Goal: Information Seeking & Learning: Learn about a topic

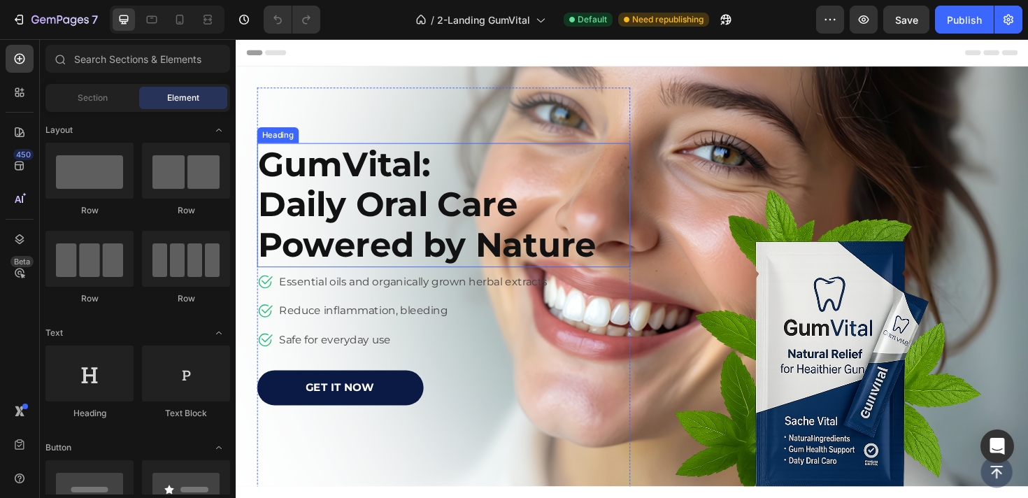
click at [398, 208] on h2 "GumVital: Daily Oral Care Powered by Nature" at bounding box center [440, 214] width 364 height 131
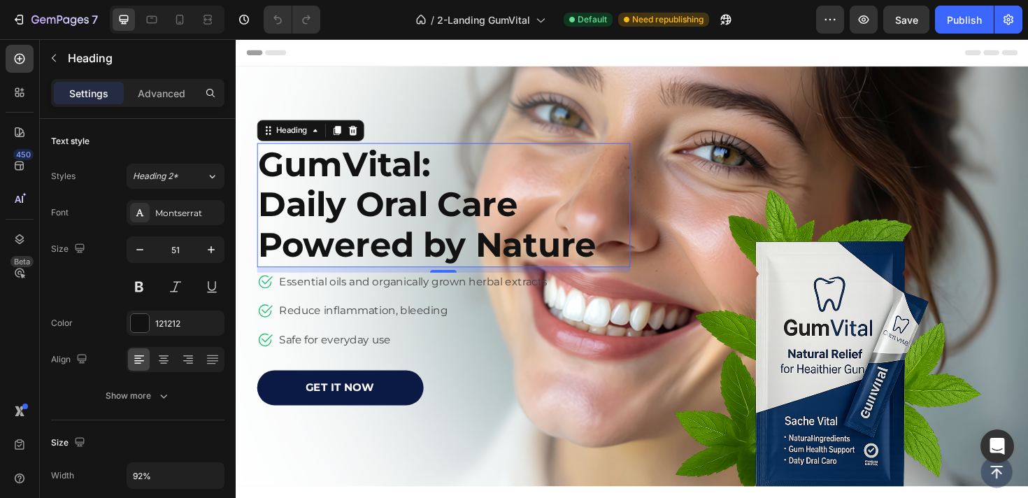
click at [402, 191] on h2 "GumVital: Daily Oral Care Powered by Nature" at bounding box center [440, 214] width 364 height 131
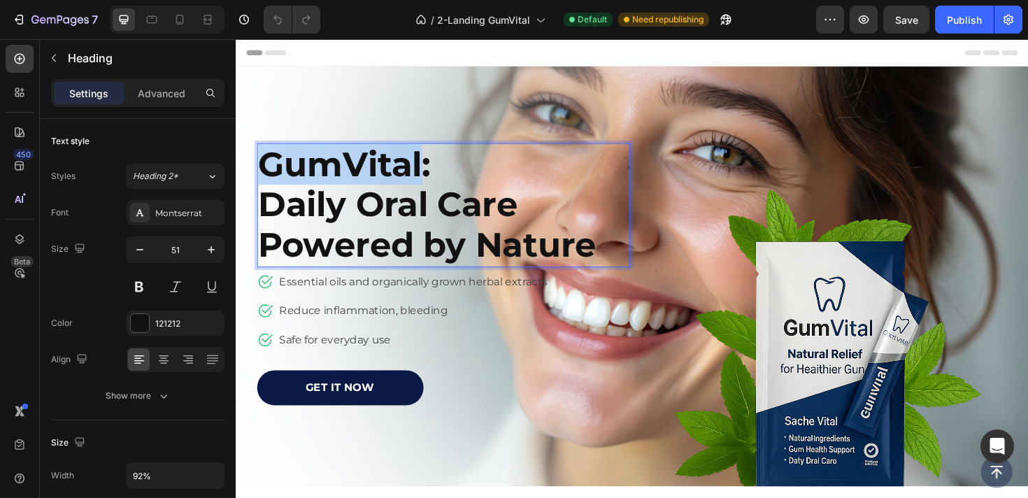
click at [402, 191] on p "GumVital: Daily Oral Care Powered by Nature" at bounding box center [439, 214] width 361 height 129
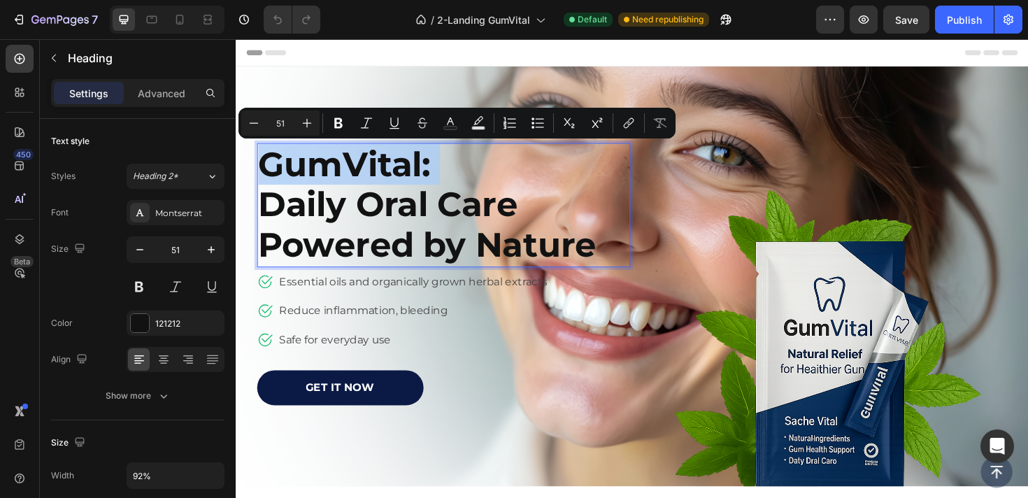
click at [624, 259] on div "GumVital: Daily Oral Care Powered by Nature" at bounding box center [456, 214] width 396 height 131
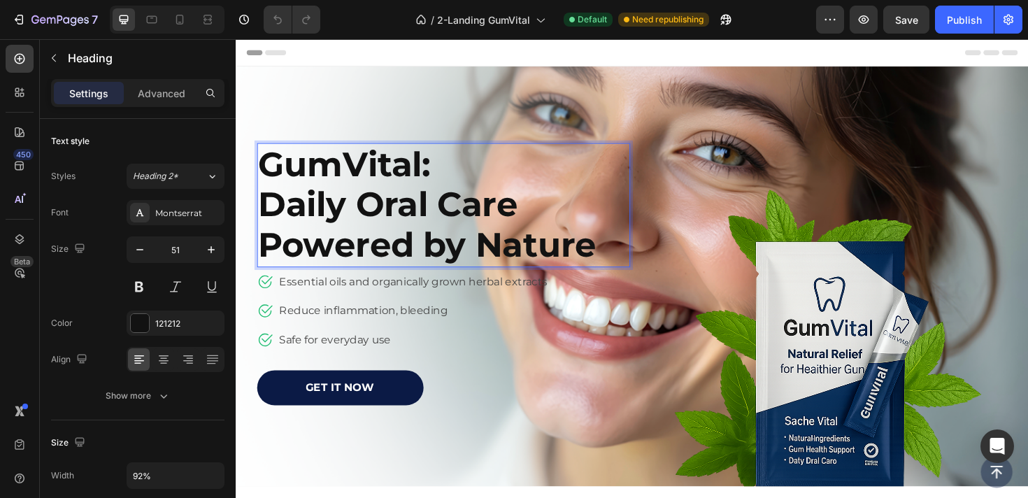
click at [614, 259] on p "GumVital: Daily Oral Care Powered by Nature" at bounding box center [439, 214] width 361 height 129
click at [587, 261] on p "GumVital: Daily Oral Care Powered by Nature" at bounding box center [439, 214] width 361 height 129
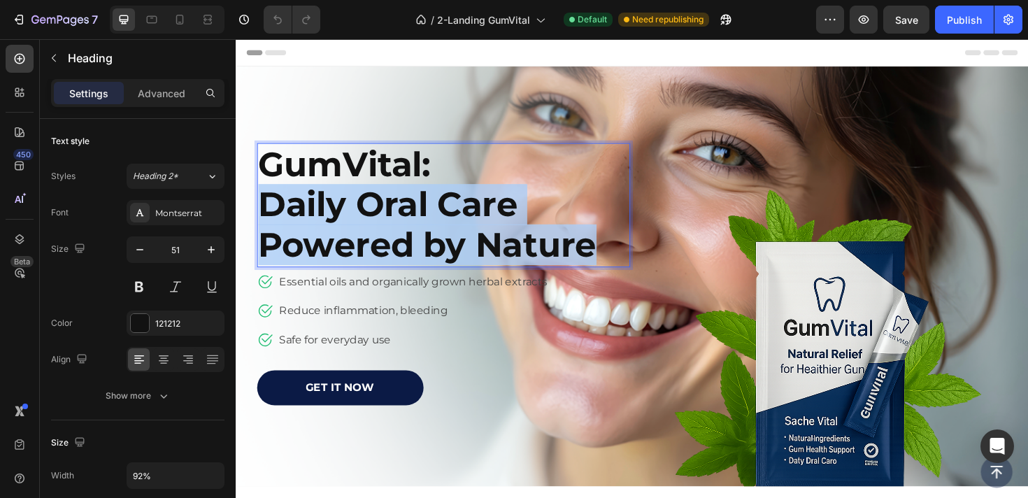
click at [587, 261] on p "GumVital: Daily Oral Care Powered by Nature" at bounding box center [439, 214] width 361 height 129
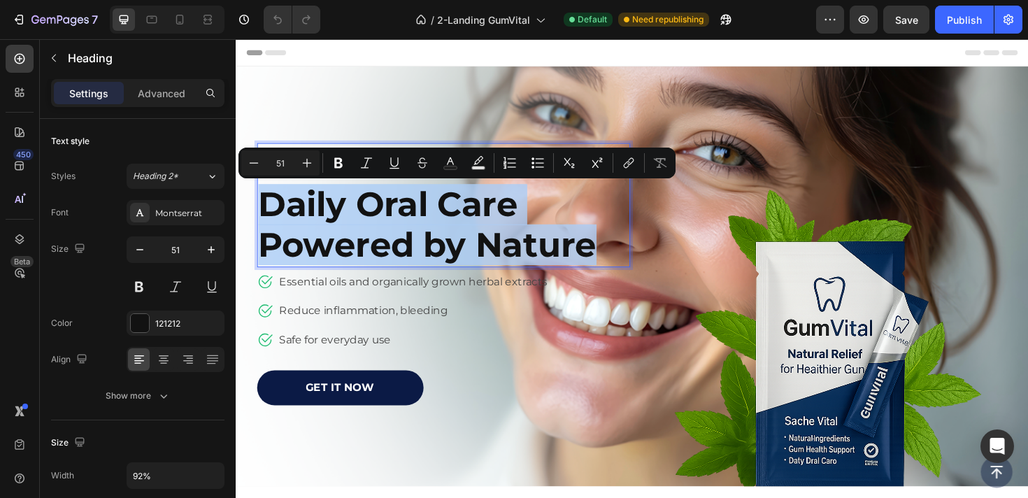
click at [357, 237] on p "GumVital: Daily Oral Care Powered by Nature" at bounding box center [439, 214] width 361 height 129
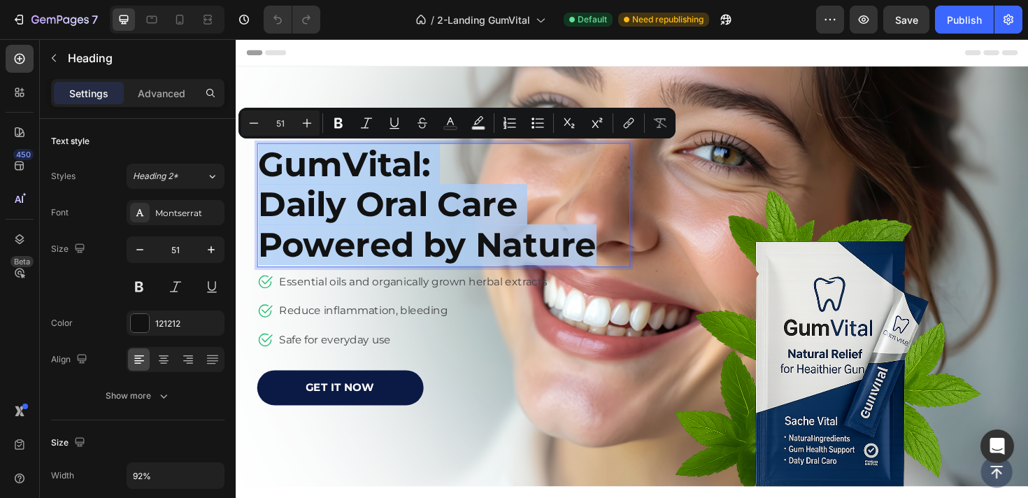
drag, startPoint x: 264, startPoint y: 171, endPoint x: 623, endPoint y: 267, distance: 372.1
click at [623, 267] on div "GumVital: Daily Oral Care Powered by Nature" at bounding box center [456, 214] width 396 height 131
copy p "GumVital: Daily Oral Care Powered by Nature"
click at [366, 296] on p "Essential oils and organically grown herbal extracts" at bounding box center [424, 295] width 284 height 17
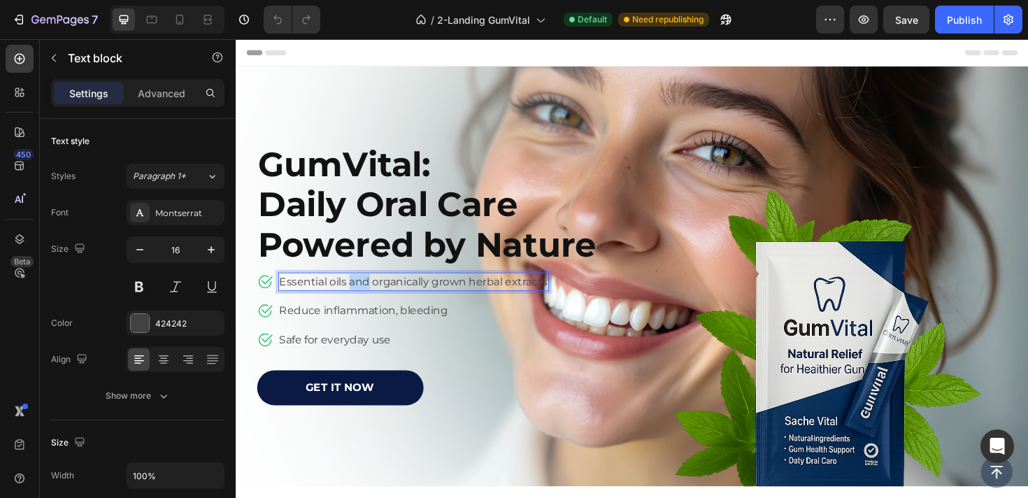
click at [366, 296] on p "Essential oils and organically grown herbal extracts" at bounding box center [424, 295] width 284 height 17
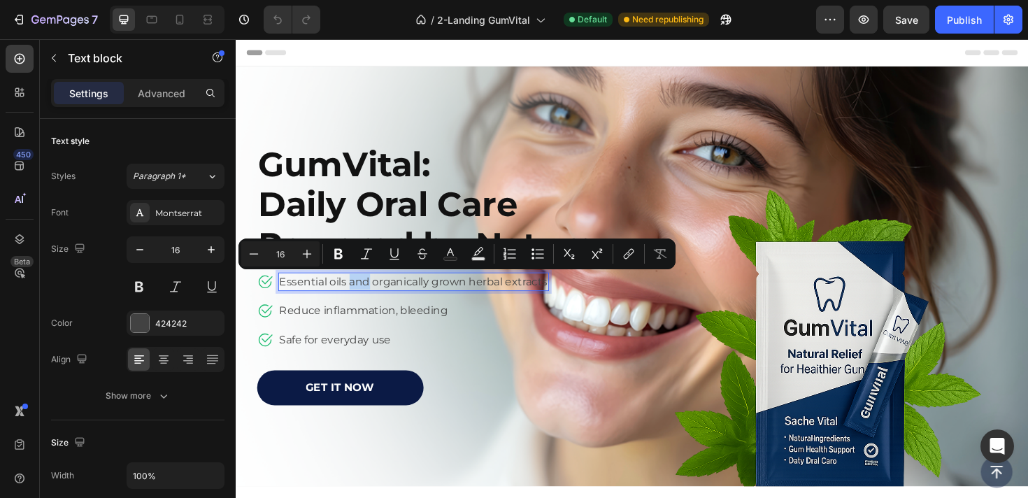
click at [366, 296] on p "Essential oils and organically grown herbal extracts" at bounding box center [424, 295] width 284 height 17
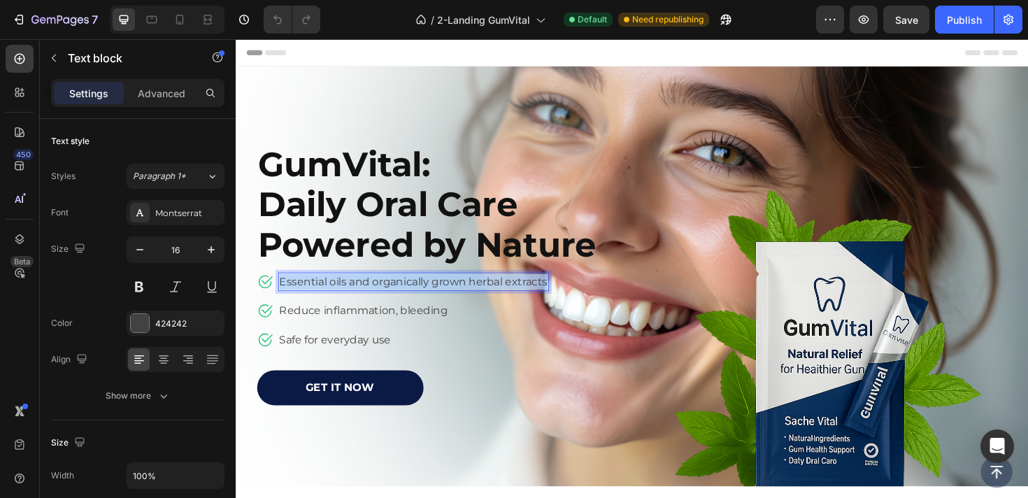
click at [366, 296] on p "Essential oils and organically grown herbal extracts" at bounding box center [424, 295] width 284 height 17
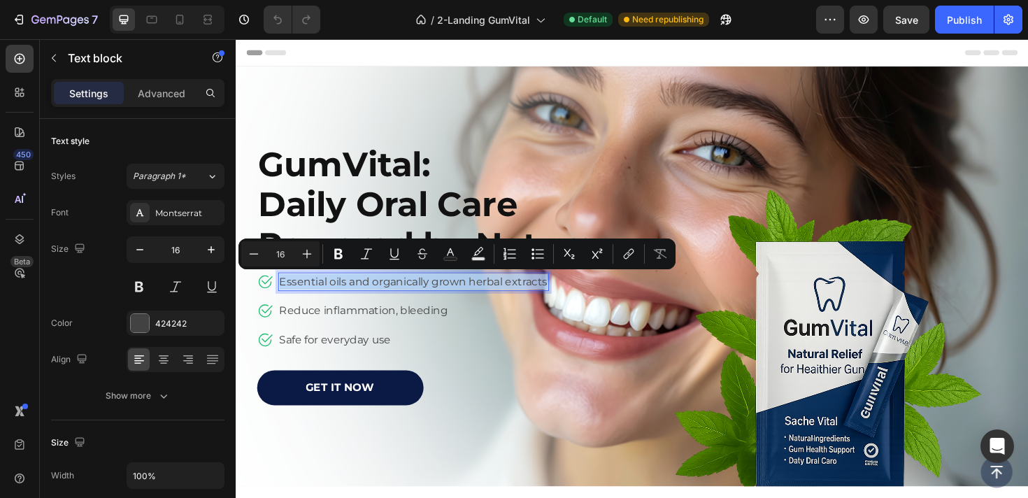
copy p "Essential oils and organically grown herbal extracts"
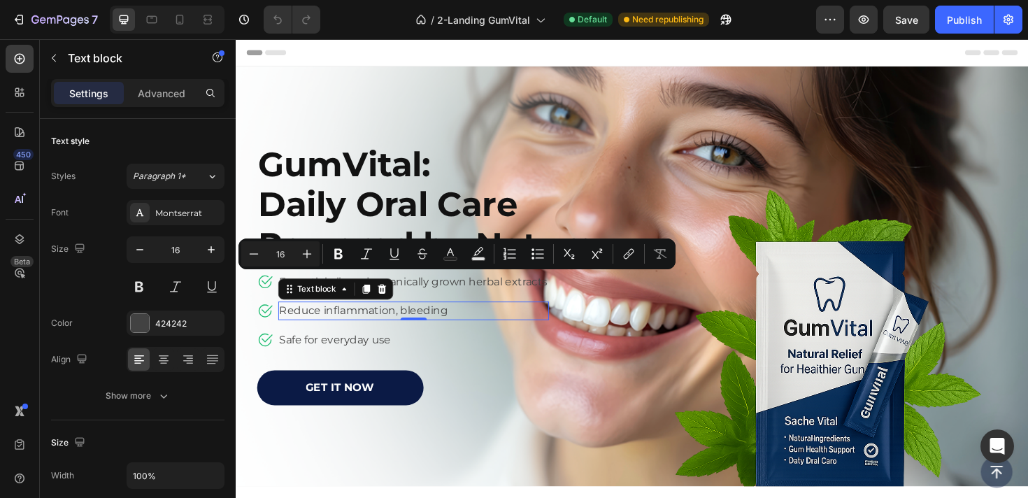
click at [349, 325] on p "Reduce inflammation, bleeding" at bounding box center [424, 326] width 284 height 17
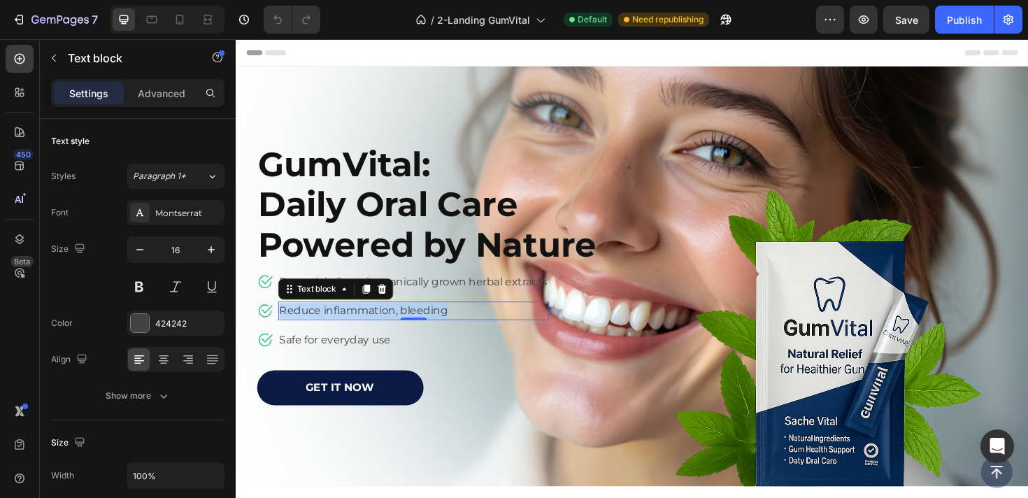
click at [349, 325] on p "Reduce inflammation, bleeding" at bounding box center [424, 326] width 284 height 17
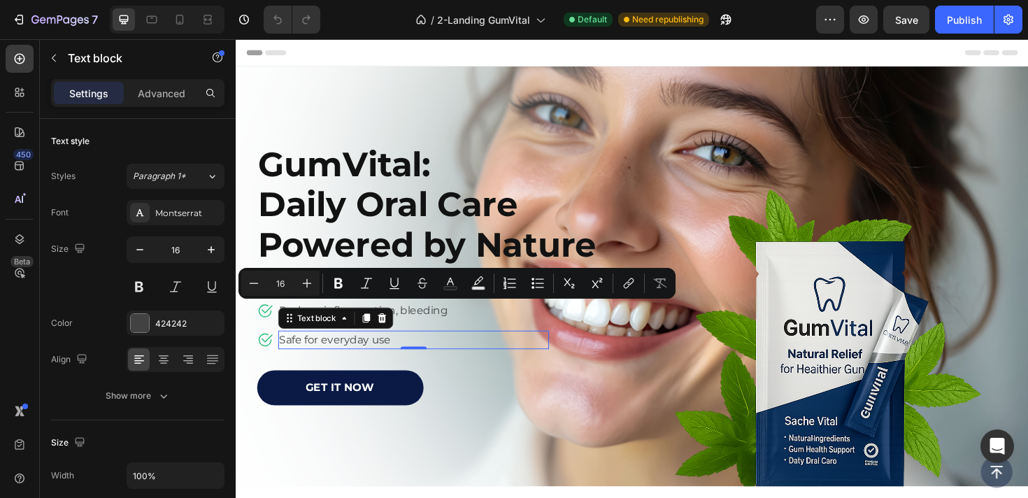
click at [354, 354] on p "Safe for everyday use" at bounding box center [424, 357] width 284 height 17
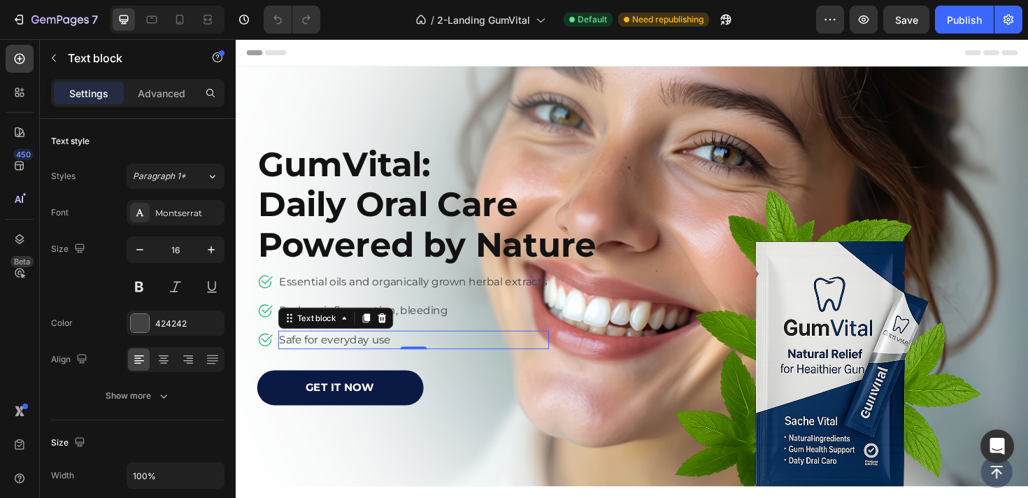
click at [354, 354] on p "Safe for everyday use" at bounding box center [424, 357] width 284 height 17
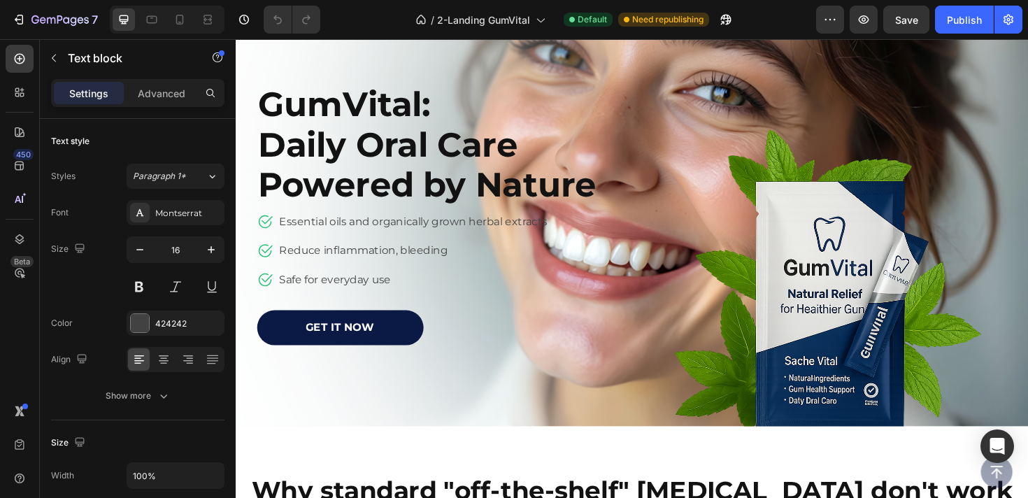
scroll to position [65, 0]
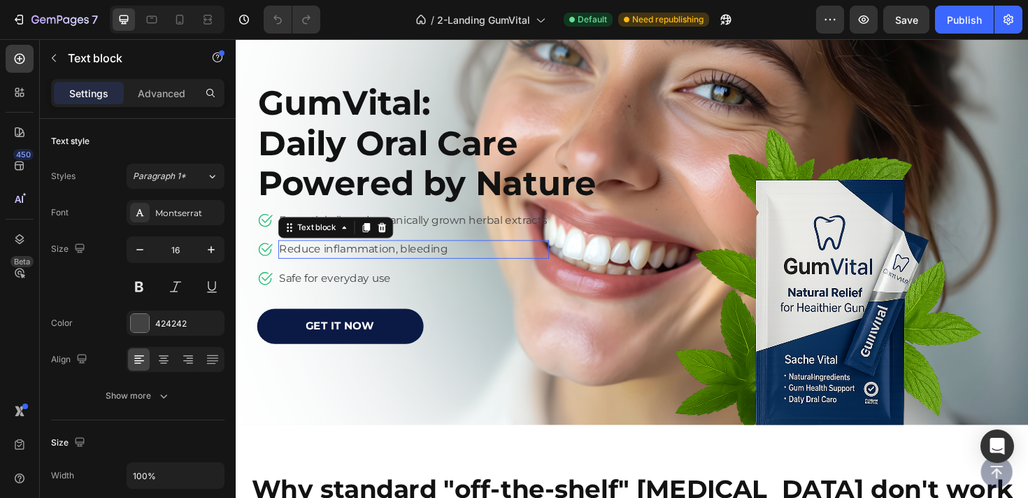
click at [368, 260] on p "Reduce inflammation, bleeding" at bounding box center [424, 261] width 284 height 17
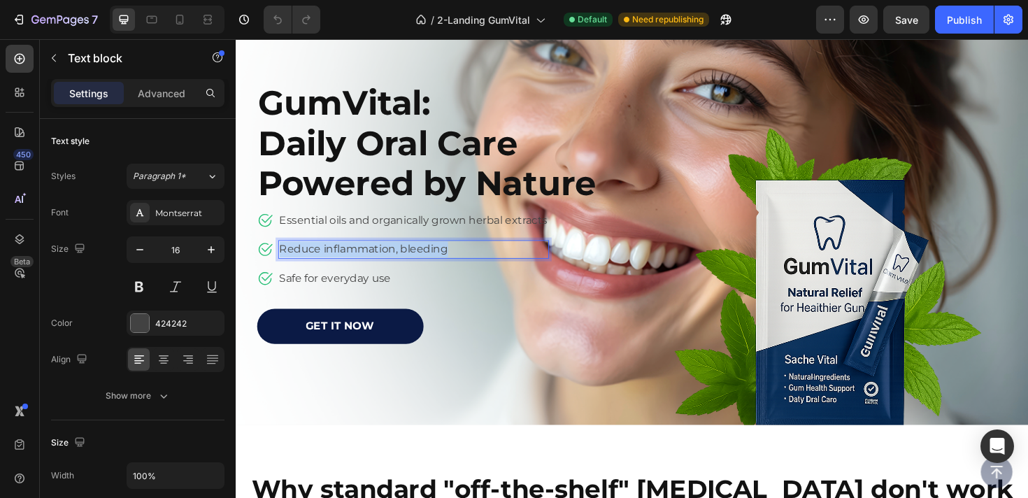
click at [368, 260] on p "Reduce inflammation, bleeding" at bounding box center [424, 261] width 284 height 17
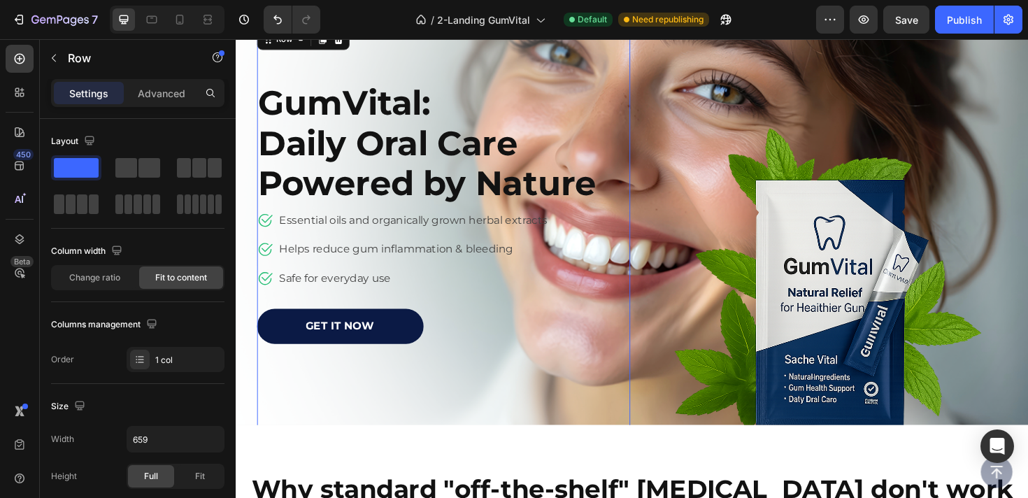
click at [426, 403] on div "GumVital: Daily Oral Care Powered by Nature Heading Image Icon Essential oils a…" at bounding box center [456, 244] width 396 height 438
click at [308, 296] on p "Safe for everyday use" at bounding box center [424, 292] width 284 height 17
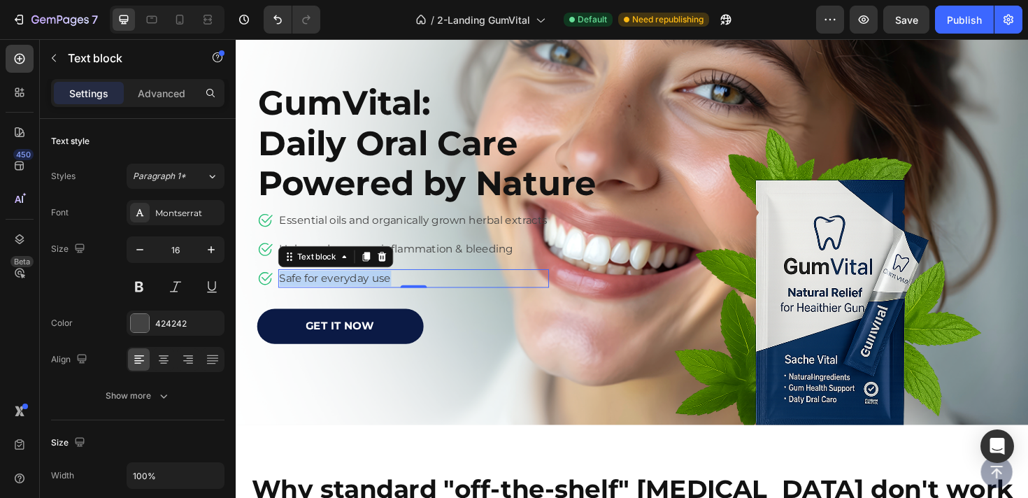
click at [308, 296] on p "Safe for everyday use" at bounding box center [424, 292] width 284 height 17
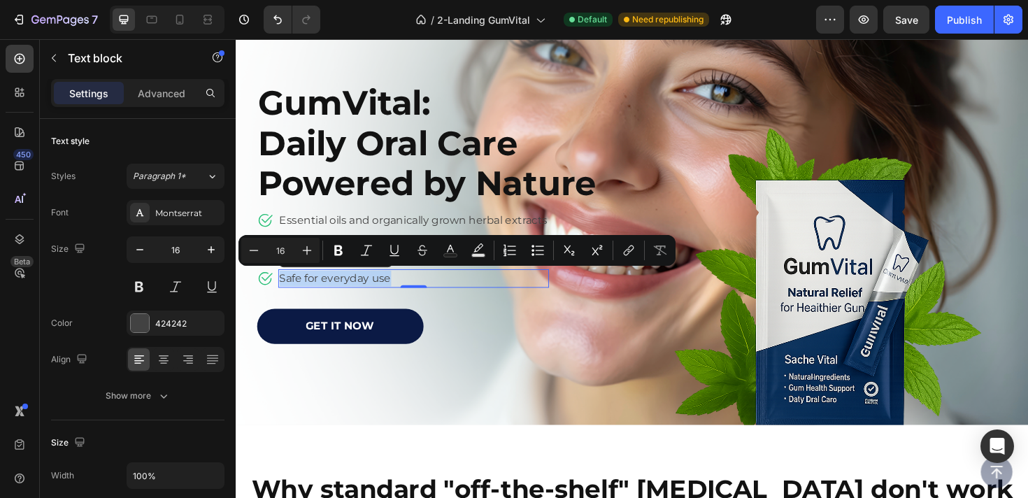
click at [306, 289] on p "Safe for everyday use" at bounding box center [424, 292] width 284 height 17
drag, startPoint x: 305, startPoint y: 292, endPoint x: 280, endPoint y: 293, distance: 24.5
click at [280, 293] on div "Safe for everyday use" at bounding box center [423, 292] width 287 height 20
click at [292, 295] on p "Safe for everyday use" at bounding box center [424, 292] width 284 height 17
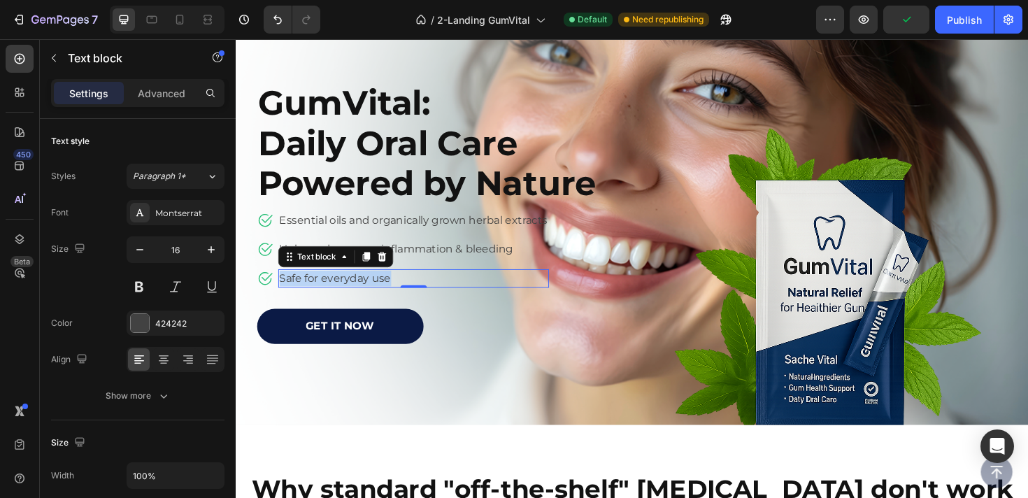
click at [292, 295] on p "Safe for everyday use" at bounding box center [424, 292] width 284 height 17
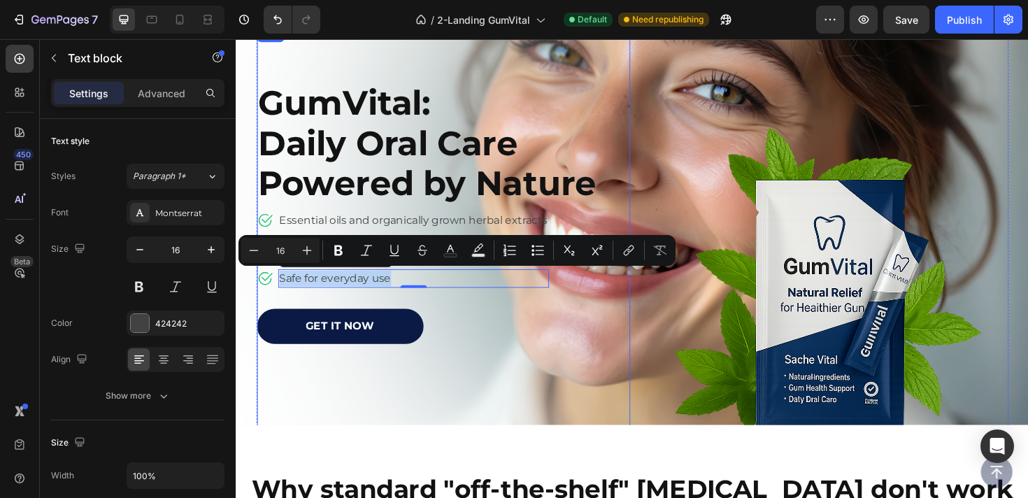
click at [309, 419] on div "GumVital: Daily Oral Care Powered by Nature Heading Image Icon Essential oils a…" at bounding box center [456, 244] width 396 height 438
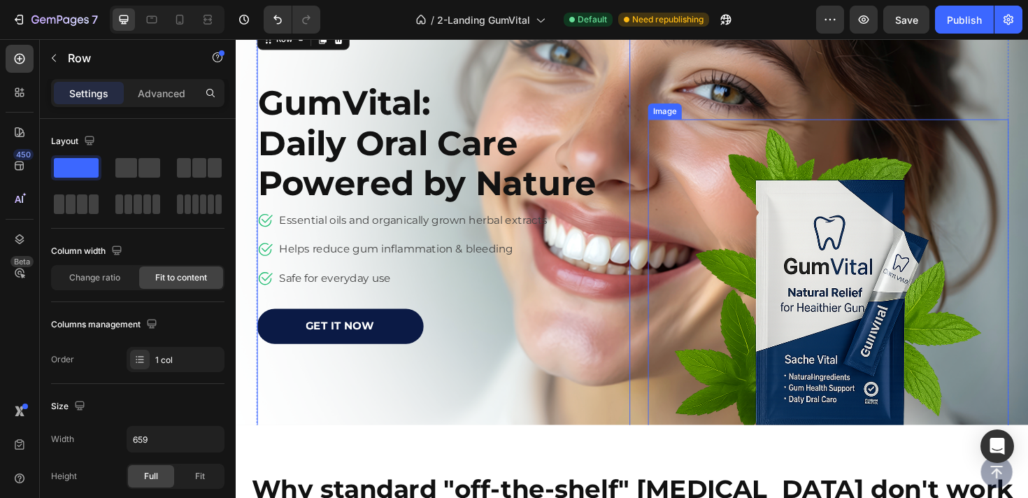
click at [709, 176] on img at bounding box center [863, 293] width 382 height 339
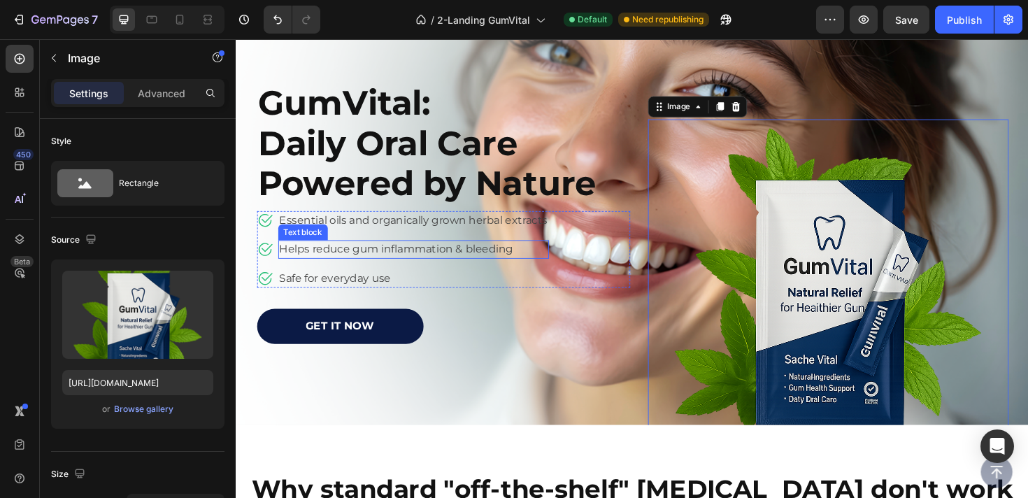
click at [477, 254] on p "Helps reduce gum inflammation & bleeding" at bounding box center [424, 261] width 284 height 17
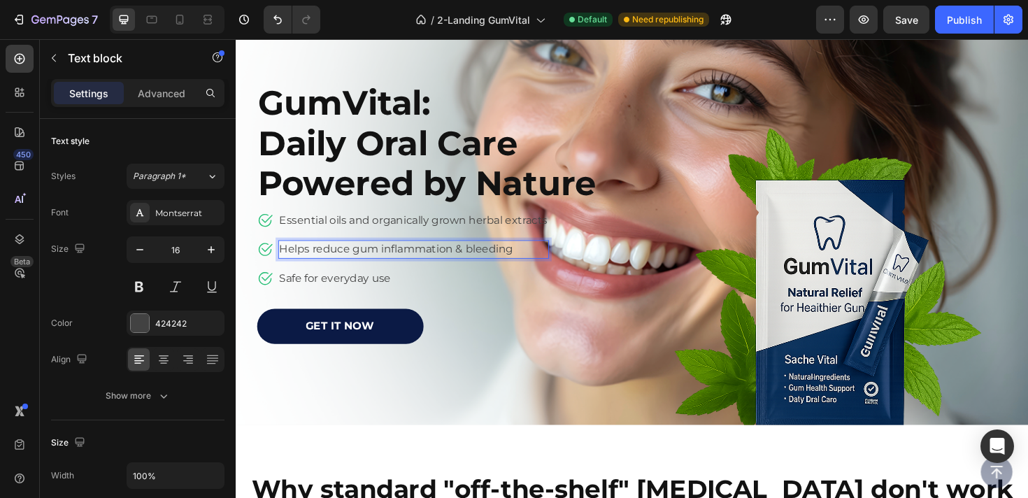
click at [473, 261] on p "Helps reduce gum inflammation & bleeding" at bounding box center [424, 261] width 284 height 17
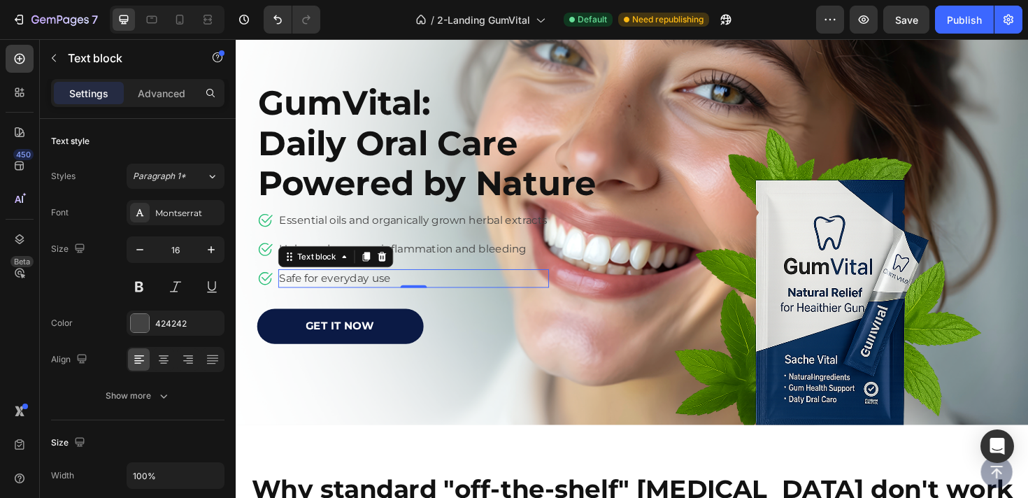
click at [306, 298] on p "Safe for everyday use" at bounding box center [424, 292] width 284 height 17
click at [301, 285] on p "Safe for everyday use" at bounding box center [424, 292] width 284 height 17
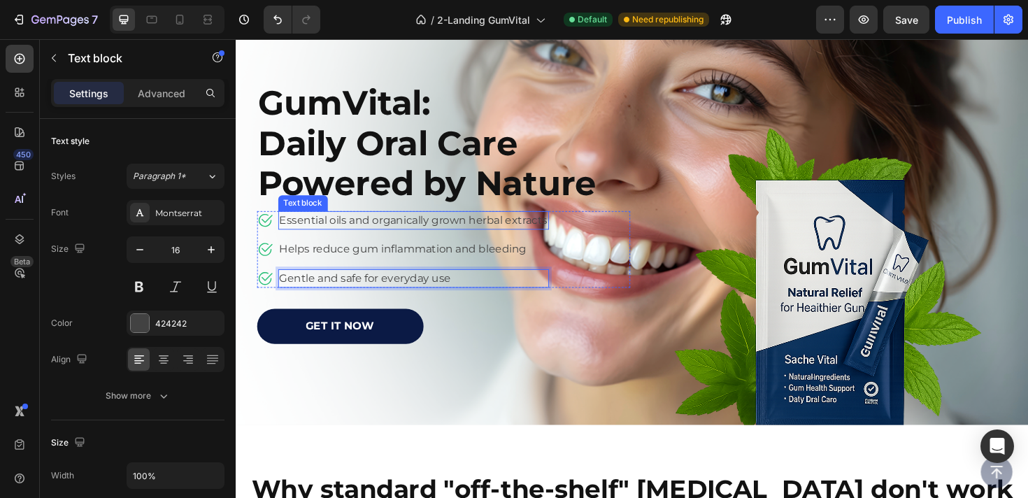
click at [401, 225] on p "Essential oils and organically grown herbal extracts" at bounding box center [424, 230] width 284 height 17
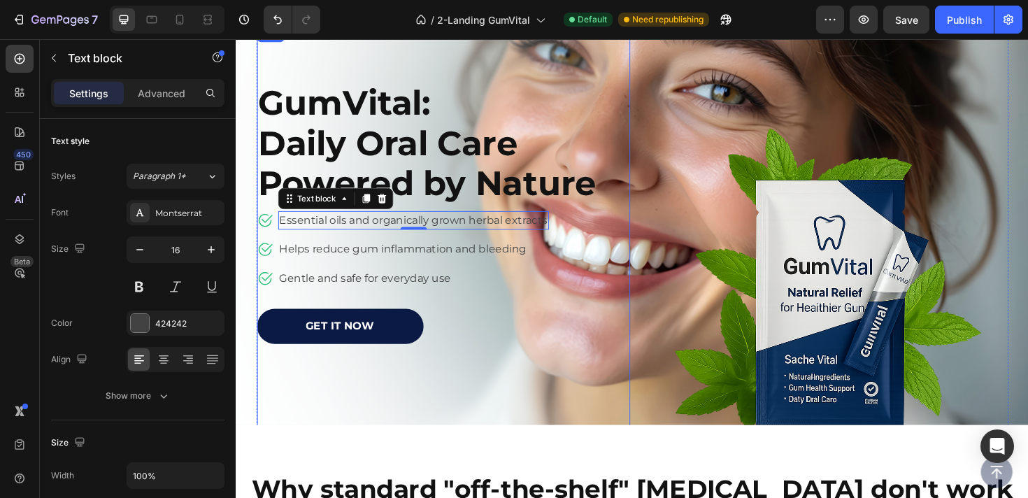
click at [440, 406] on div "GumVital: Daily Oral Care Powered by Nature Heading Image Icon Essential oils a…" at bounding box center [456, 244] width 396 height 438
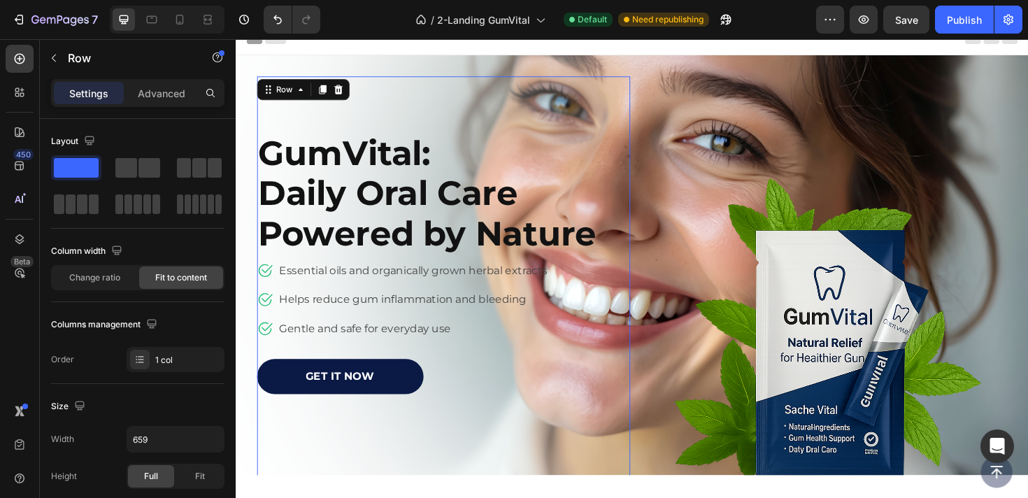
scroll to position [10, 0]
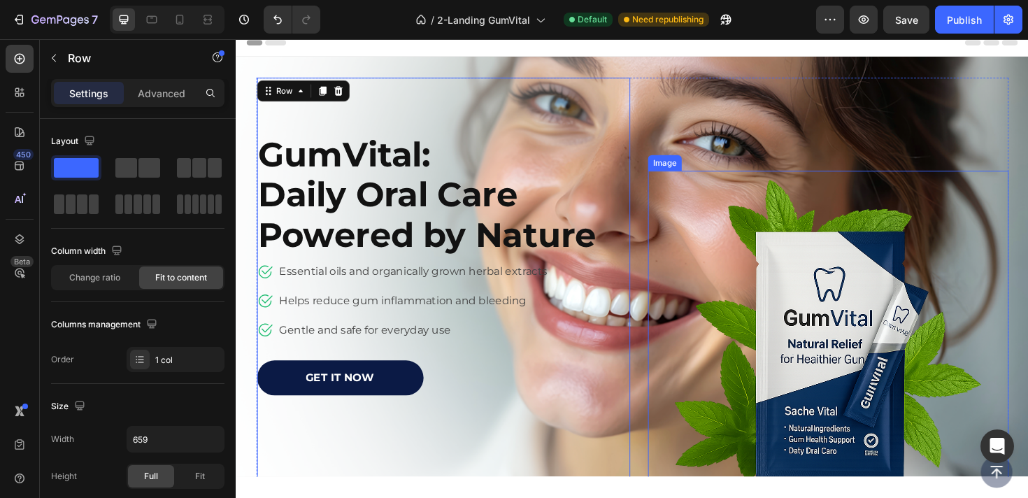
click at [742, 364] on img at bounding box center [863, 347] width 382 height 339
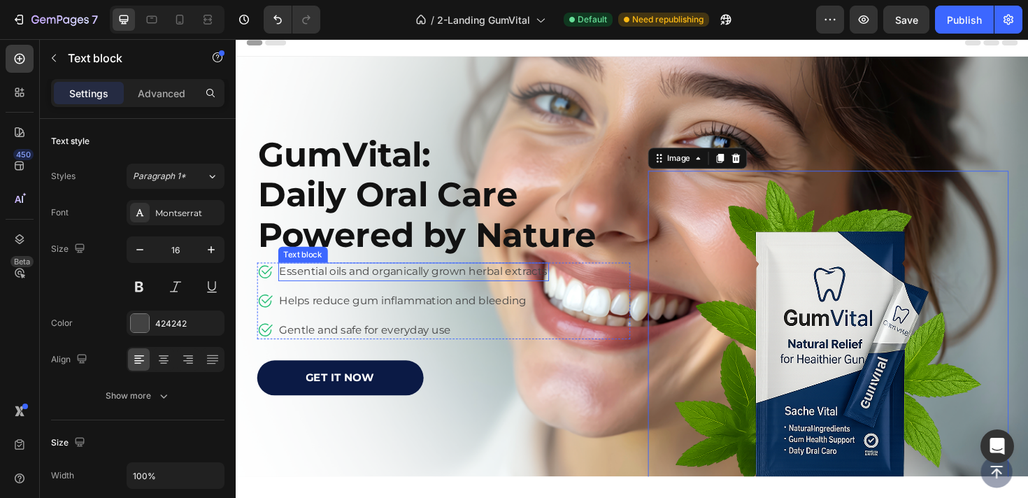
click at [529, 279] on p "Essential oils and organically grown herbal extracts" at bounding box center [424, 285] width 284 height 17
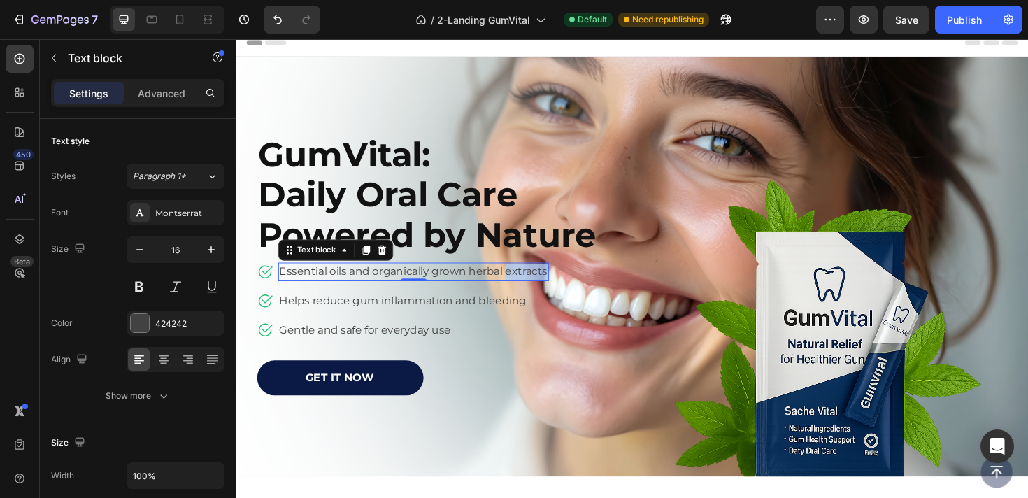
click at [529, 283] on p "Essential oils and organically grown herbal extracts" at bounding box center [424, 285] width 284 height 17
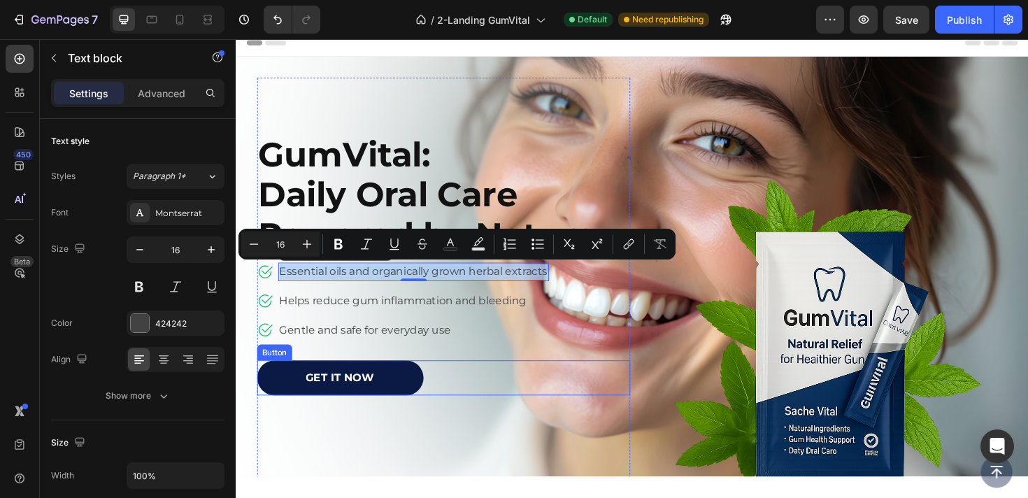
click at [543, 380] on div "GET IT NOW Button" at bounding box center [456, 397] width 396 height 37
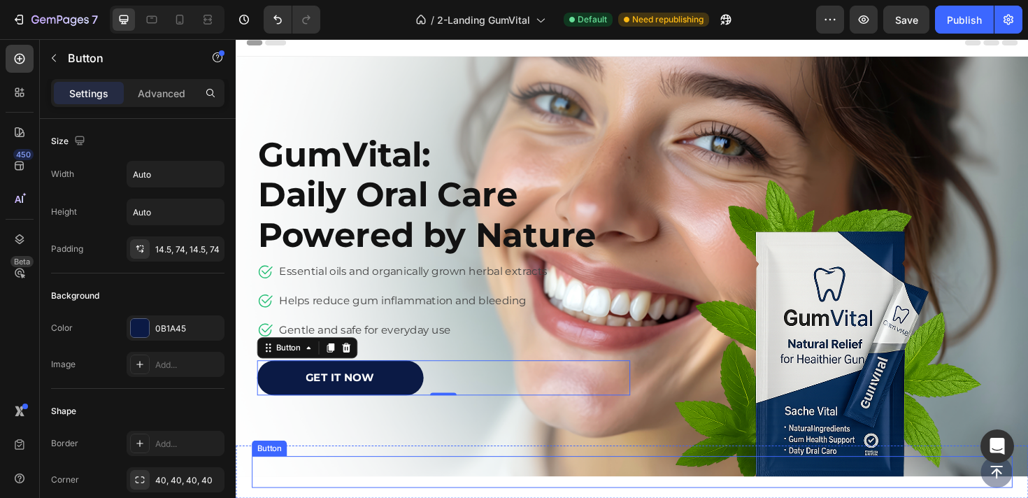
click at [489, 486] on div "Button" at bounding box center [654, 497] width 805 height 34
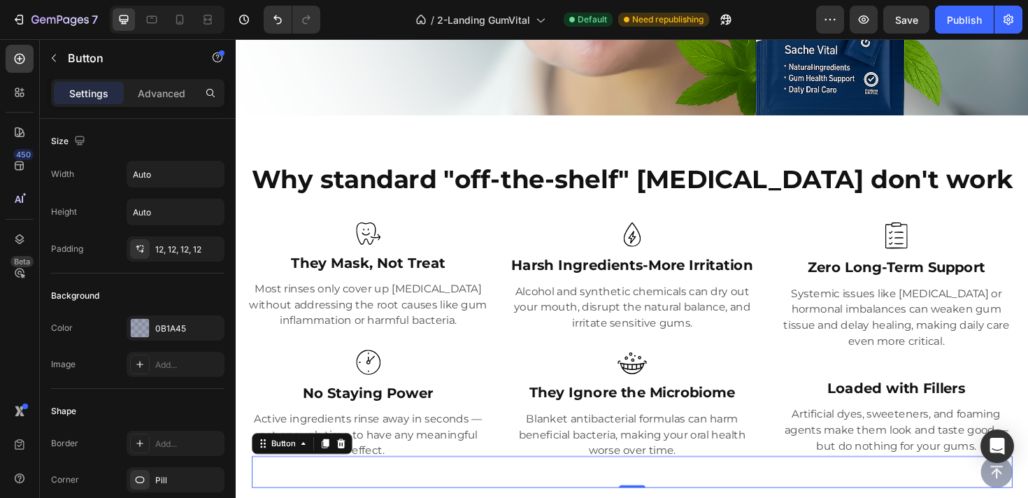
scroll to position [392, 0]
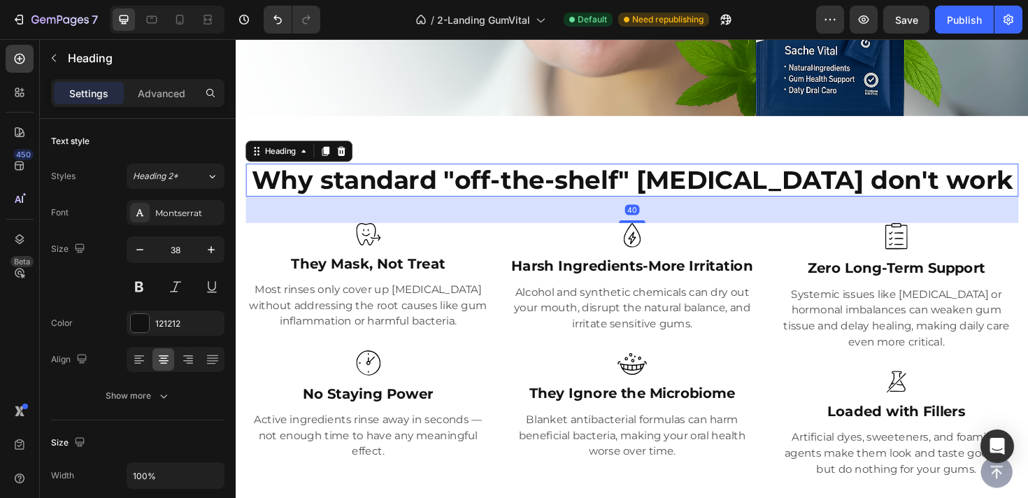
click at [604, 194] on h2 "Why standard "off-the-shelf" [MEDICAL_DATA] don't work" at bounding box center [655, 188] width 818 height 35
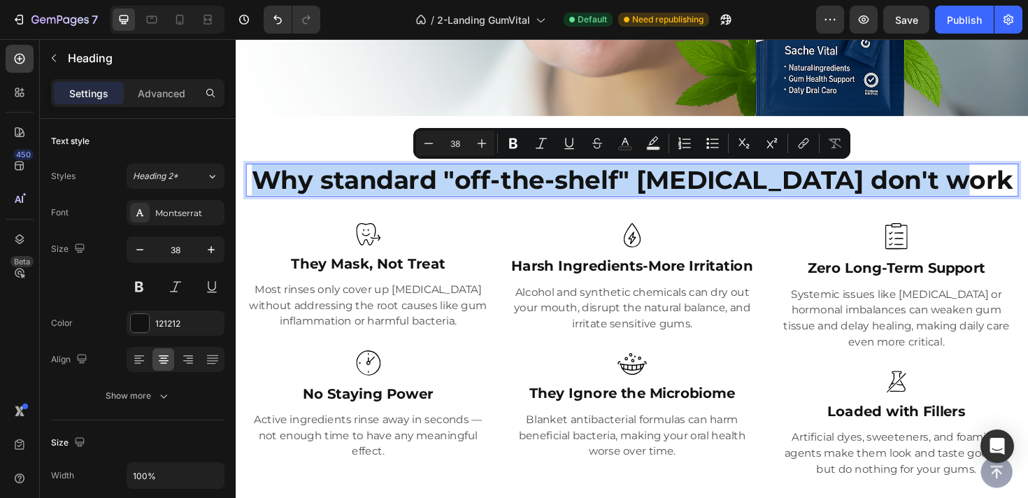
click at [604, 194] on p "Why standard "off-the-shelf" [MEDICAL_DATA] don't work" at bounding box center [654, 188] width 815 height 32
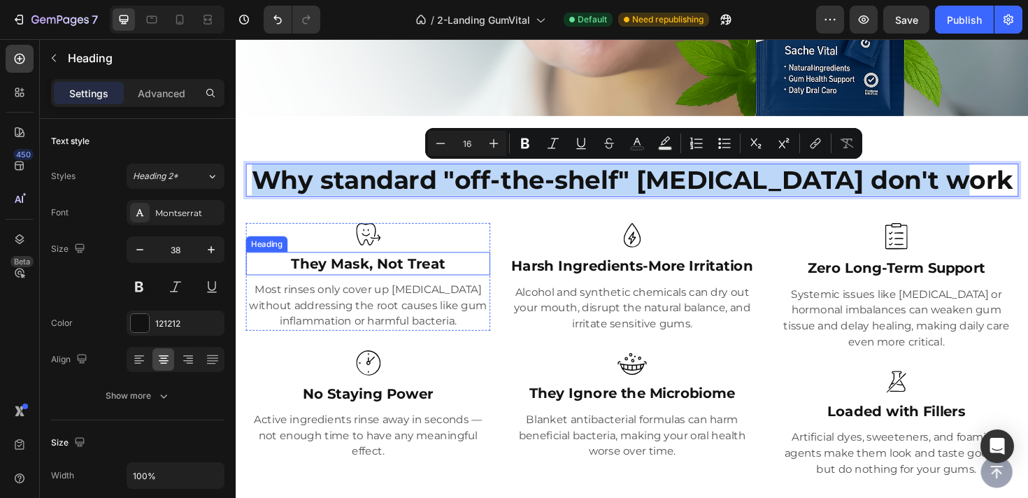
click at [418, 270] on h3 "They Mask, Not Treat" at bounding box center [375, 276] width 259 height 25
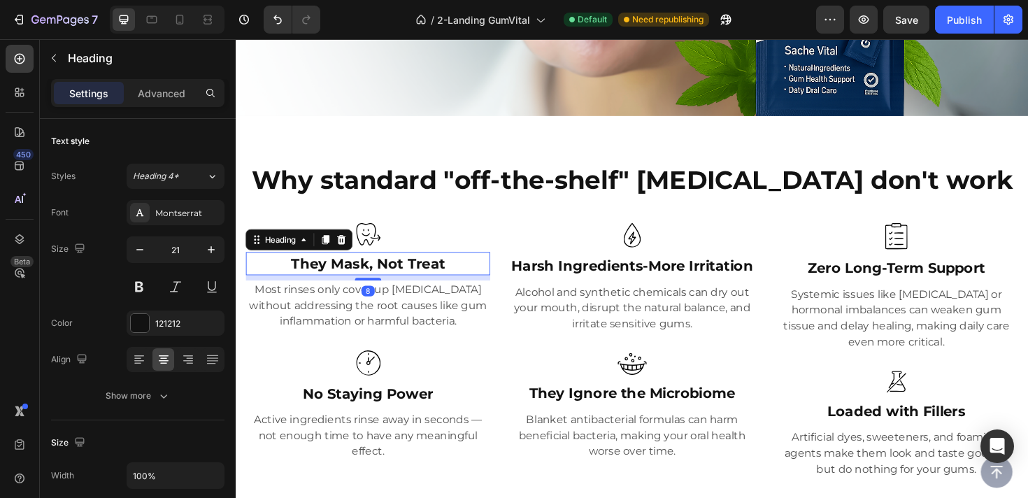
click at [418, 270] on h3 "They Mask, Not Treat" at bounding box center [375, 276] width 259 height 25
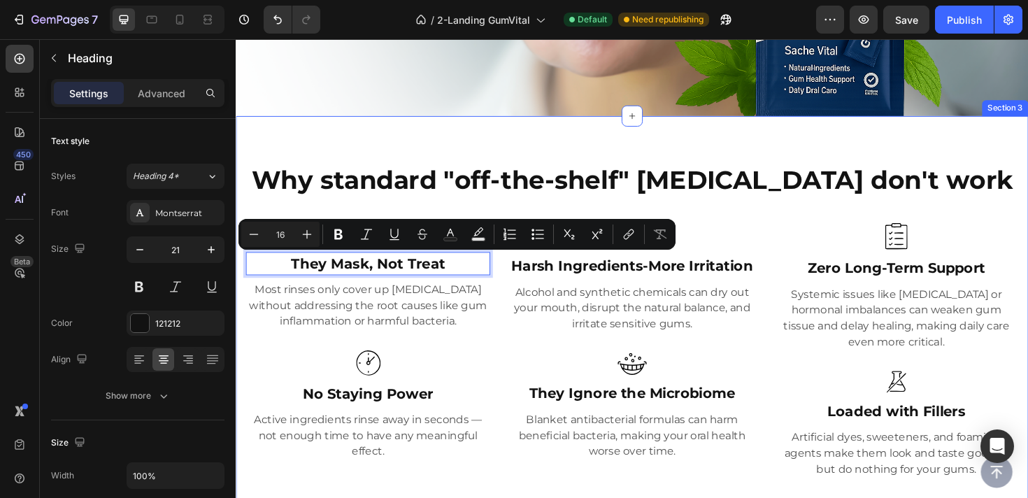
click at [502, 134] on div "Why standard "off-the-shelf" mouth rinse don't work Heading Image They Mask, No…" at bounding box center [655, 337] width 839 height 434
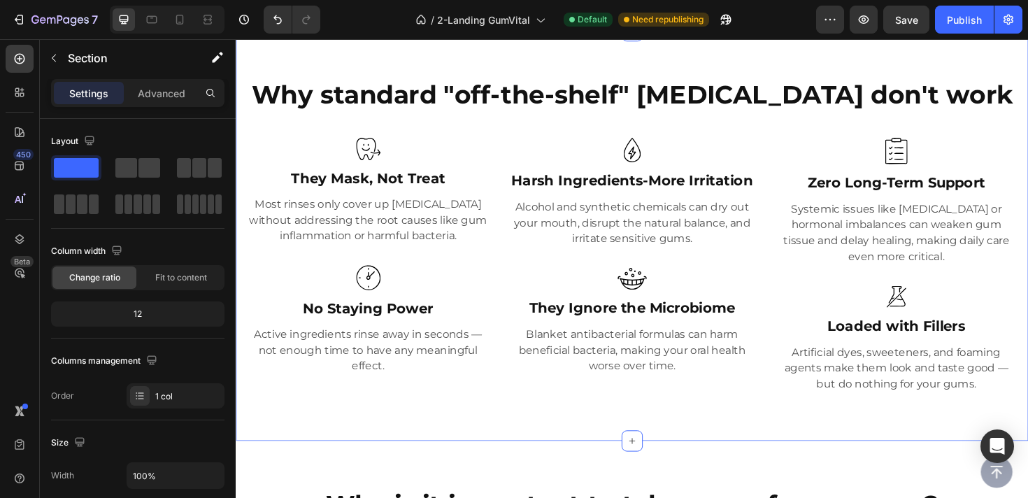
scroll to position [484, 0]
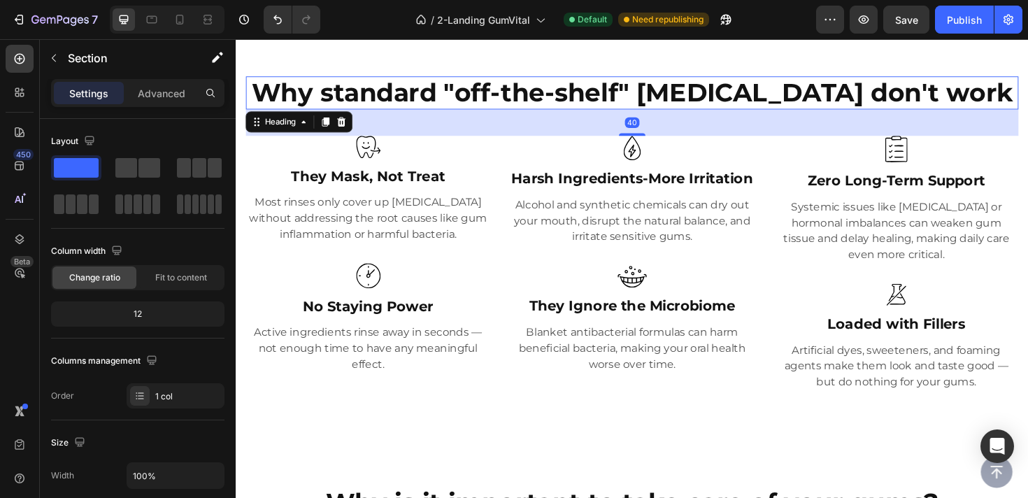
click at [403, 101] on p "Why standard "off-the-shelf" [MEDICAL_DATA] don't work" at bounding box center [654, 96] width 815 height 32
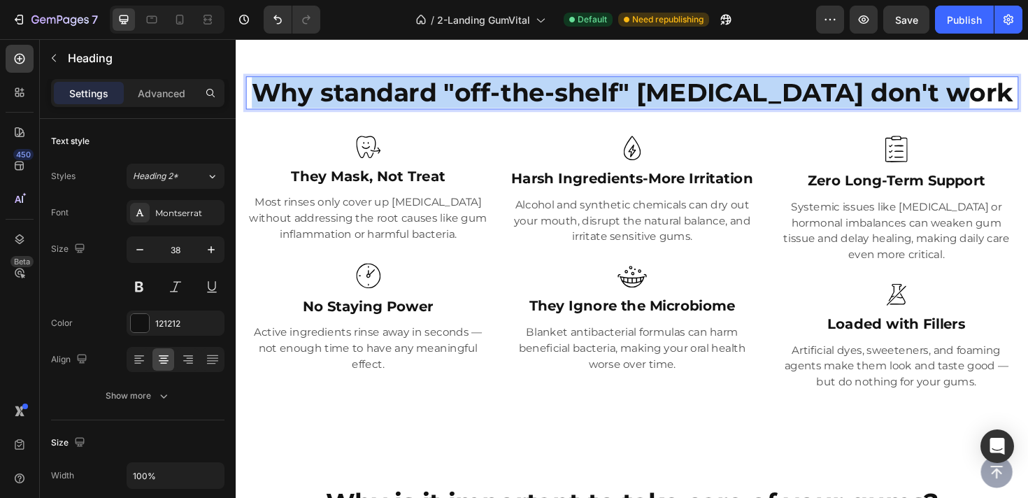
click at [403, 101] on p "Why standard "off-the-shelf" [MEDICAL_DATA] don't work" at bounding box center [654, 96] width 815 height 32
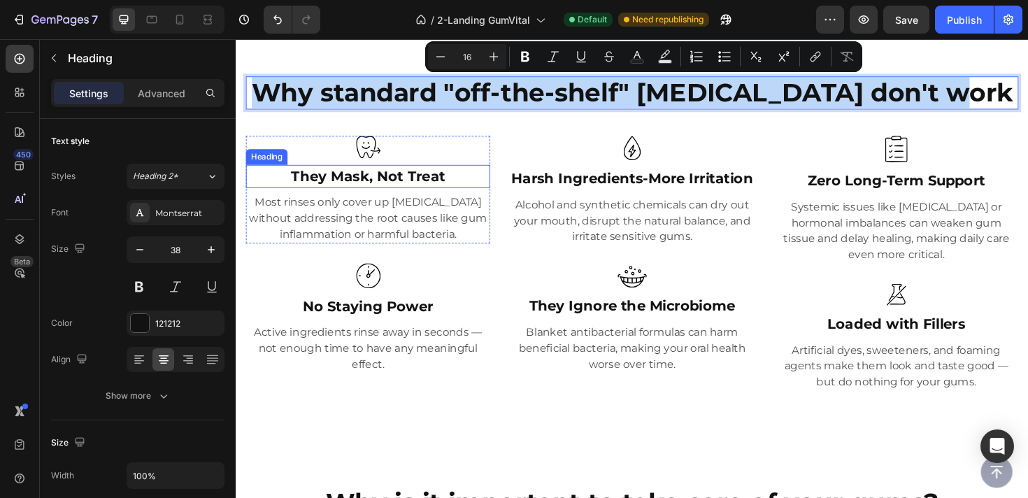
click at [364, 180] on p "They Mask, Not Treat" at bounding box center [375, 184] width 256 height 22
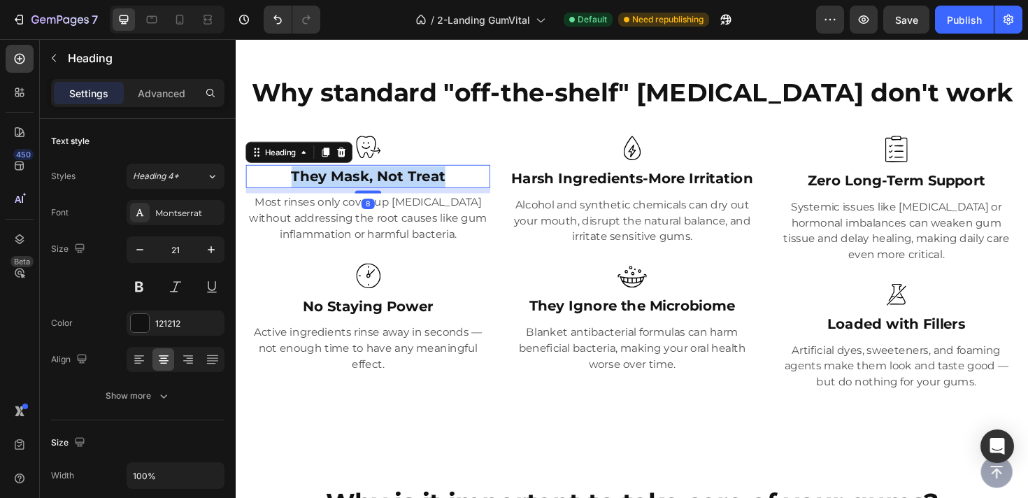
click at [364, 180] on p "They Mask, Not Treat" at bounding box center [375, 184] width 256 height 22
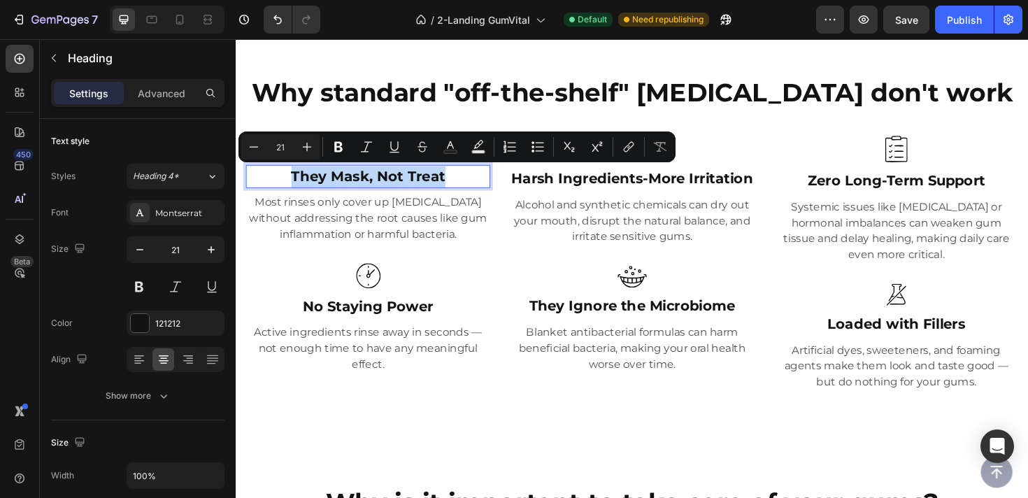
copy p "They Mask, Not Treat"
click at [385, 222] on p "Most rinses only cover up [MEDICAL_DATA] without addressing the root causes lik…" at bounding box center [375, 228] width 256 height 50
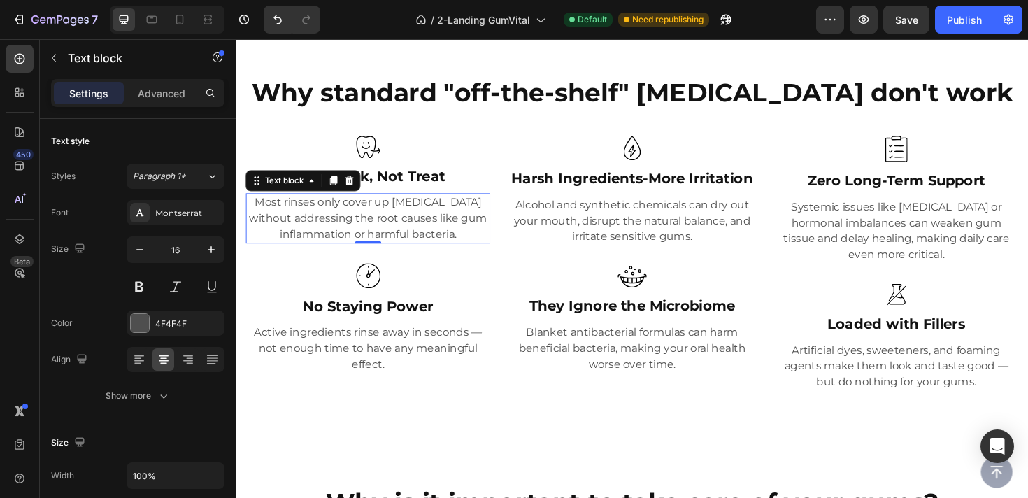
click at [385, 222] on p "Most rinses only cover up [MEDICAL_DATA] without addressing the root causes lik…" at bounding box center [375, 228] width 256 height 50
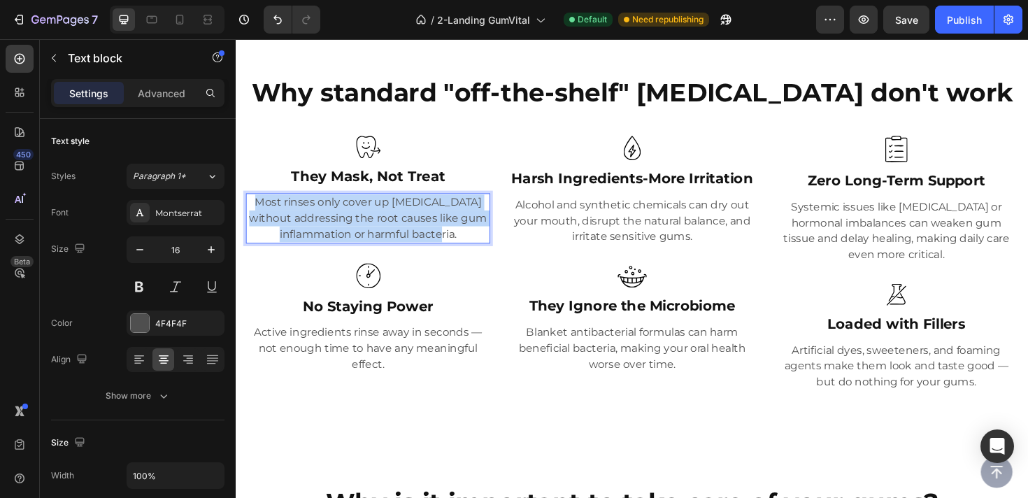
copy p "Most rinses only cover up [MEDICAL_DATA] without addressing the root causes lik…"
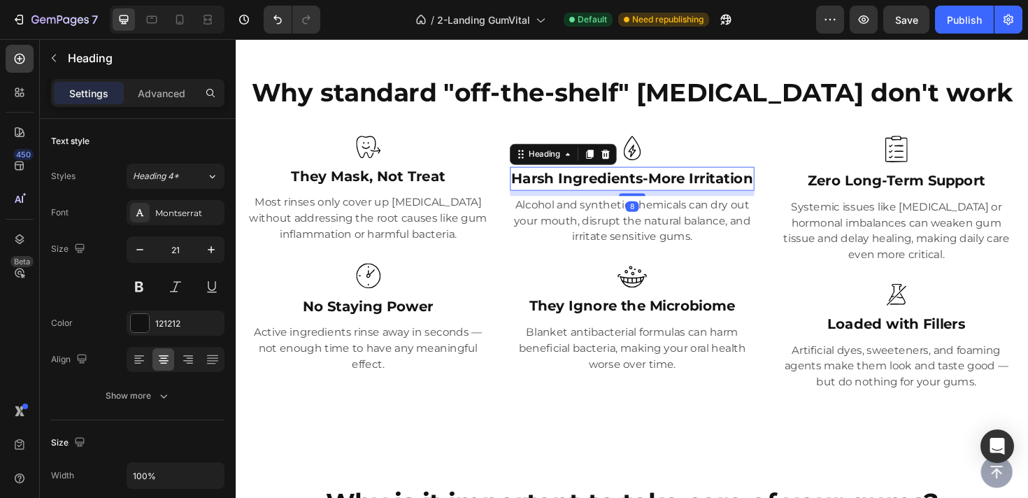
click at [740, 180] on h3 "Harsh Ingredients-More Irritation" at bounding box center [655, 186] width 259 height 25
click at [740, 180] on p "Harsh Ingredients-More Irritation" at bounding box center [655, 186] width 256 height 22
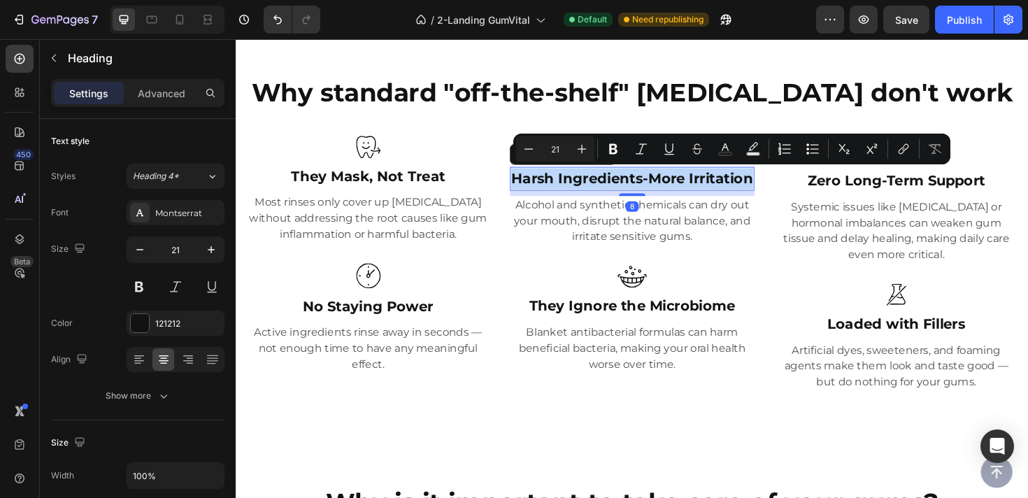
click at [740, 180] on p "Harsh Ingredients-More Irritation" at bounding box center [655, 186] width 256 height 22
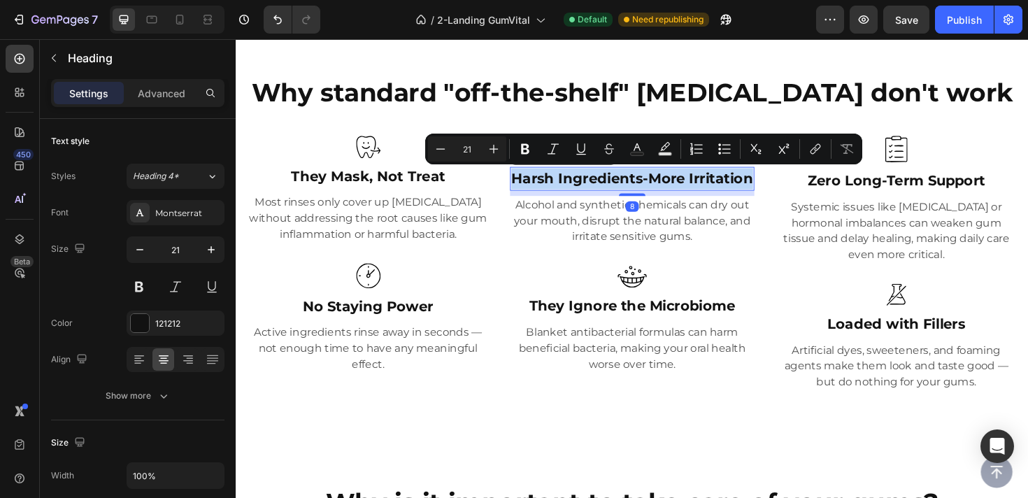
copy p "Harsh Ingredients-More Irritation"
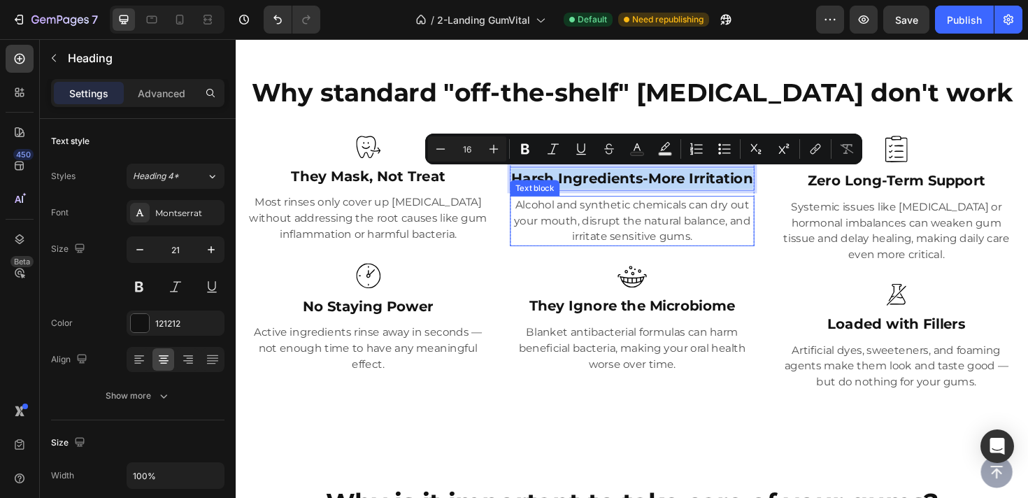
click at [660, 238] on p "Alcohol and synthetic chemicals can dry out your mouth, disrupt the natural bal…" at bounding box center [655, 231] width 256 height 50
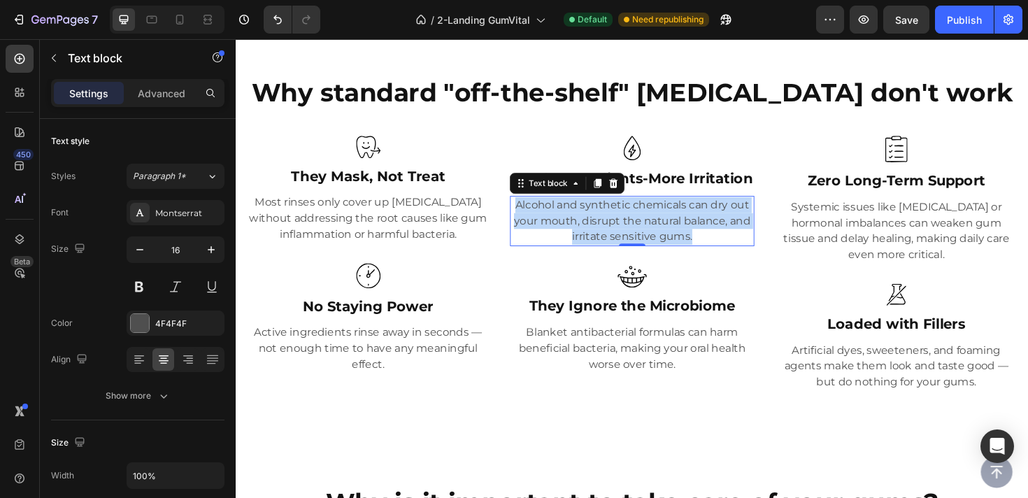
click at [660, 238] on p "Alcohol and synthetic chemicals can dry out your mouth, disrupt the natural bal…" at bounding box center [655, 231] width 256 height 50
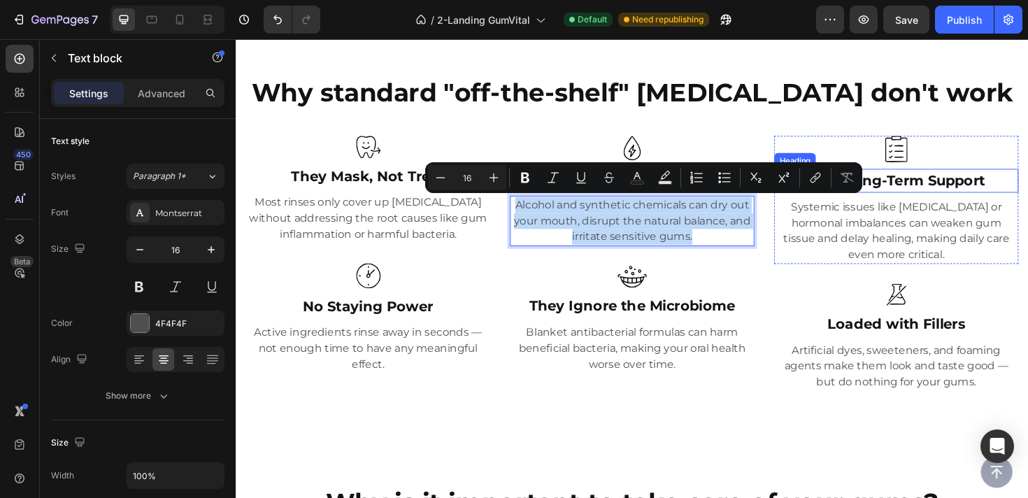
click at [985, 186] on h3 "Zero Long-Term Support" at bounding box center [934, 188] width 259 height 25
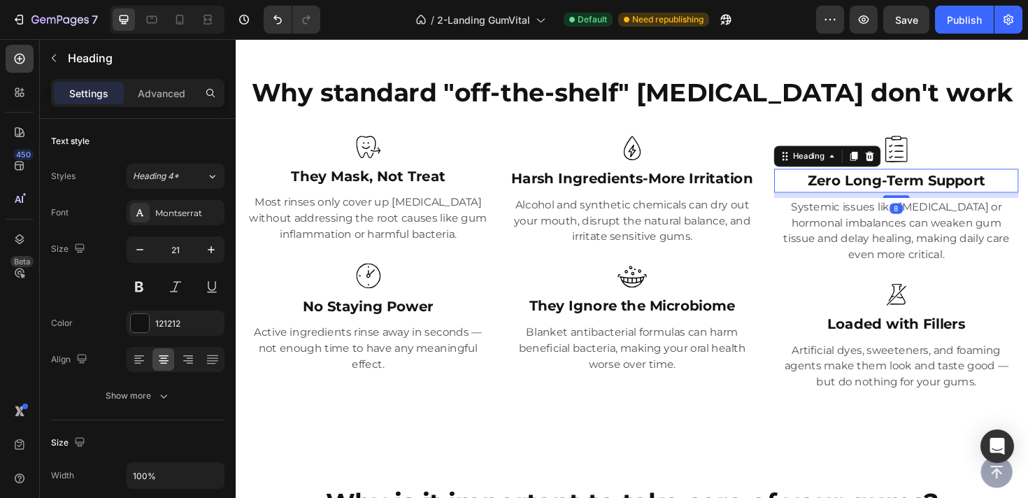
click at [985, 186] on h3 "Zero Long-Term Support" at bounding box center [934, 188] width 259 height 25
click at [985, 186] on p "Zero Long-Term Support" at bounding box center [935, 189] width 256 height 22
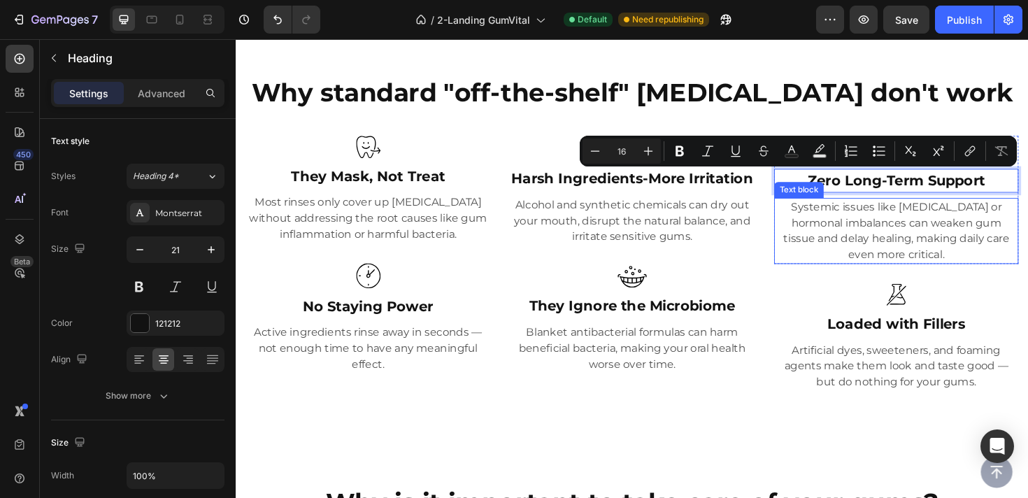
click at [905, 233] on p "Systemic issues like [MEDICAL_DATA] or hormonal imbalances can weaken gum tissu…" at bounding box center [935, 241] width 256 height 67
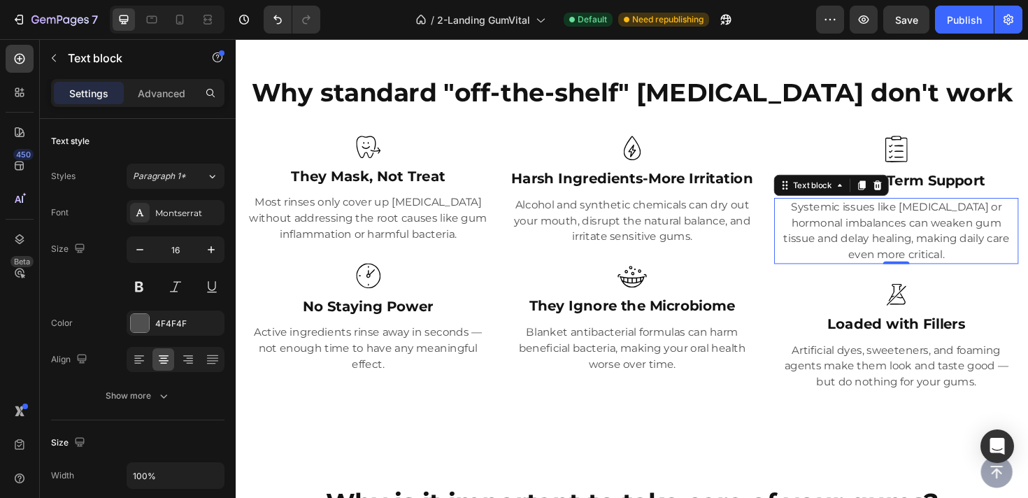
click at [905, 233] on p "Systemic issues like [MEDICAL_DATA] or hormonal imbalances can weaken gum tissu…" at bounding box center [935, 241] width 256 height 67
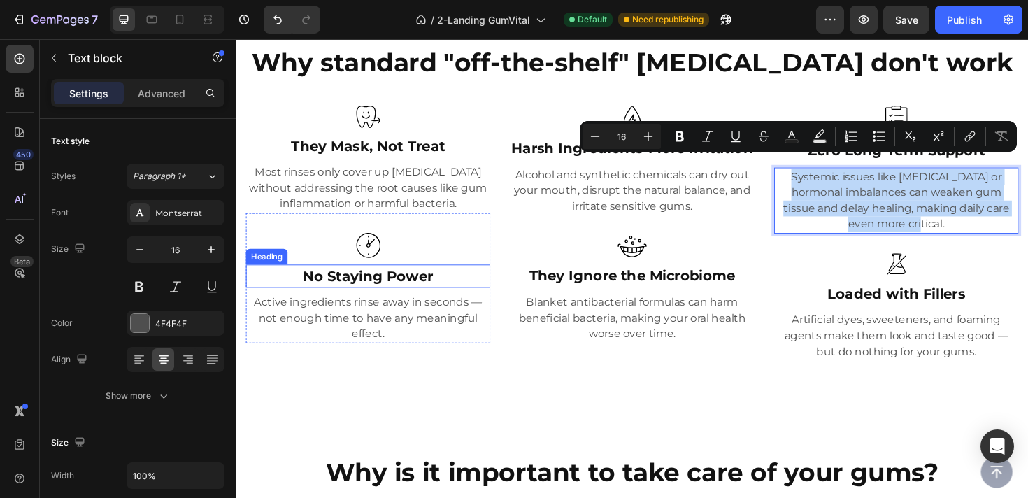
scroll to position [539, 0]
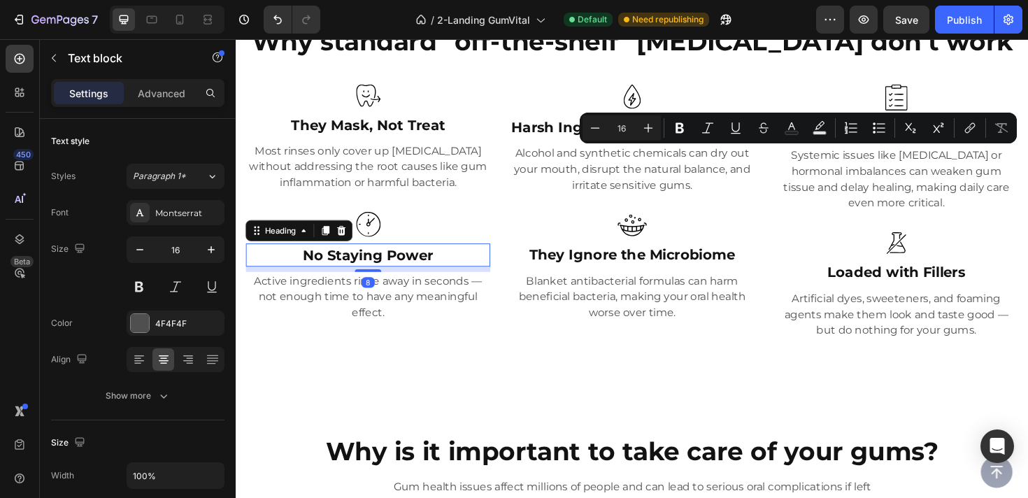
click at [405, 267] on h3 "No Staying Power" at bounding box center [375, 267] width 259 height 25
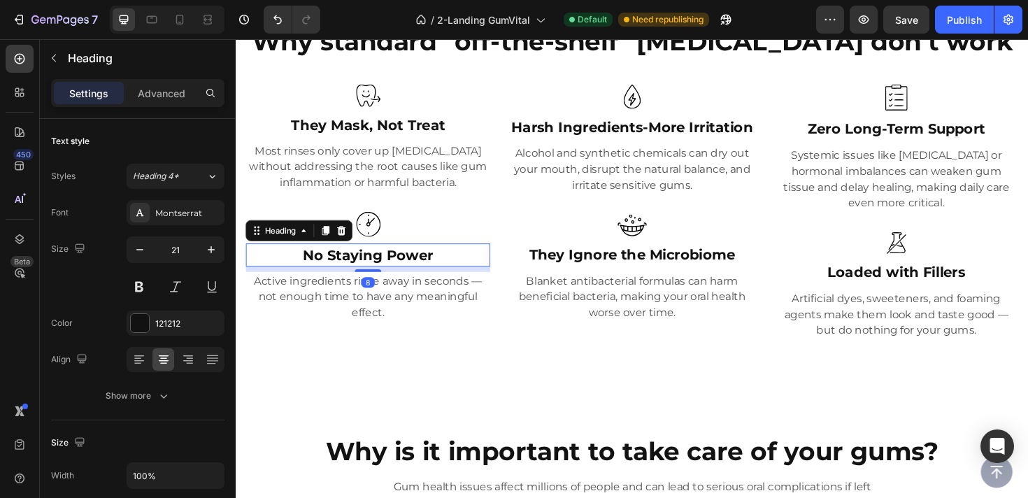
click at [405, 267] on h3 "No Staying Power" at bounding box center [375, 267] width 259 height 25
click at [405, 267] on p "No Staying Power" at bounding box center [375, 268] width 256 height 22
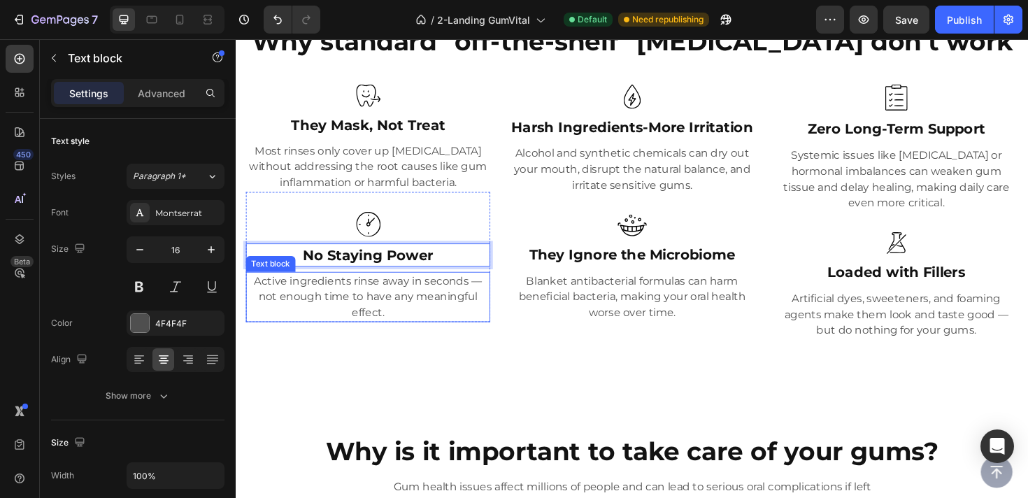
click at [362, 289] on p "Active ingredients rinse away in seconds — not enough time to have any meaningf…" at bounding box center [375, 312] width 256 height 50
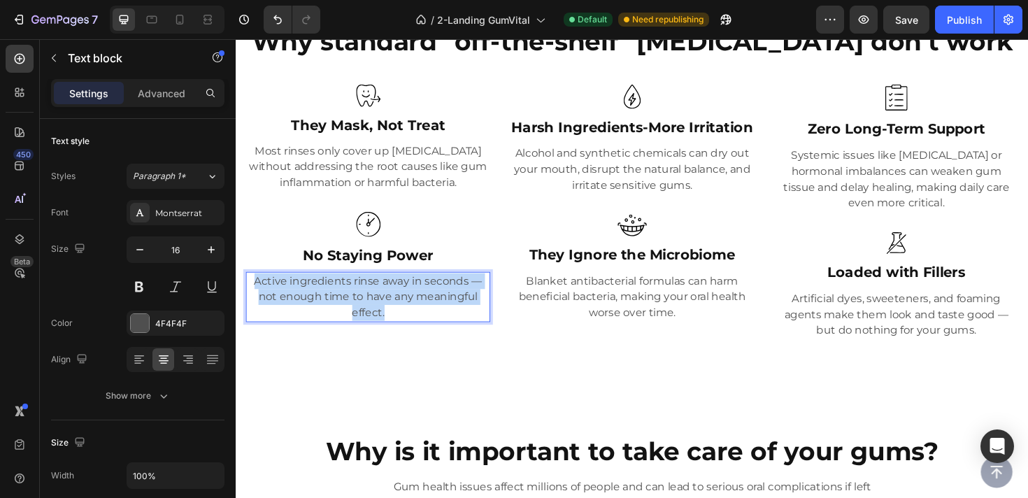
click at [362, 289] on p "Active ingredients rinse away in seconds — not enough time to have any meaningf…" at bounding box center [375, 312] width 256 height 50
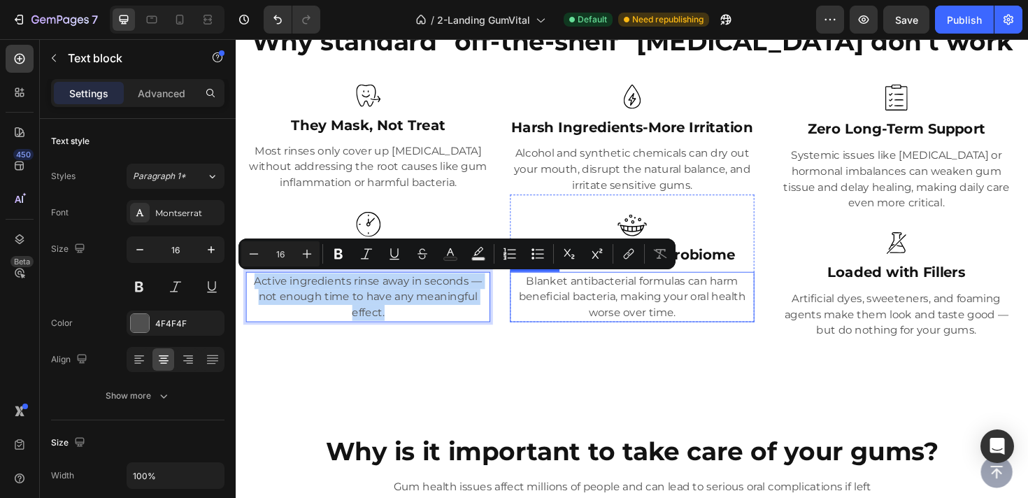
click at [641, 303] on p "Blanket antibacterial formulas can harm beneficial bacteria, making your oral h…" at bounding box center [655, 312] width 256 height 50
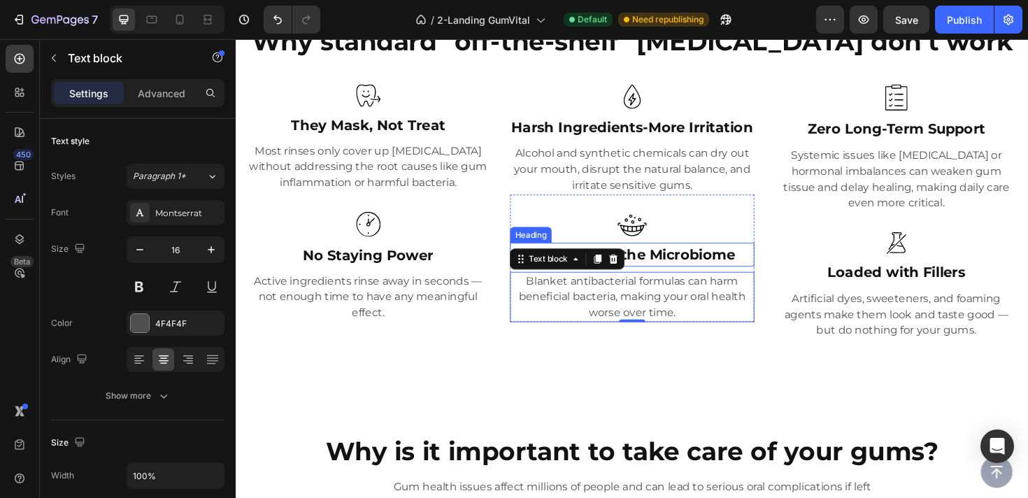
click at [709, 261] on h3 "They Ignore the Microbiome" at bounding box center [655, 266] width 259 height 25
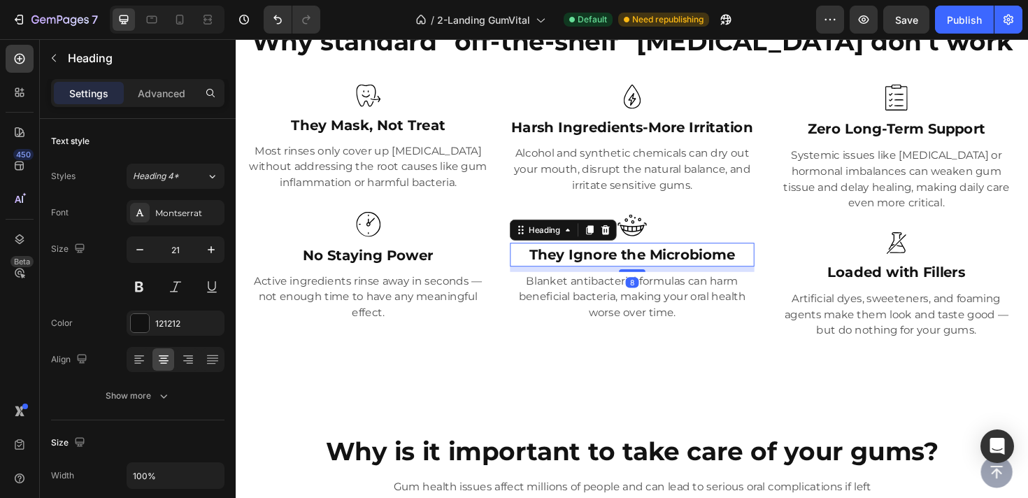
click at [709, 261] on h3 "They Ignore the Microbiome" at bounding box center [655, 266] width 259 height 25
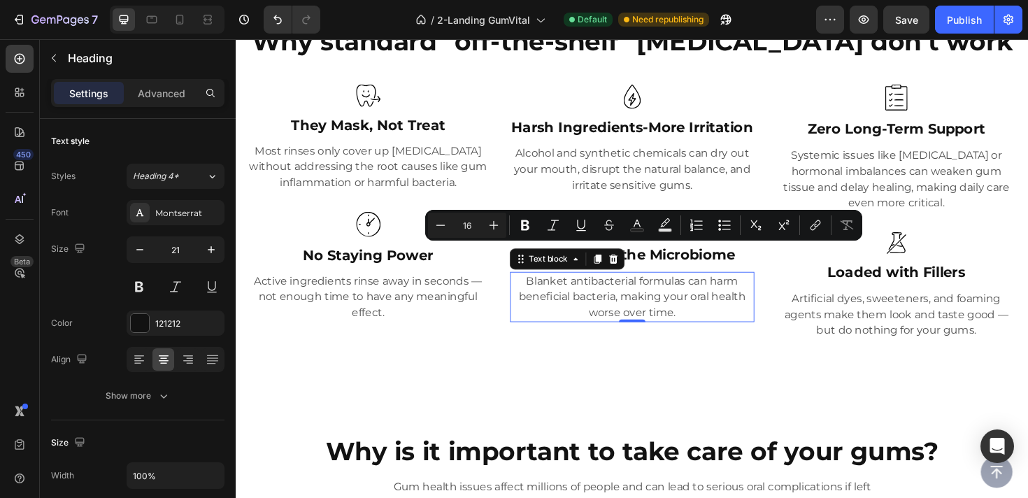
click at [652, 320] on p "Blanket antibacterial formulas can harm beneficial bacteria, making your oral h…" at bounding box center [655, 312] width 256 height 50
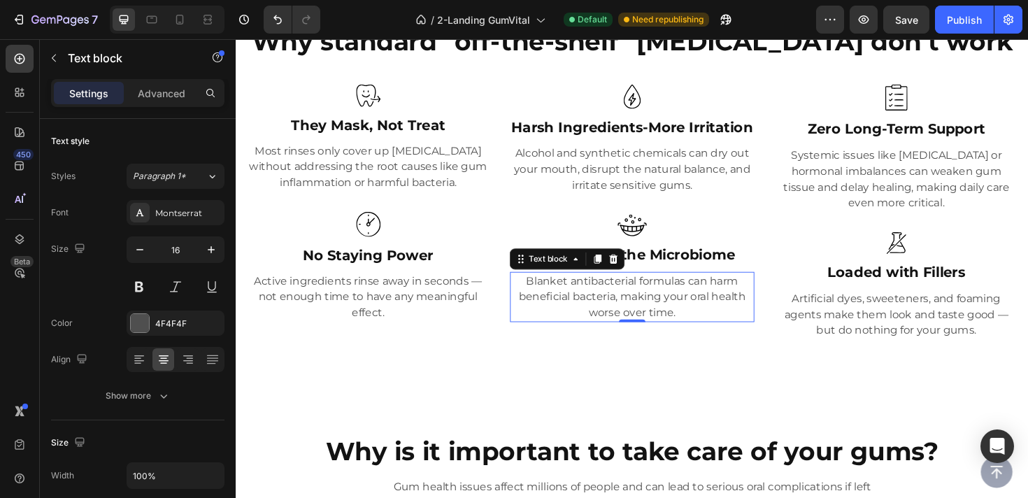
click at [652, 320] on p "Blanket antibacterial formulas can harm beneficial bacteria, making your oral h…" at bounding box center [655, 312] width 256 height 50
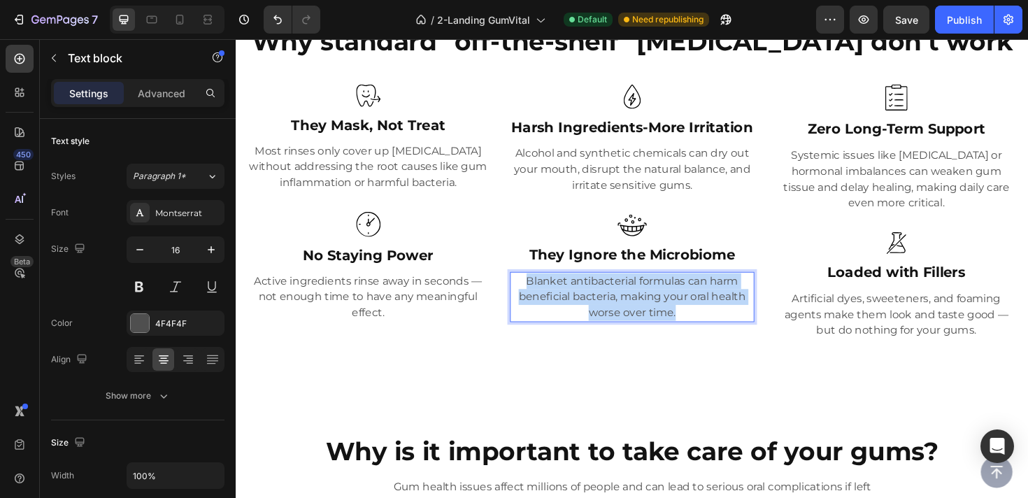
click at [652, 320] on p "Blanket antibacterial formulas can harm beneficial bacteria, making your oral h…" at bounding box center [655, 312] width 256 height 50
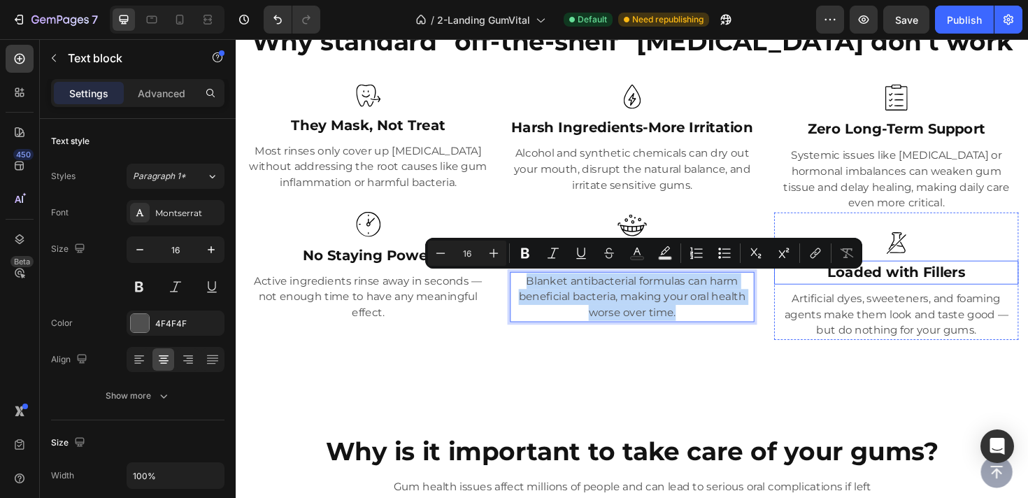
click at [929, 283] on h3 "Loaded with Fillers" at bounding box center [934, 285] width 259 height 25
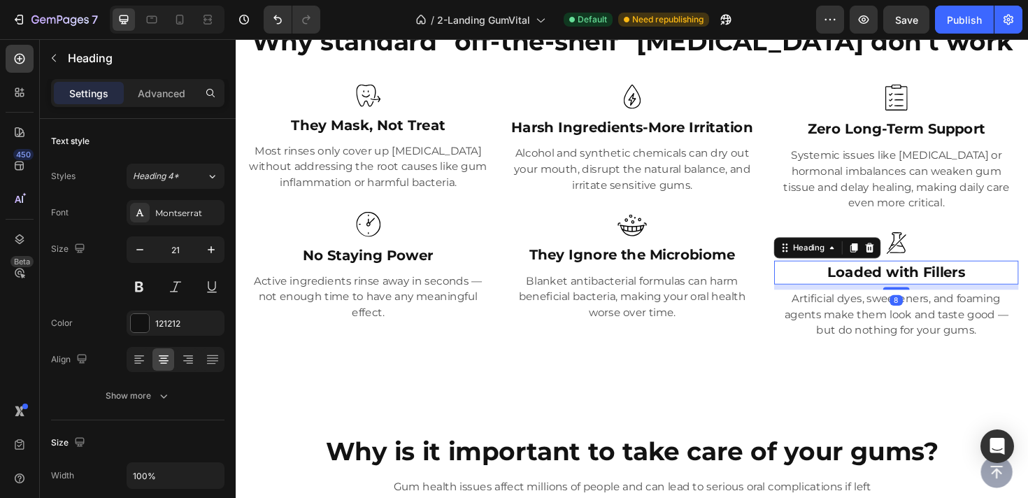
click at [929, 283] on h3 "Loaded with Fillers" at bounding box center [934, 285] width 259 height 25
click at [929, 283] on p "Loaded with Fillers" at bounding box center [935, 286] width 256 height 22
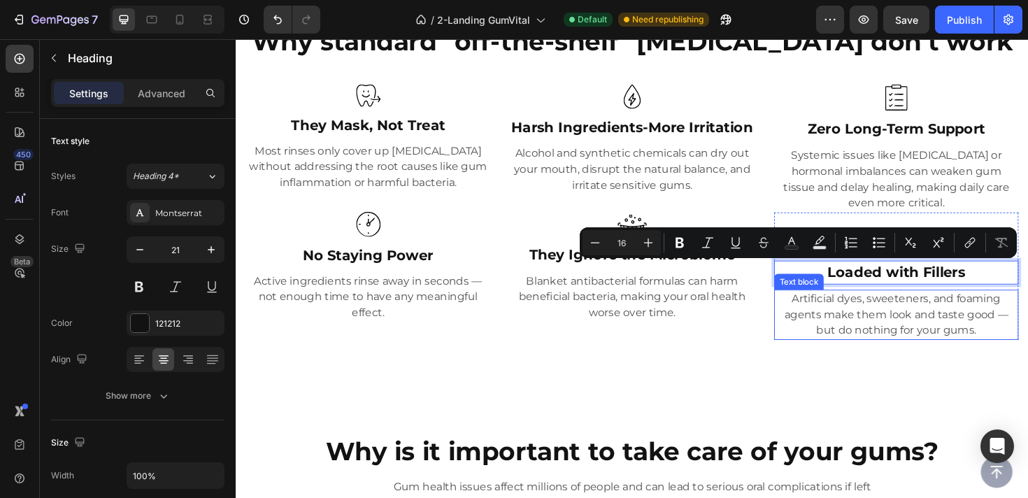
click at [904, 323] on p "Artificial dyes, sweeteners, and foaming agents make them look and taste good —…" at bounding box center [935, 331] width 256 height 50
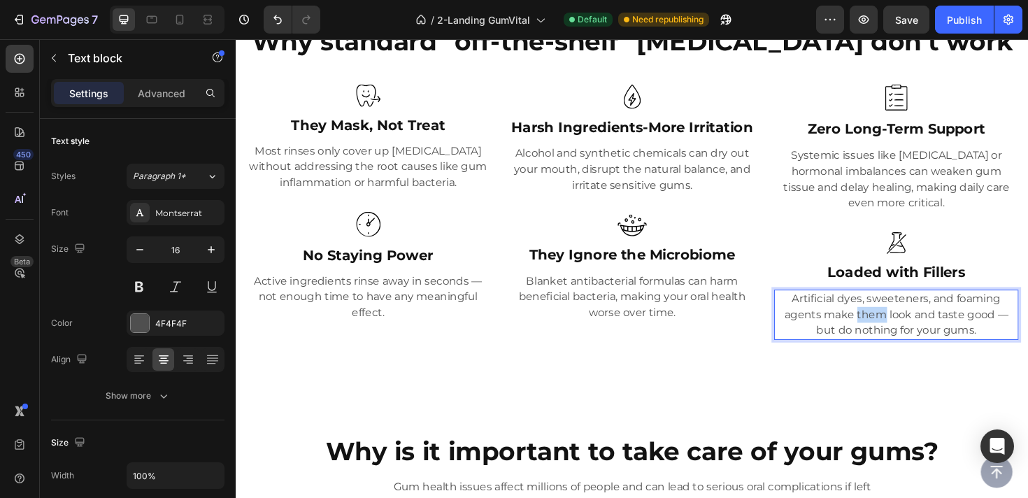
click at [904, 323] on p "Artificial dyes, sweeteners, and foaming agents make them look and taste good —…" at bounding box center [935, 331] width 256 height 50
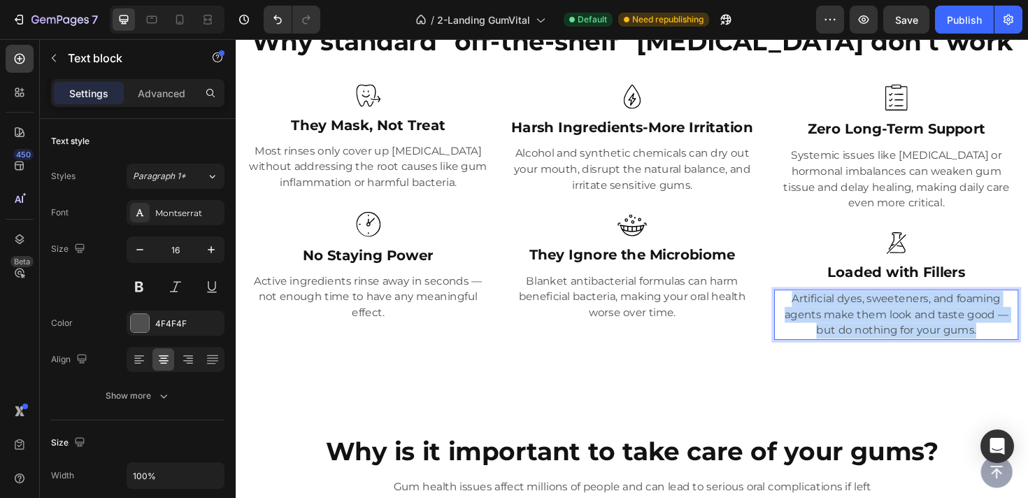
click at [904, 323] on p "Artificial dyes, sweeteners, and foaming agents make them look and taste good —…" at bounding box center [935, 331] width 256 height 50
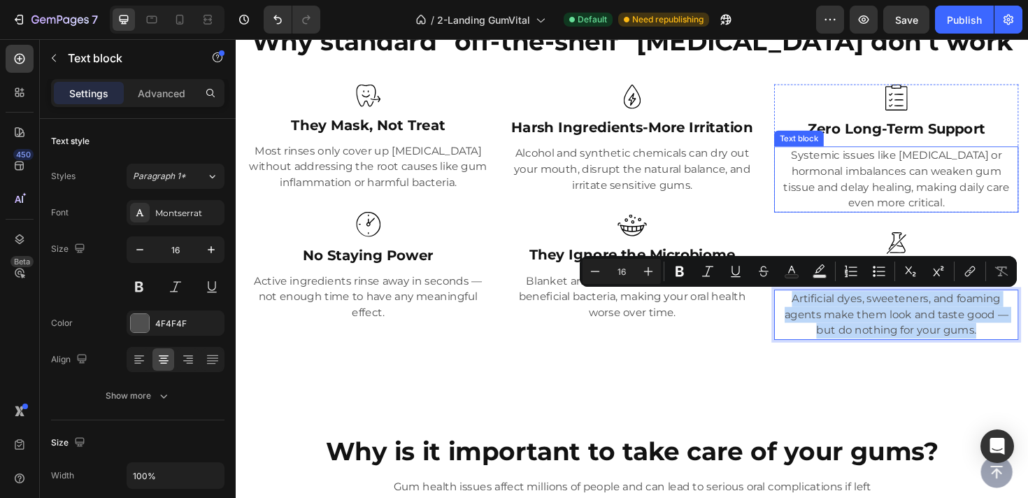
click at [925, 185] on p "Systemic issues like [MEDICAL_DATA] or hormonal imbalances can weaken gum tissu…" at bounding box center [935, 187] width 256 height 67
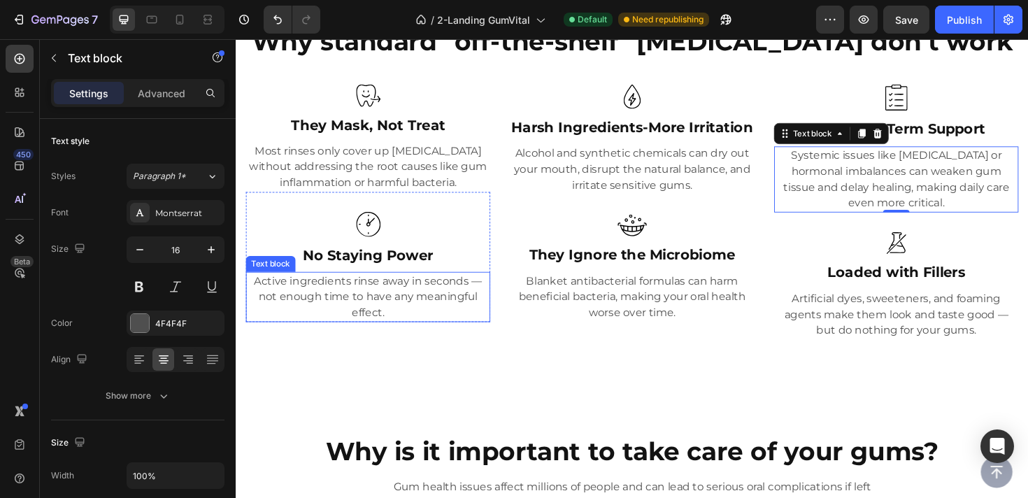
click at [485, 304] on p "Active ingredients rinse away in seconds — not enough time to have any meaningf…" at bounding box center [375, 312] width 256 height 50
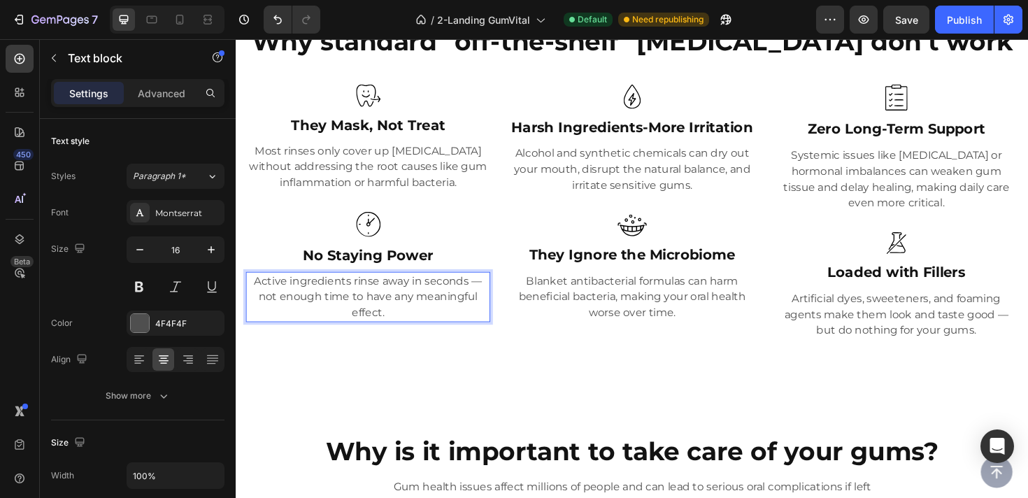
click at [490, 299] on p "Active ingredients rinse away in seconds — not enough time to have any meaningf…" at bounding box center [375, 312] width 256 height 50
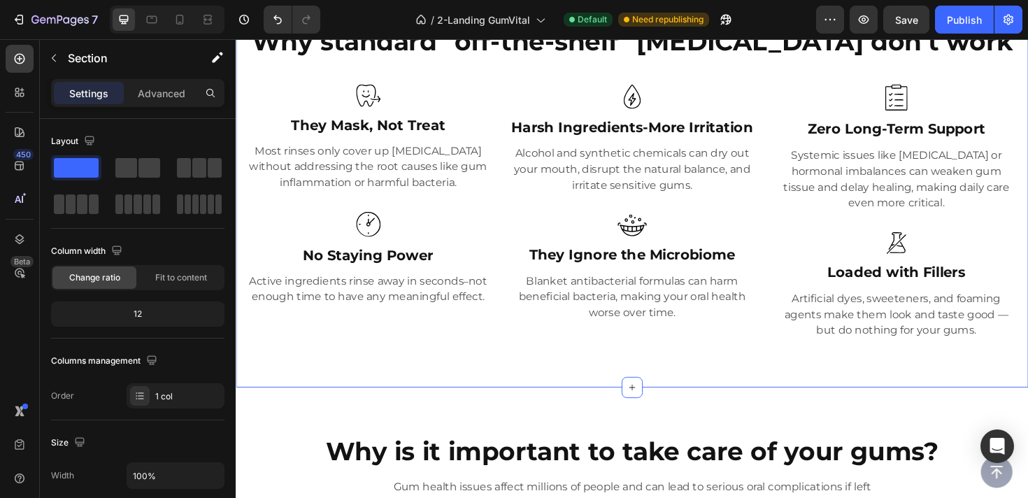
click at [563, 394] on div "Why standard "off-the-shelf" mouth rinse don't work Heading Image They Mask, No…" at bounding box center [655, 190] width 839 height 434
click at [975, 326] on p "Artificial dyes, sweeteners, and foaming agents make them look and taste good —…" at bounding box center [935, 331] width 256 height 50
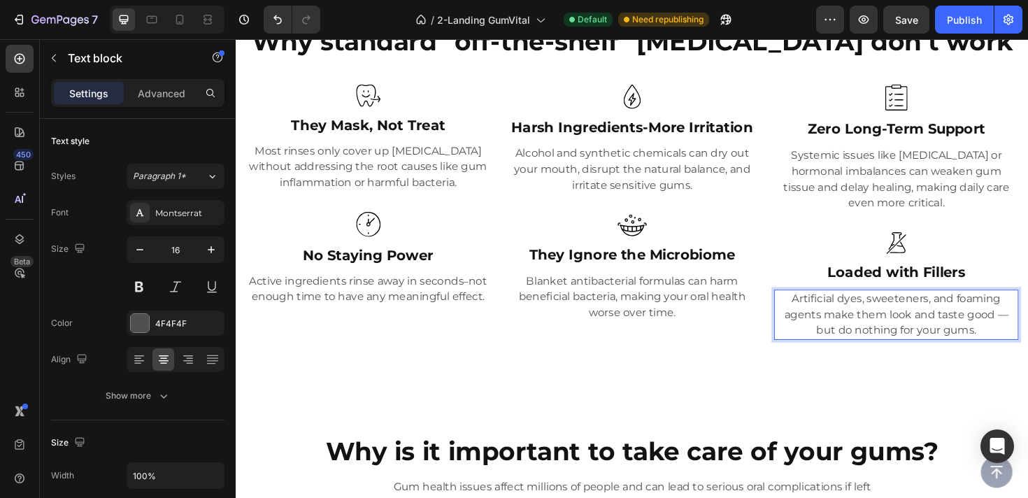
click at [1027, 330] on p "Artificial dyes, sweeteners, and foaming agents make them look and taste good —…" at bounding box center [935, 331] width 256 height 50
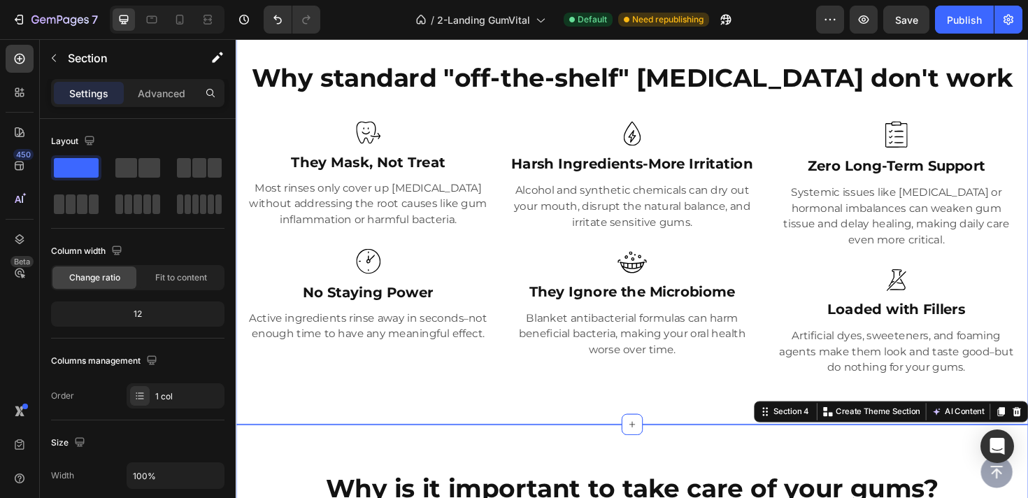
scroll to position [494, 0]
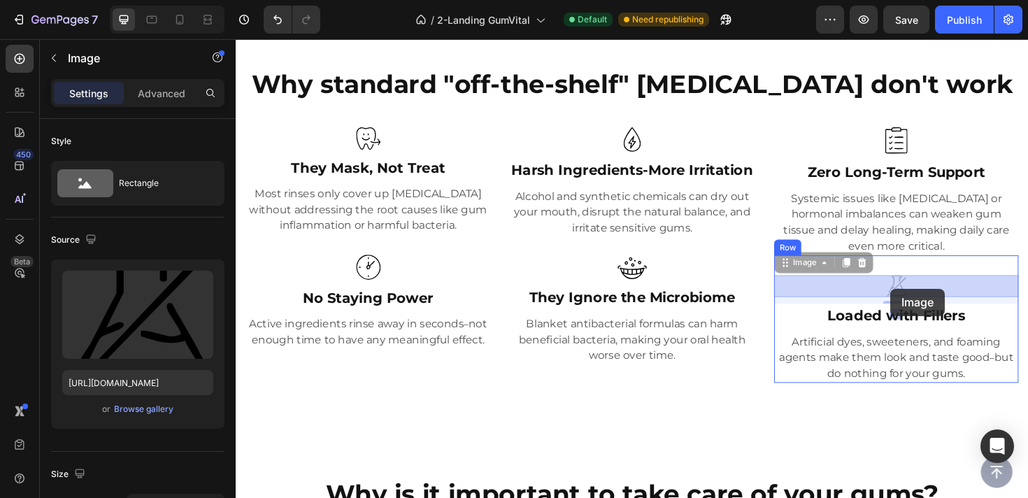
drag, startPoint x: 928, startPoint y: 294, endPoint x: 928, endPoint y: 303, distance: 9.8
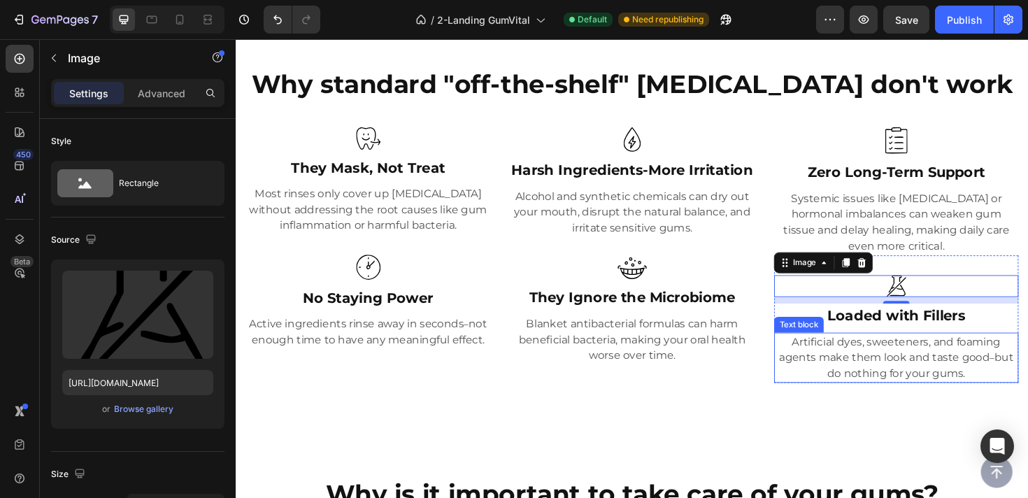
click at [924, 368] on p "Artificial dyes, sweeteners, and foaming agents make them look and taste good –…" at bounding box center [935, 376] width 256 height 50
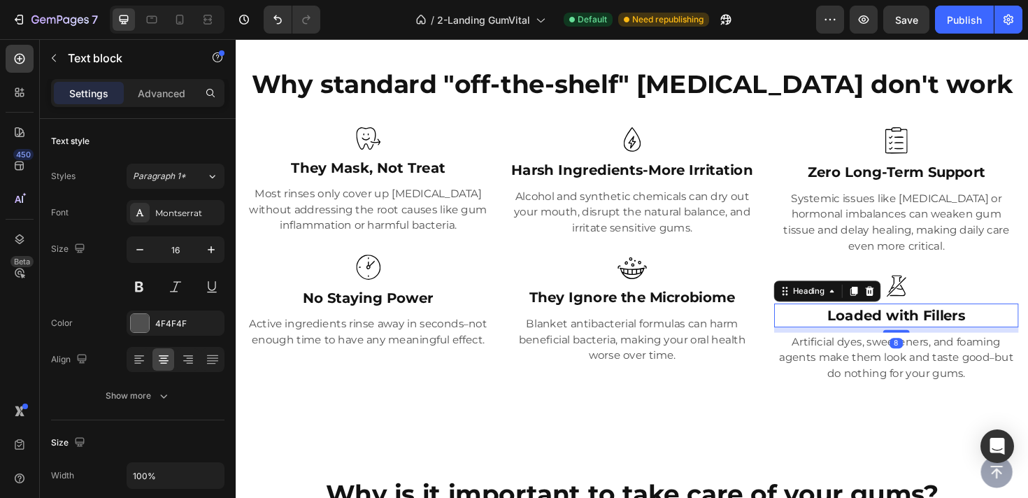
click at [945, 320] on p "Loaded with Fillers" at bounding box center [935, 331] width 256 height 22
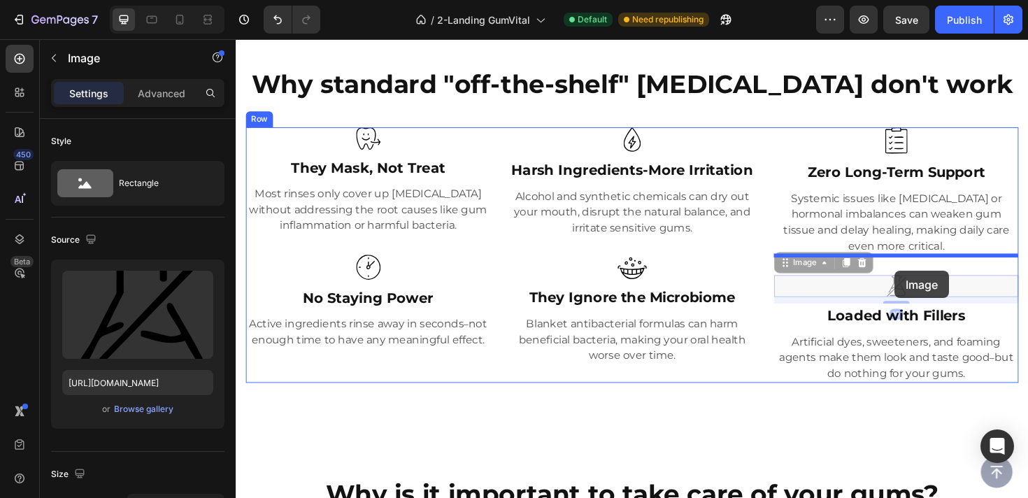
drag, startPoint x: 935, startPoint y: 303, endPoint x: 933, endPoint y: 285, distance: 18.3
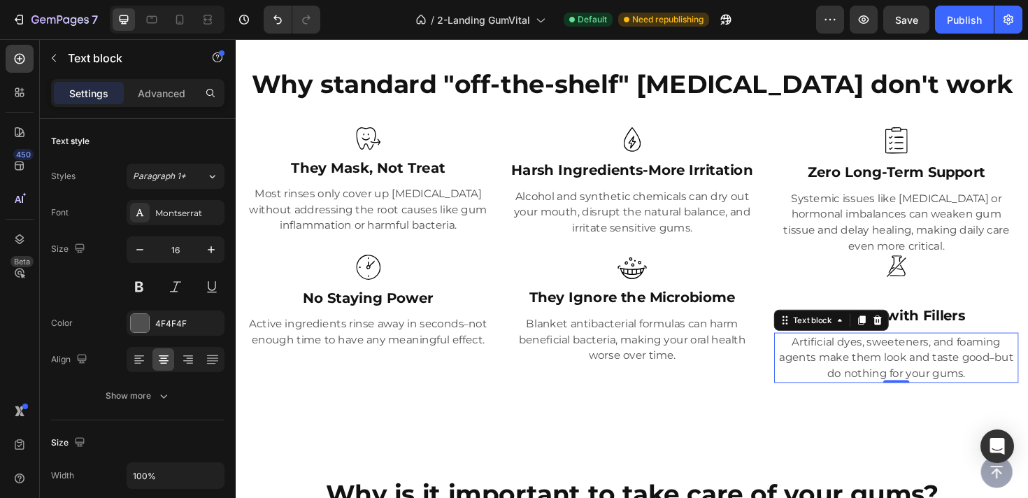
click at [956, 382] on p "Artificial dyes, sweeteners, and foaming agents make them look and taste good –…" at bounding box center [935, 376] width 256 height 50
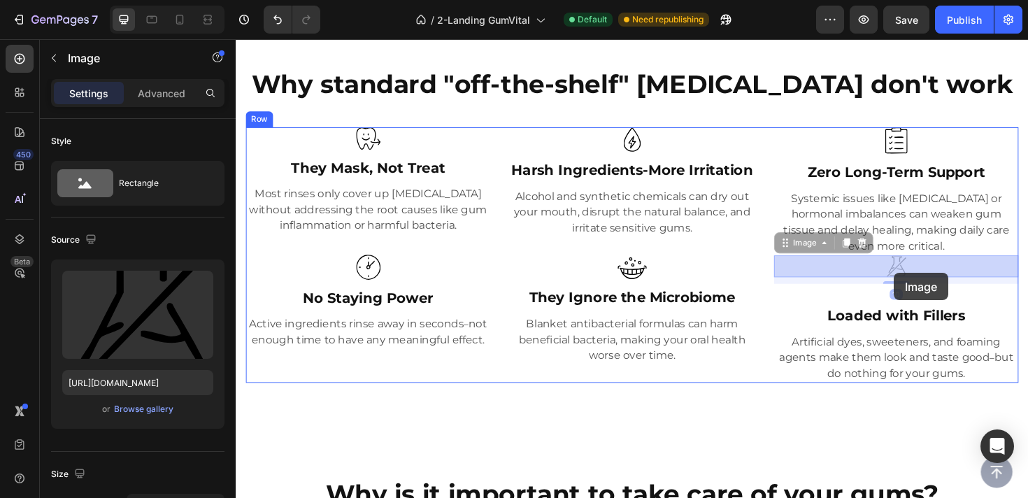
drag, startPoint x: 935, startPoint y: 279, endPoint x: 932, endPoint y: 286, distance: 7.8
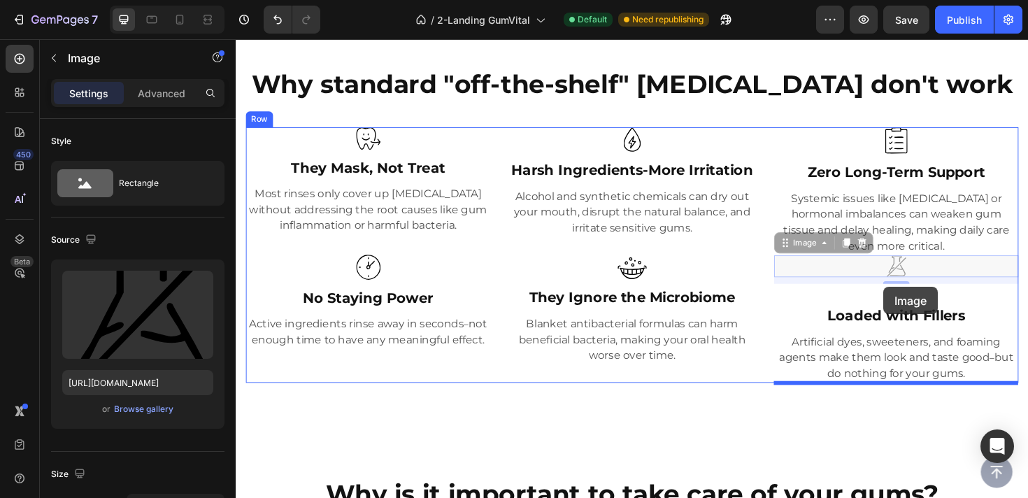
drag, startPoint x: 924, startPoint y: 280, endPoint x: 921, endPoint y: 301, distance: 21.8
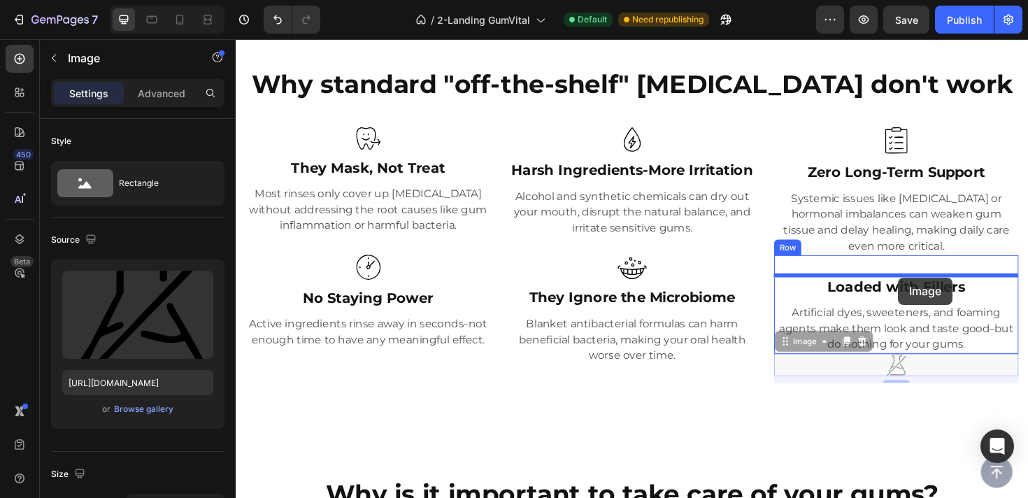
drag, startPoint x: 942, startPoint y: 387, endPoint x: 937, endPoint y: 292, distance: 95.2
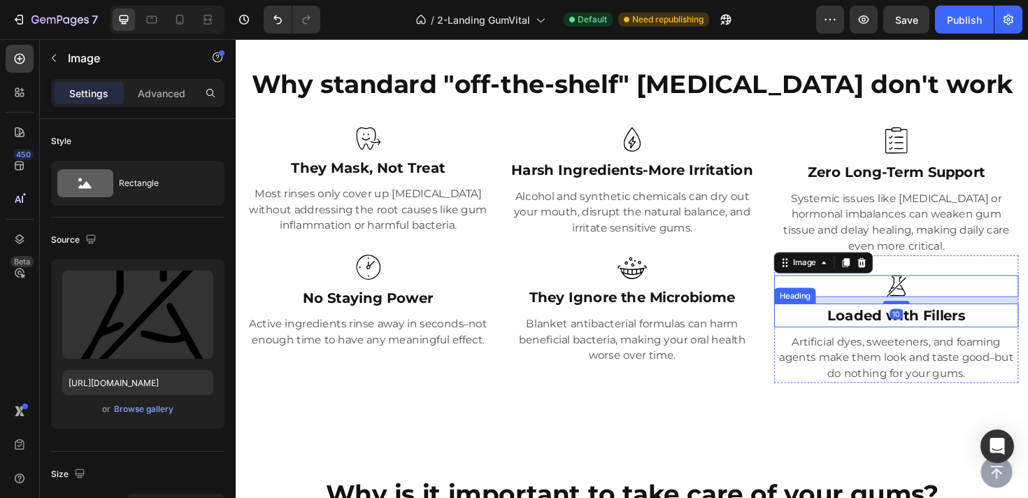
click at [962, 366] on p "Artificial dyes, sweeteners, and foaming agents make them look and taste good –…" at bounding box center [935, 376] width 256 height 50
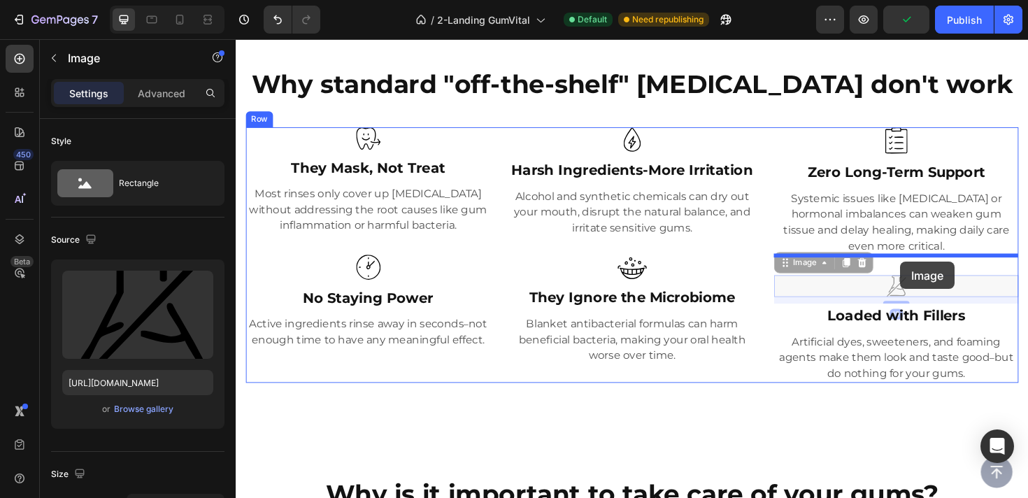
drag, startPoint x: 940, startPoint y: 295, endPoint x: 939, endPoint y: 275, distance: 20.3
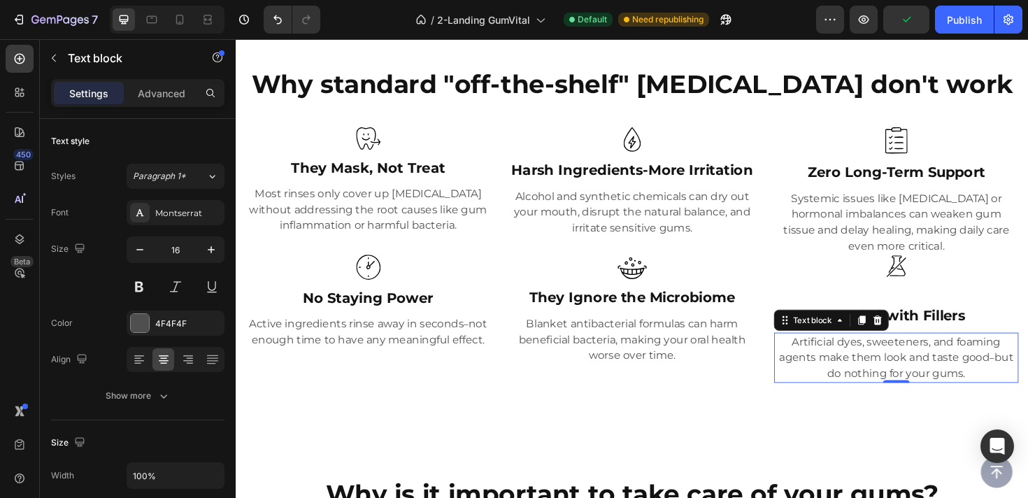
click at [970, 358] on p "Artificial dyes, sweeteners, and foaming agents make them look and taste good –…" at bounding box center [935, 376] width 256 height 50
click at [968, 335] on p "Loaded with Fillers" at bounding box center [935, 331] width 256 height 22
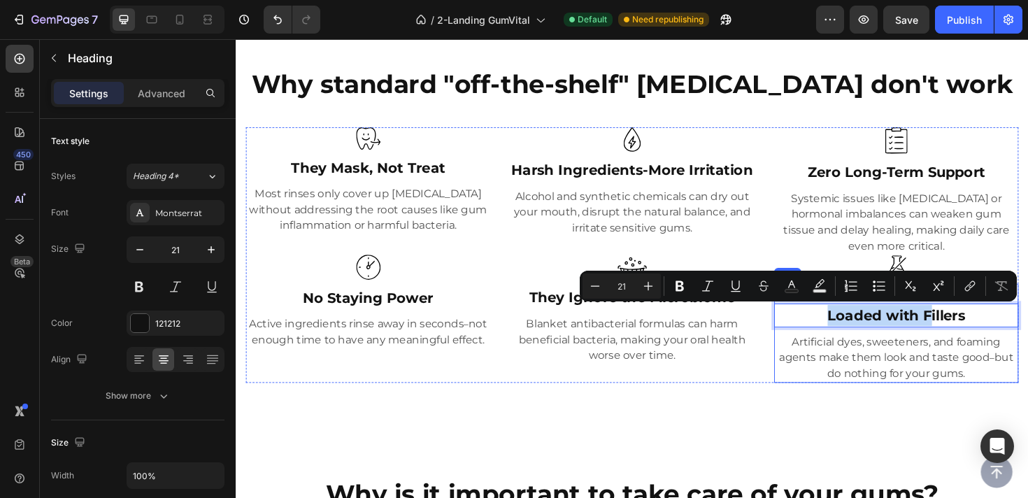
drag, startPoint x: 968, startPoint y: 335, endPoint x: 968, endPoint y: 306, distance: 28.7
click at [980, 362] on p "Artificial dyes, sweeteners, and foaming agents make them look and taste good –…" at bounding box center [935, 376] width 256 height 50
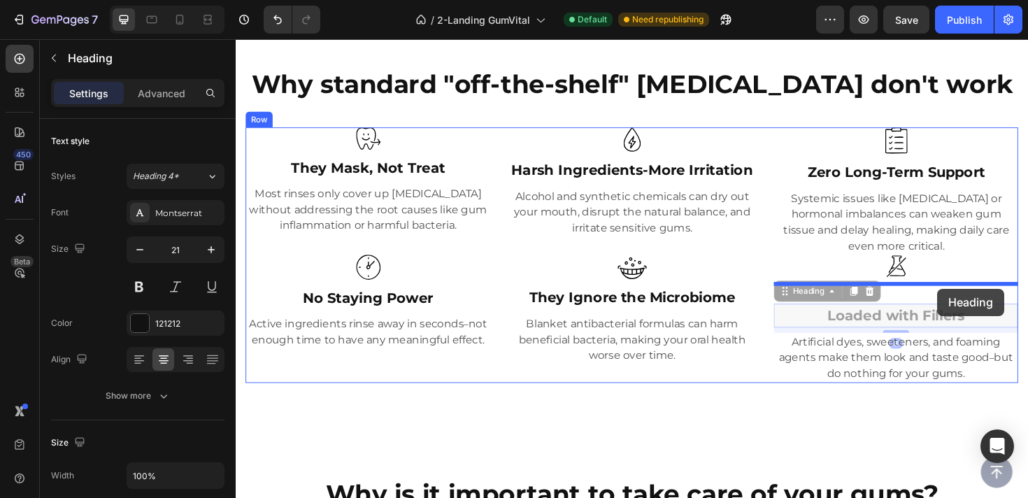
drag, startPoint x: 979, startPoint y: 331, endPoint x: 978, endPoint y: 303, distance: 28.0
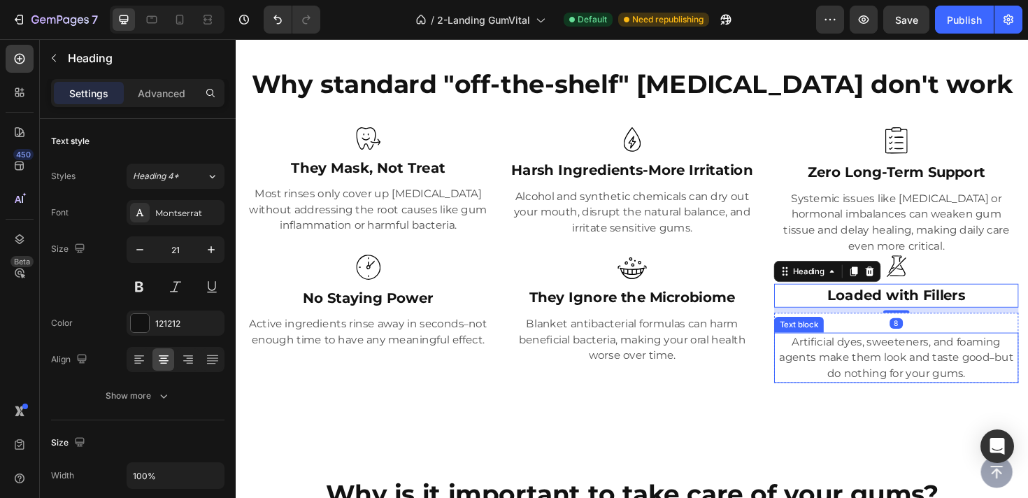
click at [978, 399] on p "Artificial dyes, sweeteners, and foaming agents make them look and taste good –…" at bounding box center [935, 376] width 256 height 50
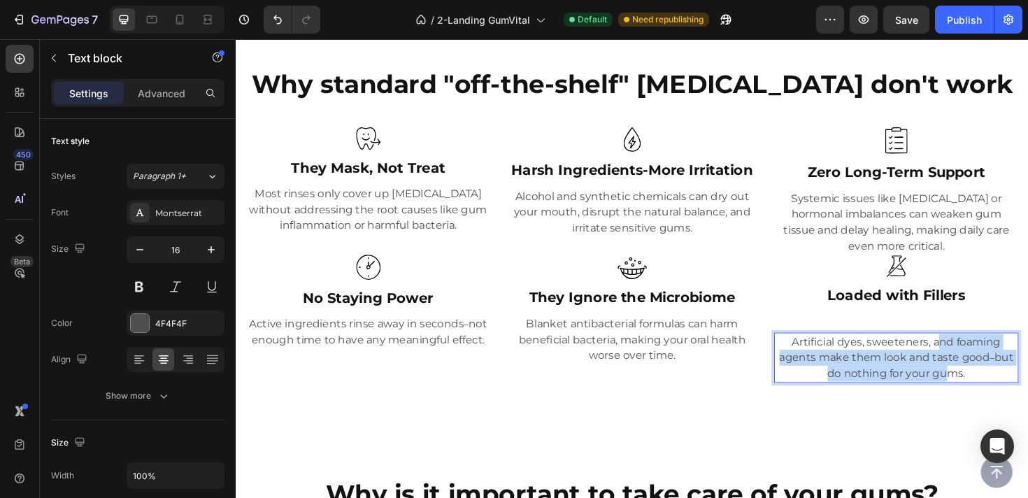
drag, startPoint x: 978, startPoint y: 389, endPoint x: 977, endPoint y: 353, distance: 35.7
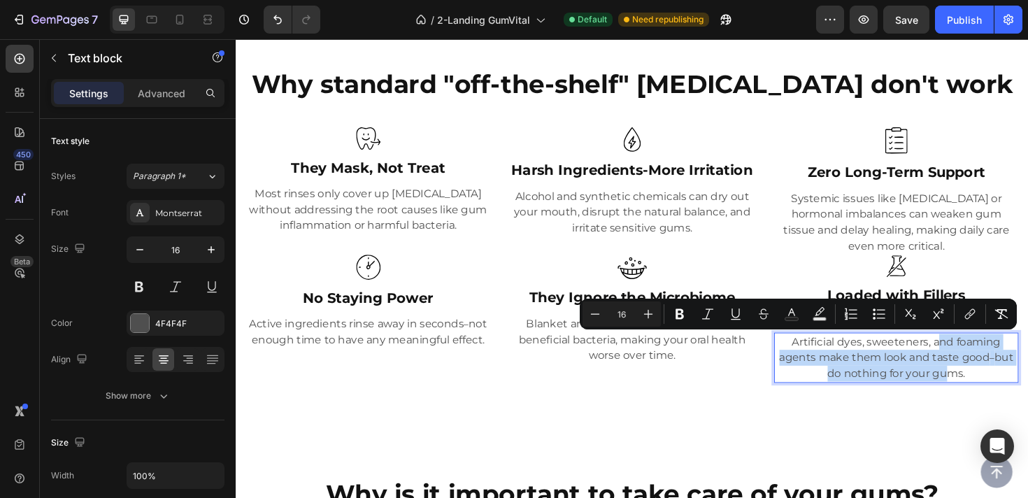
click at [984, 443] on div "Why standard "off-the-shelf" mouth rinse don't work Heading Image They Mask, No…" at bounding box center [655, 236] width 839 height 434
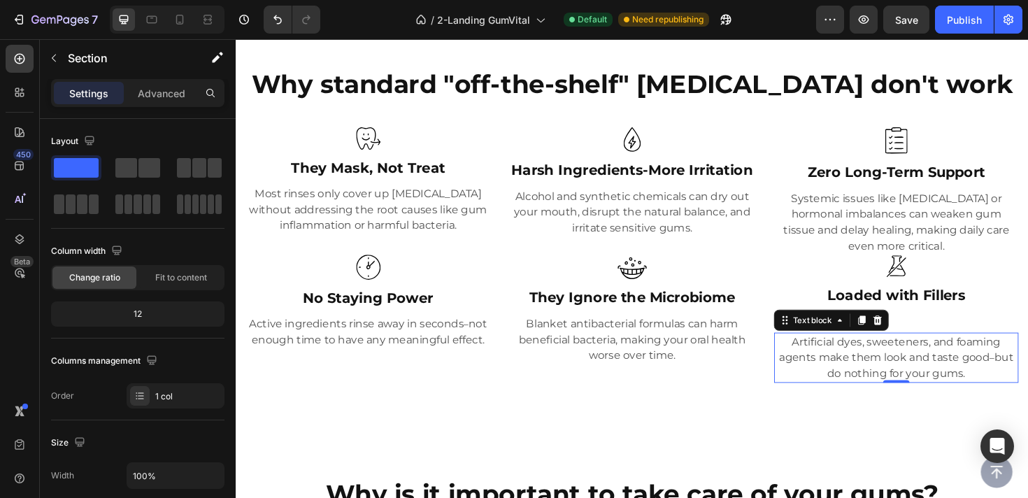
click at [963, 374] on p "Artificial dyes, sweeteners, and foaming agents make them look and taste good –…" at bounding box center [935, 376] width 256 height 50
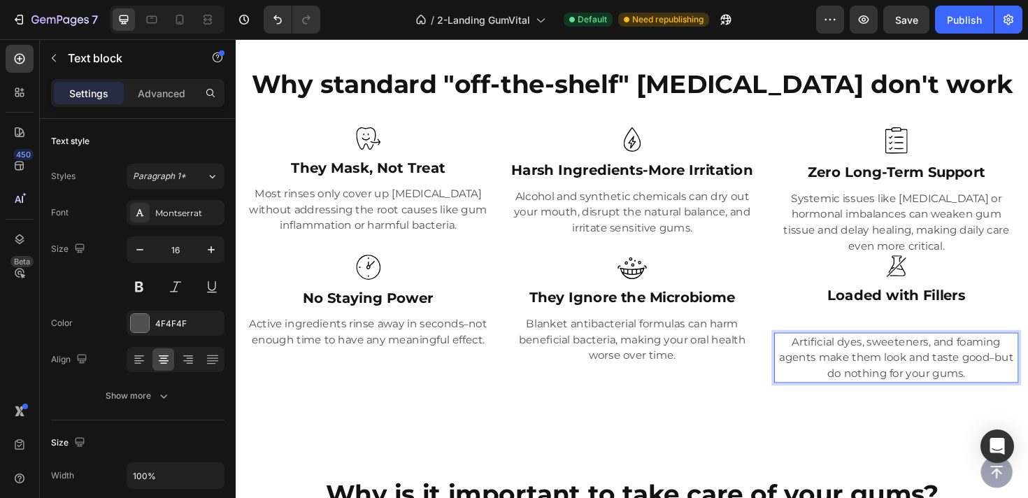
click at [963, 370] on p "Artificial dyes, sweeteners, and foaming agents make them look and taste good –…" at bounding box center [935, 376] width 256 height 50
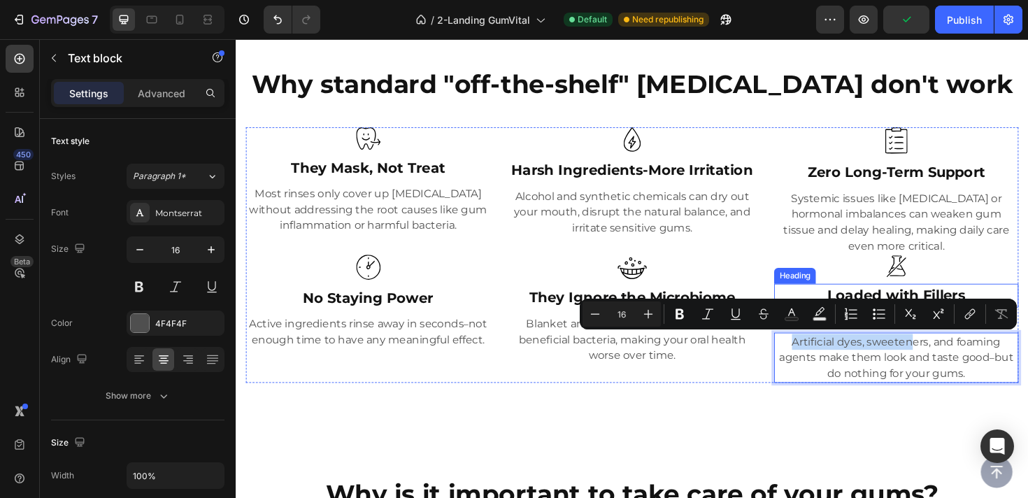
drag, startPoint x: 951, startPoint y: 352, endPoint x: 949, endPoint y: 317, distance: 34.3
click at [949, 317] on div "Image Zero Long-Term Support Heading Systemic issues like diabetes or hormonal …" at bounding box center [934, 267] width 259 height 271
click at [949, 376] on p "Artificial dyes, sweeteners, and foaming agents make them look and taste good –…" at bounding box center [935, 376] width 256 height 50
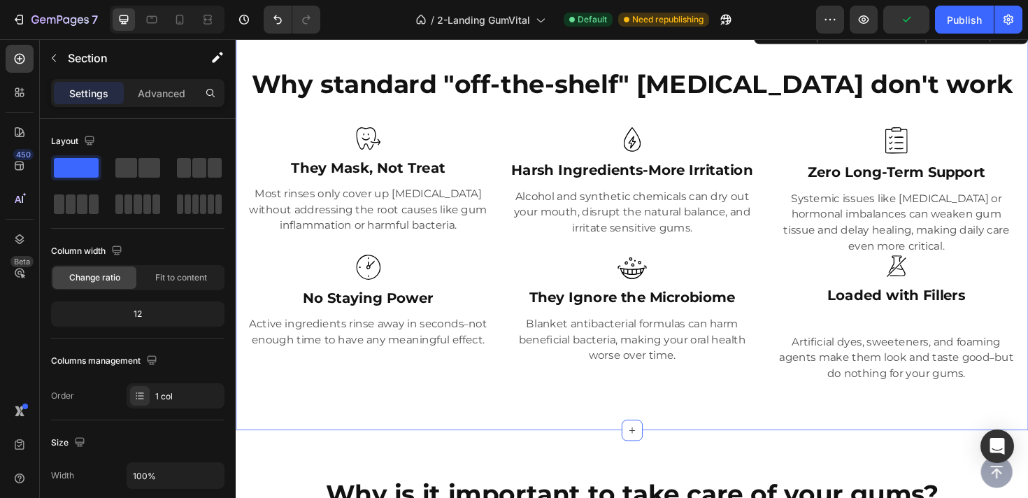
click at [965, 448] on div "Why standard "off-the-shelf" mouth rinse don't work Heading Image They Mask, No…" at bounding box center [655, 236] width 839 height 434
click at [953, 380] on p "Artificial dyes, sweeteners, and foaming agents make them look and taste good –…" at bounding box center [935, 376] width 256 height 50
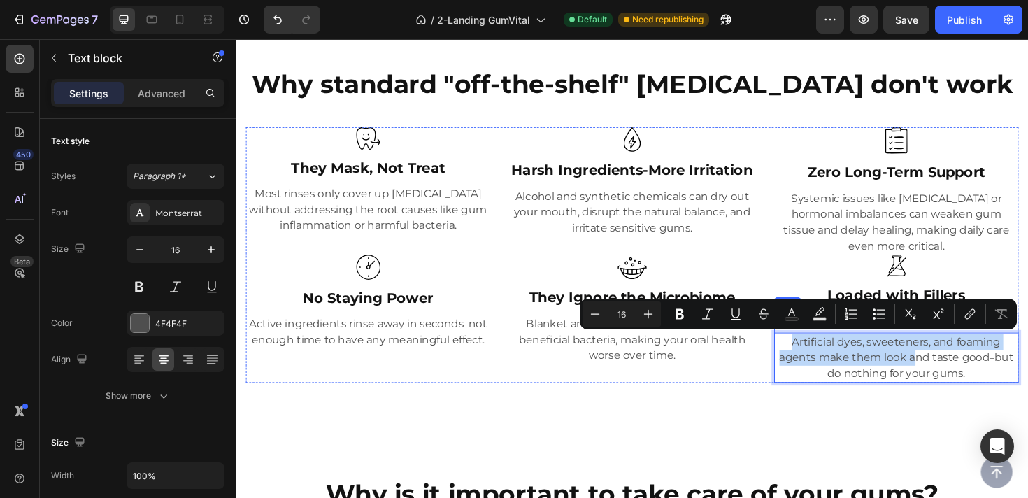
drag, startPoint x: 953, startPoint y: 380, endPoint x: 951, endPoint y: 339, distance: 40.6
click at [958, 355] on p "Artificial dyes, sweeteners, and foaming agents make them look and taste good –…" at bounding box center [935, 376] width 256 height 50
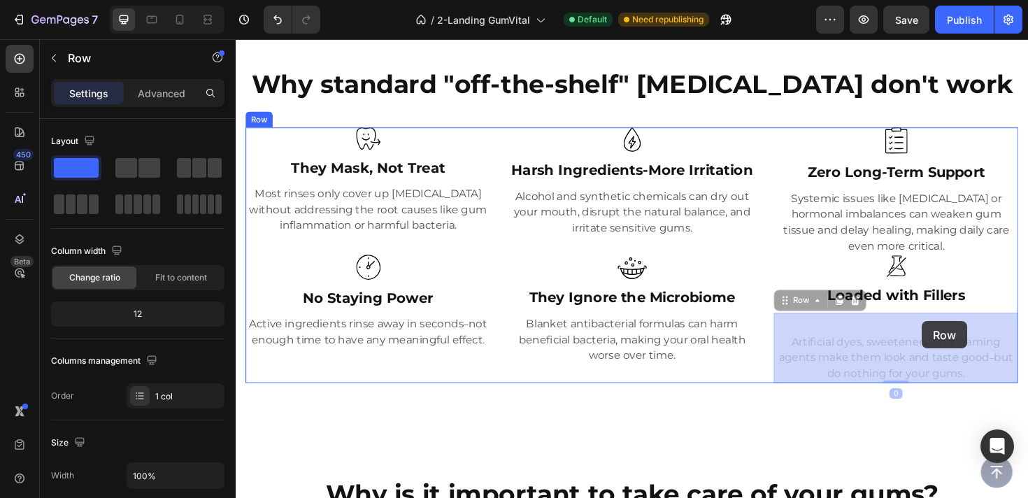
drag, startPoint x: 961, startPoint y: 348, endPoint x: 962, endPoint y: 338, distance: 10.5
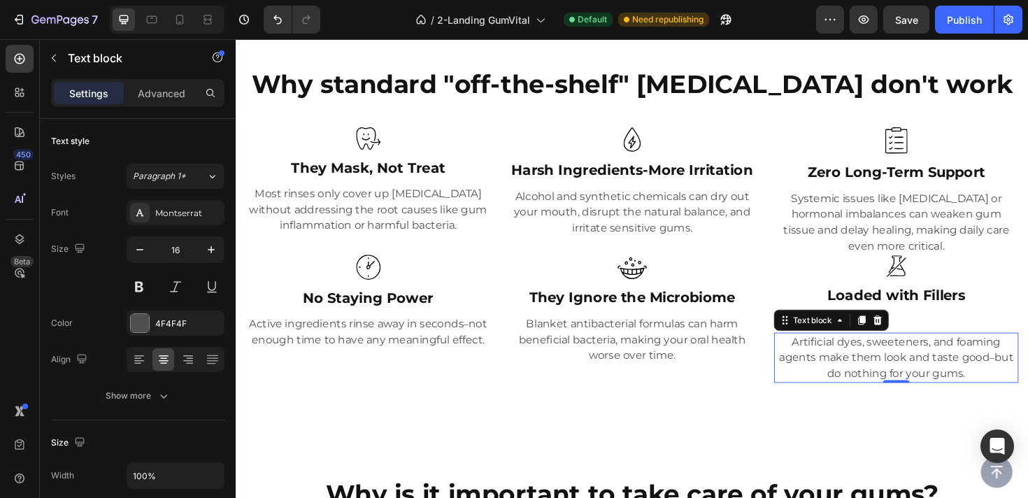
click at [949, 352] on p "Artificial dyes, sweeteners, and foaming agents make them look and taste good –…" at bounding box center [935, 376] width 256 height 50
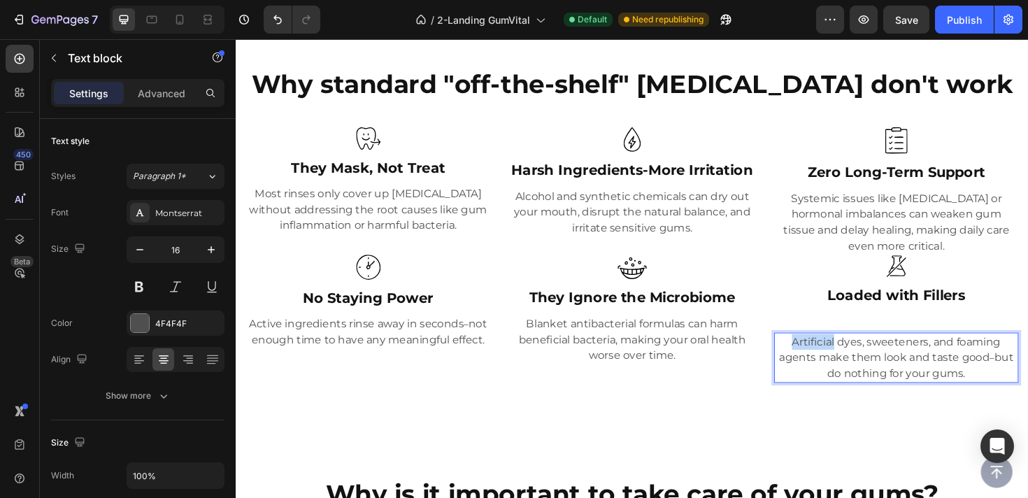
click at [821, 360] on p "Artificial dyes, sweeteners, and foaming agents make them look and taste good –…" at bounding box center [935, 376] width 256 height 50
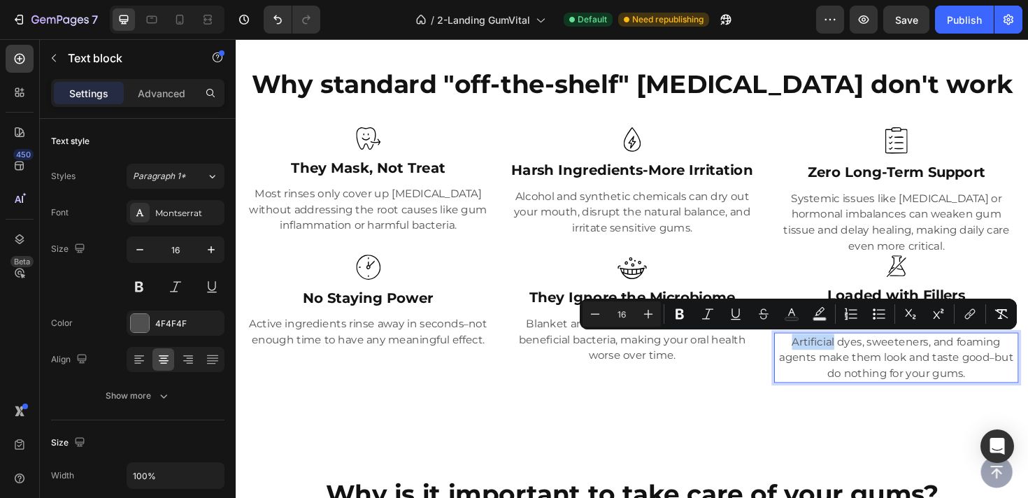
click at [821, 360] on p "Artificial dyes, sweeteners, and foaming agents make them look and taste good –…" at bounding box center [935, 376] width 256 height 50
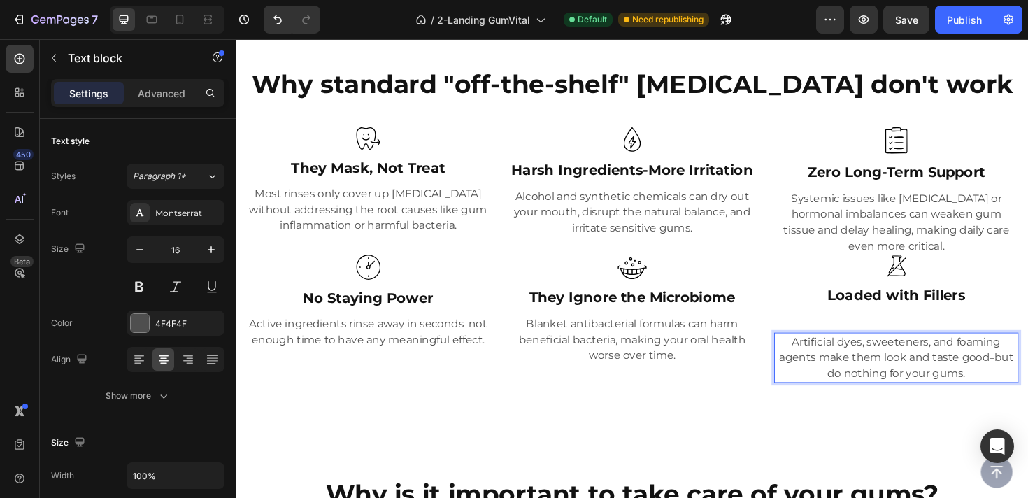
click at [819, 356] on p "Artificial dyes, sweeteners, and foaming agents make them look and taste good –…" at bounding box center [935, 376] width 256 height 50
drag, startPoint x: 808, startPoint y: 349, endPoint x: 808, endPoint y: 320, distance: 29.4
click at [808, 329] on div "Artificial dyes, sweeteners, and foaming agents make them look and taste good –…" at bounding box center [934, 366] width 259 height 74
click at [835, 371] on p "Artificial dyes, sweeteners, and foaming agents make them look and taste good –…" at bounding box center [935, 376] width 256 height 50
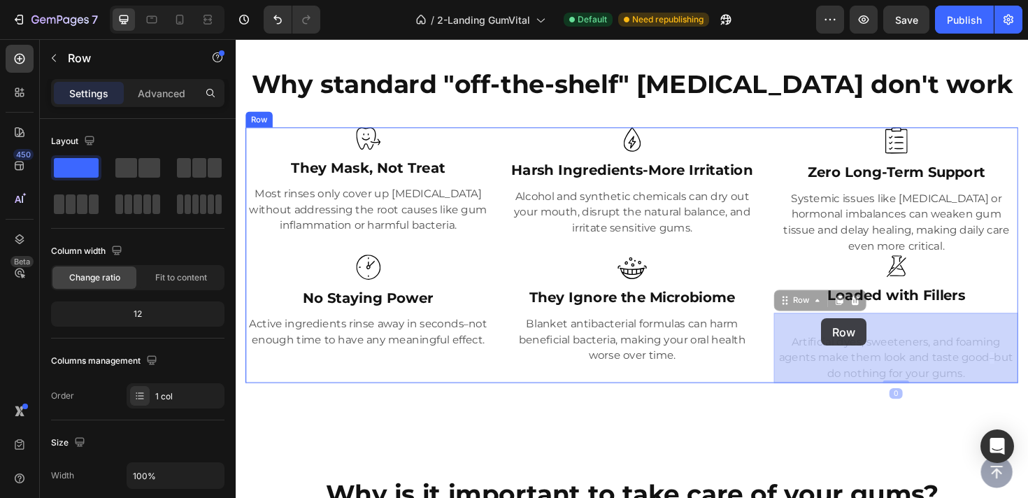
drag, startPoint x: 856, startPoint y: 348, endPoint x: 856, endPoint y: 335, distance: 13.3
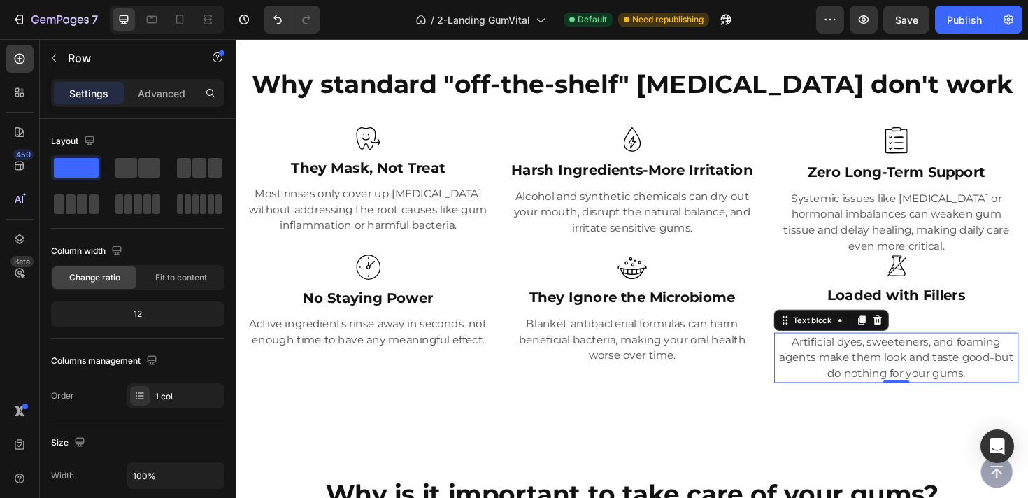
click at [867, 350] on div "Artificial dyes, sweeteners, and foaming agents make them look and taste good –…" at bounding box center [934, 376] width 259 height 53
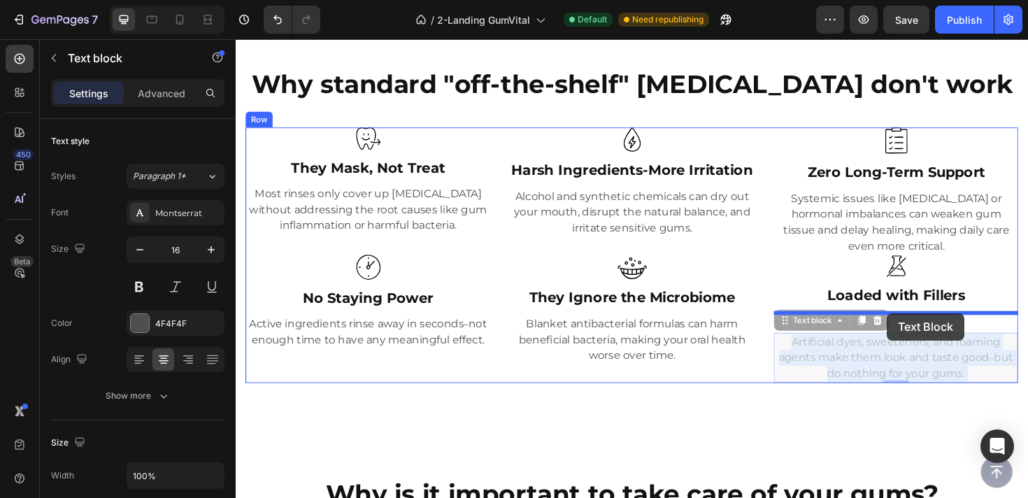
drag, startPoint x: 926, startPoint y: 349, endPoint x: 925, endPoint y: 329, distance: 19.6
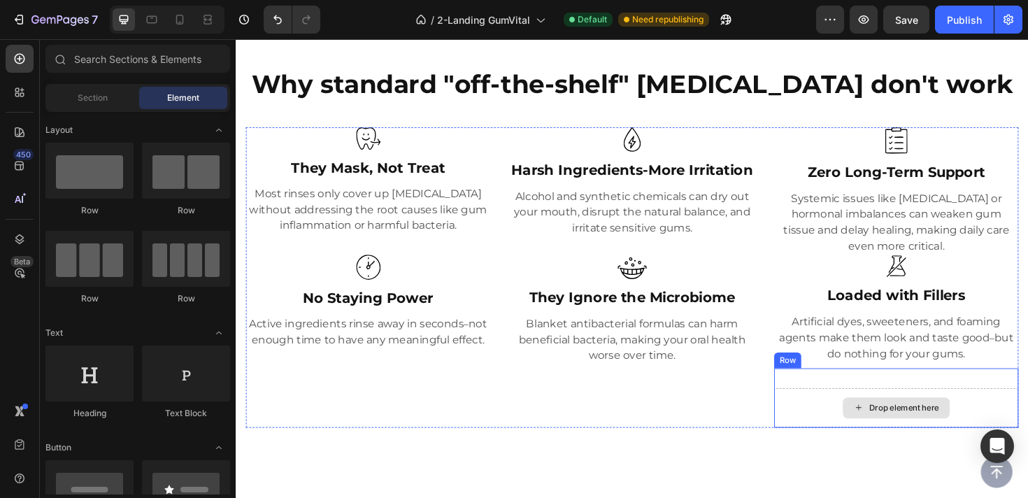
click at [928, 419] on div "Drop element here" at bounding box center [934, 429] width 113 height 22
click at [740, 481] on div "Button" at bounding box center [654, 497] width 805 height 34
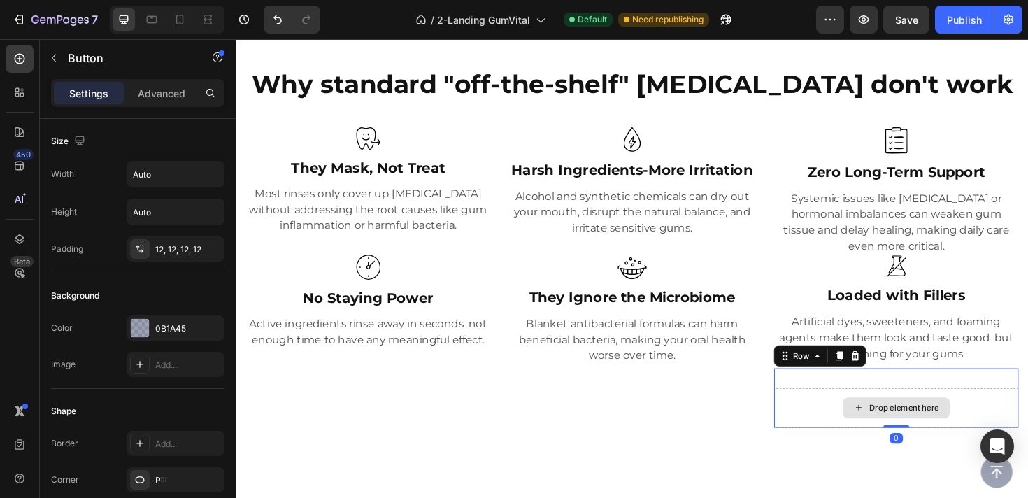
click at [879, 411] on div "Drop element here" at bounding box center [934, 429] width 259 height 42
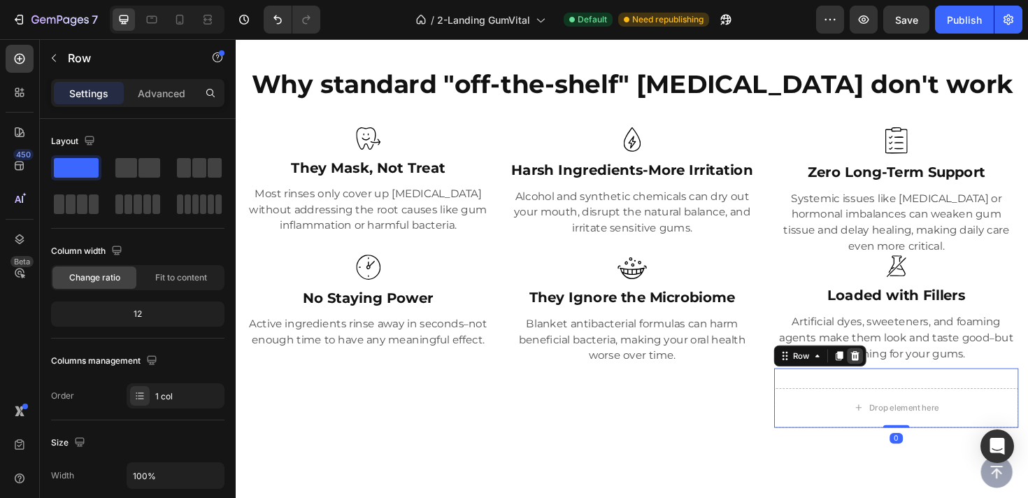
click at [891, 378] on icon at bounding box center [891, 374] width 9 height 10
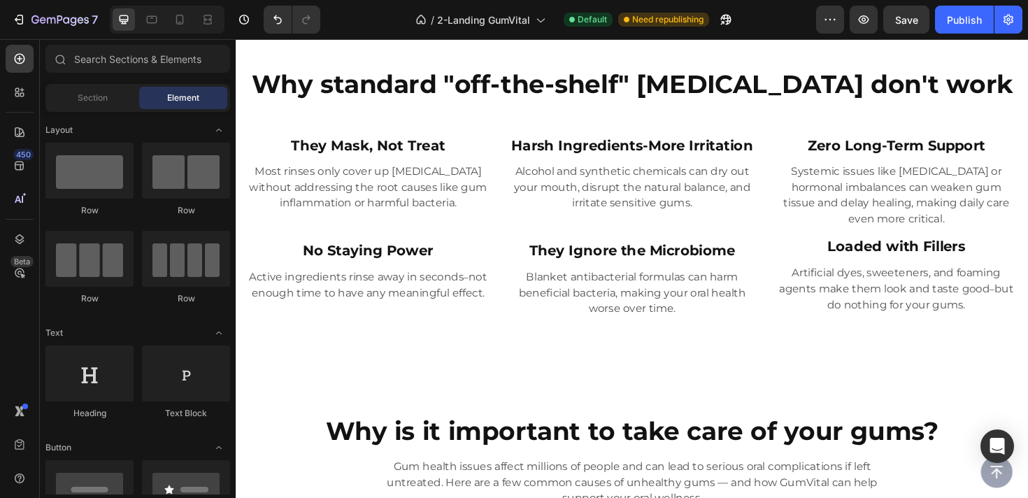
scroll to position [494, 0]
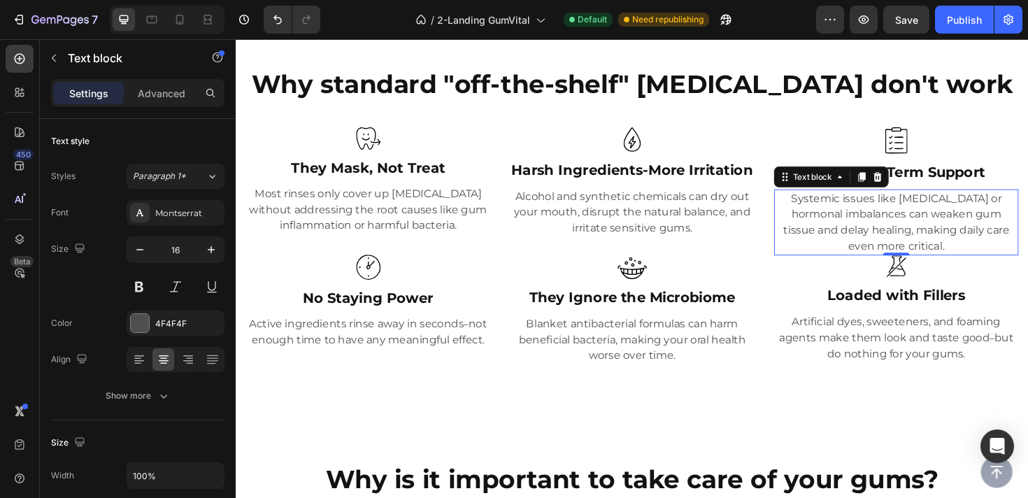
click at [972, 245] on p "Systemic issues like [MEDICAL_DATA] or hormonal imbalances can weaken gum tissu…" at bounding box center [935, 232] width 256 height 67
click at [985, 243] on p "Systemic issues like [MEDICAL_DATA] or hormonal imbalances can weaken gum tissu…" at bounding box center [935, 232] width 256 height 67
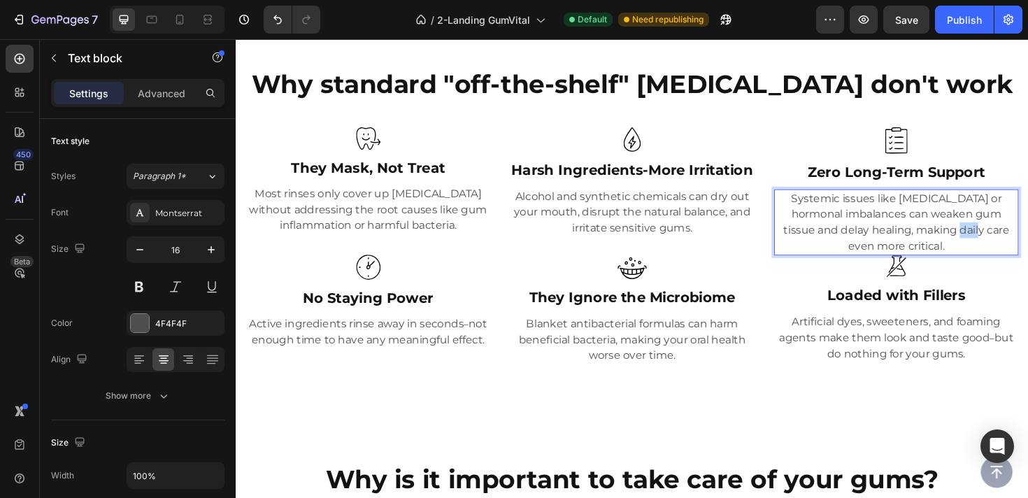
click at [985, 243] on p "Systemic issues like [MEDICAL_DATA] or hormonal imbalances can weaken gum tissu…" at bounding box center [935, 232] width 256 height 67
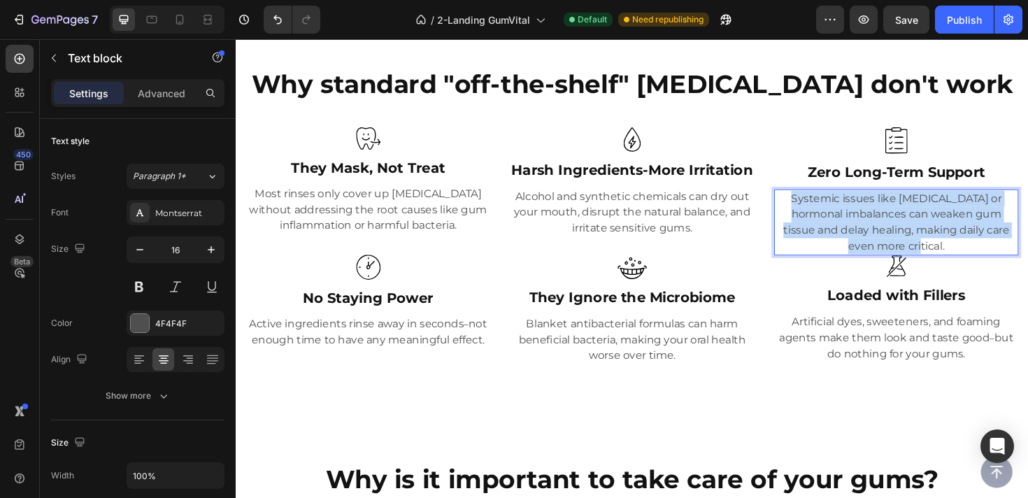
click at [985, 243] on p "Systemic issues like [MEDICAL_DATA] or hormonal imbalances can weaken gum tissu…" at bounding box center [935, 232] width 256 height 67
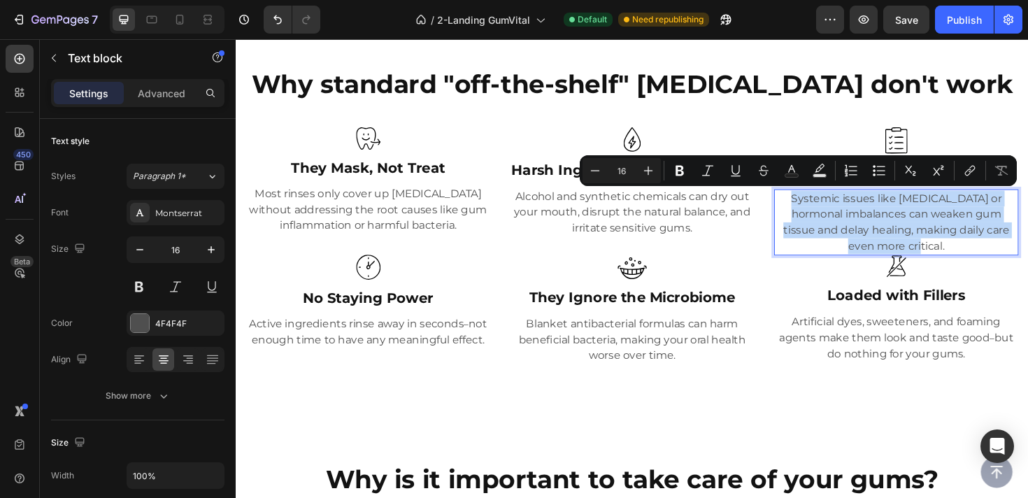
click at [986, 252] on p "Systemic issues like [MEDICAL_DATA] or hormonal imbalances can weaken gum tissu…" at bounding box center [935, 232] width 256 height 67
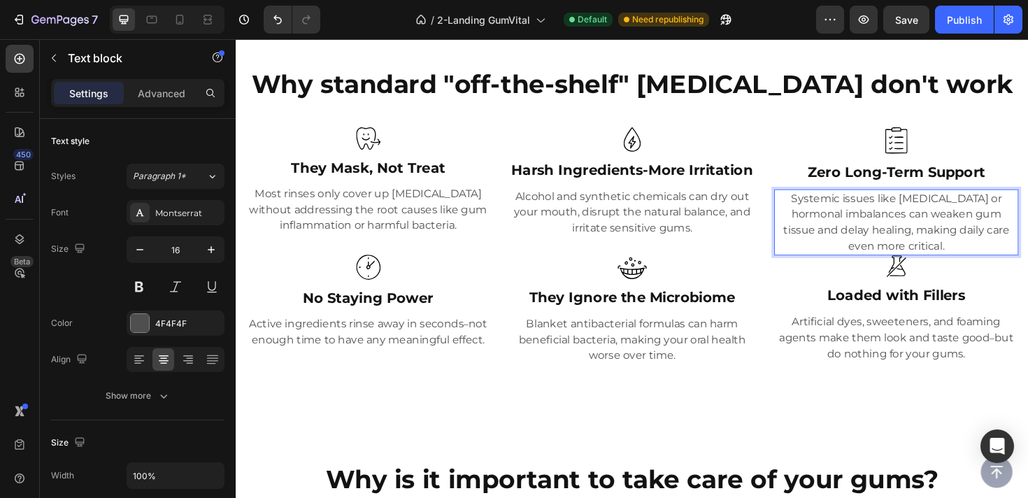
click at [986, 255] on p "Systemic issues like [MEDICAL_DATA] or hormonal imbalances can weaken gum tissu…" at bounding box center [935, 232] width 256 height 67
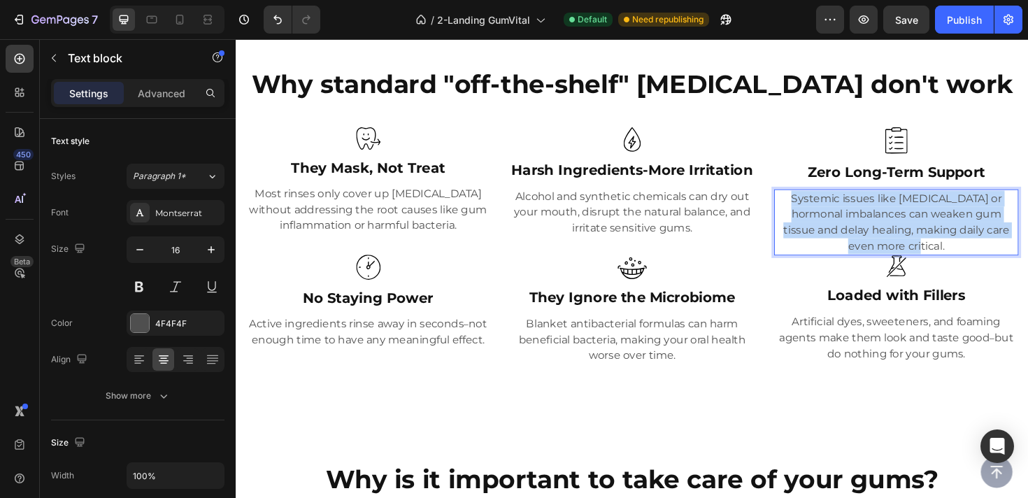
click at [986, 255] on p "Systemic issues like [MEDICAL_DATA] or hormonal imbalances can weaken gum tissu…" at bounding box center [935, 232] width 256 height 67
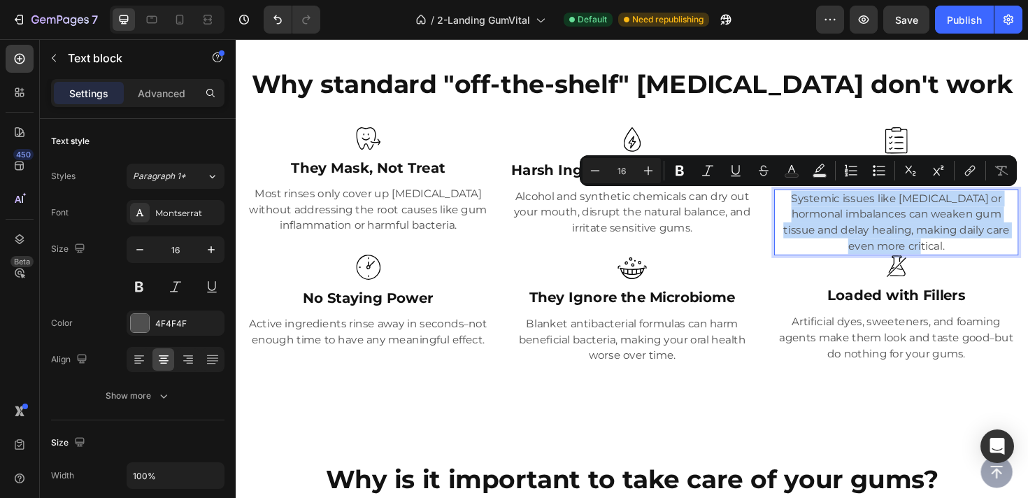
click at [1005, 231] on p "Systemic issues like [MEDICAL_DATA] or hormonal imbalances can weaken gum tissu…" at bounding box center [935, 232] width 256 height 67
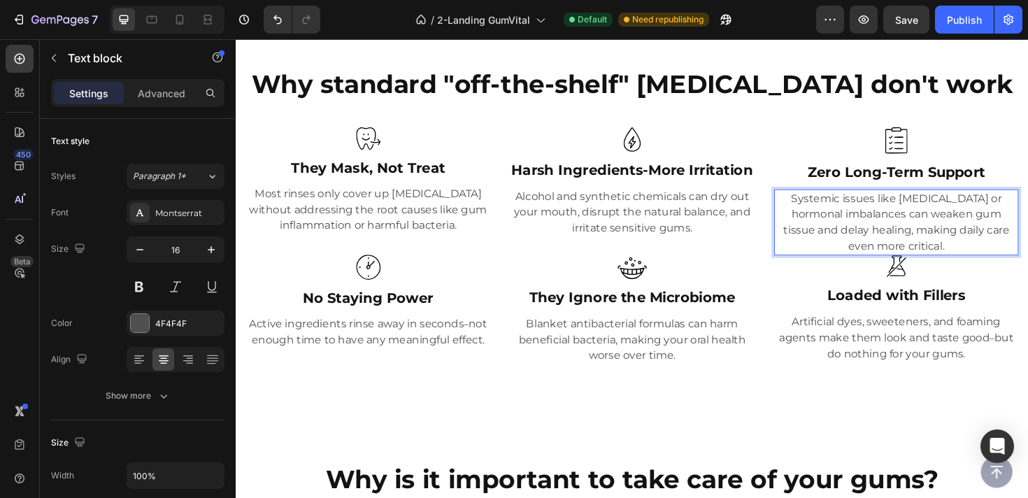
click at [1005, 250] on p "Systemic issues like [MEDICAL_DATA] or hormonal imbalances can weaken gum tissu…" at bounding box center [935, 232] width 256 height 67
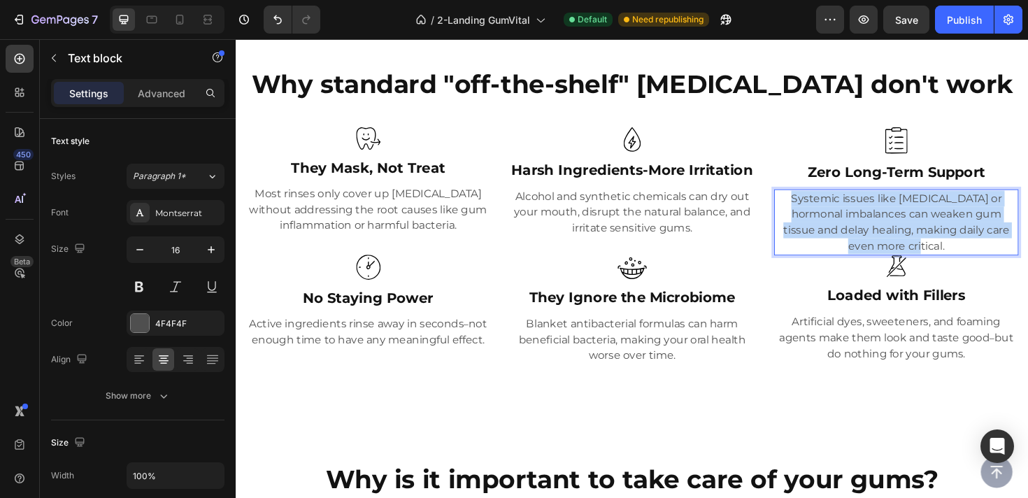
click at [1005, 250] on p "Systemic issues like [MEDICAL_DATA] or hormonal imbalances can weaken gum tissu…" at bounding box center [935, 232] width 256 height 67
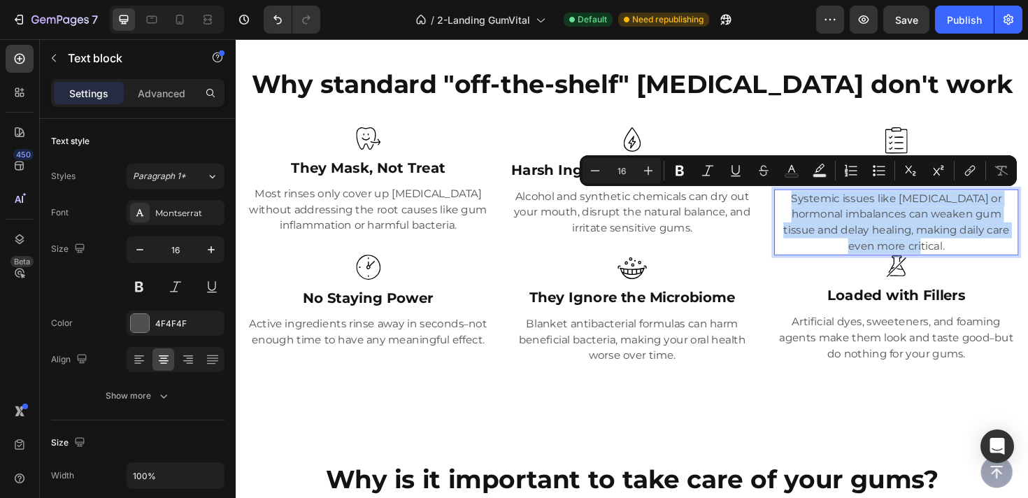
click at [1013, 242] on p "Systemic issues like [MEDICAL_DATA] or hormonal imbalances can weaken gum tissu…" at bounding box center [935, 232] width 256 height 67
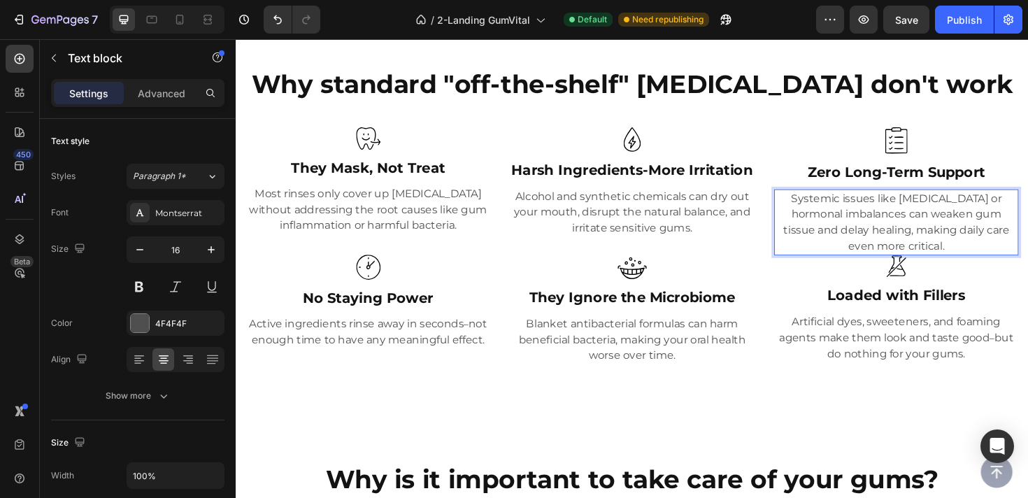
click at [1010, 254] on p "Systemic issues like [MEDICAL_DATA] or hormonal imbalances can weaken gum tissu…" at bounding box center [935, 232] width 256 height 67
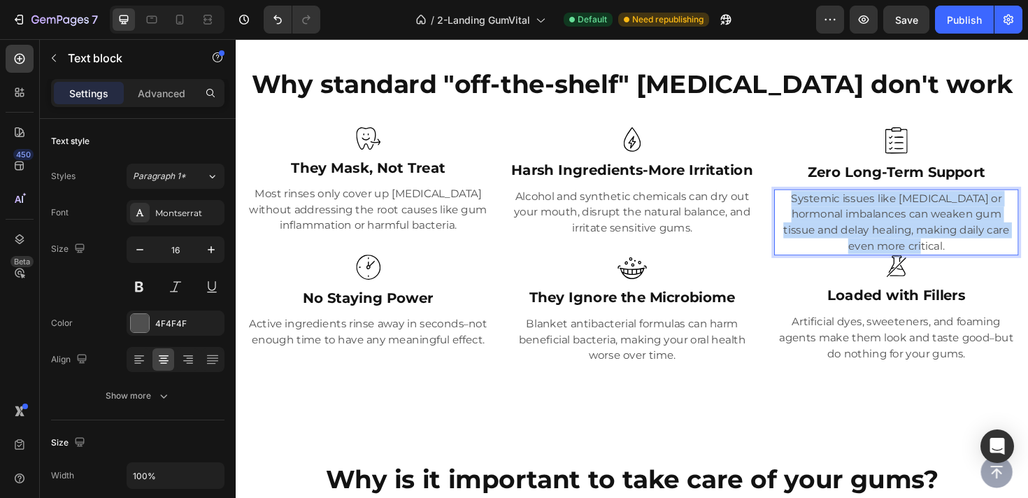
click at [1010, 254] on p "Systemic issues like [MEDICAL_DATA] or hormonal imbalances can weaken gum tissu…" at bounding box center [935, 232] width 256 height 67
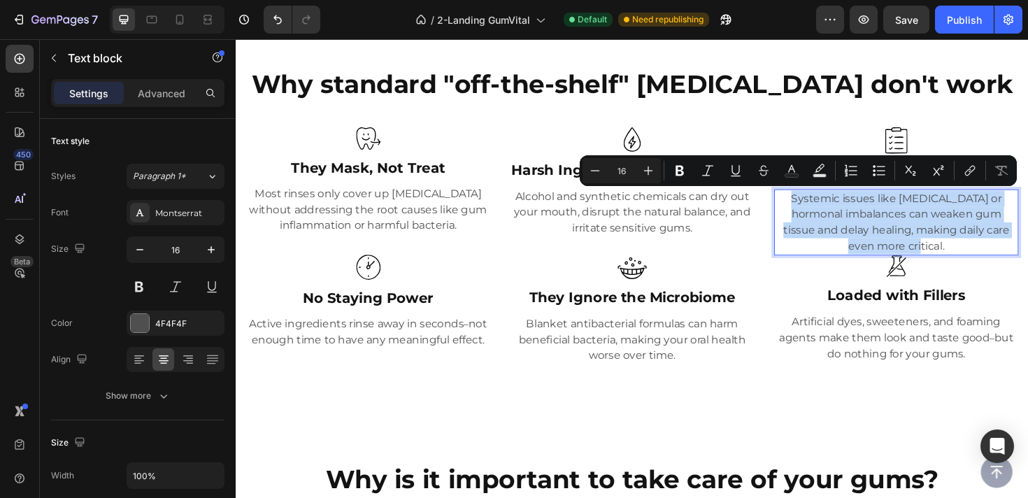
click at [1010, 254] on p "Systemic issues like [MEDICAL_DATA] or hormonal imbalances can weaken gum tissu…" at bounding box center [935, 232] width 256 height 67
click at [1021, 231] on p "Systemic issues like [MEDICAL_DATA] or hormonal imbalances can weaken gum tissu…" at bounding box center [935, 232] width 256 height 67
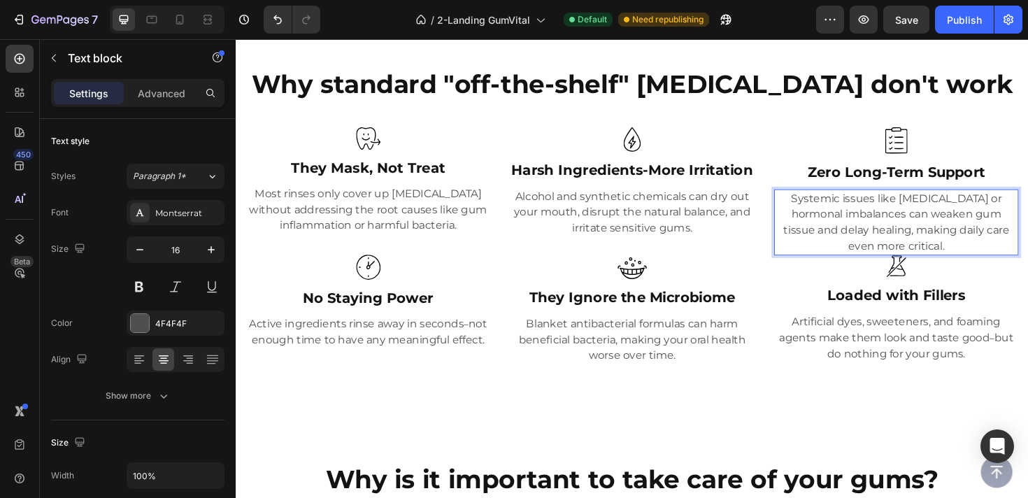
click at [917, 227] on p "Systemic issues like [MEDICAL_DATA] or hormonal imbalances can weaken gum tissu…" at bounding box center [935, 232] width 256 height 67
click at [979, 244] on p "Systemic issues like [MEDICAL_DATA] or hormonal imbalances can weaken gum tissu…" at bounding box center [935, 232] width 256 height 67
click at [985, 257] on p "Systemic issues like [MEDICAL_DATA] or hormonal imbalances can weaken gum tissu…" at bounding box center [935, 232] width 256 height 67
click at [986, 257] on p "Systemic issues like [MEDICAL_DATA] or hormonal imbalances can weaken gum tissu…" at bounding box center [935, 232] width 256 height 67
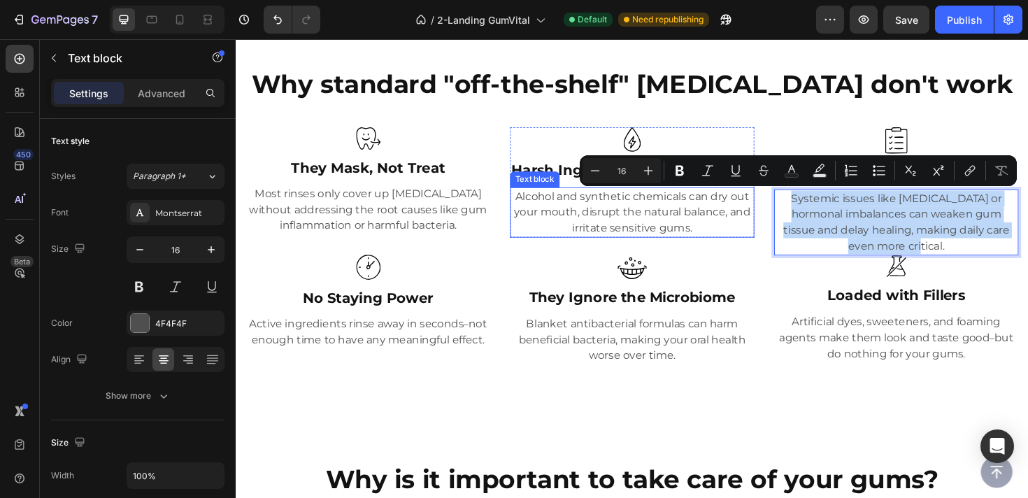
drag, startPoint x: 974, startPoint y: 257, endPoint x: 778, endPoint y: 204, distance: 202.8
click at [778, 204] on div "Image They Mask, Not Treat Heading Most rinses only cover up bad breath without…" at bounding box center [655, 259] width 818 height 255
click at [916, 224] on p "Systemic issues like [MEDICAL_DATA] or hormonal imbalances can weaken gum tissu…" at bounding box center [935, 232] width 256 height 67
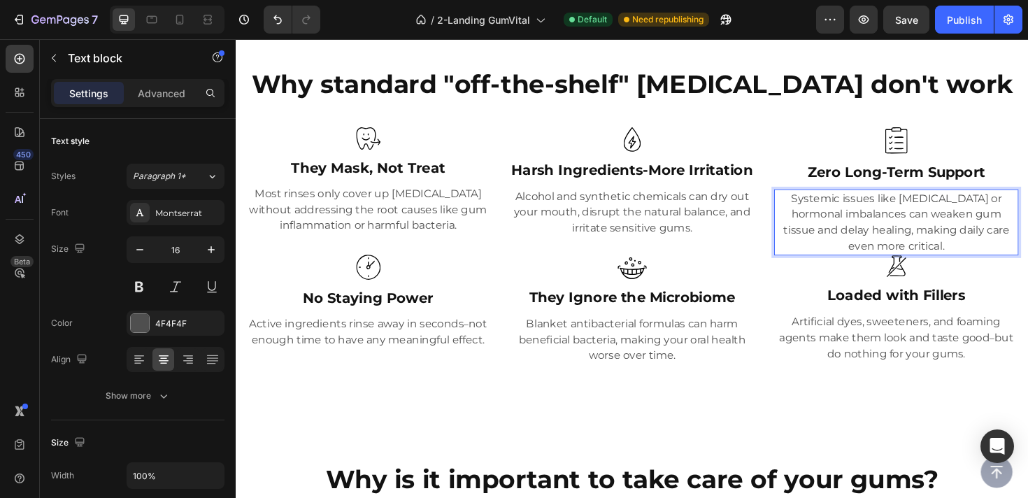
click at [928, 239] on p "Systemic issues like [MEDICAL_DATA] or hormonal imbalances can weaken gum tissu…" at bounding box center [935, 232] width 256 height 67
click at [914, 224] on p "Systemic issues like [MEDICAL_DATA] or hormonal imbalances can weaken gum tissu…" at bounding box center [935, 232] width 256 height 67
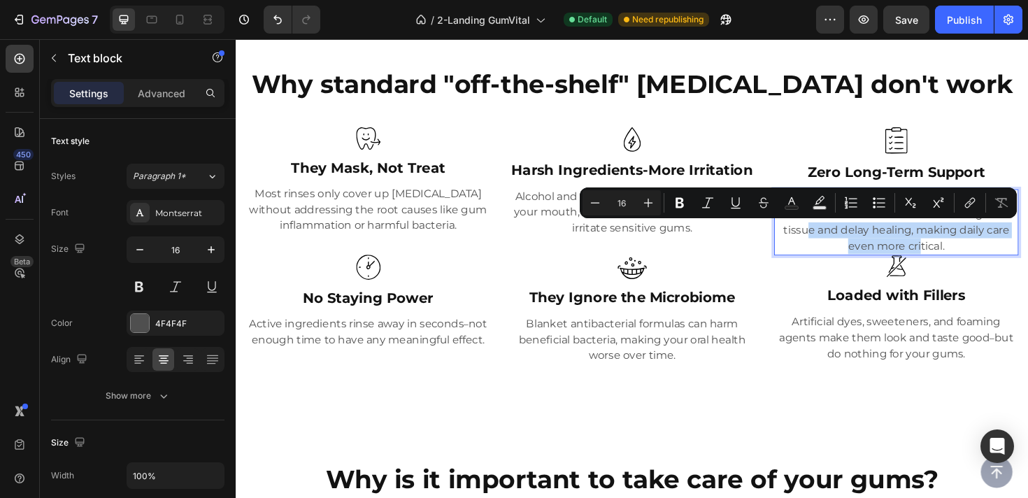
drag, startPoint x: 817, startPoint y: 243, endPoint x: 1054, endPoint y: 259, distance: 238.2
click at [1027, 259] on p "Systemic issues like [MEDICAL_DATA] or hormonal imbalances can weaken gum tissu…" at bounding box center [935, 232] width 256 height 67
click at [1027, 258] on p "Systemic issues like [MEDICAL_DATA] or hormonal imbalances can weaken gum tissu…" at bounding box center [935, 232] width 256 height 67
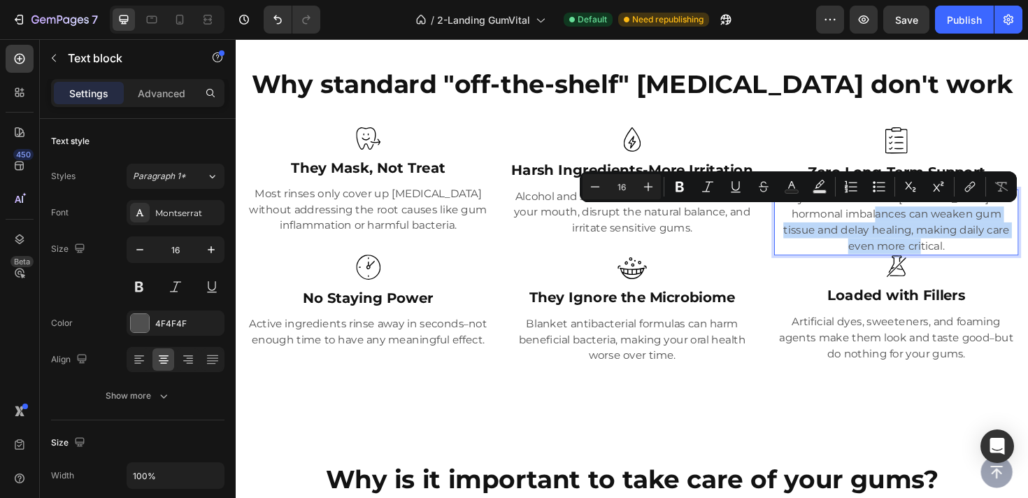
drag, startPoint x: 1022, startPoint y: 257, endPoint x: 889, endPoint y: 227, distance: 136.0
click at [889, 227] on p "Systemic issues like [MEDICAL_DATA] or hormonal imbalances can weaken gum tissu…" at bounding box center [935, 232] width 256 height 67
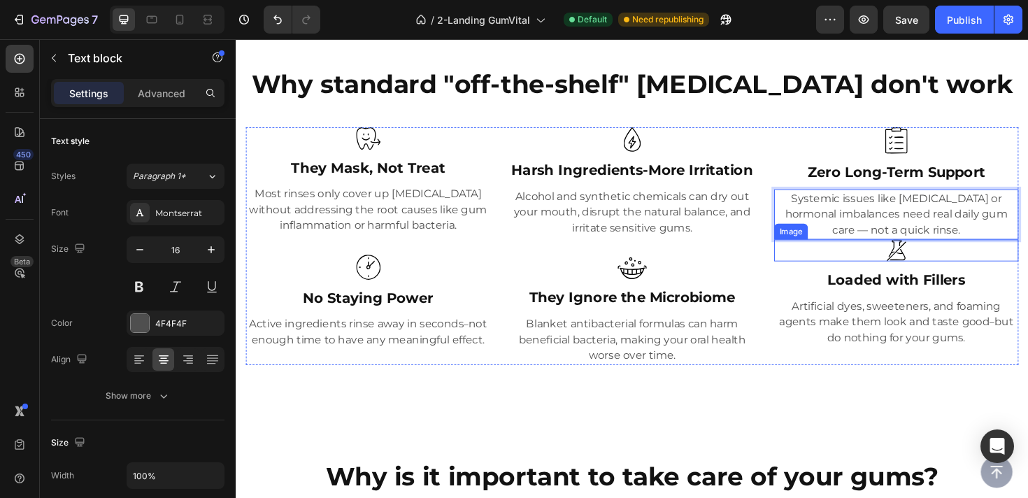
click at [1027, 267] on div at bounding box center [934, 263] width 259 height 24
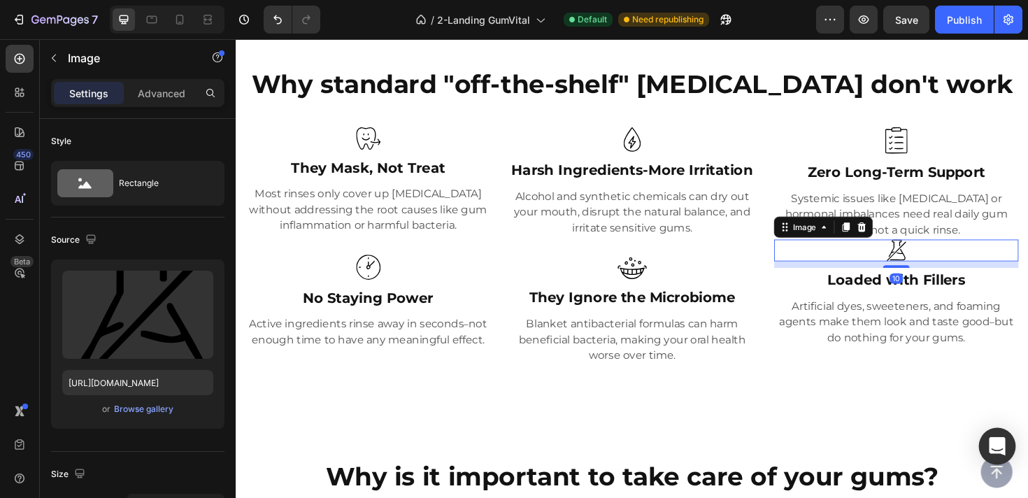
click at [983, 438] on div "Open Intercom Messenger" at bounding box center [997, 446] width 37 height 37
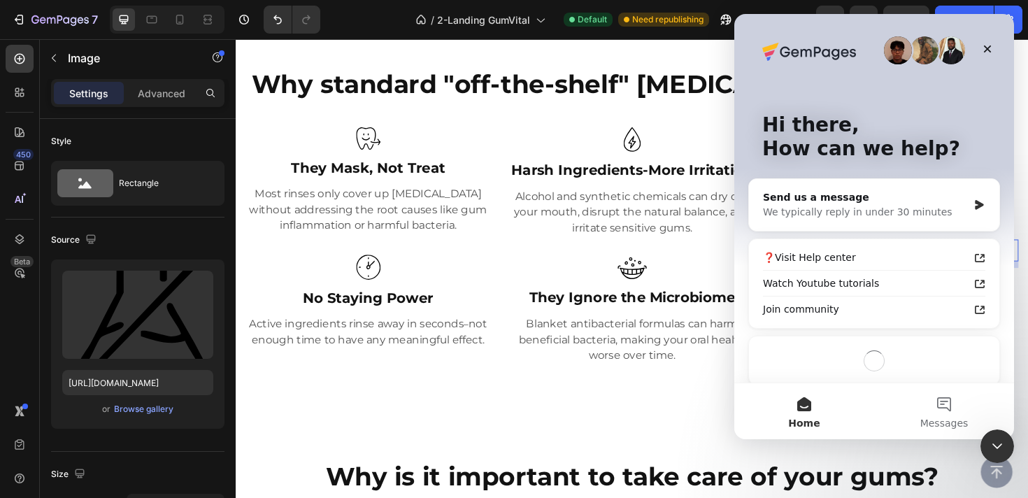
scroll to position [0, 0]
click at [636, 401] on div "Why standard "off-the-shelf" mouth rinse don't work Heading Image They Mask, No…" at bounding box center [655, 226] width 839 height 415
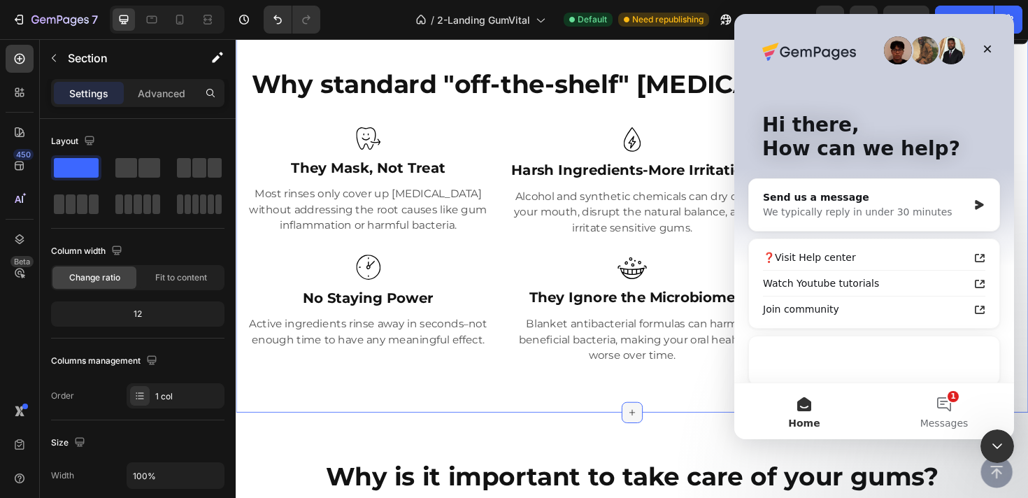
click at [651, 444] on div at bounding box center [655, 434] width 22 height 22
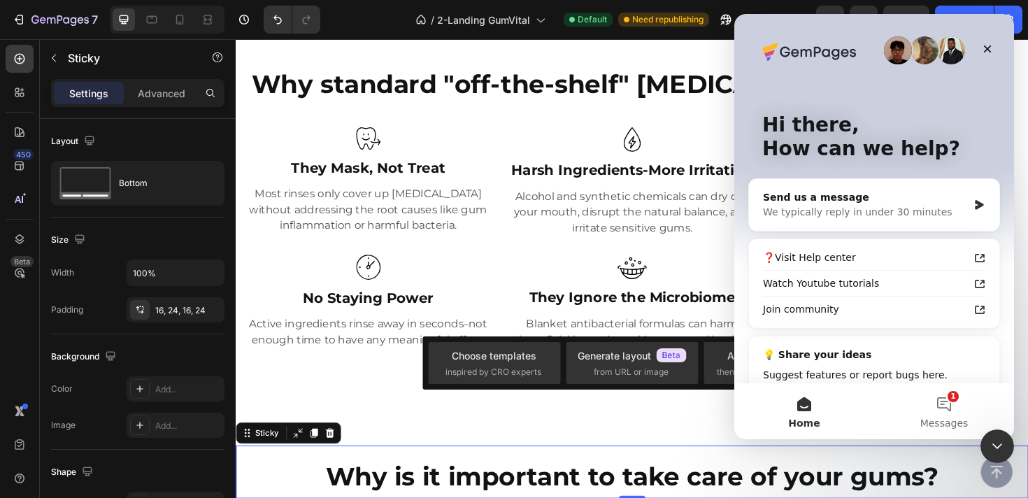
click at [688, 472] on div "Button Sticky 0" at bounding box center [655, 497] width 839 height 56
click at [991, 43] on icon "Close" at bounding box center [987, 48] width 11 height 11
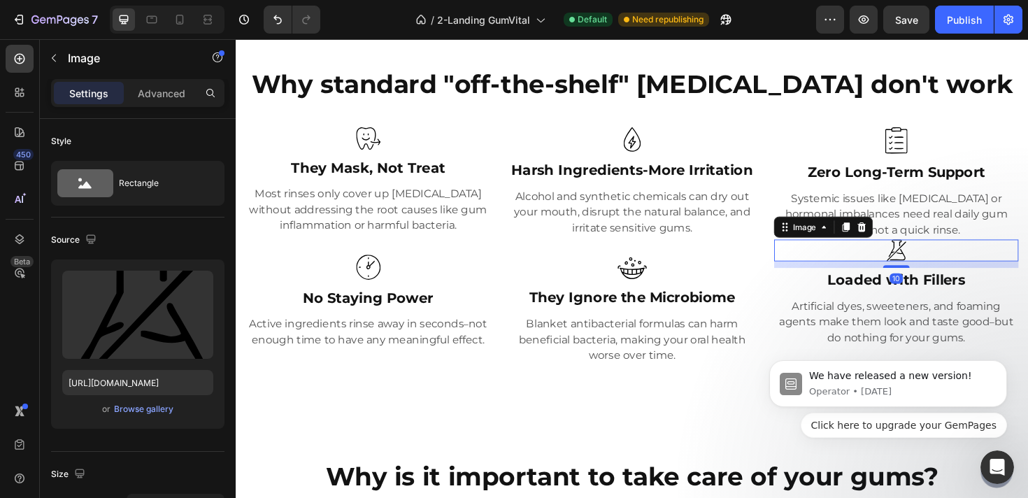
click at [1027, 273] on div at bounding box center [934, 263] width 259 height 24
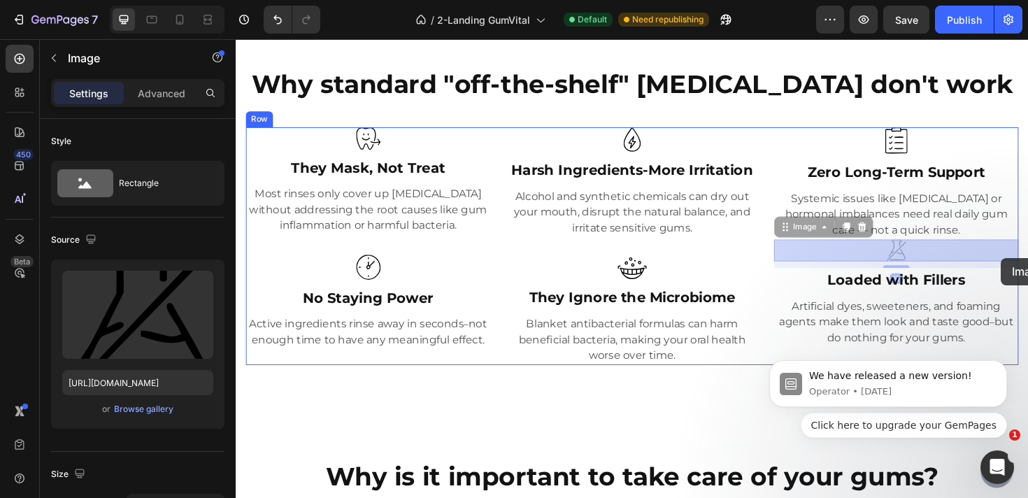
drag, startPoint x: 1049, startPoint y: 264, endPoint x: 1046, endPoint y: 271, distance: 7.8
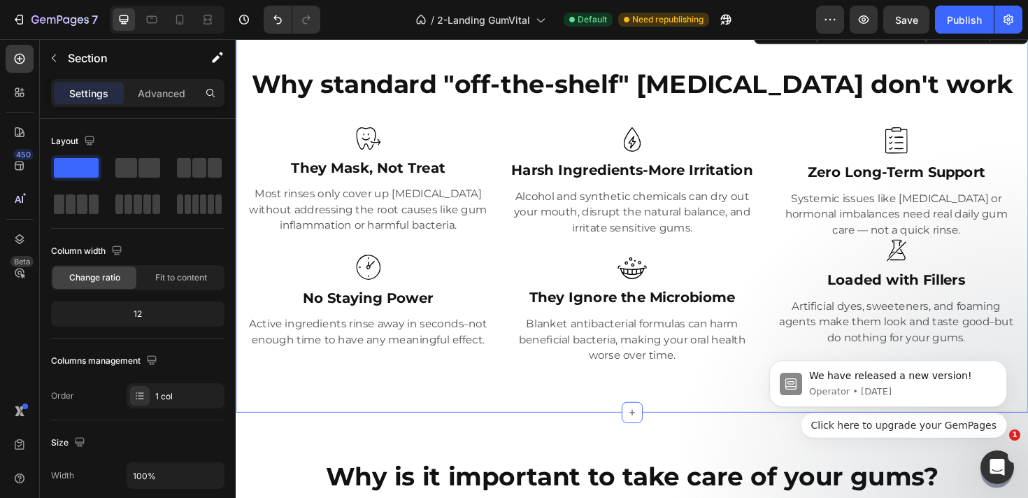
click at [739, 420] on div "Why standard "off-the-shelf" mouth rinse don't work Heading Image They Mask, No…" at bounding box center [655, 226] width 839 height 415
click at [1005, 364] on icon "Dismiss notification" at bounding box center [1003, 365] width 8 height 8
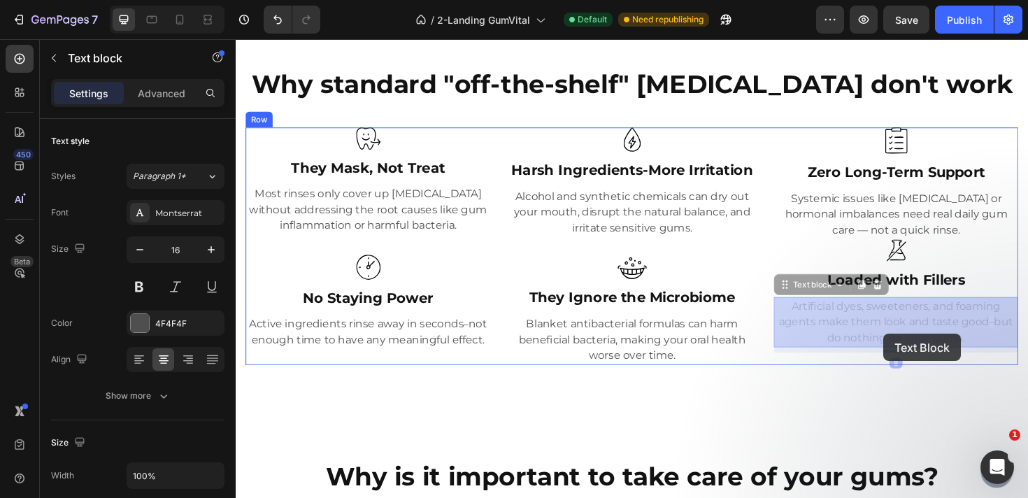
drag, startPoint x: 924, startPoint y: 324, endPoint x: 921, endPoint y: 351, distance: 27.4
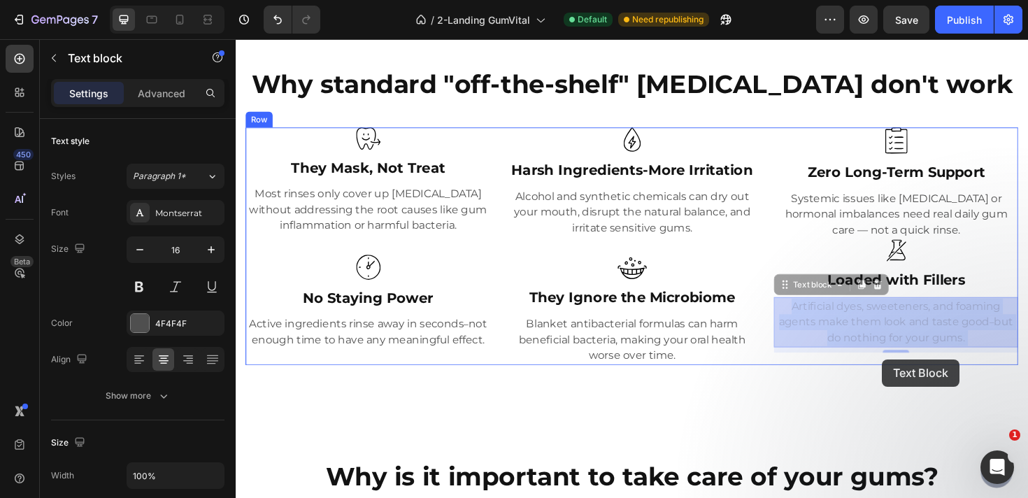
drag, startPoint x: 921, startPoint y: 351, endPoint x: 919, endPoint y: 378, distance: 27.3
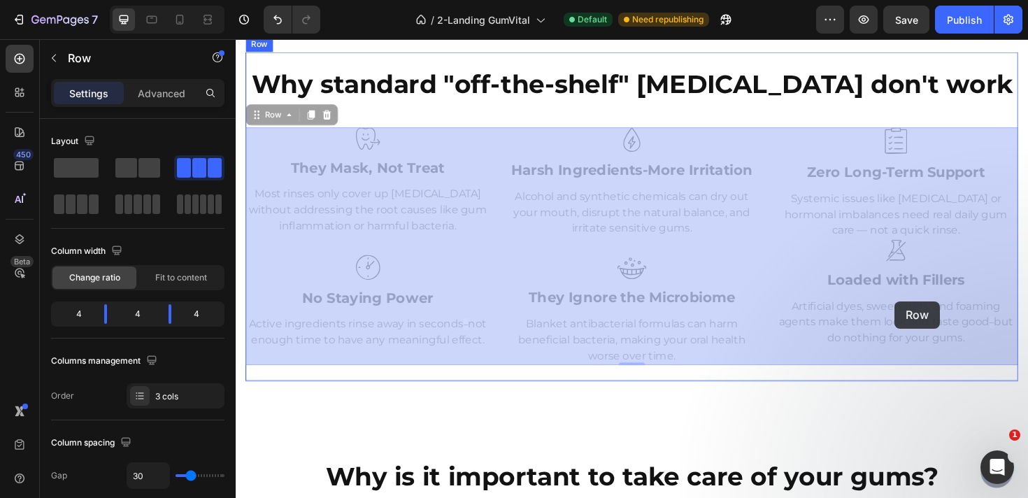
drag, startPoint x: 933, startPoint y: 309, endPoint x: 933, endPoint y: 317, distance: 7.7
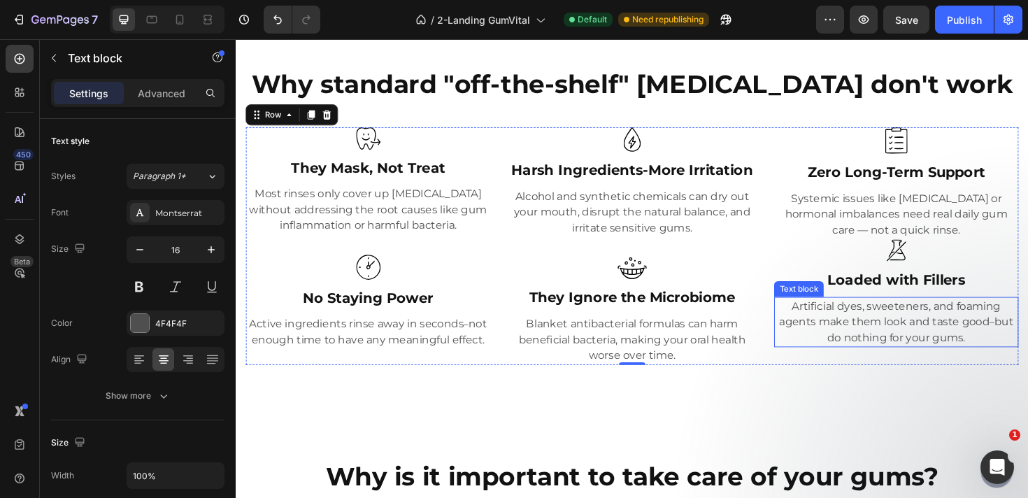
click at [939, 327] on p "Artificial dyes, sweeteners, and foaming agents make them look and taste good –…" at bounding box center [935, 338] width 256 height 50
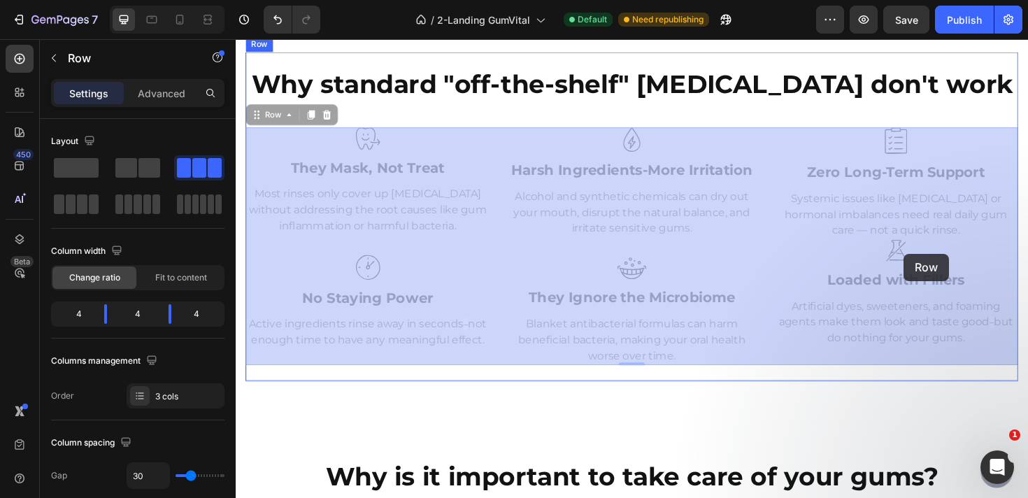
drag, startPoint x: 939, startPoint y: 309, endPoint x: 942, endPoint y: 262, distance: 46.9
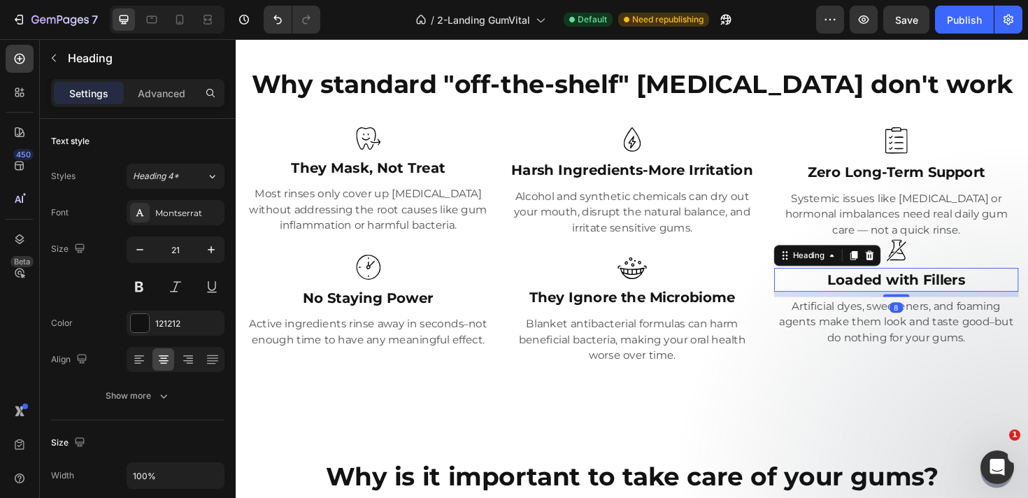
click at [941, 296] on h3 "Loaded with Fillers" at bounding box center [934, 293] width 259 height 25
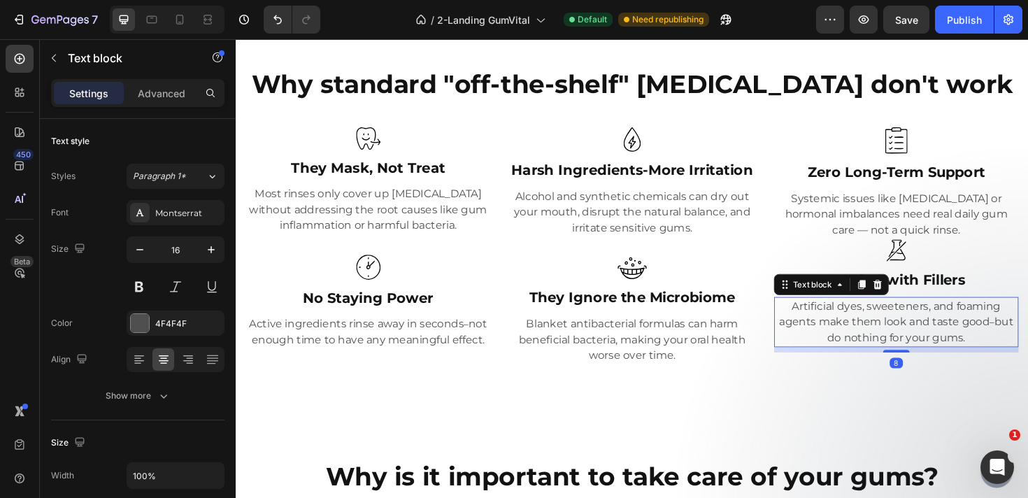
click at [948, 333] on p "Artificial dyes, sweeteners, and foaming agents make them look and taste good –…" at bounding box center [935, 338] width 256 height 50
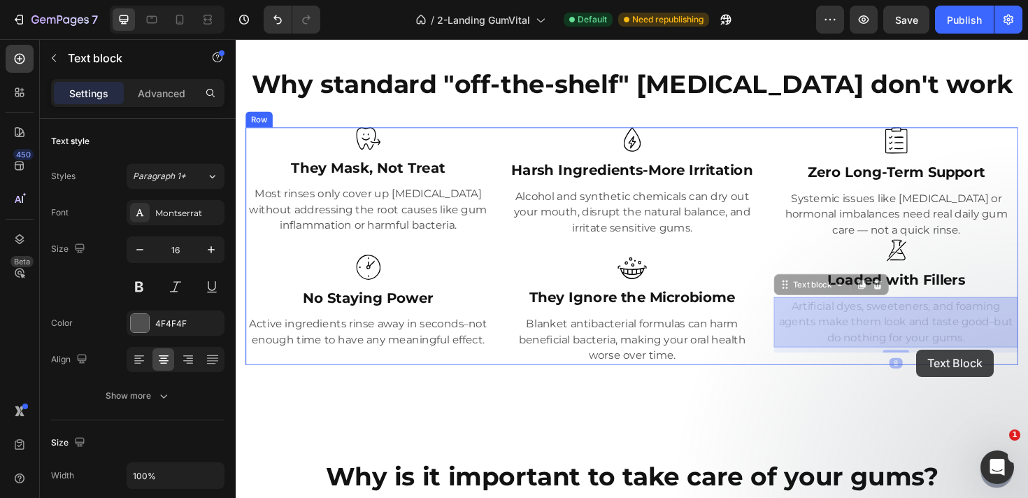
drag, startPoint x: 956, startPoint y: 311, endPoint x: 954, endPoint y: 364, distance: 52.5
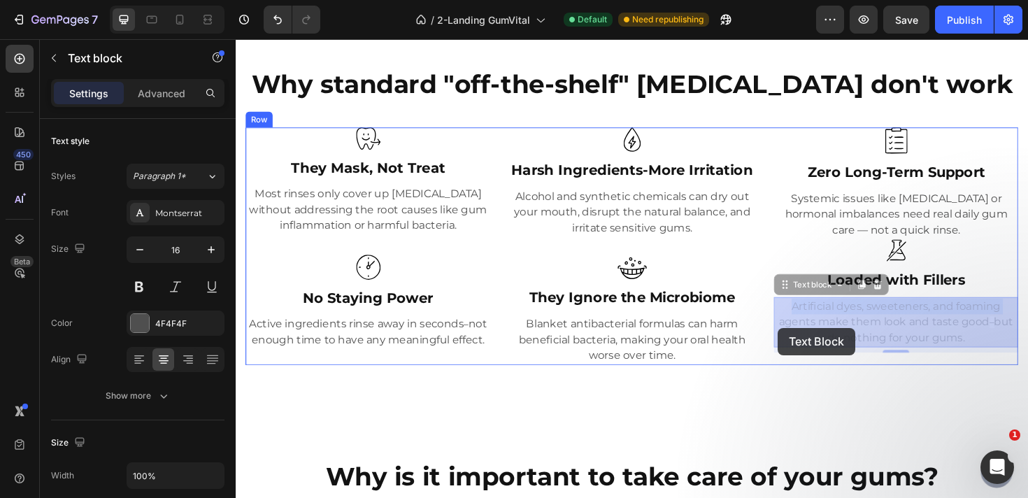
drag, startPoint x: 806, startPoint y: 312, endPoint x: 809, endPoint y: 344, distance: 32.3
drag, startPoint x: 1054, startPoint y: 311, endPoint x: 1053, endPoint y: 349, distance: 37.8
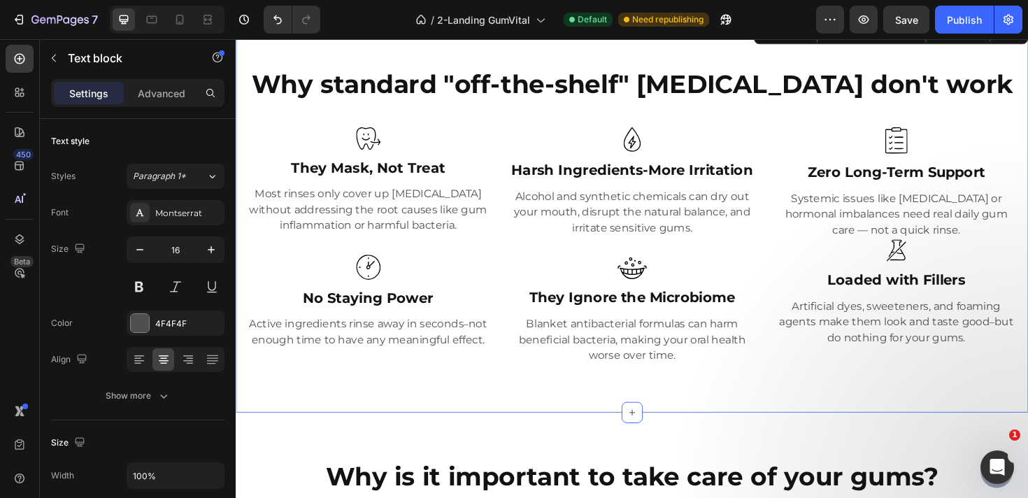
click at [1027, 410] on div "Why standard "off-the-shelf" mouth rinse don't work Heading Image They Mask, No…" at bounding box center [655, 226] width 839 height 415
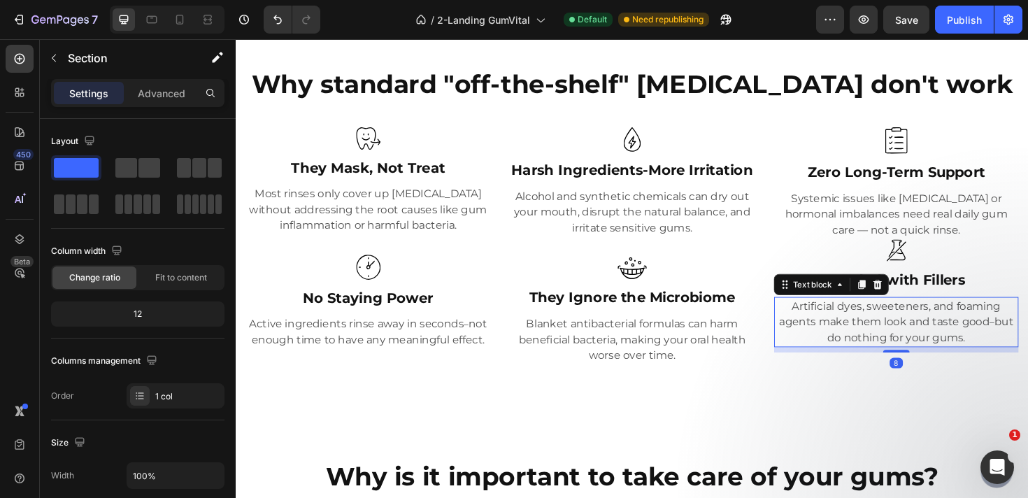
click at [996, 335] on p "Artificial dyes, sweeteners, and foaming agents make them look and taste good –…" at bounding box center [935, 338] width 256 height 50
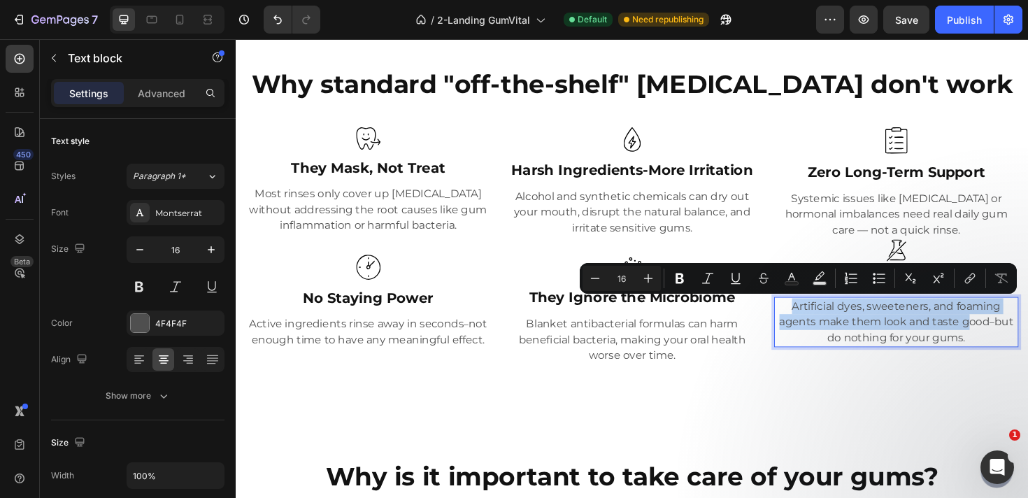
drag, startPoint x: 1015, startPoint y: 313, endPoint x: 1011, endPoint y: 346, distance: 33.8
click at [1027, 315] on div "Artificial dyes, sweeteners, and foaming agents make them look and taste good –…" at bounding box center [934, 338] width 259 height 53
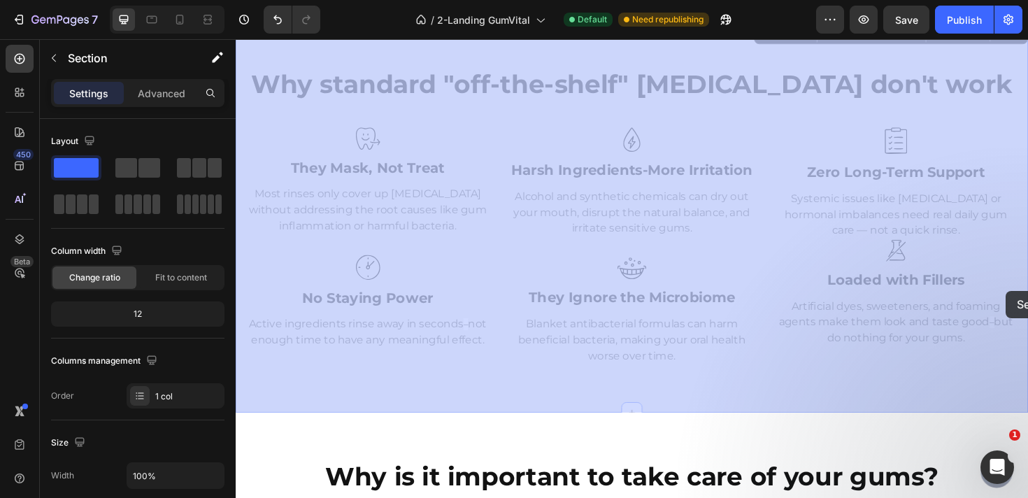
drag, startPoint x: 1065, startPoint y: 314, endPoint x: 1051, endPoint y: 306, distance: 16.3
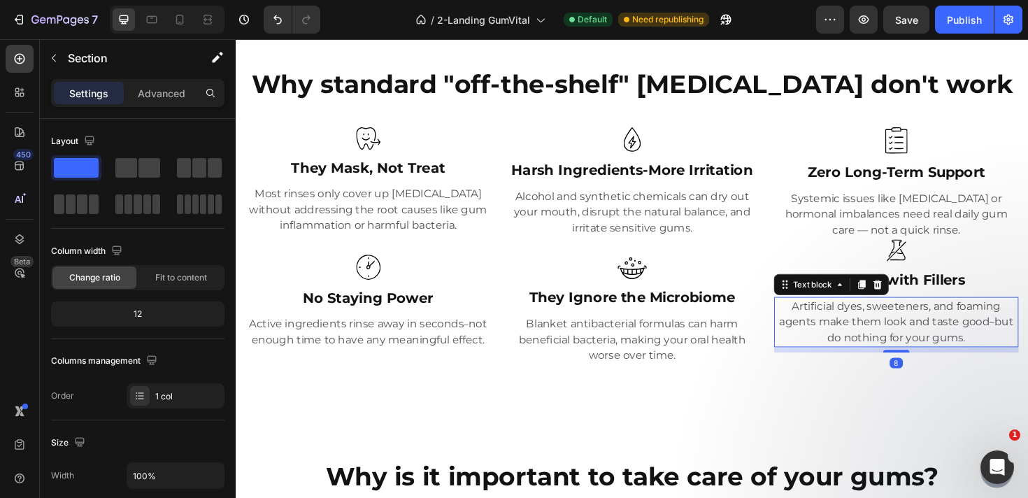
click at [1027, 330] on p "Artificial dyes, sweeteners, and foaming agents make them look and taste good –…" at bounding box center [935, 338] width 256 height 50
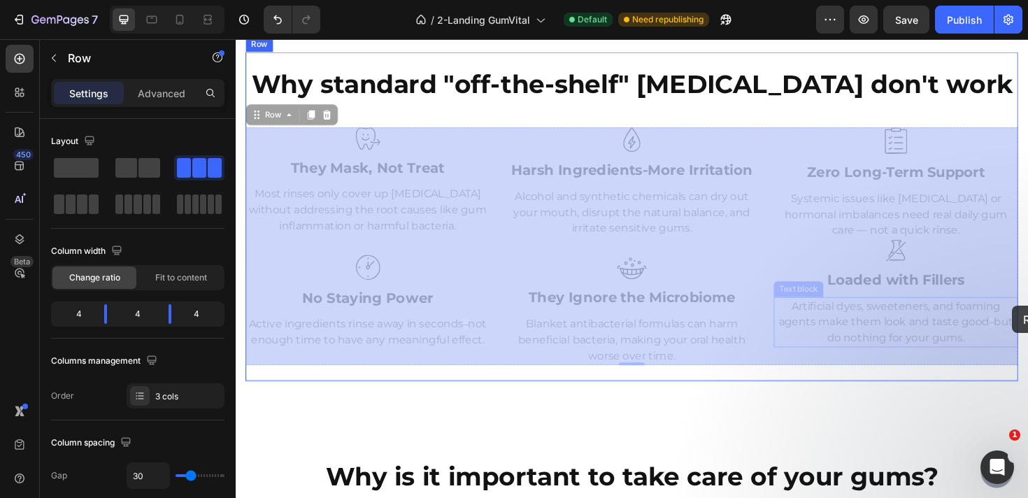
drag, startPoint x: 1058, startPoint y: 311, endPoint x: 1058, endPoint y: 321, distance: 9.8
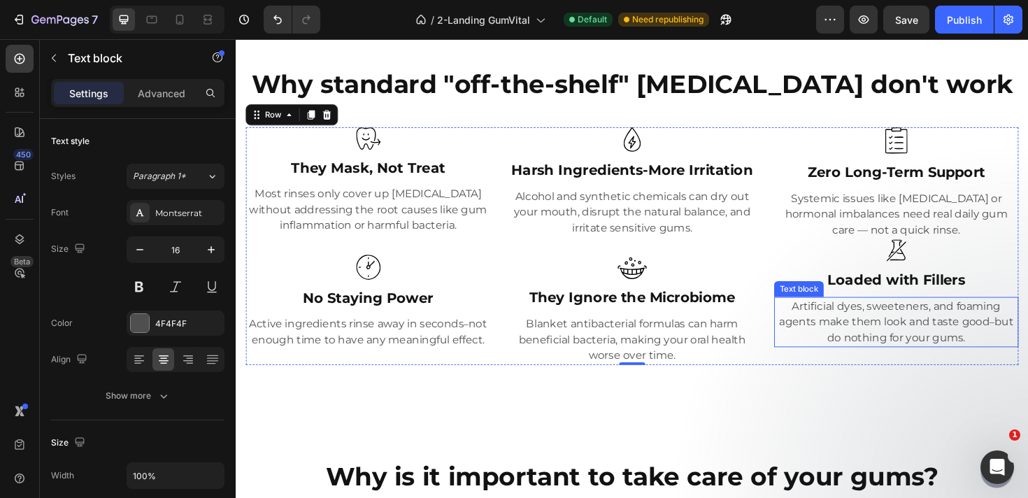
click at [1023, 316] on p "Artificial dyes, sweeteners, and foaming agents make them look and taste good –…" at bounding box center [935, 338] width 256 height 50
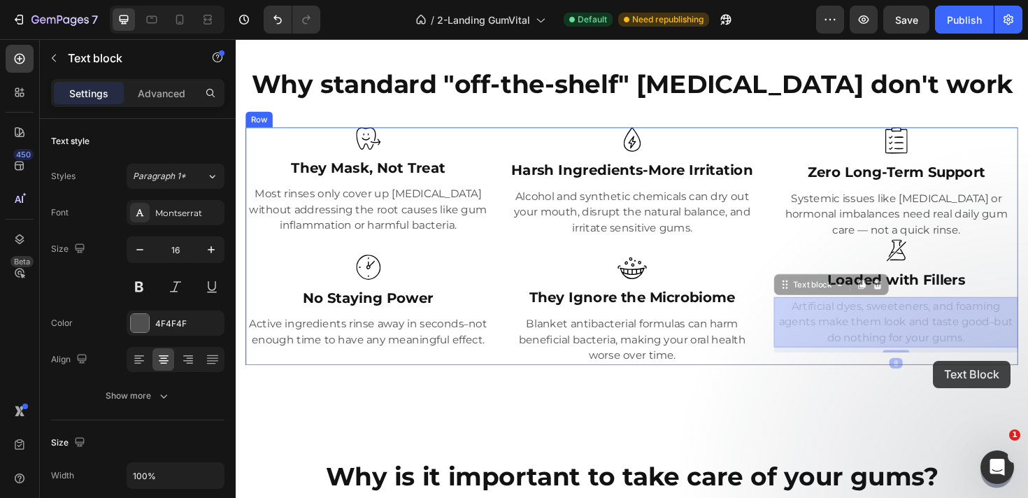
drag, startPoint x: 996, startPoint y: 311, endPoint x: 974, endPoint y: 380, distance: 72.1
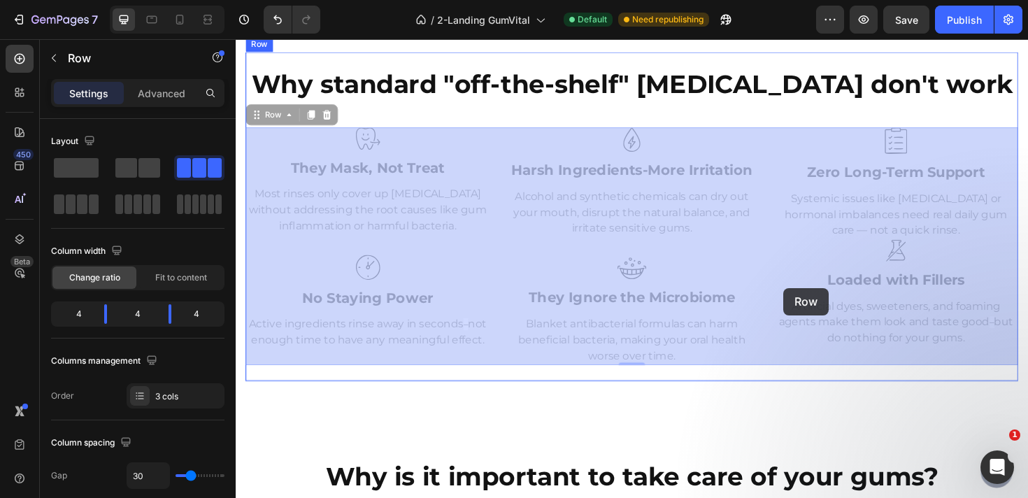
drag, startPoint x: 815, startPoint y: 310, endPoint x: 815, endPoint y: 302, distance: 8.4
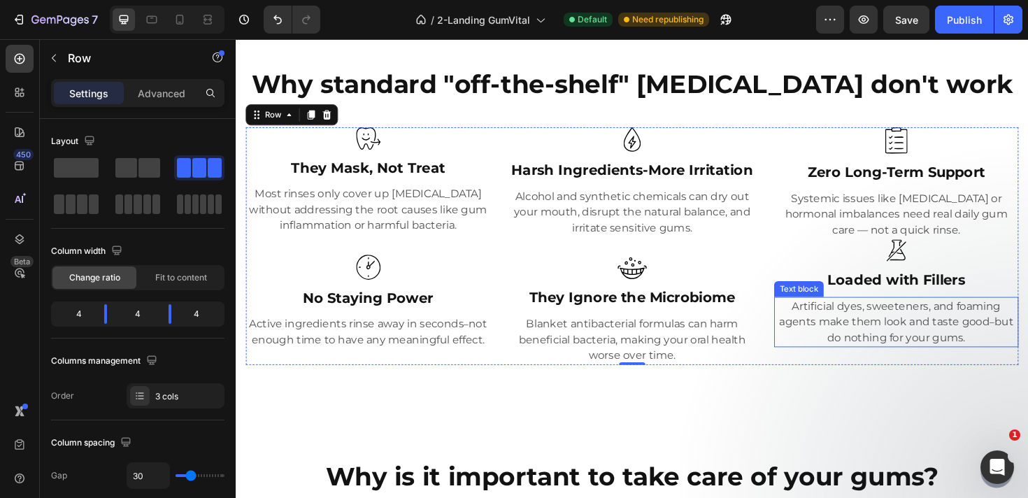
click at [842, 329] on p "Artificial dyes, sweeteners, and foaming agents make them look and taste good –…" at bounding box center [935, 338] width 256 height 50
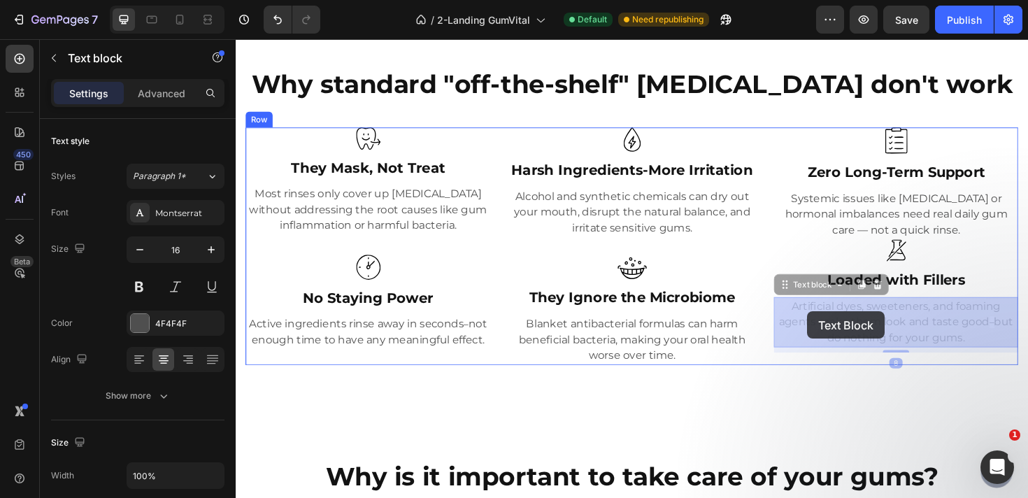
drag, startPoint x: 837, startPoint y: 312, endPoint x: 840, endPoint y: 327, distance: 15.8
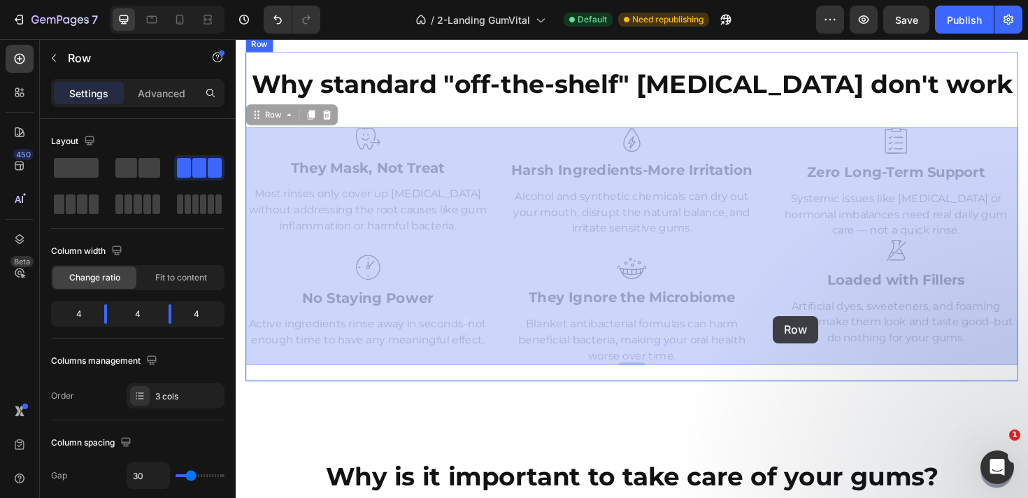
drag, startPoint x: 804, startPoint y: 340, endPoint x: 804, endPoint y: 331, distance: 8.4
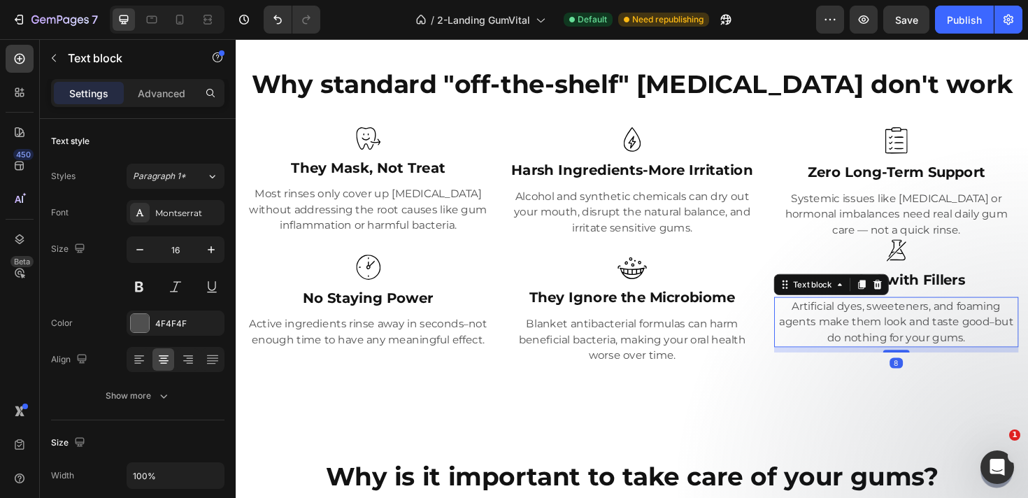
click at [842, 345] on p "Artificial dyes, sweeteners, and foaming agents make them look and taste good –…" at bounding box center [935, 338] width 256 height 50
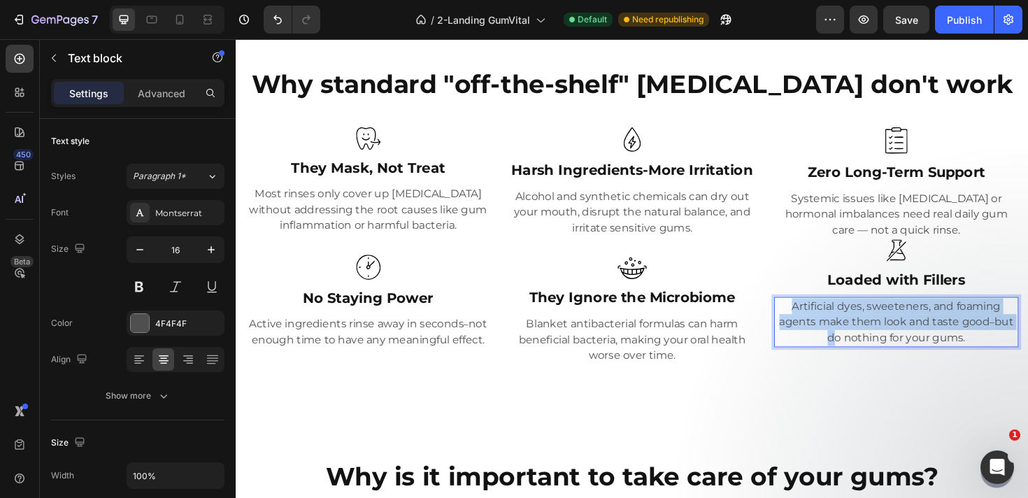
drag, startPoint x: 806, startPoint y: 330, endPoint x: 808, endPoint y: 354, distance: 24.6
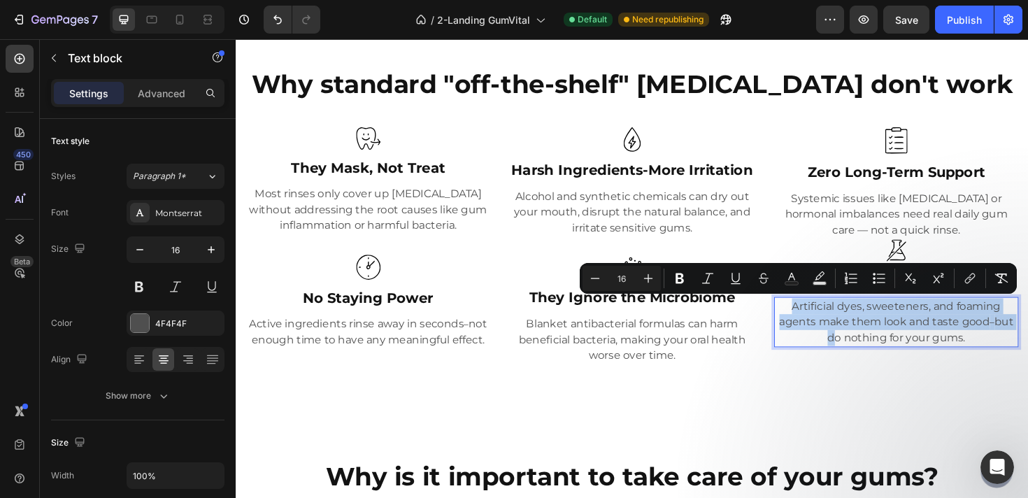
click at [826, 313] on p "Artificial dyes, sweeteners, and foaming agents make them look and taste good –…" at bounding box center [935, 338] width 256 height 50
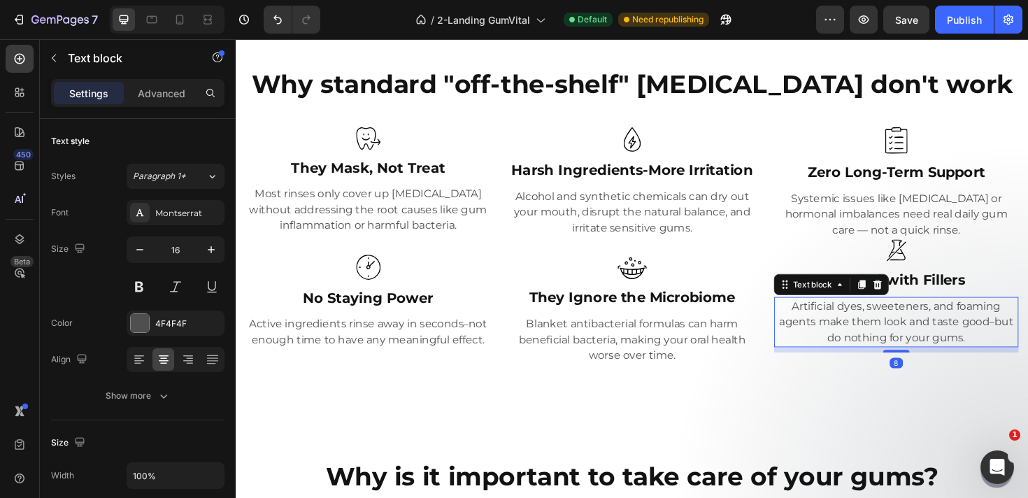
click at [849, 331] on p "Artificial dyes, sweeteners, and foaming agents make them look and taste good –…" at bounding box center [935, 338] width 256 height 50
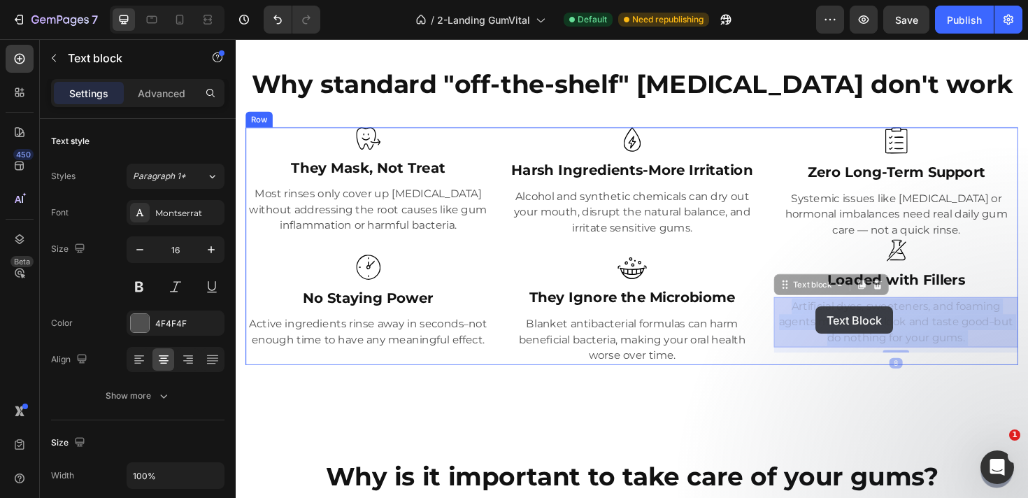
drag, startPoint x: 849, startPoint y: 312, endPoint x: 849, endPoint y: 322, distance: 10.5
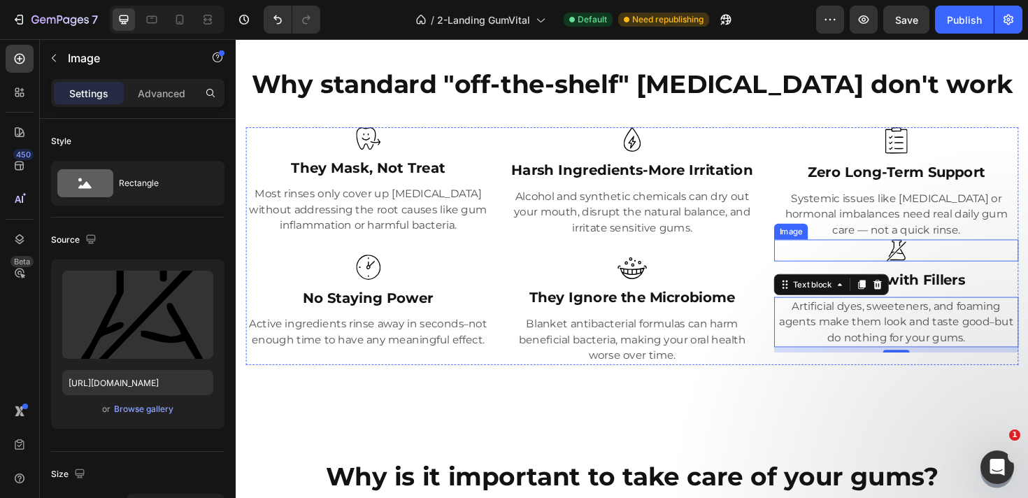
click at [935, 261] on img at bounding box center [934, 263] width 21 height 24
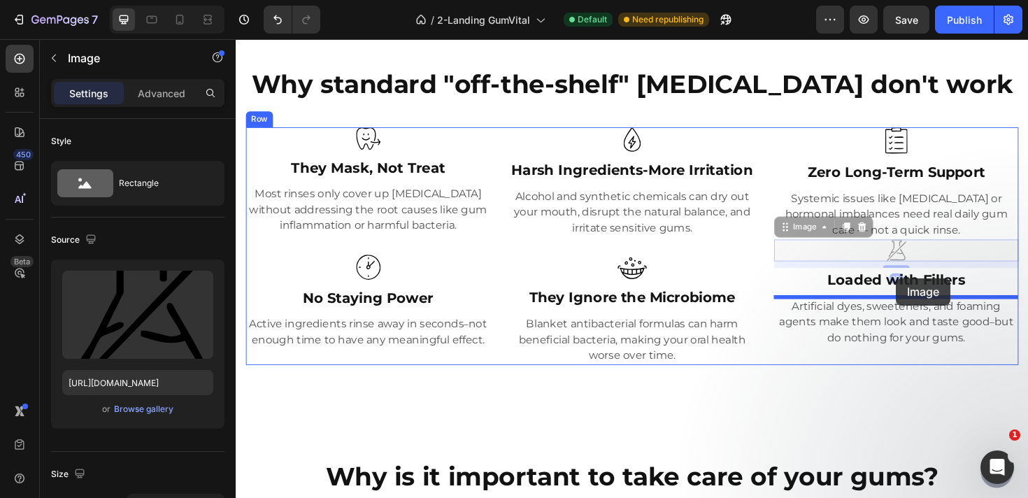
drag, startPoint x: 935, startPoint y: 257, endPoint x: 934, endPoint y: 292, distance: 35.0
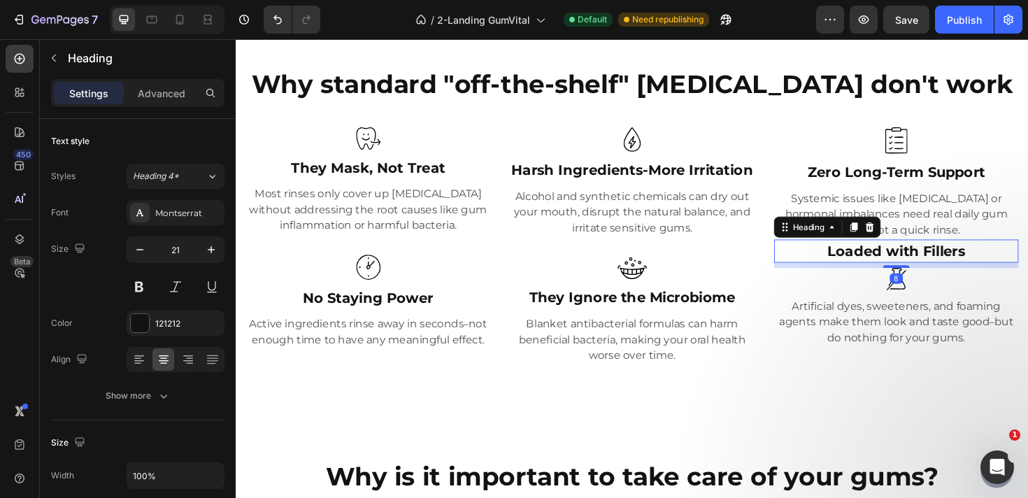
click at [949, 259] on h3 "Loaded with Fillers" at bounding box center [934, 263] width 259 height 25
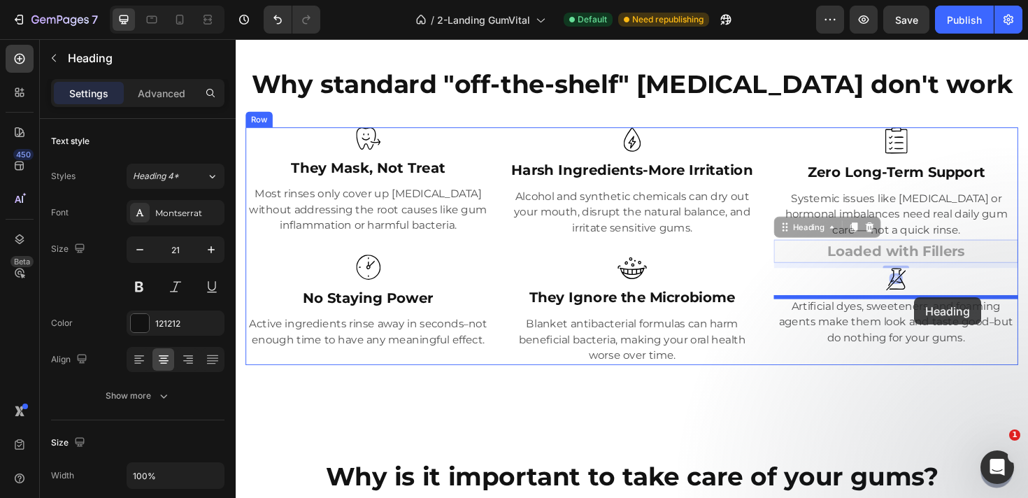
drag, startPoint x: 953, startPoint y: 258, endPoint x: 954, endPoint y: 313, distance: 54.5
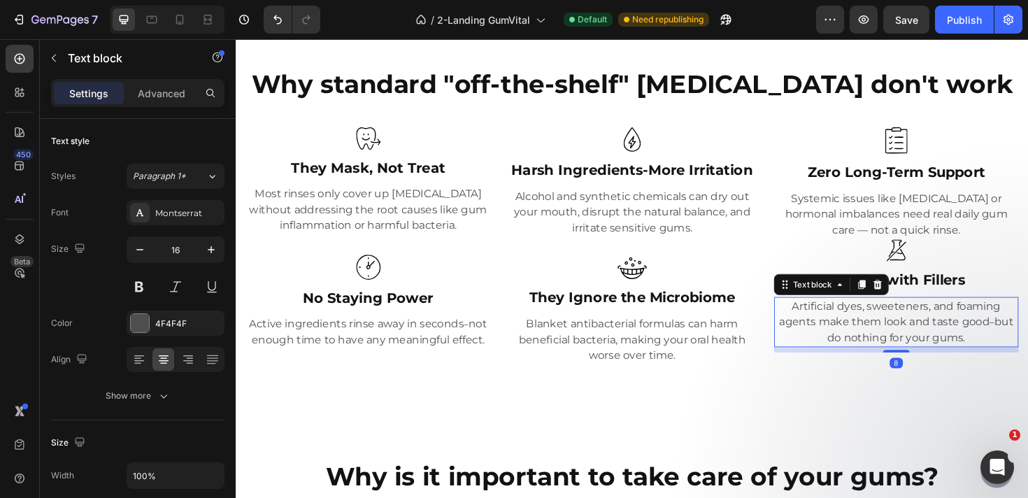
click at [973, 331] on p "Artificial dyes, sweeteners, and foaming agents make them look and taste good –…" at bounding box center [935, 338] width 256 height 50
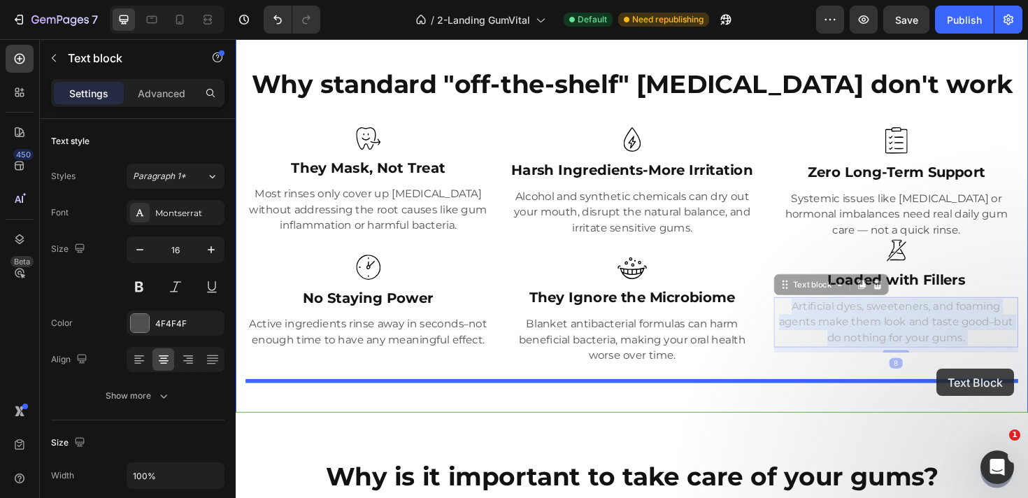
drag, startPoint x: 976, startPoint y: 312, endPoint x: 977, endPoint y: 388, distance: 76.2
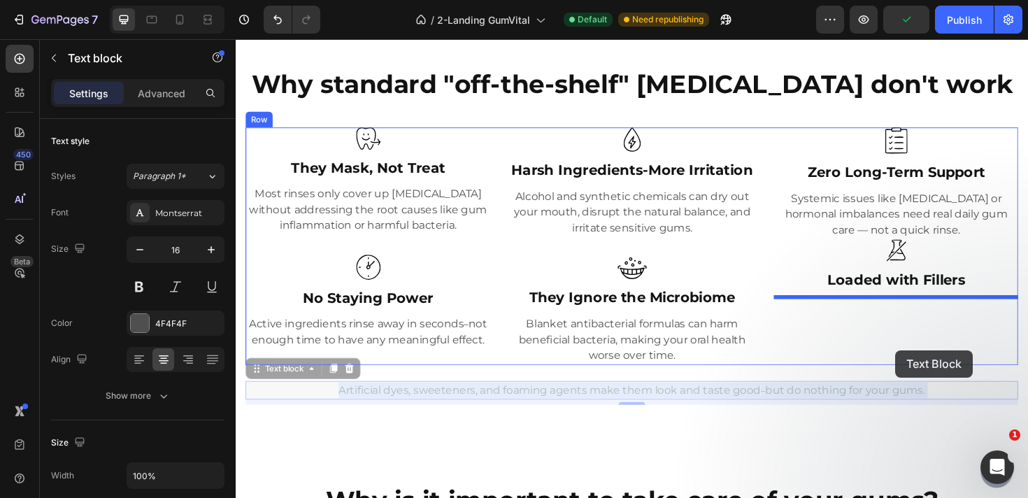
drag, startPoint x: 891, startPoint y: 411, endPoint x: 934, endPoint y: 368, distance: 60.8
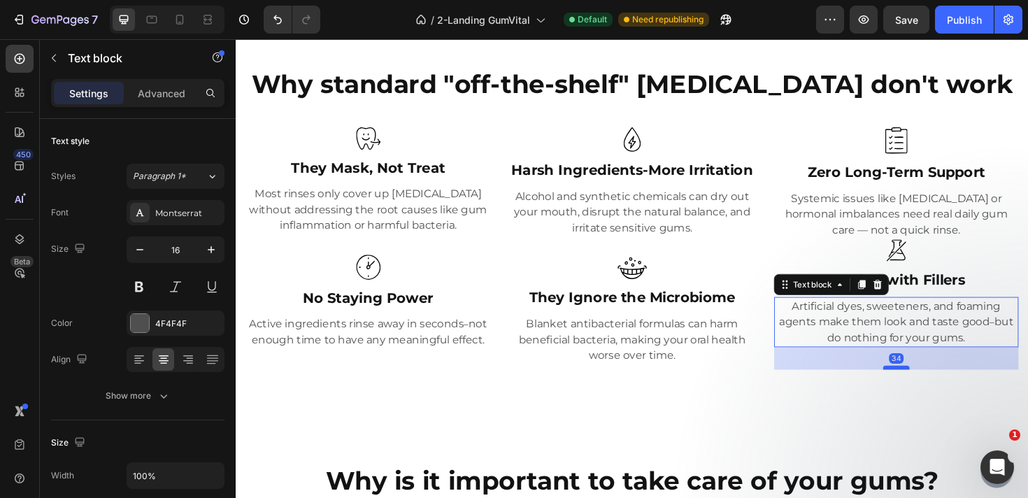
drag, startPoint x: 931, startPoint y: 368, endPoint x: 931, endPoint y: 385, distance: 17.5
click at [931, 385] on div at bounding box center [935, 387] width 28 height 4
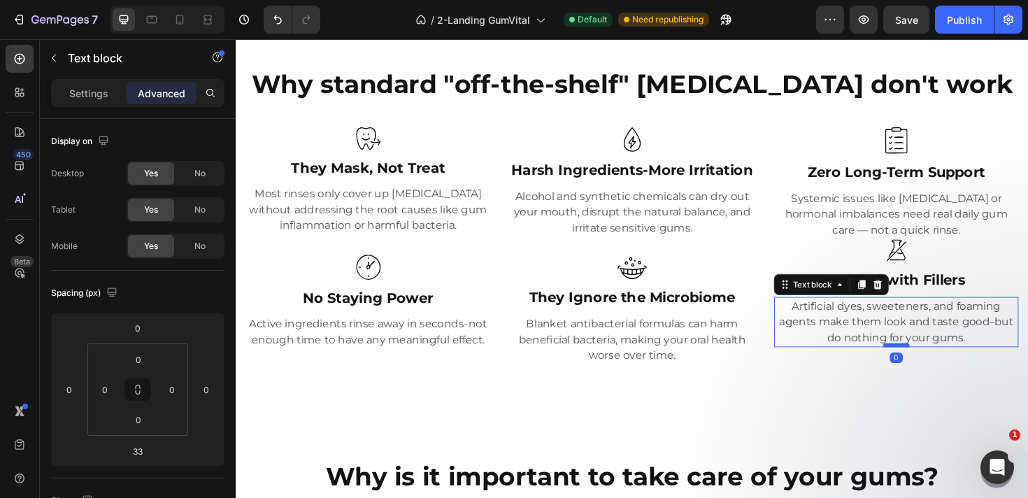
drag, startPoint x: 931, startPoint y: 385, endPoint x: 928, endPoint y: 361, distance: 23.9
click at [928, 361] on div at bounding box center [935, 363] width 28 height 4
type input "0"
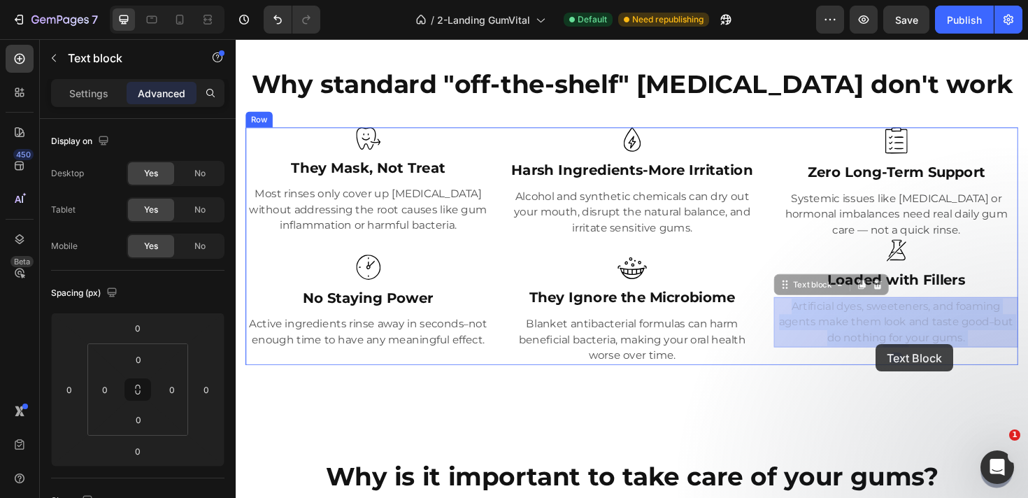
drag, startPoint x: 913, startPoint y: 334, endPoint x: 913, endPoint y: 362, distance: 28.0
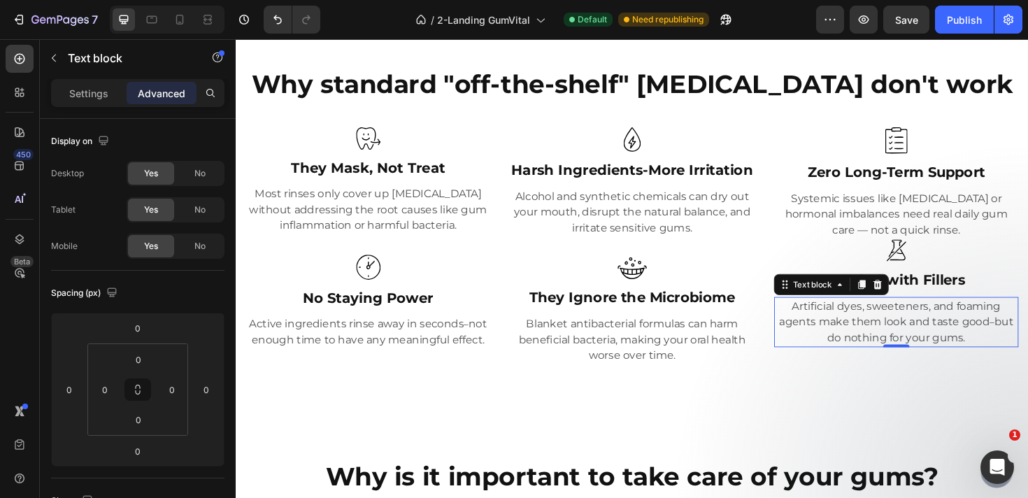
click at [919, 312] on div "Artificial dyes, sweeteners, and foaming agents make them look and taste good –…" at bounding box center [934, 338] width 259 height 53
drag, startPoint x: 938, startPoint y: 312, endPoint x: 938, endPoint y: 329, distance: 16.8
click at [938, 329] on div "Artificial dyes, sweeteners, and foaming agents make them look and taste good –…" at bounding box center [934, 338] width 259 height 53
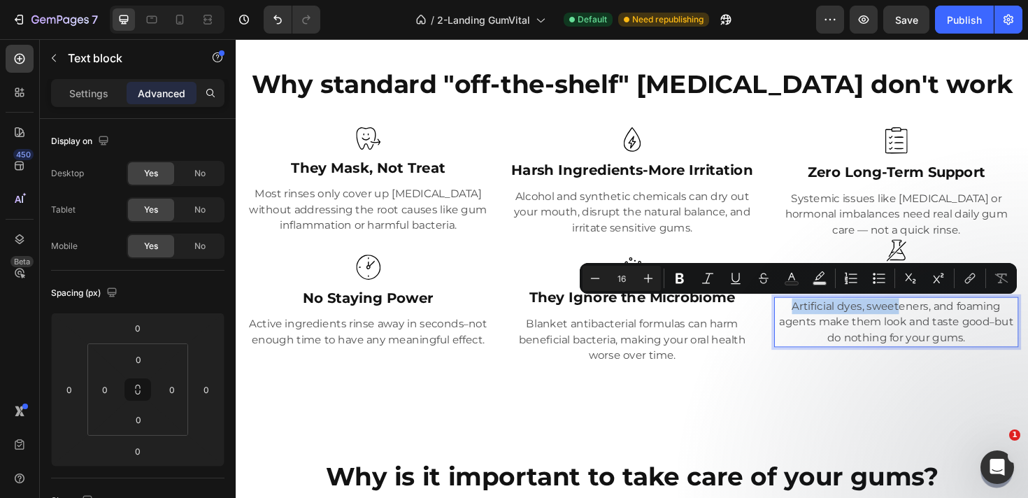
click at [938, 322] on p "Artificial dyes, sweeteners, and foaming agents make them look and taste good –…" at bounding box center [935, 338] width 256 height 50
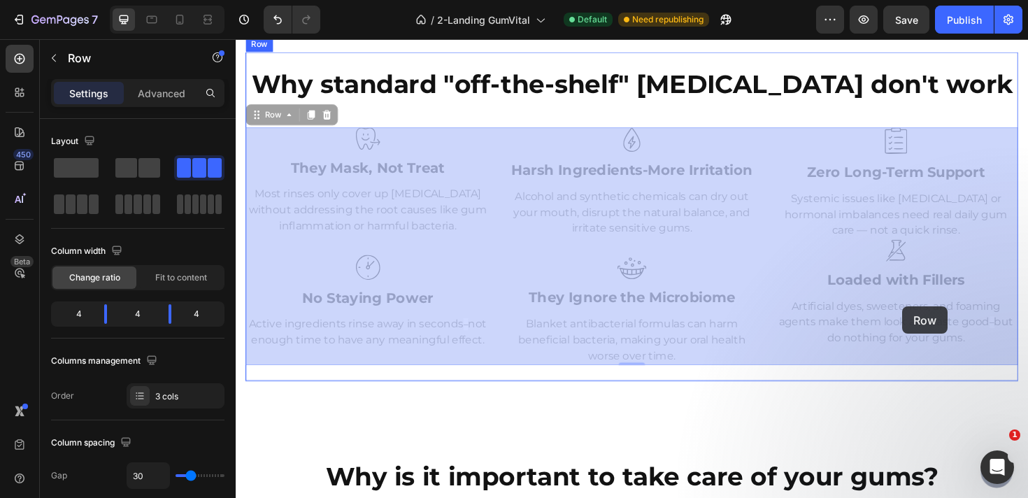
click at [236, 39] on p "Artificial dyes, sweeteners, and foaming agents make them look and taste good –…" at bounding box center [236, 39] width 0 height 0
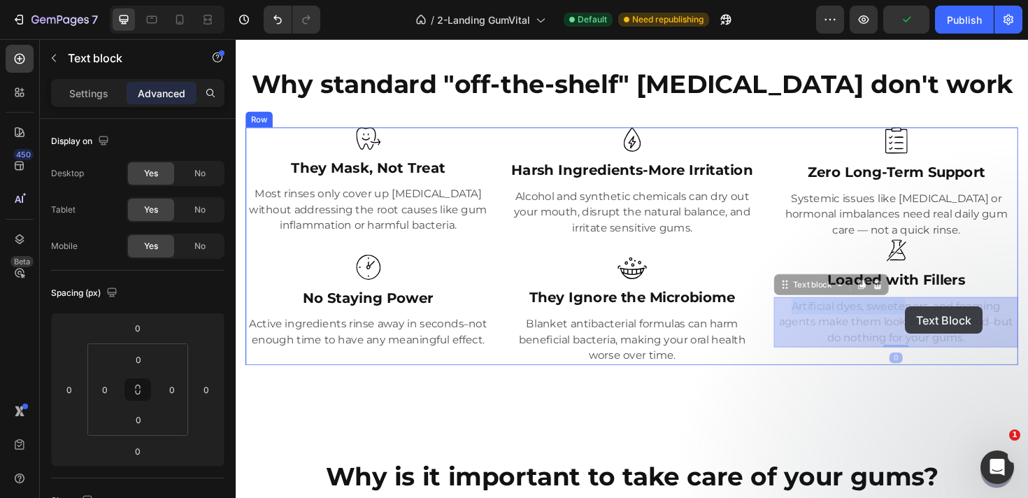
drag, startPoint x: 945, startPoint y: 313, endPoint x: 945, endPoint y: 322, distance: 9.8
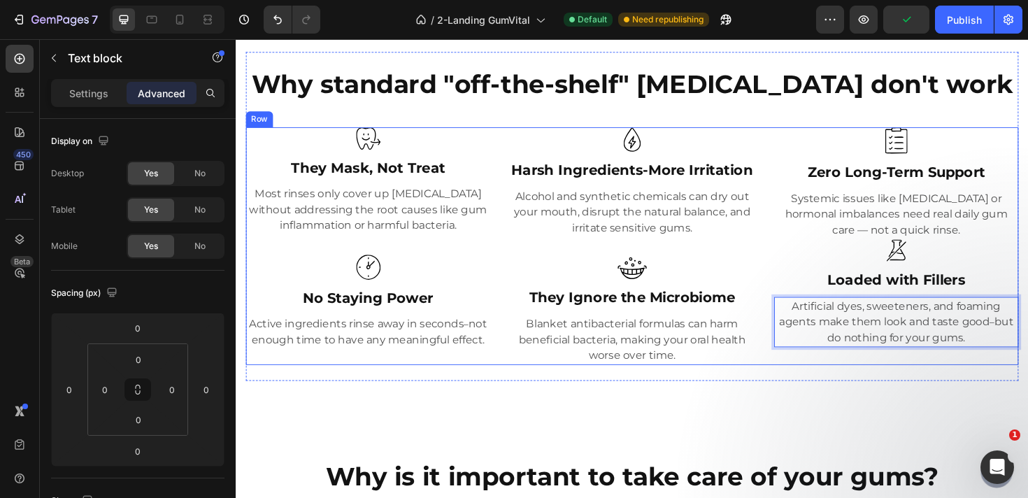
drag, startPoint x: 945, startPoint y: 322, endPoint x: 945, endPoint y: 366, distance: 43.4
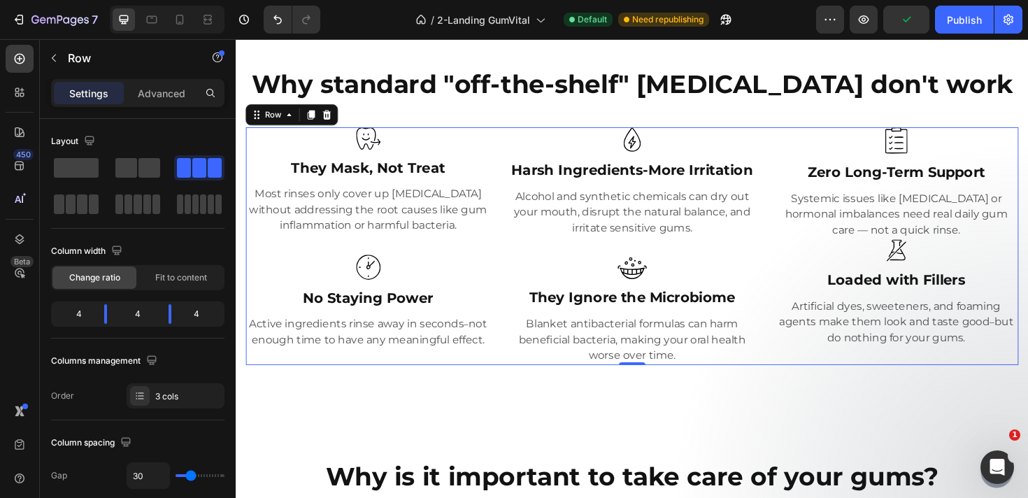
click at [945, 366] on div "Image Zero Long-Term Support Heading Systemic issues like diabetes or hormonal …" at bounding box center [934, 258] width 259 height 252
click at [940, 354] on p "Artificial dyes, sweeteners, and foaming agents make them look and taste good –…" at bounding box center [935, 338] width 256 height 50
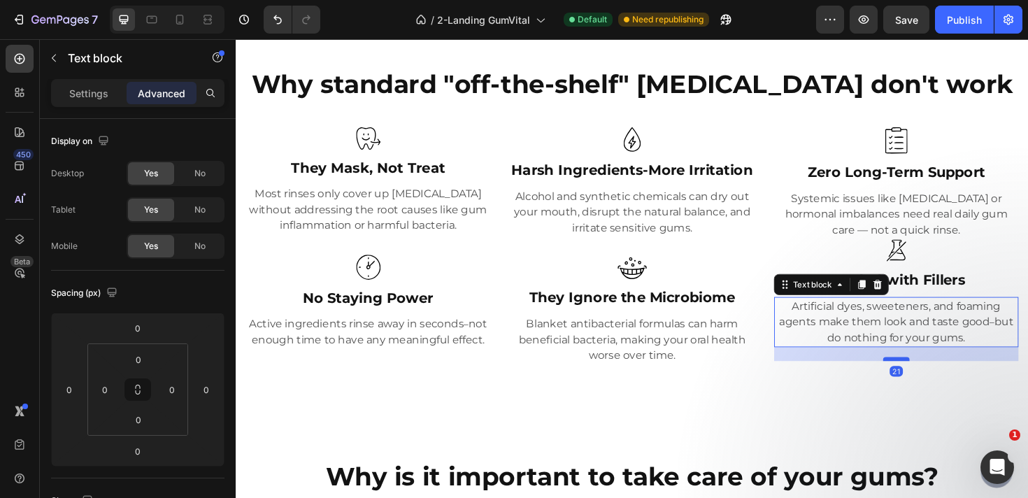
drag, startPoint x: 940, startPoint y: 363, endPoint x: 943, endPoint y: 378, distance: 15.1
click at [943, 378] on div at bounding box center [935, 377] width 28 height 4
type input "21"
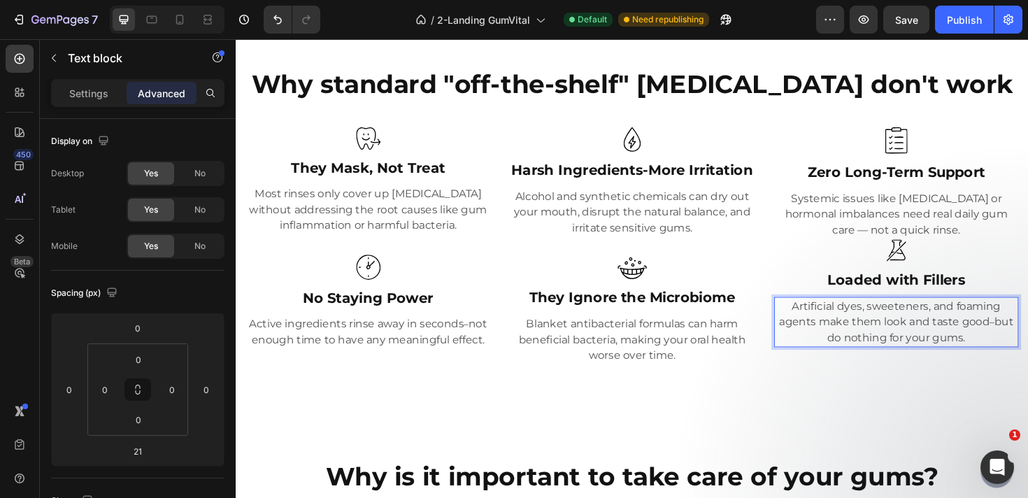
click at [948, 339] on p "Artificial dyes, sweeteners, and foaming agents make them look and taste good –…" at bounding box center [935, 338] width 256 height 50
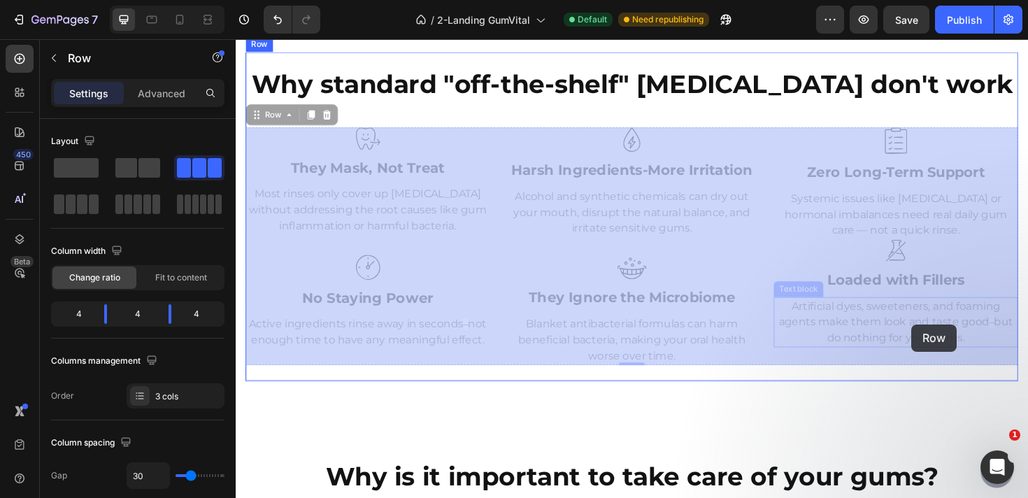
drag, startPoint x: 951, startPoint y: 311, endPoint x: 951, endPoint y: 341, distance: 30.1
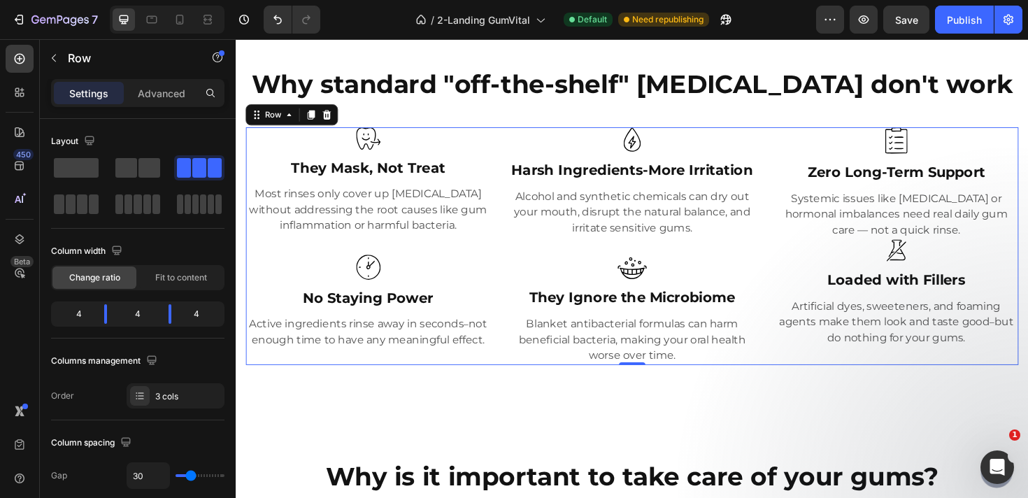
click at [951, 341] on p "Artificial dyes, sweeteners, and foaming agents make them look and taste good –…" at bounding box center [935, 338] width 256 height 50
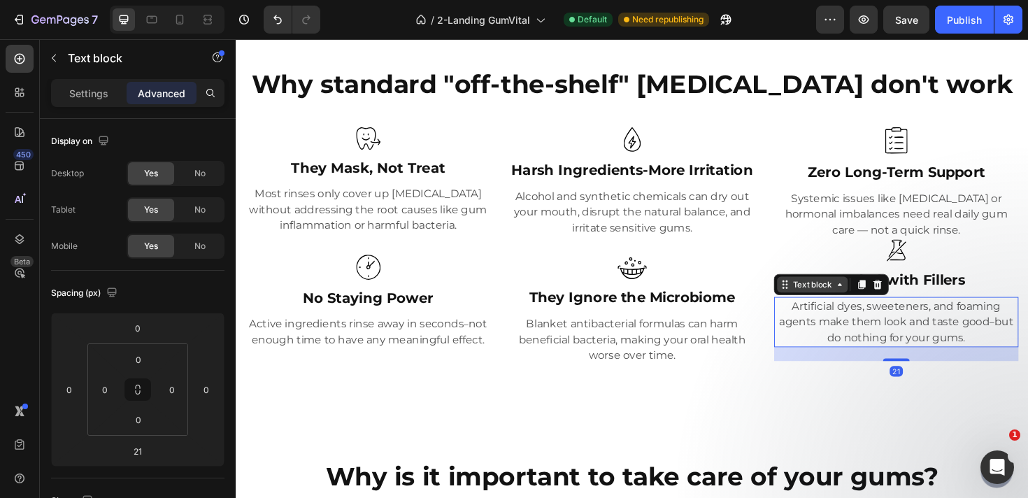
click at [843, 298] on div "Text block" at bounding box center [846, 298] width 47 height 13
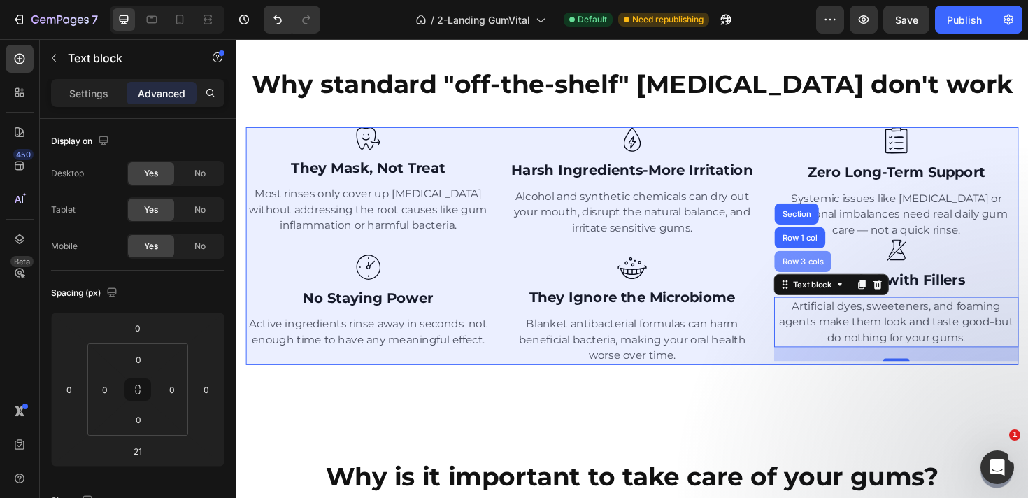
click at [855, 276] on div "Row 3 cols" at bounding box center [836, 274] width 49 height 8
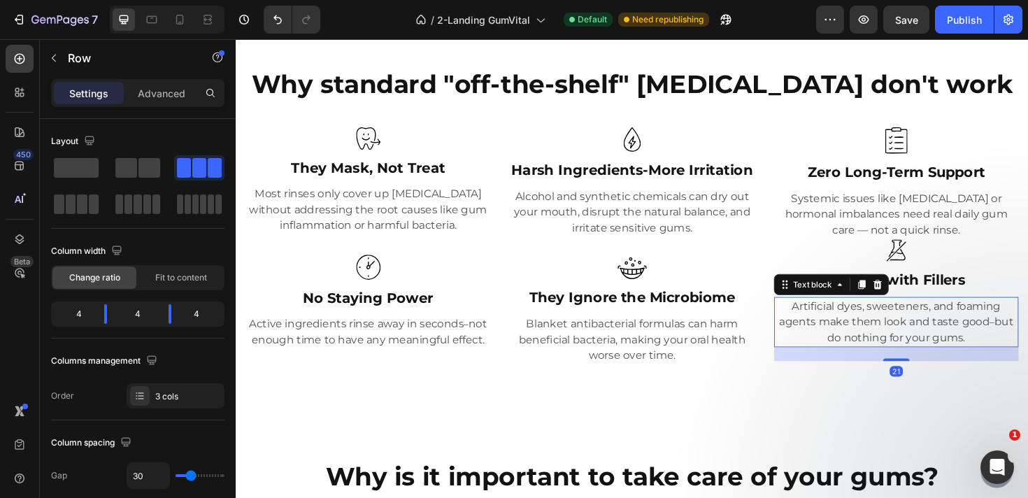
click at [868, 322] on p "Artificial dyes, sweeteners, and foaming agents make them look and taste good –…" at bounding box center [935, 338] width 256 height 50
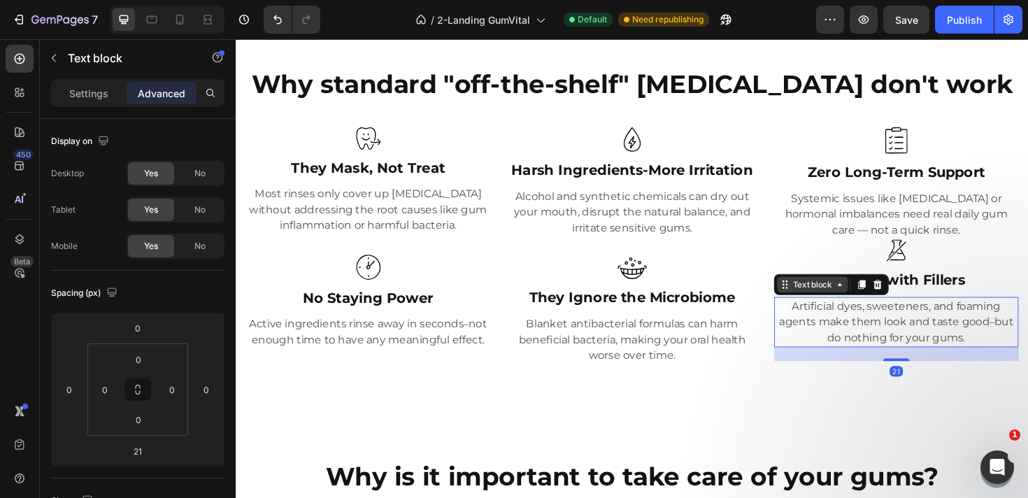
click at [855, 299] on div "Text block" at bounding box center [846, 298] width 47 height 13
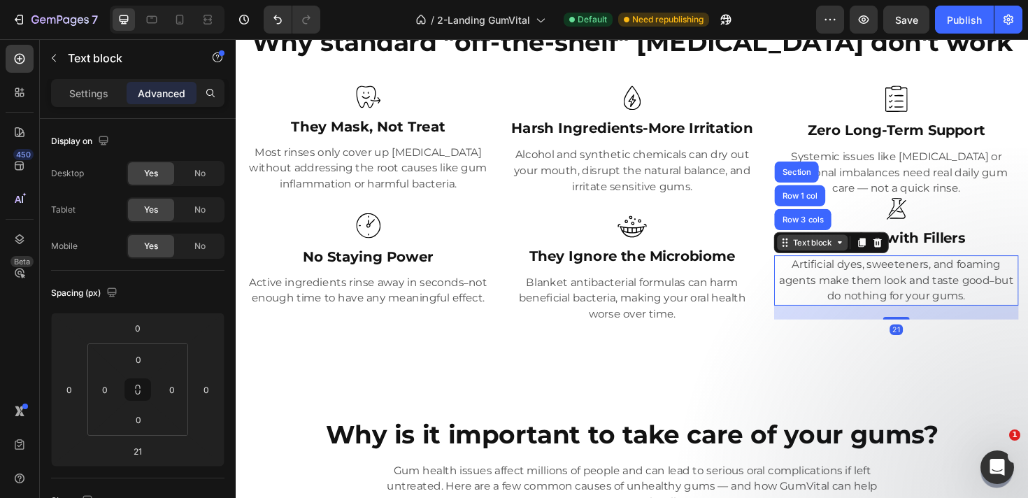
scroll to position [538, 0]
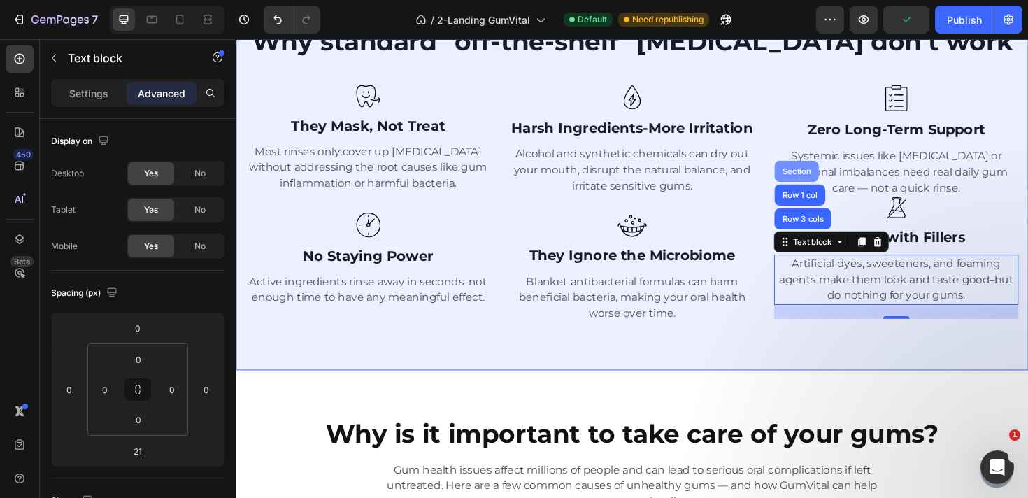
click at [822, 188] on div "Section" at bounding box center [829, 179] width 47 height 22
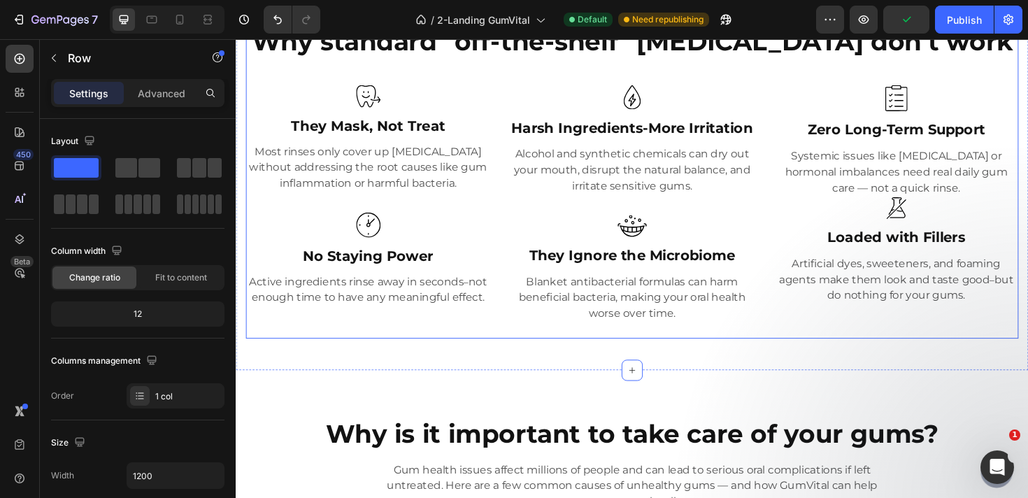
click at [877, 345] on div "Why standard "off-the-shelf" mouth rinse don't work Heading Image They Mask, No…" at bounding box center [655, 182] width 818 height 348
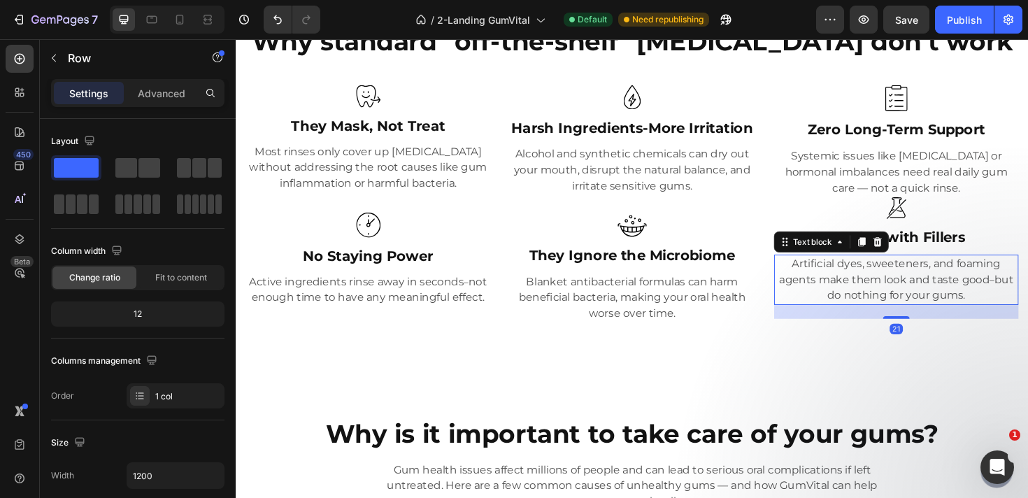
click at [887, 287] on p "Artificial dyes, sweeteners, and foaming agents make them look and taste good –…" at bounding box center [935, 293] width 256 height 50
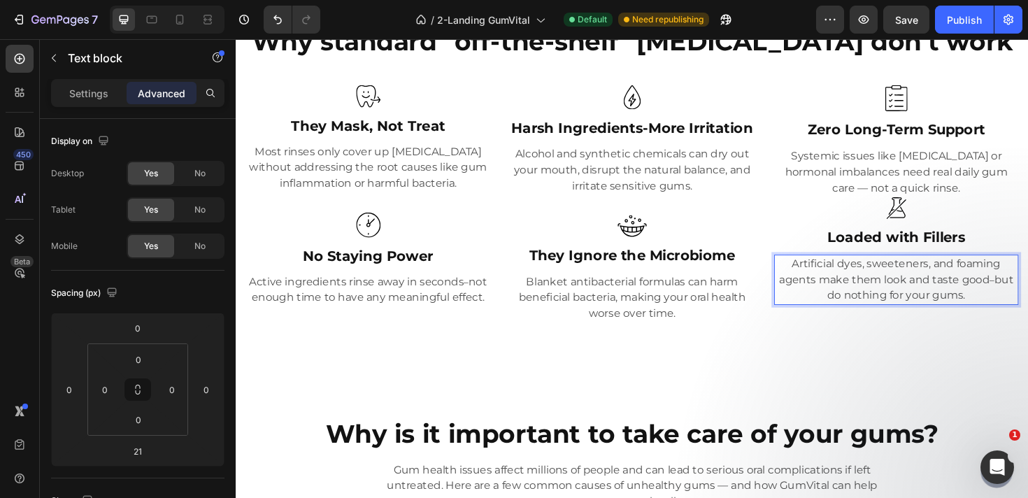
drag, startPoint x: 891, startPoint y: 279, endPoint x: 887, endPoint y: 320, distance: 41.5
click at [887, 320] on div "Artificial dyes, sweeteners, and foaming agents make them look and taste good –…" at bounding box center [934, 293] width 259 height 53
click at [834, 285] on p "Artificial dyes, sweeteners, and foaming agents make them look and taste good –…" at bounding box center [935, 293] width 256 height 50
click at [807, 273] on p "Artificial dyes, sweeteners, and foaming agents make them look and taste good –…" at bounding box center [935, 293] width 256 height 50
click at [807, 271] on p "Artificial dyes, sweeteners, and foaming agents make them look and taste good –…" at bounding box center [935, 293] width 256 height 50
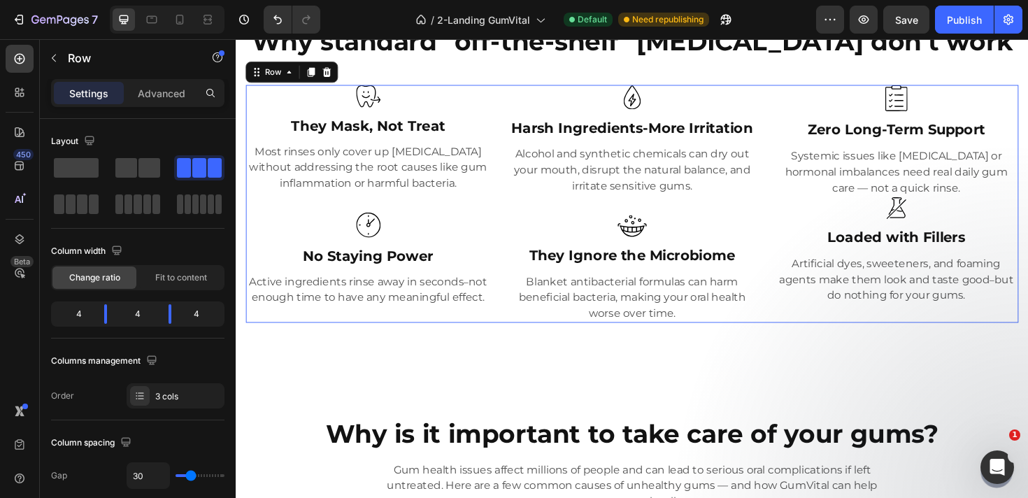
click at [805, 266] on div "Image Zero Long-Term Support Heading Systemic issues like diabetes or hormonal …" at bounding box center [934, 213] width 259 height 252
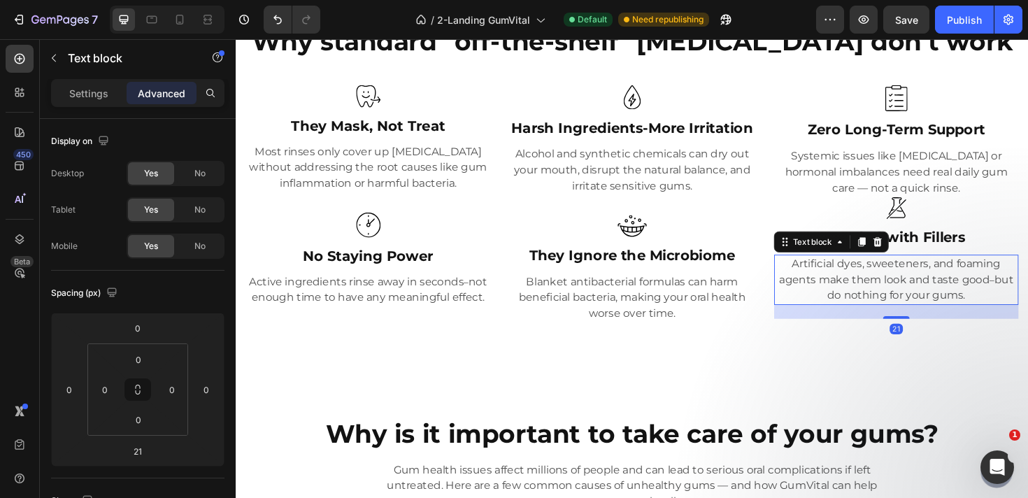
click at [855, 295] on p "Artificial dyes, sweeteners, and foaming agents make them look and taste good –…" at bounding box center [935, 293] width 256 height 50
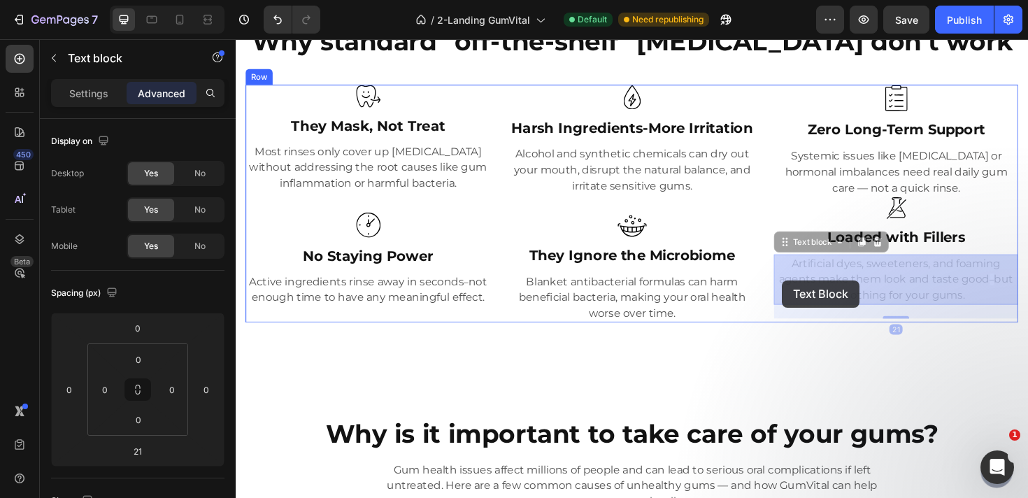
drag, startPoint x: 814, startPoint y: 252, endPoint x: 814, endPoint y: 294, distance: 42.0
drag, startPoint x: 814, startPoint y: 256, endPoint x: 817, endPoint y: 335, distance: 79.1
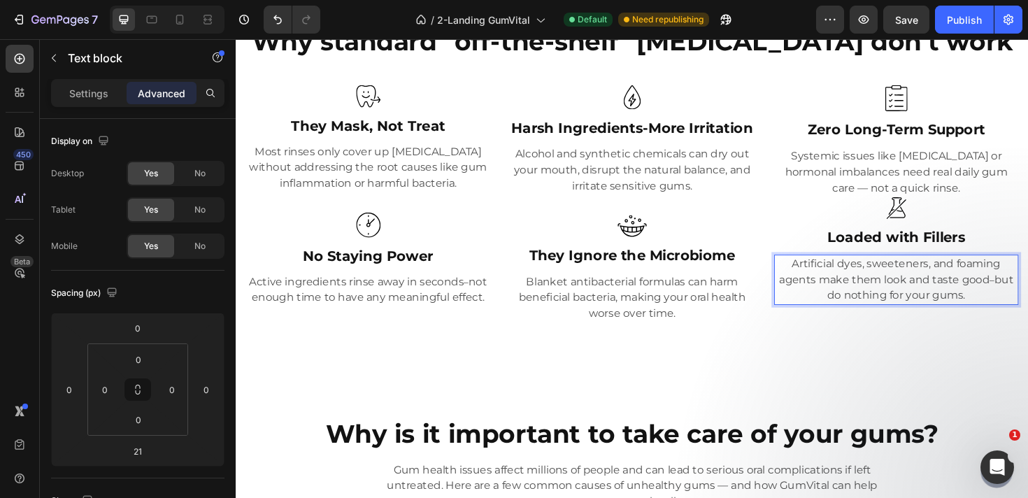
click at [866, 308] on p "Artificial dyes, sweeteners, and foaming agents make them look and taste good –…" at bounding box center [935, 293] width 256 height 50
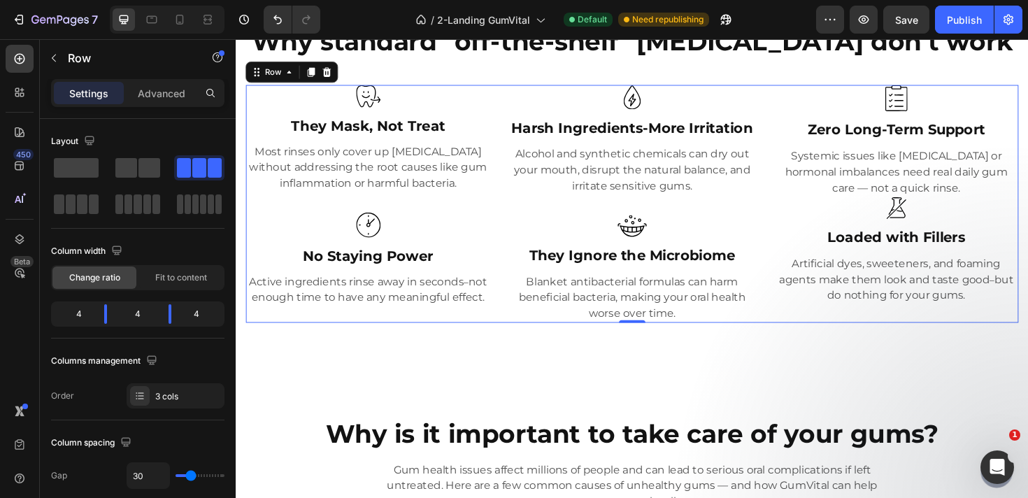
click at [878, 324] on div "Image Zero Long-Term Support Heading Systemic issues like diabetes or hormonal …" at bounding box center [934, 213] width 259 height 252
click at [878, 330] on div "Image Zero Long-Term Support Heading Systemic issues like diabetes or hormonal …" at bounding box center [934, 213] width 259 height 252
click at [878, 332] on div "Image Zero Long-Term Support Heading Systemic issues like diabetes or hormonal …" at bounding box center [934, 213] width 259 height 252
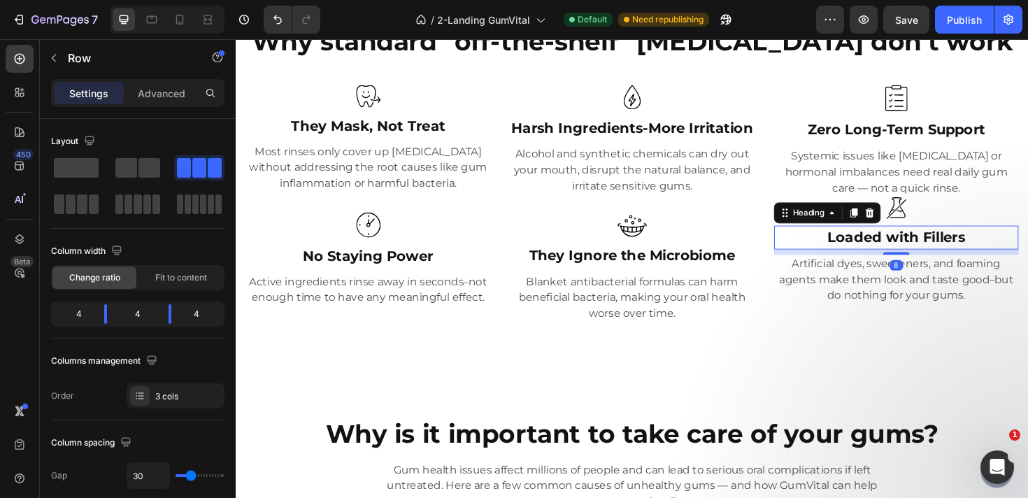
click at [915, 253] on p "Loaded with Fillers" at bounding box center [935, 249] width 256 height 22
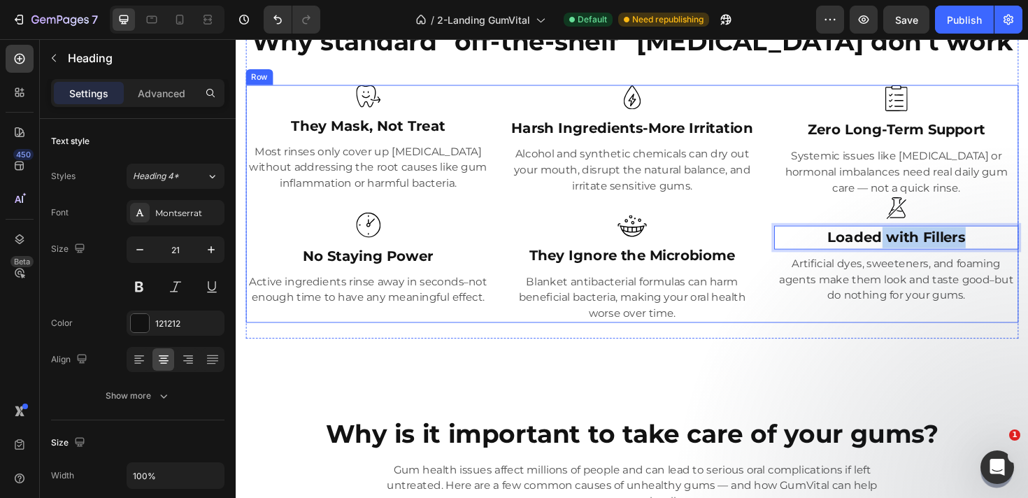
drag, startPoint x: 916, startPoint y: 249, endPoint x: 915, endPoint y: 266, distance: 16.8
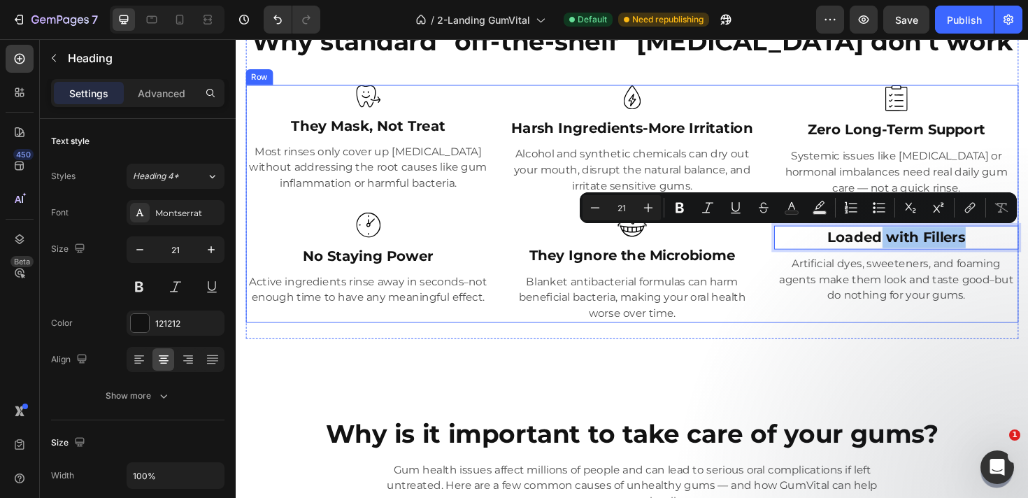
click at [915, 266] on div "Image Zero Long-Term Support Heading Systemic issues like diabetes or hormonal …" at bounding box center [934, 213] width 259 height 252
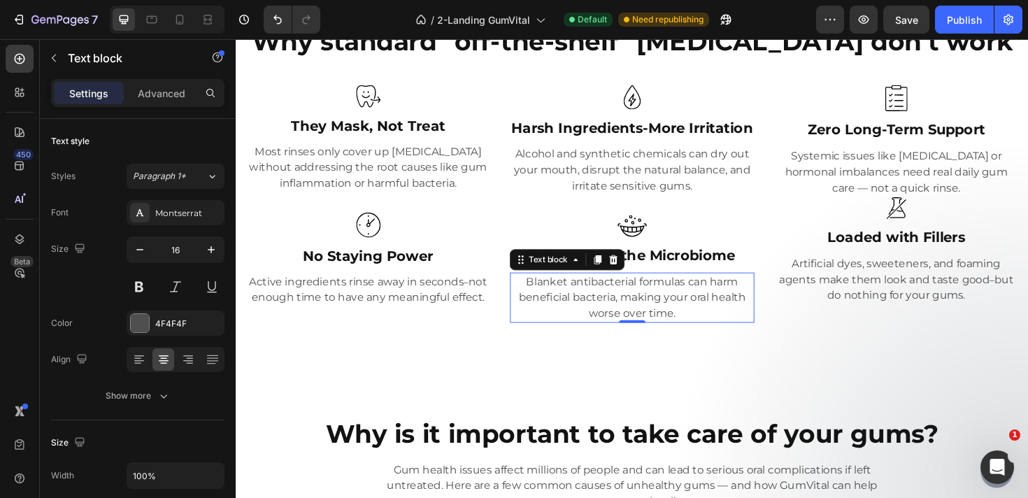
click at [768, 311] on p "Blanket antibacterial formulas can harm beneficial bacteria, making your oral h…" at bounding box center [655, 312] width 256 height 50
click at [853, 303] on p "Artificial dyes, sweeteners, and foaming agents make them look and taste good –…" at bounding box center [935, 293] width 256 height 50
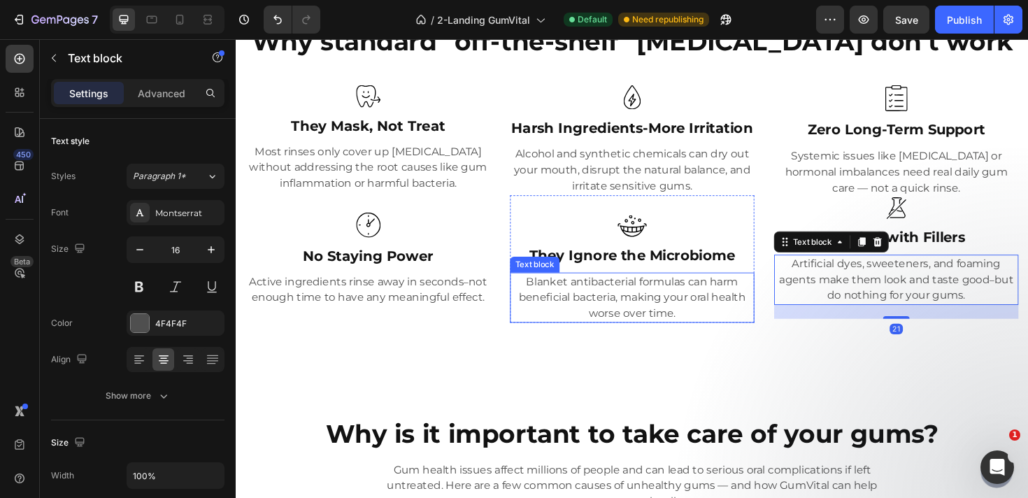
click at [694, 330] on p "Blanket antibacterial formulas can harm beneficial bacteria, making your oral h…" at bounding box center [655, 312] width 256 height 50
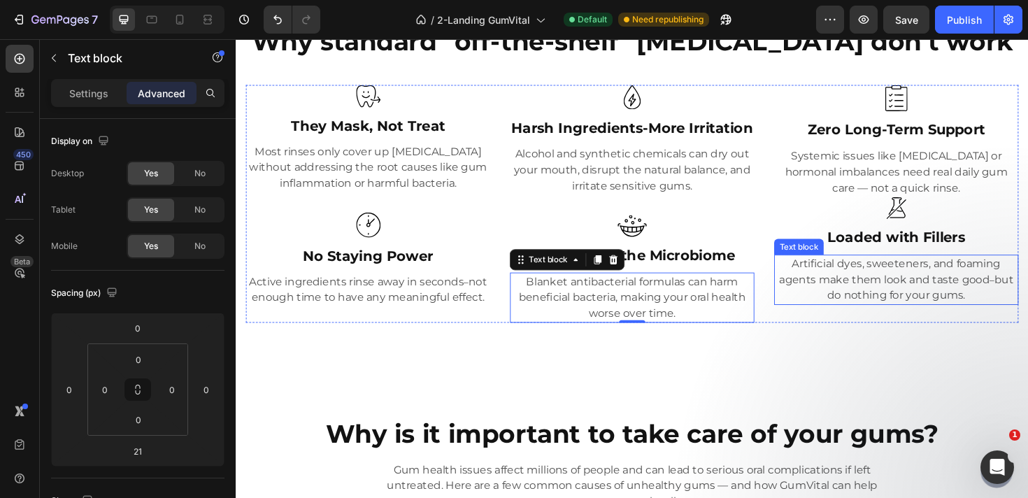
click at [823, 296] on p "Artificial dyes, sweeteners, and foaming agents make them look and taste good –…" at bounding box center [935, 293] width 256 height 50
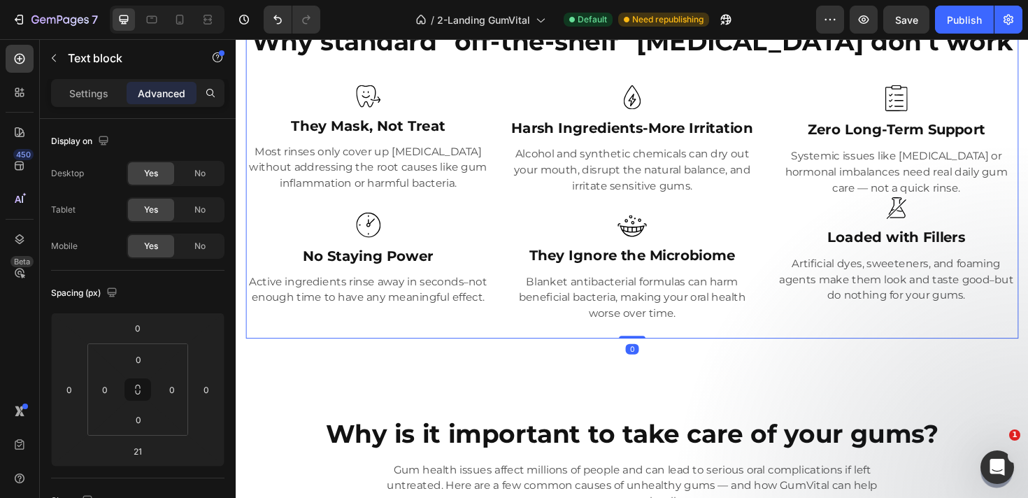
click at [719, 341] on div "Why standard "off-the-shelf" mouth rinse don't work Heading Image They Mask, No…" at bounding box center [655, 182] width 818 height 348
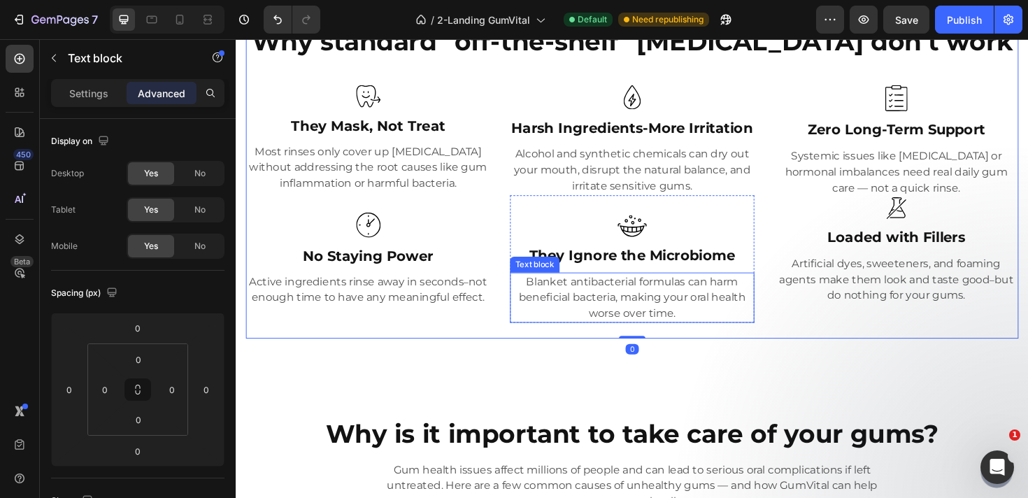
click at [719, 324] on p "Blanket antibacterial formulas can harm beneficial bacteria, making your oral h…" at bounding box center [655, 312] width 256 height 50
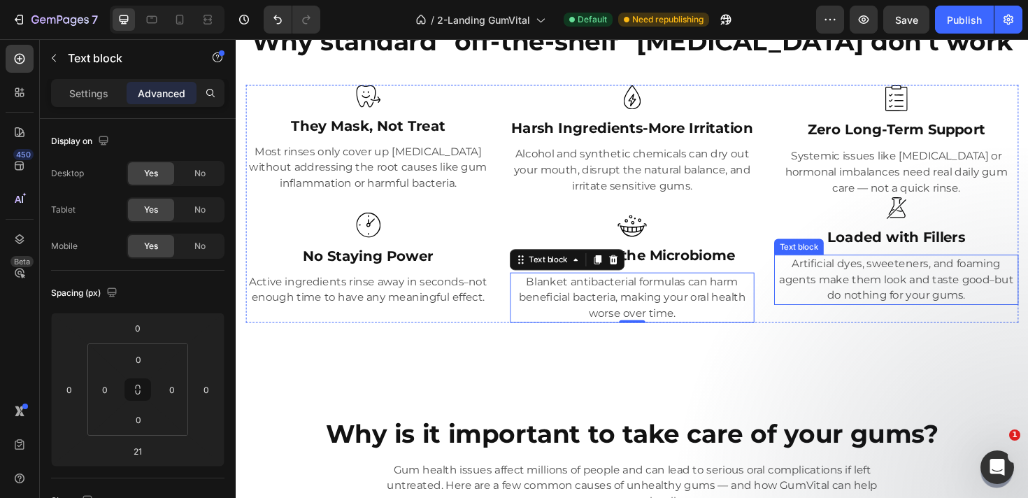
click at [907, 312] on p "Artificial dyes, sweeteners, and foaming agents make them look and taste good –…" at bounding box center [935, 293] width 256 height 50
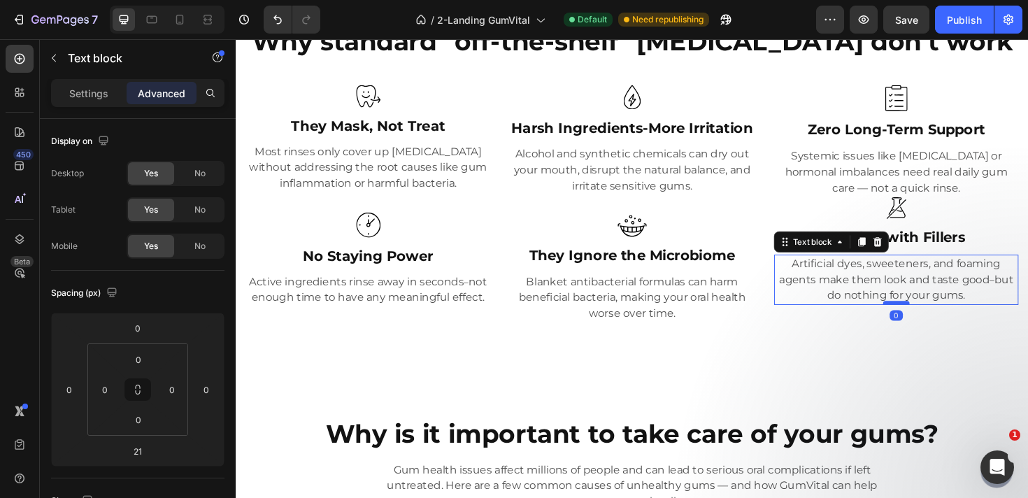
drag, startPoint x: 936, startPoint y: 332, endPoint x: 935, endPoint y: 316, distance: 16.1
click at [935, 316] on div at bounding box center [935, 318] width 28 height 4
type input "0"
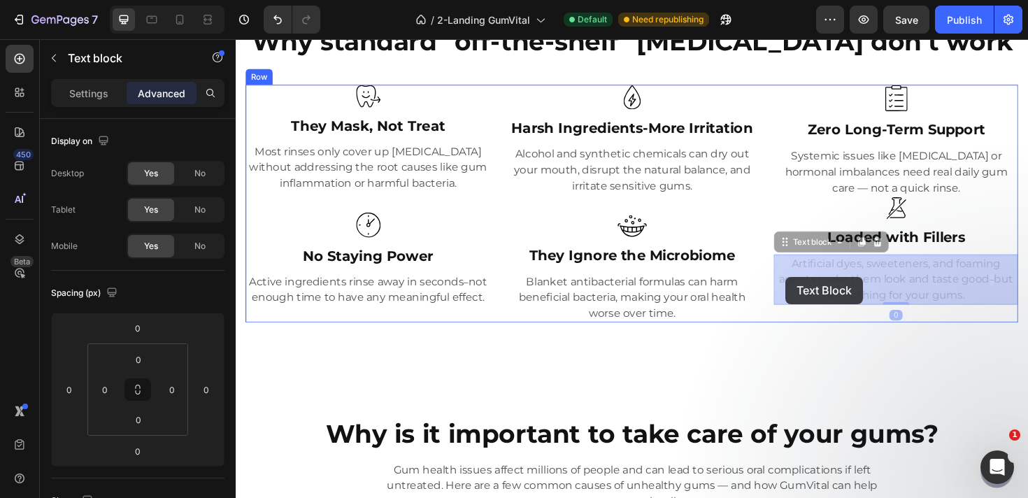
drag, startPoint x: 817, startPoint y: 258, endPoint x: 817, endPoint y: 291, distance: 32.9
drag, startPoint x: 814, startPoint y: 257, endPoint x: 821, endPoint y: 335, distance: 78.7
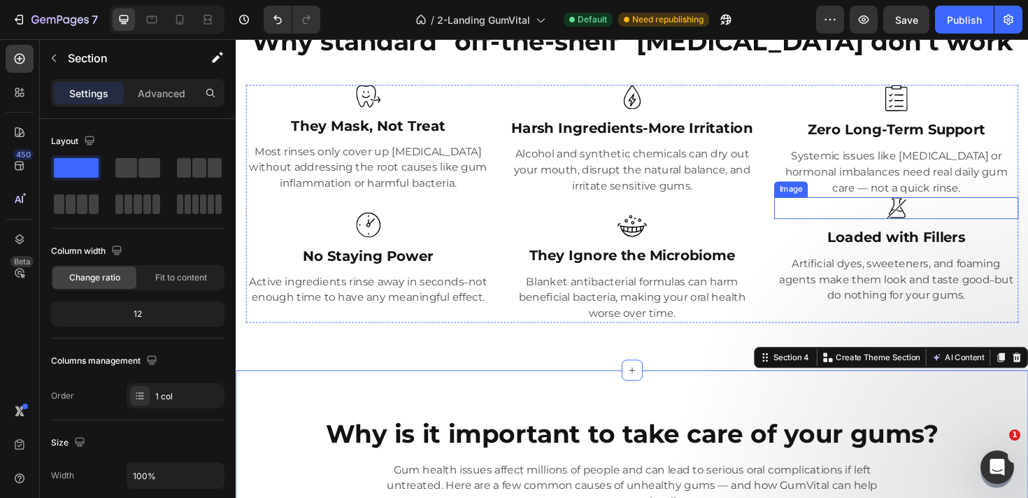
click at [936, 222] on img at bounding box center [934, 218] width 21 height 24
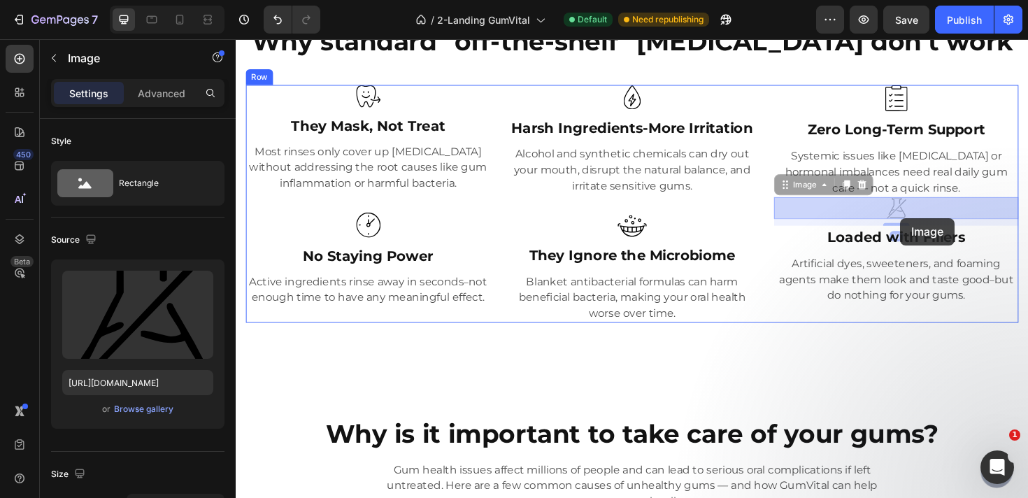
drag, startPoint x: 936, startPoint y: 217, endPoint x: 939, endPoint y: 229, distance: 11.5
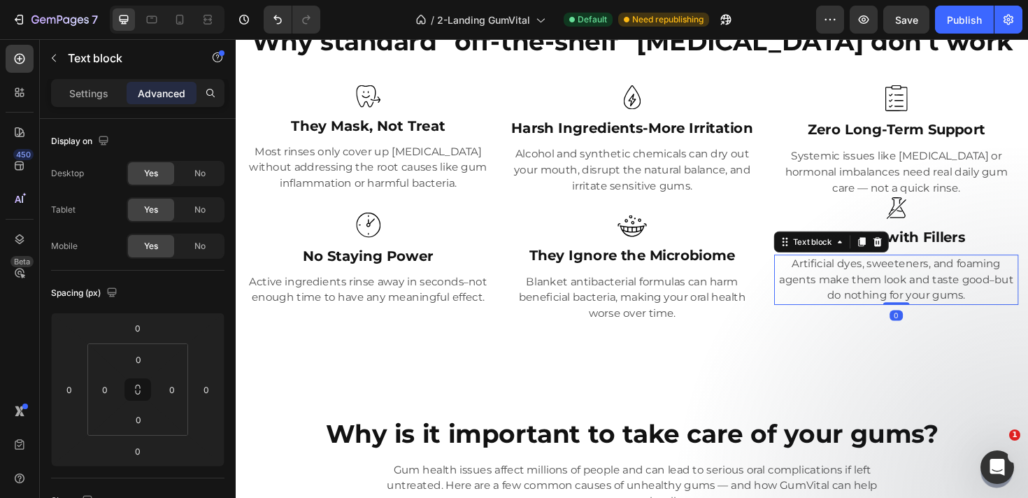
click at [846, 278] on p "Artificial dyes, sweeteners, and foaming agents make them look and taste good –…" at bounding box center [935, 293] width 256 height 50
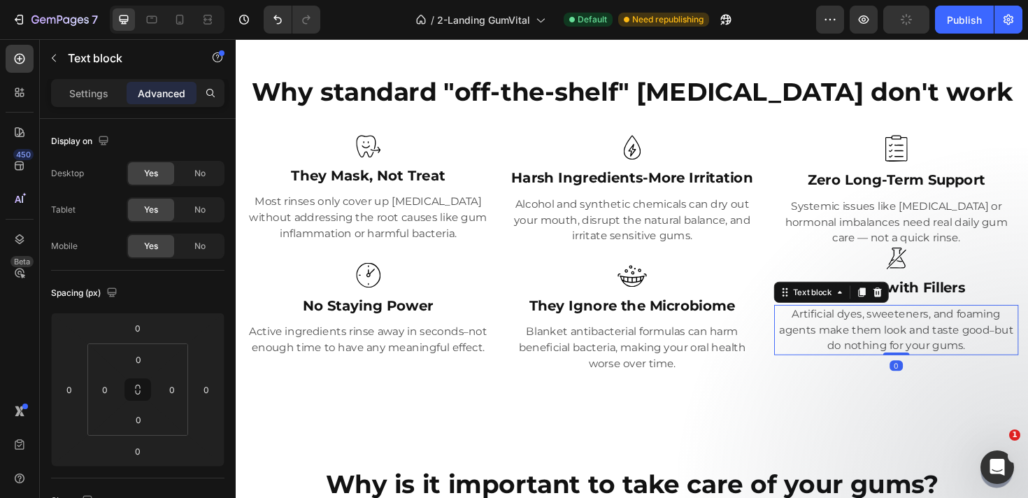
scroll to position [482, 0]
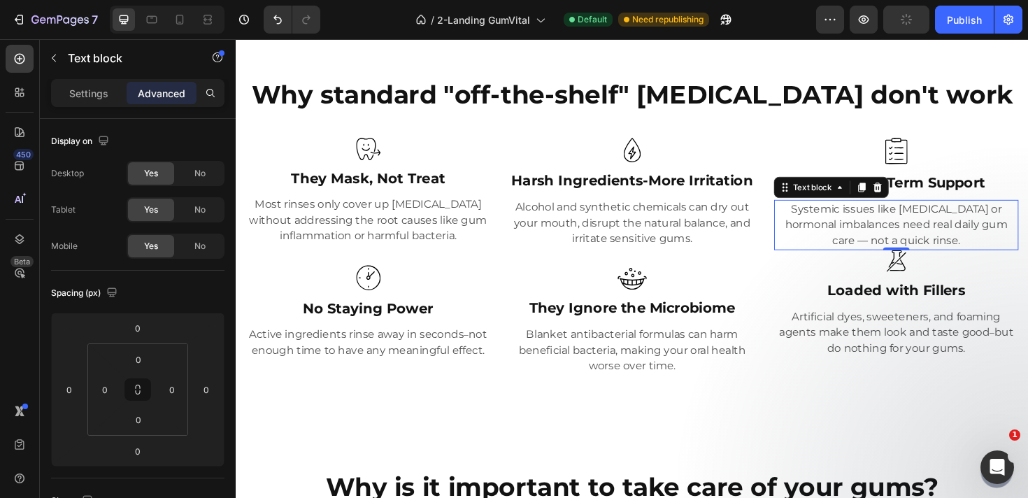
click at [922, 230] on p "Systemic issues like diabetes or hormonal imbalances need real daily gum care —…" at bounding box center [935, 235] width 256 height 50
click at [971, 239] on p "Systemic issues like diabetes or hormonal imbalances need real daily gum care —…" at bounding box center [935, 235] width 256 height 50
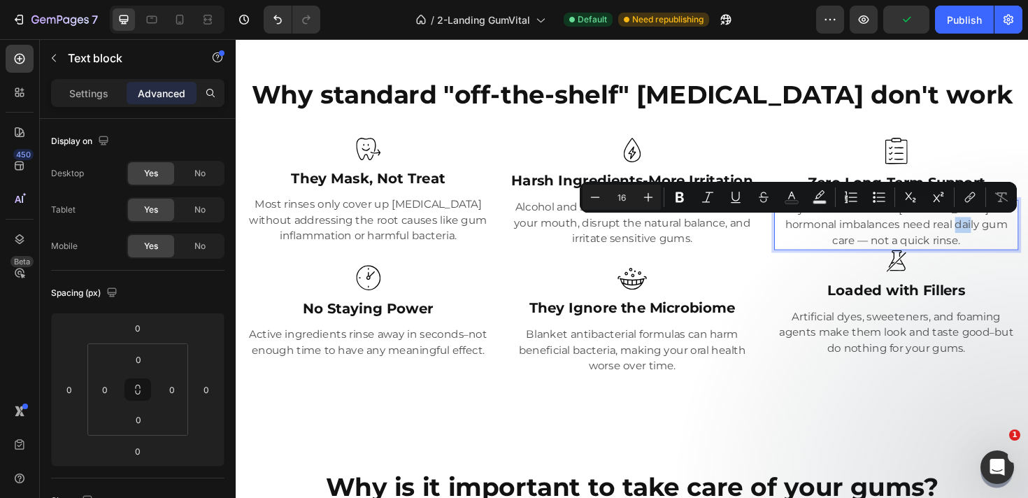
click at [994, 247] on p "Systemic issues like diabetes or hormonal imbalances need real daily gum care —…" at bounding box center [935, 235] width 256 height 50
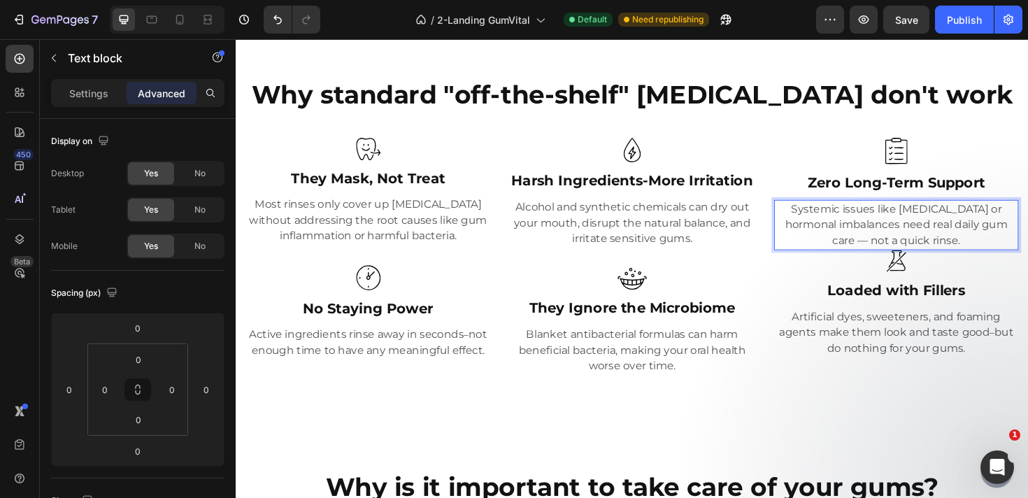
click at [1026, 238] on p "Systemic issues like diabetes or hormonal imbalances need real daily gum care —…" at bounding box center [935, 235] width 256 height 50
click at [488, 356] on p "Active ingredients rinse away in seconds – not enough time to have any meaningf…" at bounding box center [375, 360] width 256 height 34
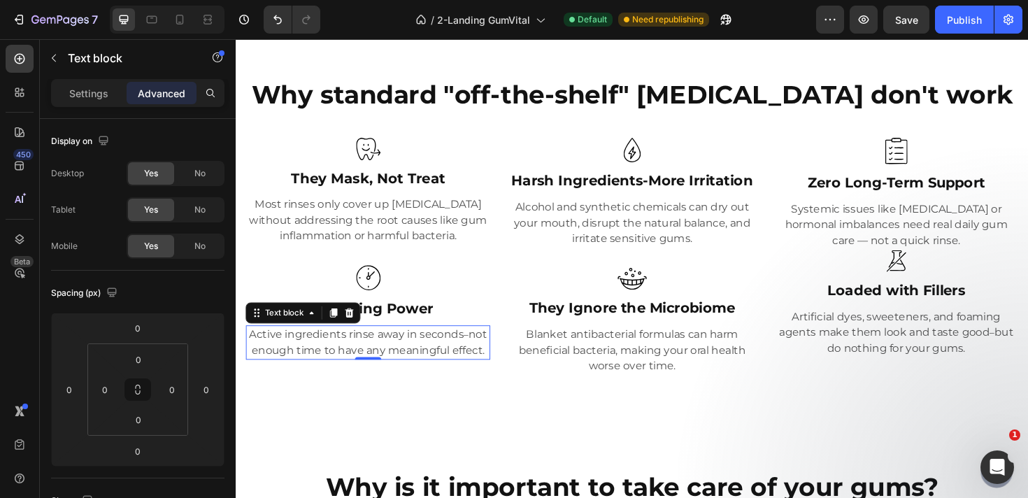
click at [488, 356] on p "Active ingredients rinse away in seconds – not enough time to have any meaningf…" at bounding box center [375, 360] width 256 height 34
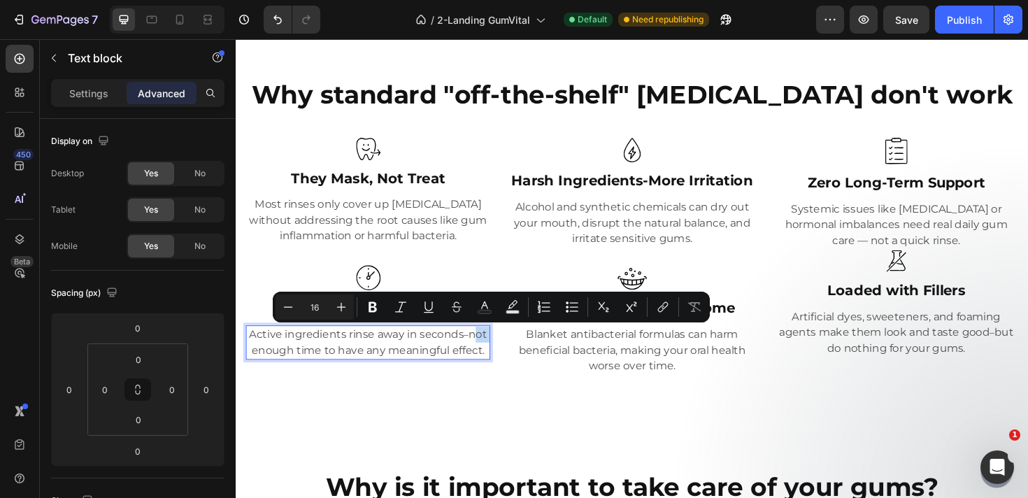
click at [484, 356] on p "Active ingredients rinse away in seconds – not enough time to have any meaningf…" at bounding box center [375, 360] width 256 height 34
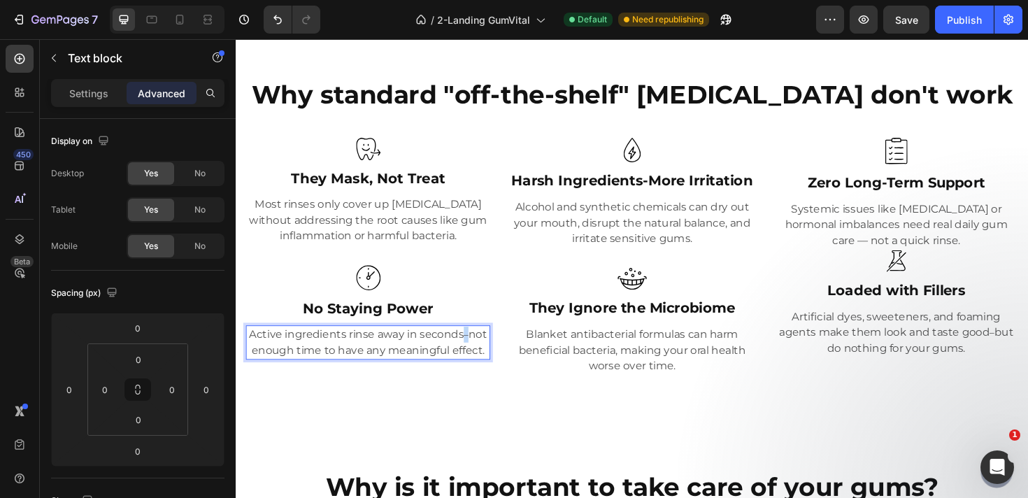
click at [477, 352] on span "–" at bounding box center [479, 351] width 5 height 13
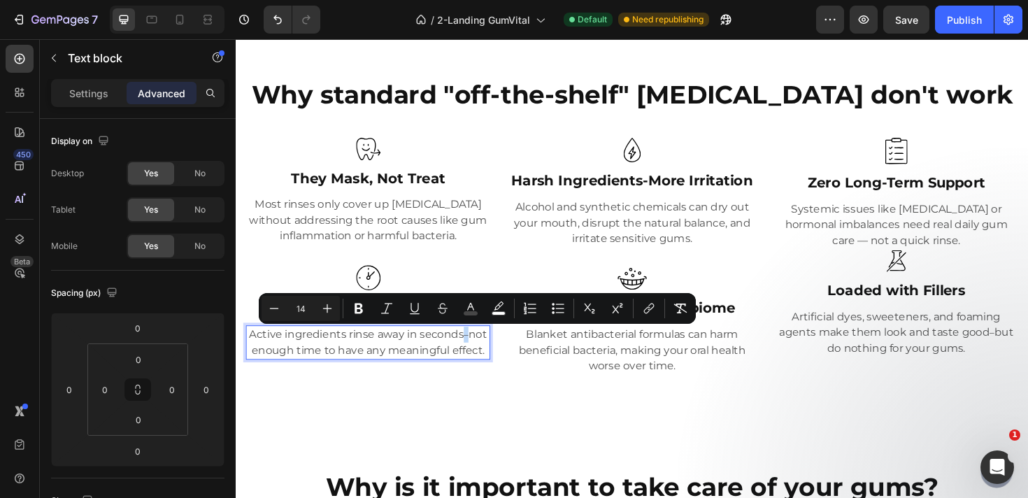
copy span "–"
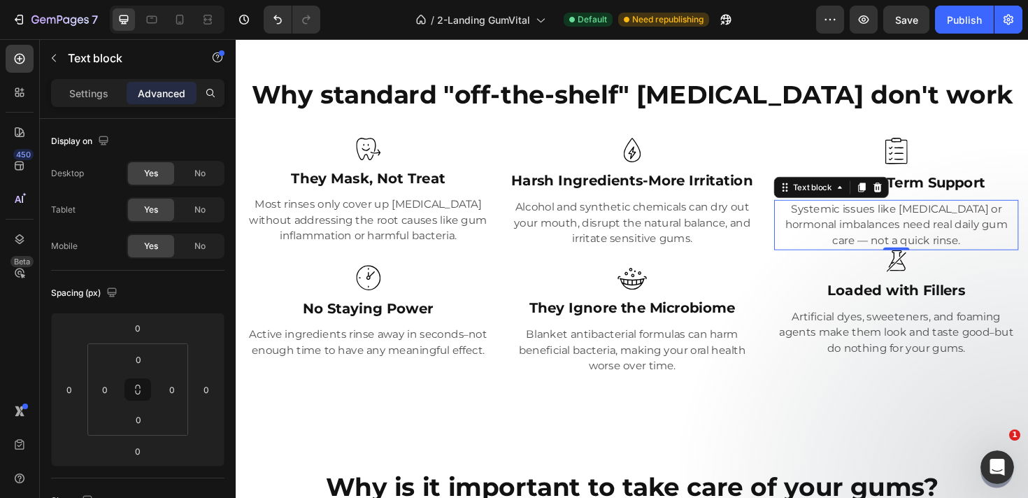
click at [975, 247] on p "Systemic issues like diabetes or hormonal imbalances need real daily gum care —…" at bounding box center [935, 235] width 256 height 50
click at [1026, 236] on p "Systemic issues like diabetes or hormonal imbalances need real daily gum care —…" at bounding box center [935, 235] width 256 height 50
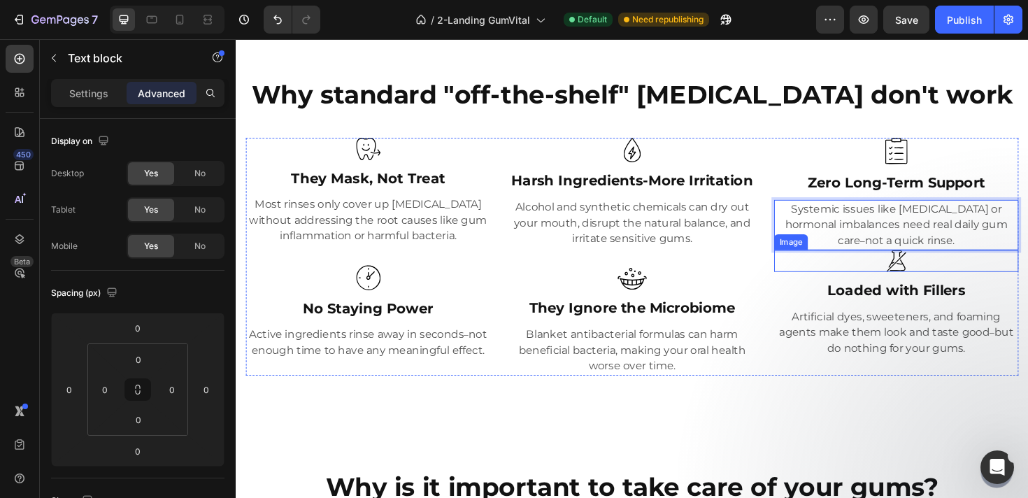
click at [995, 412] on div "Why standard "off-the-shelf" mouth rinse don't work Heading Image They Mask, No…" at bounding box center [655, 237] width 839 height 415
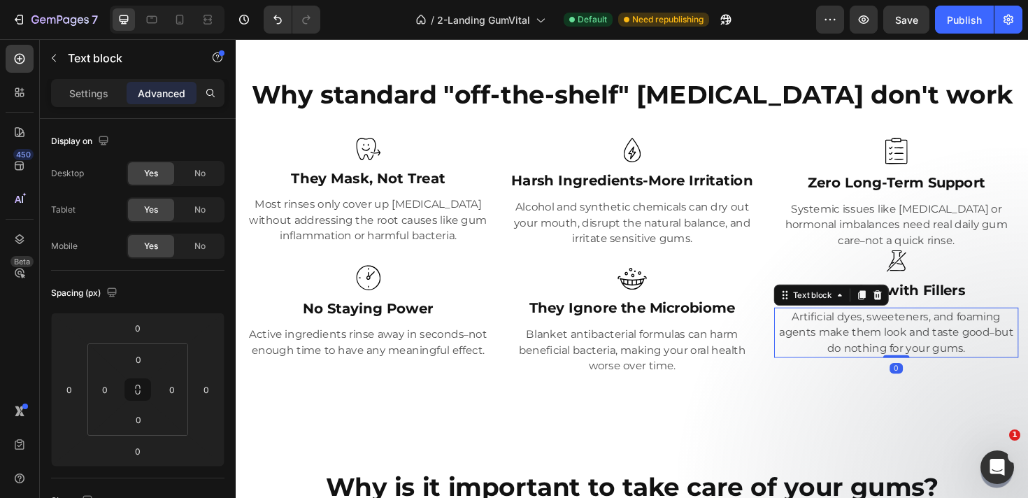
click at [954, 367] on p "Artificial dyes, sweeteners, and foaming agents make them look and taste good –…" at bounding box center [935, 349] width 256 height 50
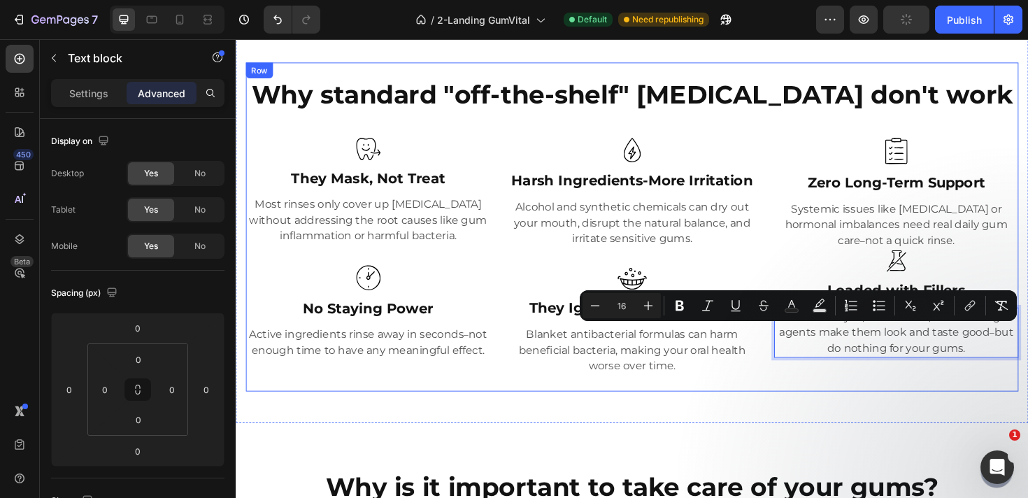
drag, startPoint x: 959, startPoint y: 351, endPoint x: 959, endPoint y: 395, distance: 44.0
click at [959, 395] on div "Why standard "off-the-shelf" mouth rinse don't work Heading Image They Mask, No…" at bounding box center [655, 238] width 818 height 348
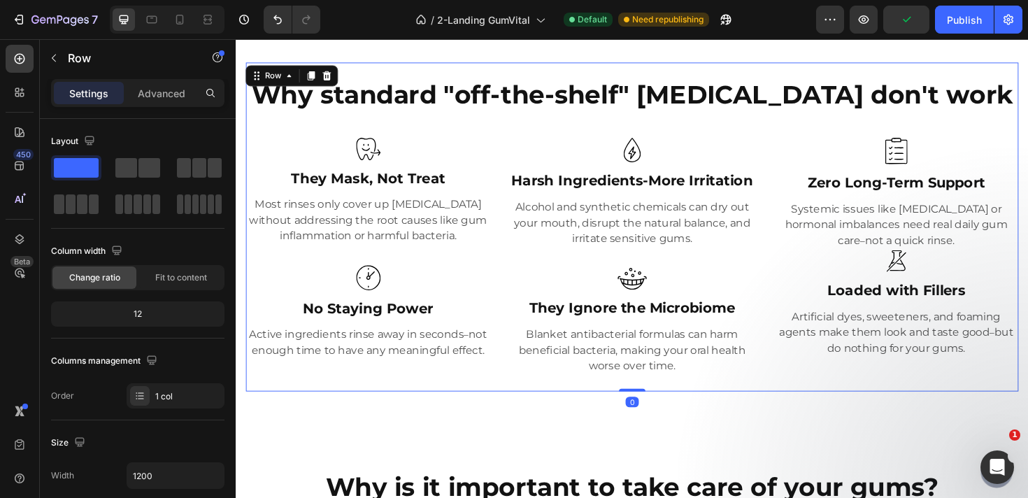
click at [959, 395] on div "Why standard "off-the-shelf" mouth rinse don't work Heading Image They Mask, No…" at bounding box center [655, 238] width 818 height 348
click at [277, 19] on icon "Undo/Redo" at bounding box center [278, 20] width 14 height 14
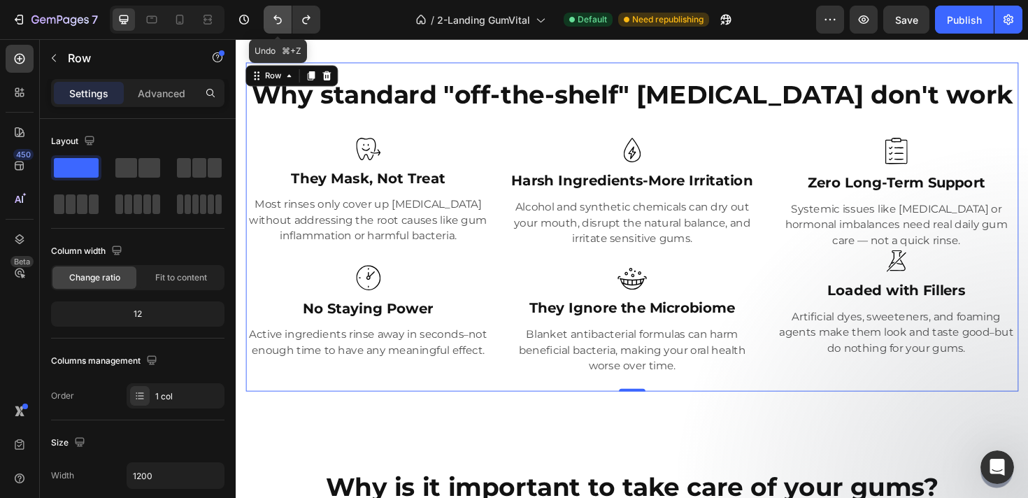
click at [277, 19] on icon "Undo/Redo" at bounding box center [278, 20] width 14 height 14
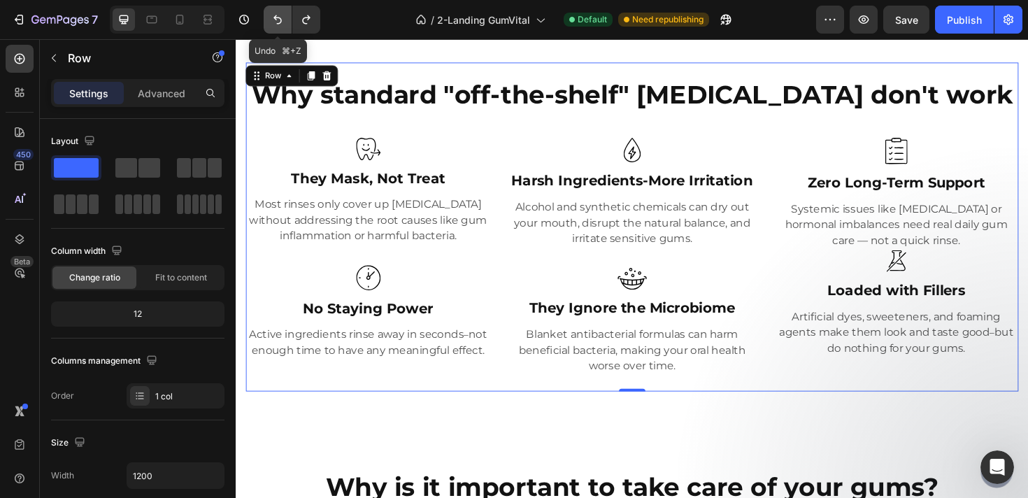
click at [277, 19] on icon "Undo/Redo" at bounding box center [278, 20] width 14 height 14
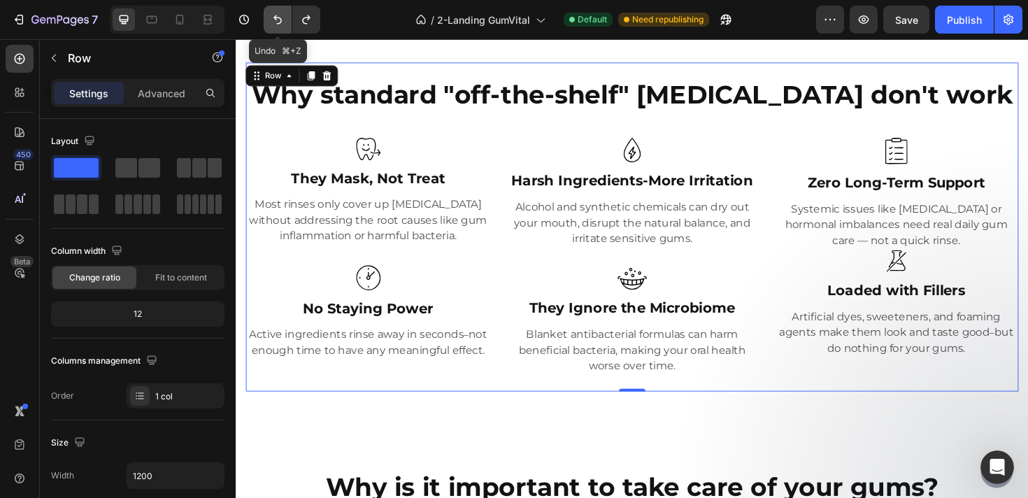
click at [277, 19] on icon "Undo/Redo" at bounding box center [278, 20] width 14 height 14
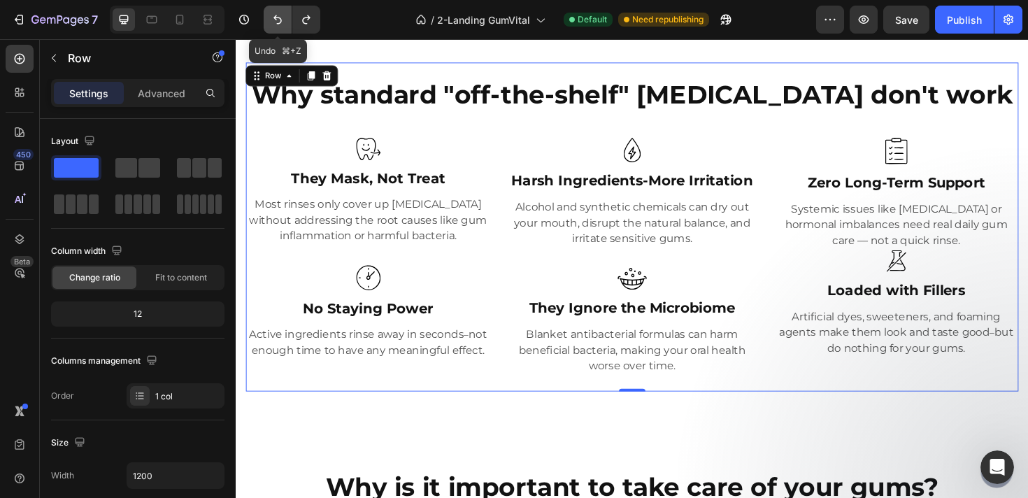
click at [277, 19] on icon "Undo/Redo" at bounding box center [278, 20] width 14 height 14
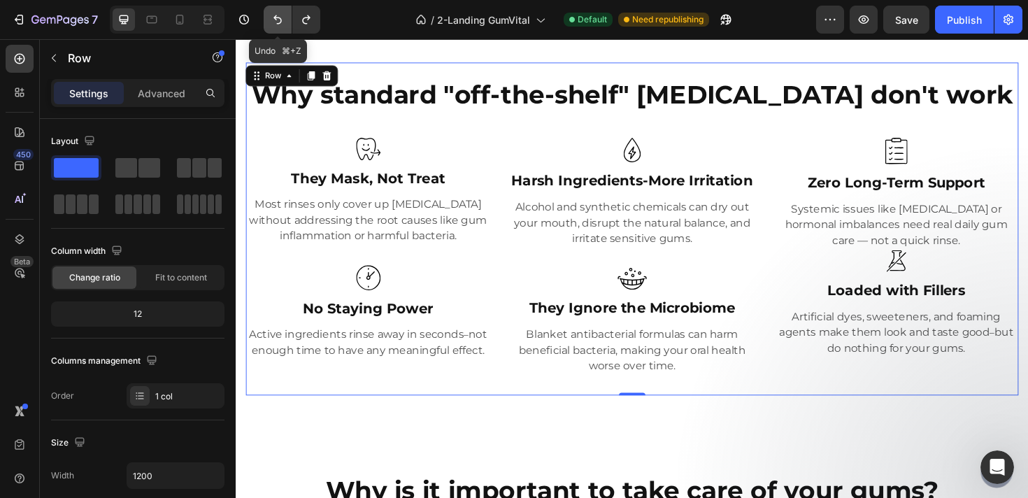
click at [277, 19] on icon "Undo/Redo" at bounding box center [278, 20] width 14 height 14
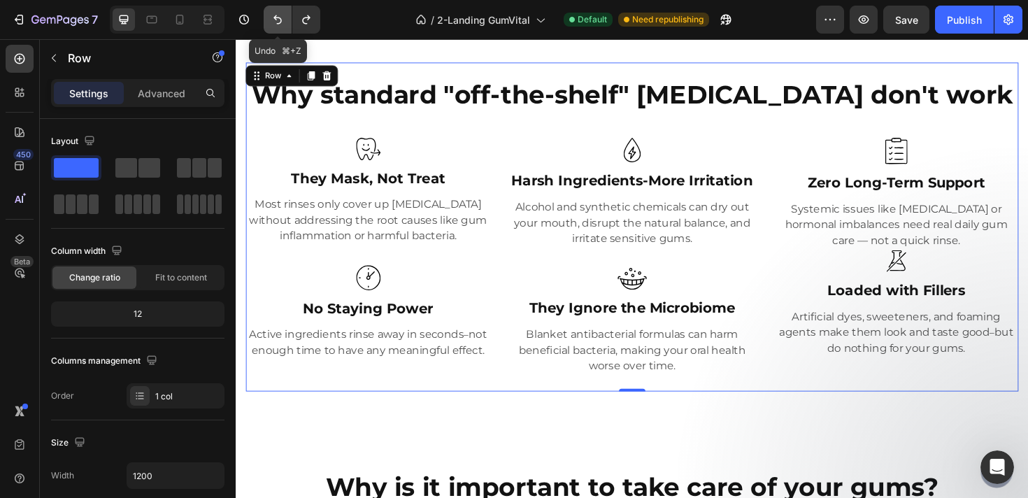
click at [277, 19] on icon "Undo/Redo" at bounding box center [278, 20] width 14 height 14
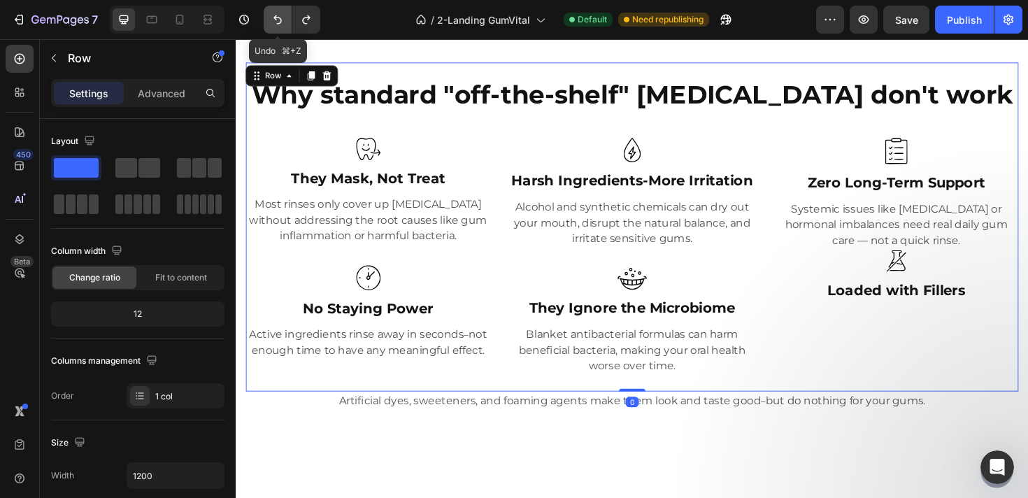
click at [277, 19] on icon "Undo/Redo" at bounding box center [278, 20] width 14 height 14
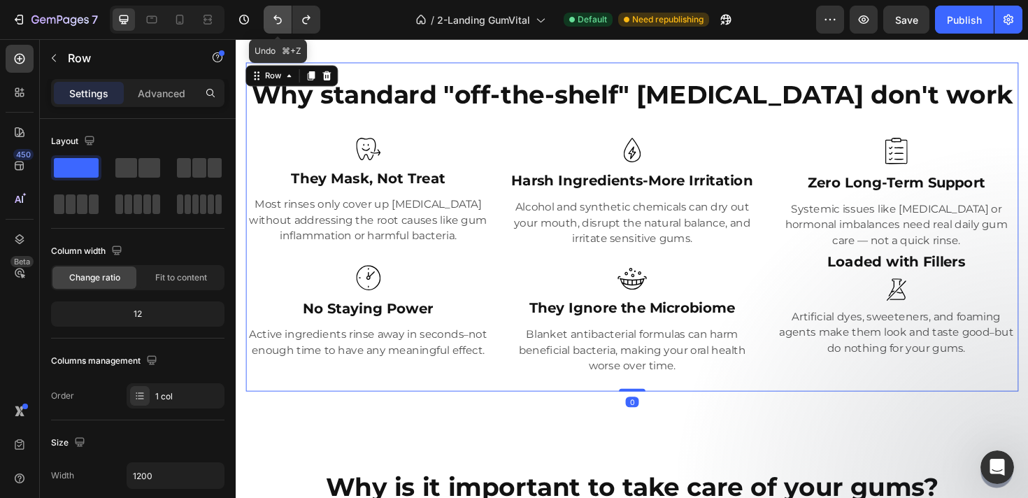
click at [277, 19] on icon "Undo/Redo" at bounding box center [278, 20] width 14 height 14
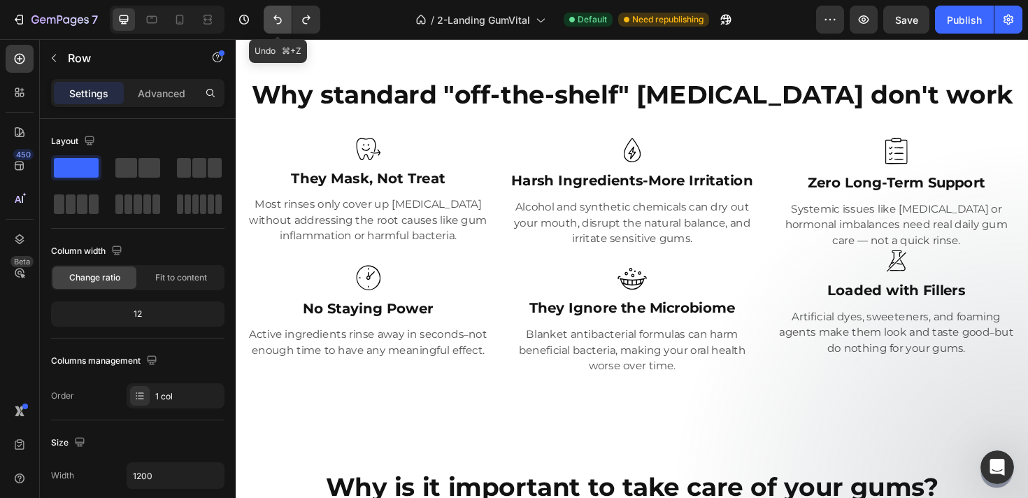
click at [277, 19] on icon "Undo/Redo" at bounding box center [278, 20] width 14 height 14
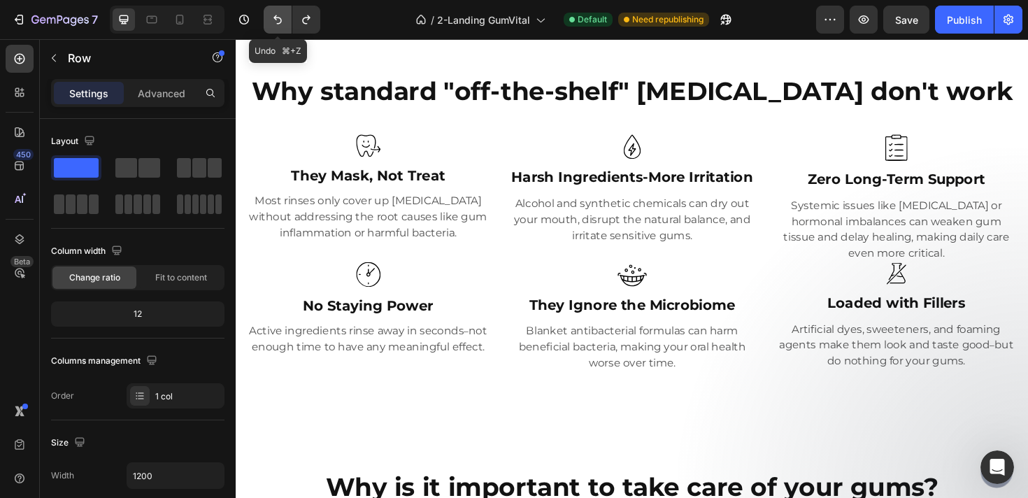
click at [277, 19] on icon "Undo/Redo" at bounding box center [278, 20] width 14 height 14
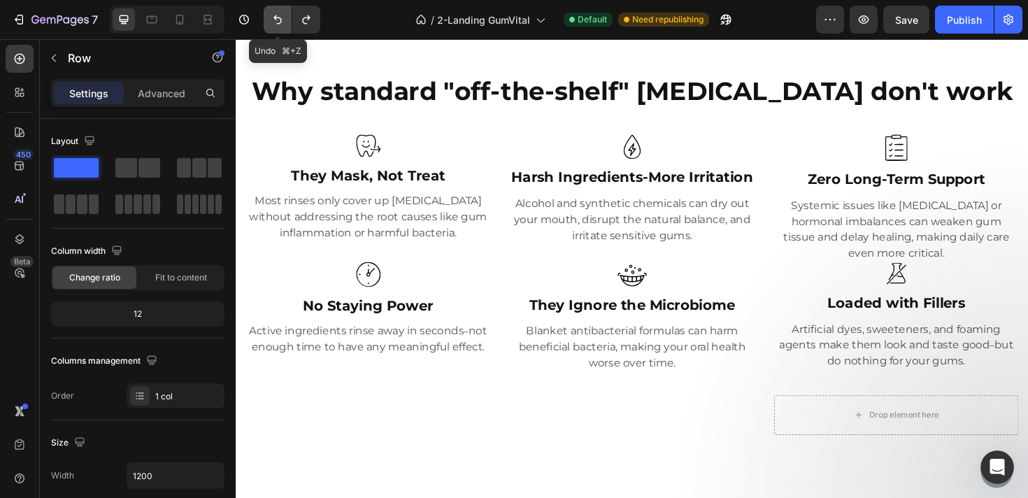
scroll to position [549, 0]
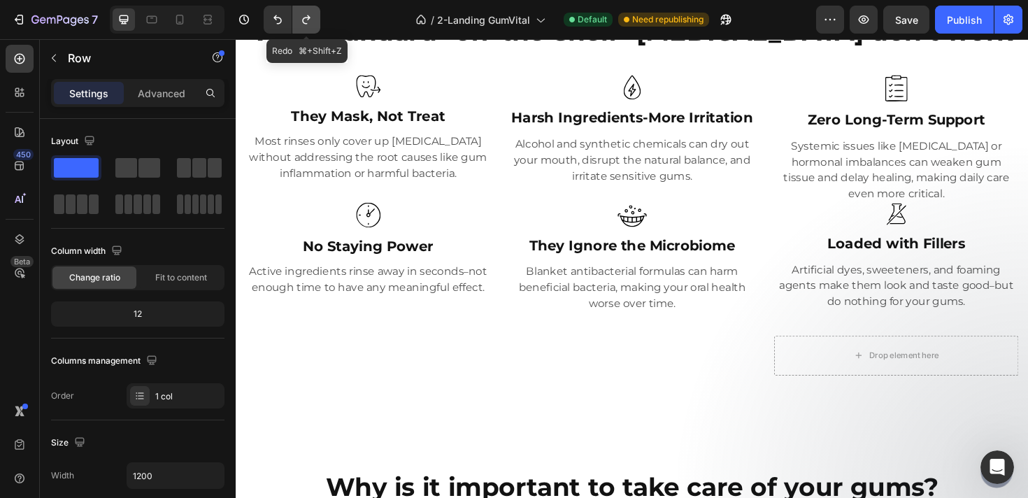
click at [313, 22] on icon "Undo/Redo" at bounding box center [306, 20] width 14 height 14
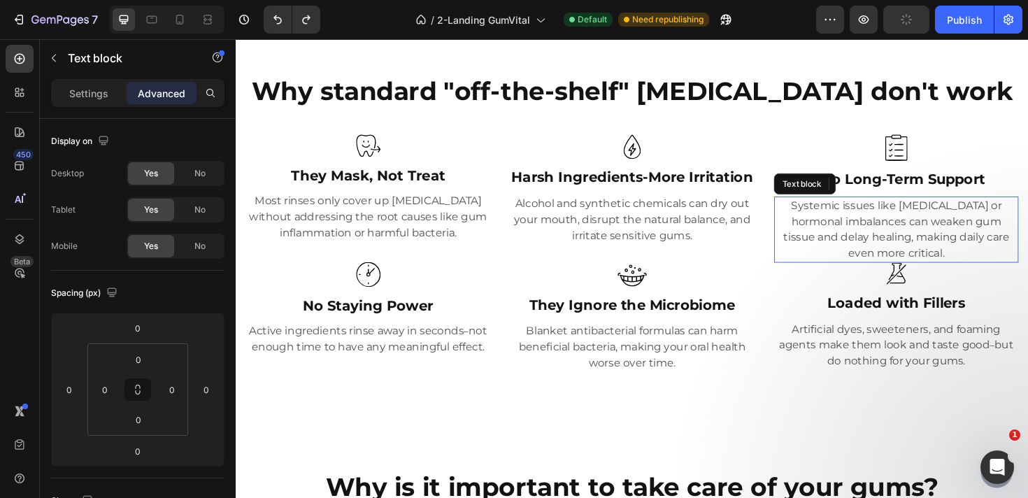
click at [900, 227] on p "Systemic issues like [MEDICAL_DATA] or hormonal imbalances can weaken gum tissu…" at bounding box center [935, 240] width 256 height 67
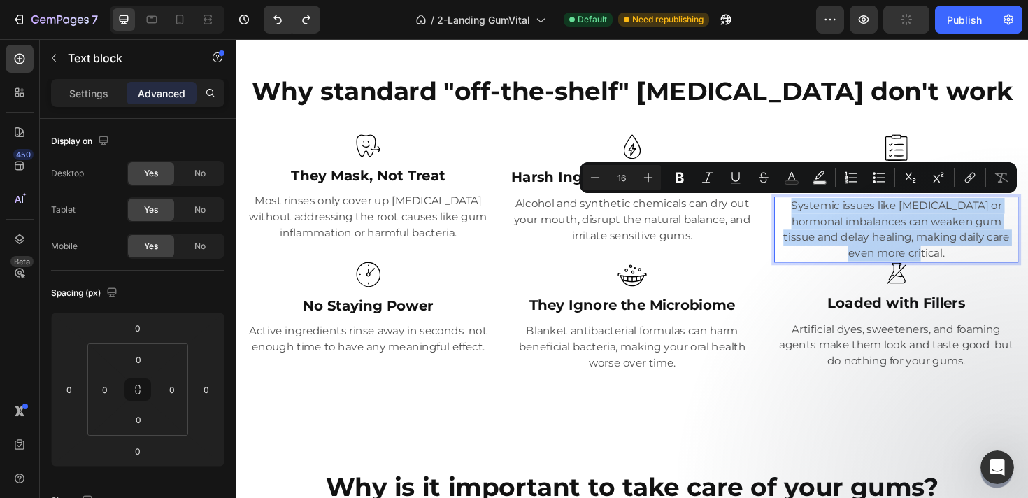
click at [962, 246] on p "Systemic issues like [MEDICAL_DATA] or hormonal imbalances can weaken gum tissu…" at bounding box center [935, 240] width 256 height 67
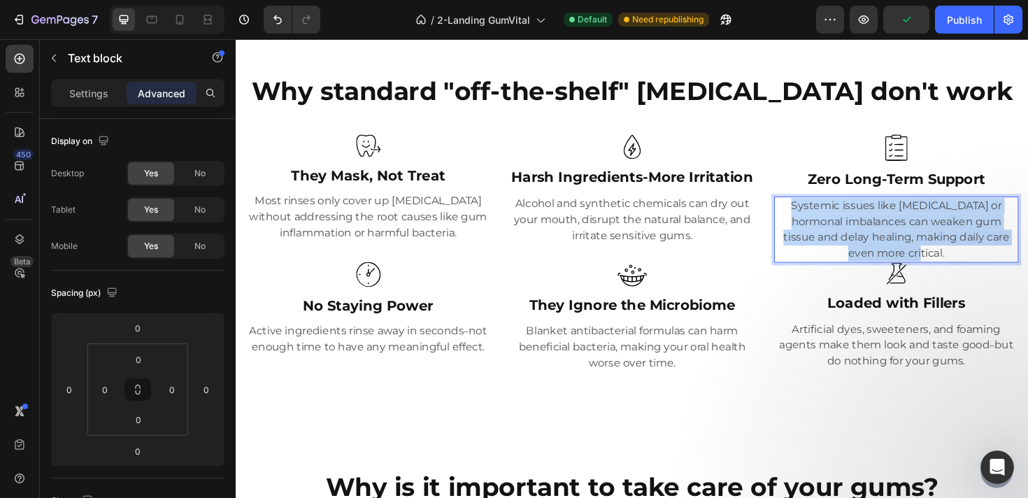
drag, startPoint x: 968, startPoint y: 264, endPoint x: 816, endPoint y: 209, distance: 161.5
click at [816, 209] on p "Systemic issues like [MEDICAL_DATA] or hormonal imbalances can weaken gum tissu…" at bounding box center [935, 240] width 256 height 67
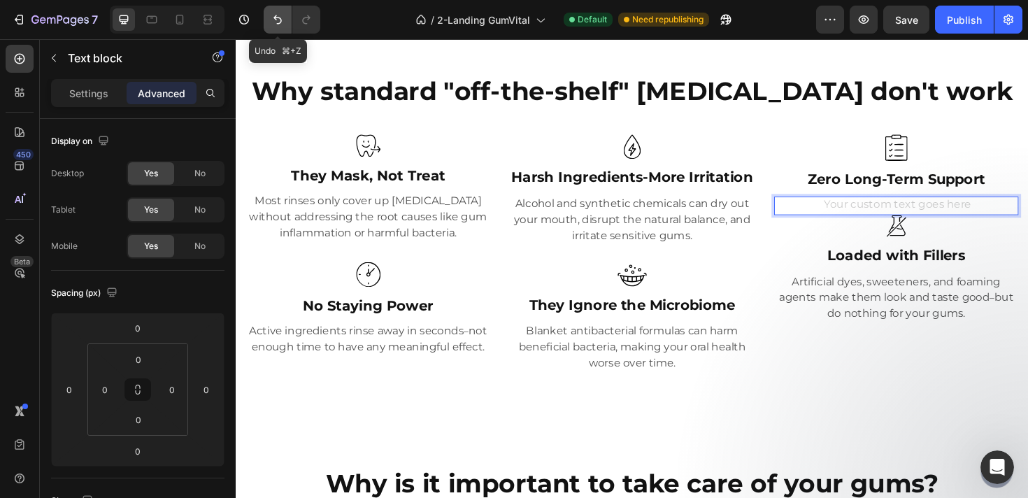
click at [274, 15] on icon "Undo/Redo" at bounding box center [278, 20] width 14 height 14
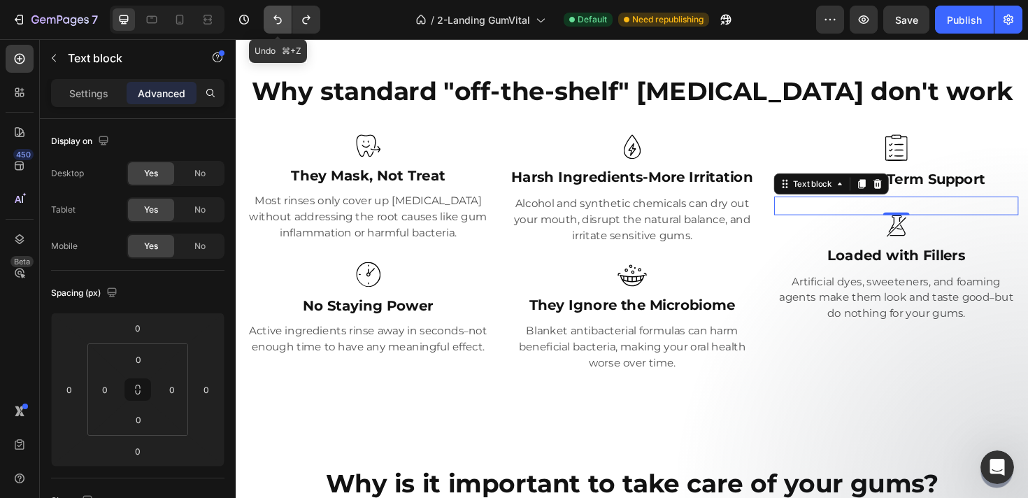
click at [274, 15] on icon "Undo/Redo" at bounding box center [278, 20] width 14 height 14
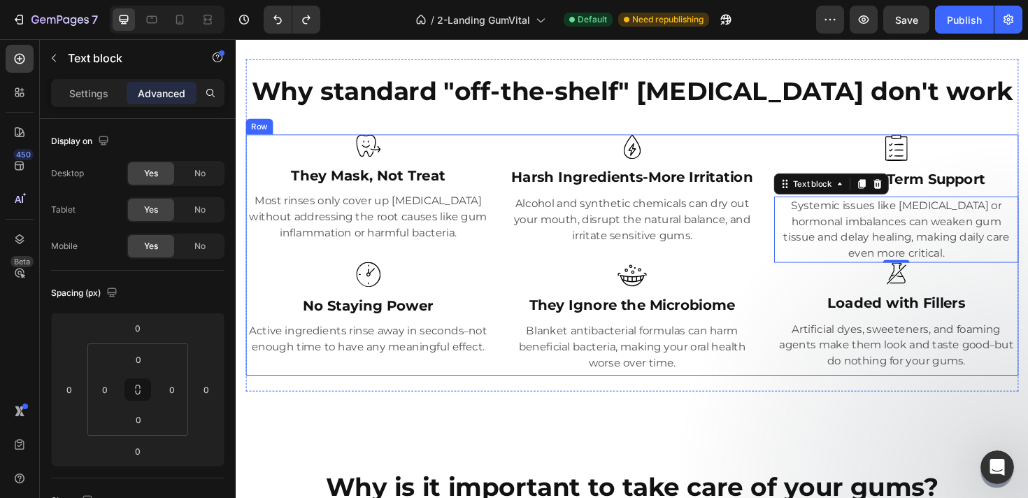
click at [793, 313] on div "Image They Mask, Not Treat Heading Most rinses only cover up bad breath without…" at bounding box center [655, 267] width 818 height 255
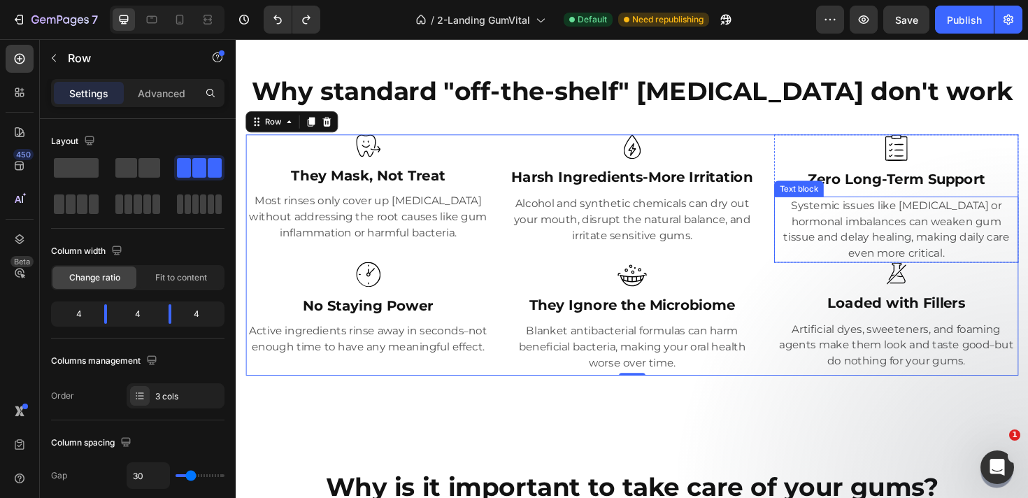
click at [949, 266] on p "Systemic issues like [MEDICAL_DATA] or hormonal imbalances can weaken gum tissu…" at bounding box center [935, 240] width 256 height 67
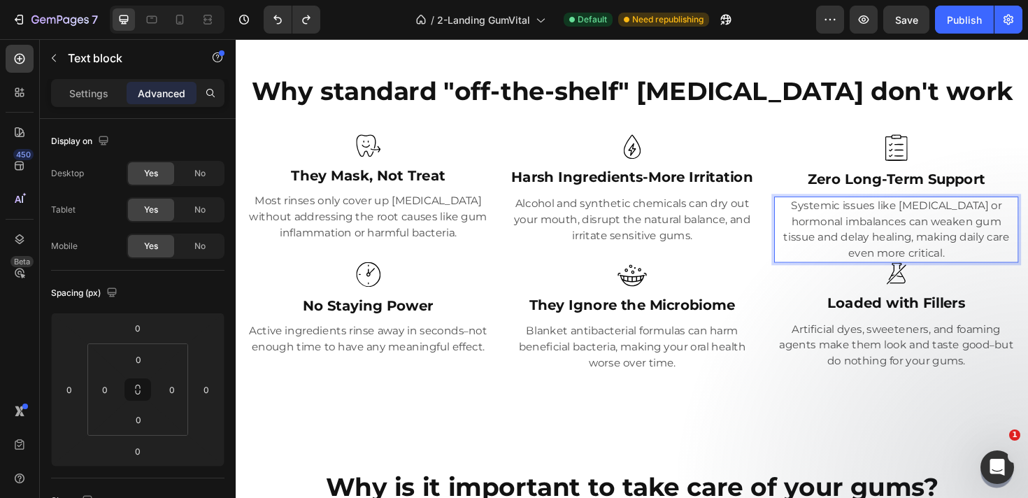
click at [942, 266] on p "Systemic issues like [MEDICAL_DATA] or hormonal imbalances can weaken gum tissu…" at bounding box center [935, 240] width 256 height 67
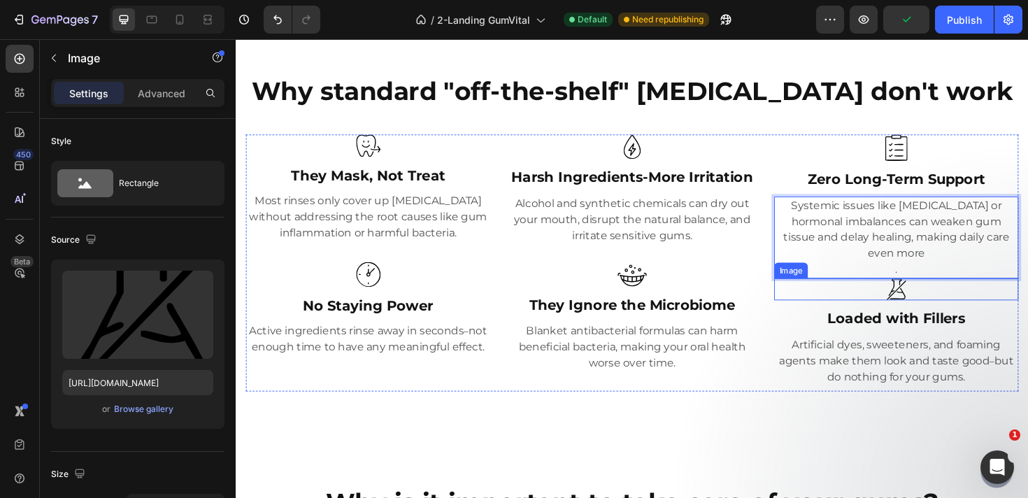
click at [971, 292] on div at bounding box center [934, 304] width 259 height 24
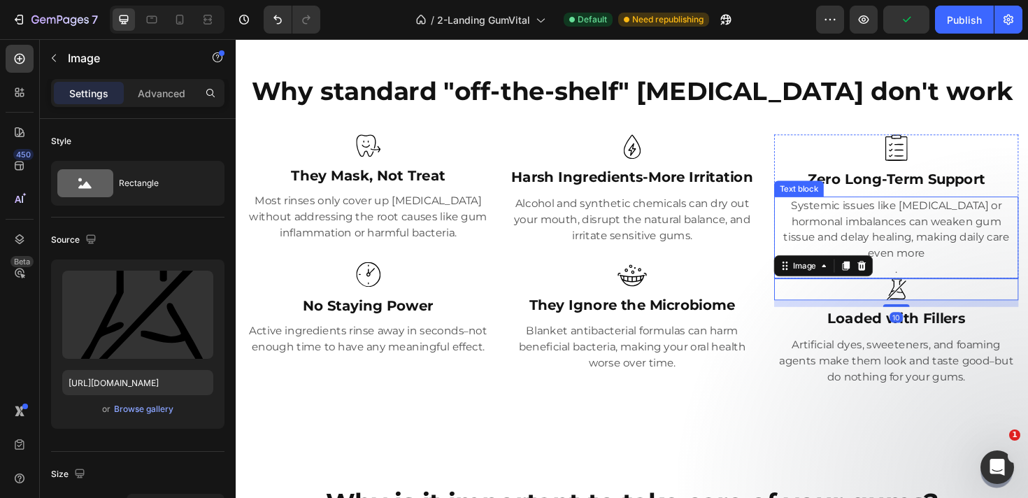
click at [972, 274] on p "." at bounding box center [935, 282] width 256 height 17
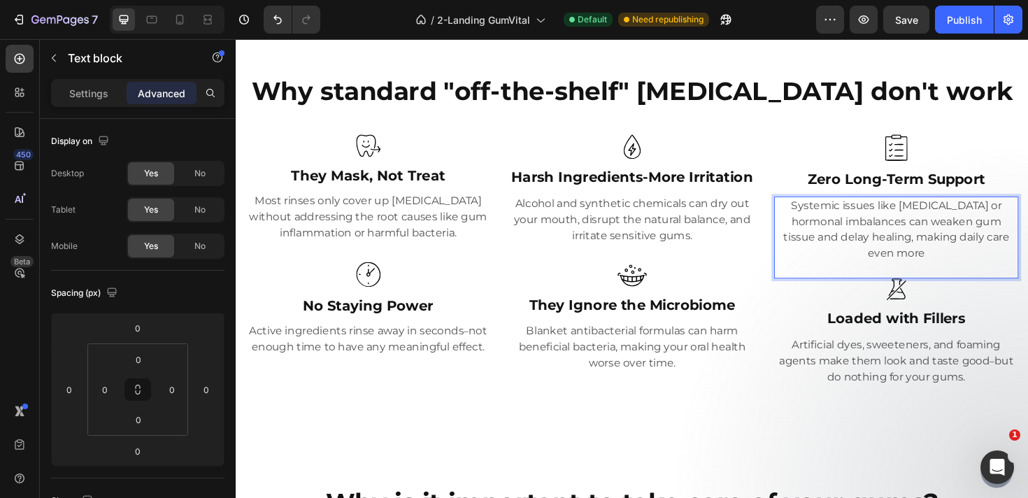
click at [1027, 248] on p "Systemic issues like diabetes or hormonal imbalances can weaken gum tissue and …" at bounding box center [935, 240] width 256 height 67
click at [1027, 247] on p "Systemic issues like diabetes or hormonal imbalances can weaken gum tissue and …" at bounding box center [935, 240] width 256 height 67
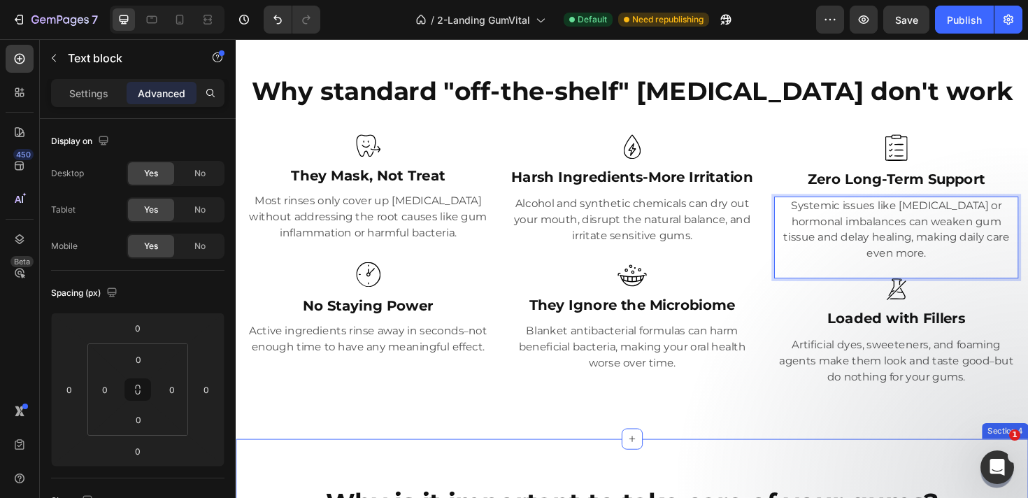
click at [970, 472] on div "Button Sticky" at bounding box center [655, 497] width 839 height 56
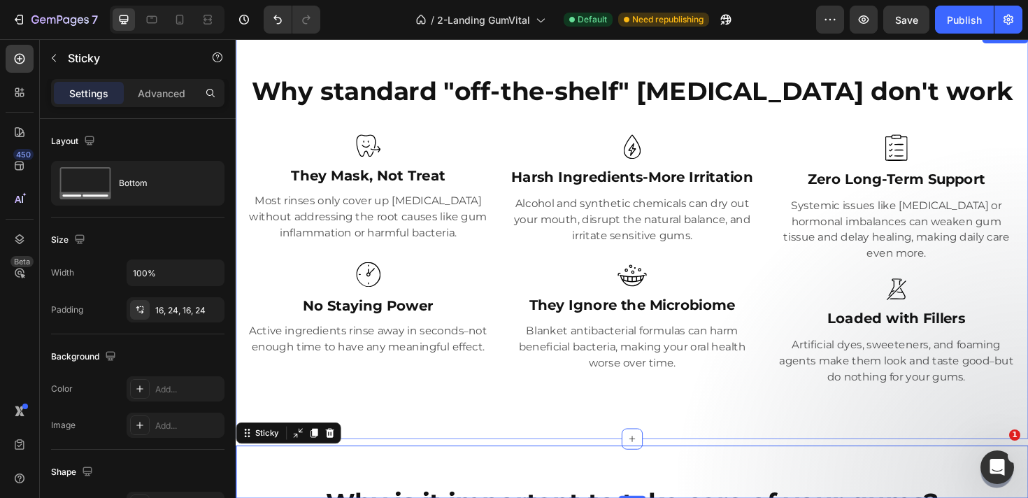
scroll to position [506, 0]
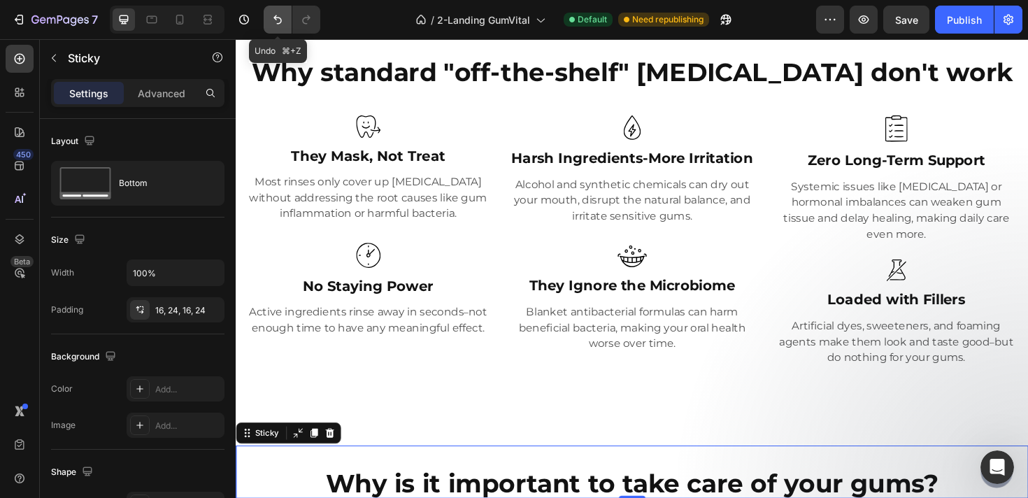
click at [279, 17] on icon "Undo/Redo" at bounding box center [278, 20] width 14 height 14
click at [278, 17] on icon "Undo/Redo" at bounding box center [278, 20] width 14 height 14
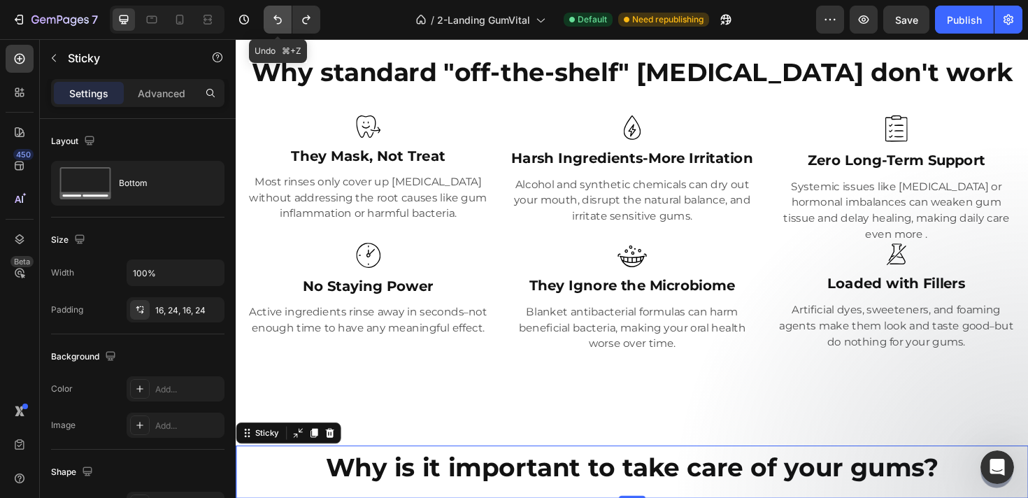
click at [278, 17] on icon "Undo/Redo" at bounding box center [278, 20] width 14 height 14
click at [313, 18] on icon "Undo/Redo" at bounding box center [306, 20] width 14 height 14
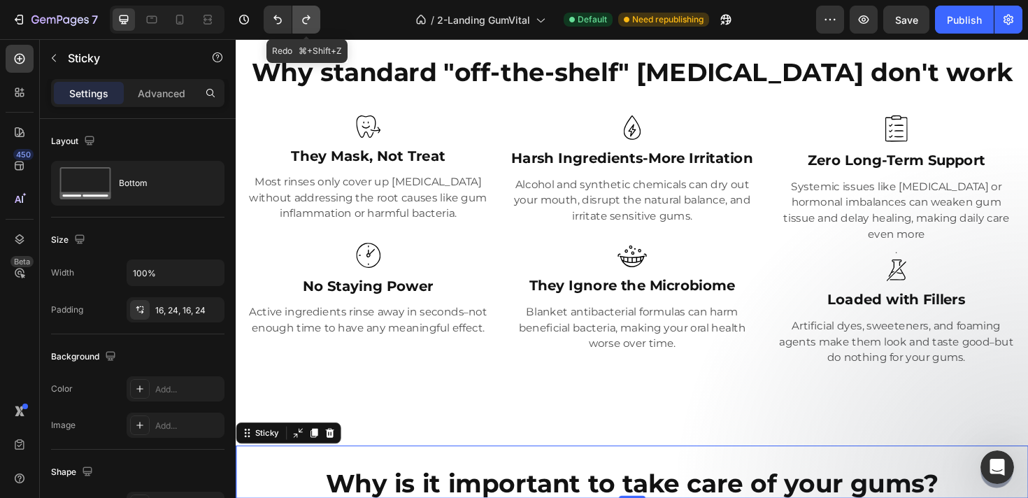
click at [313, 18] on icon "Undo/Redo" at bounding box center [306, 20] width 14 height 14
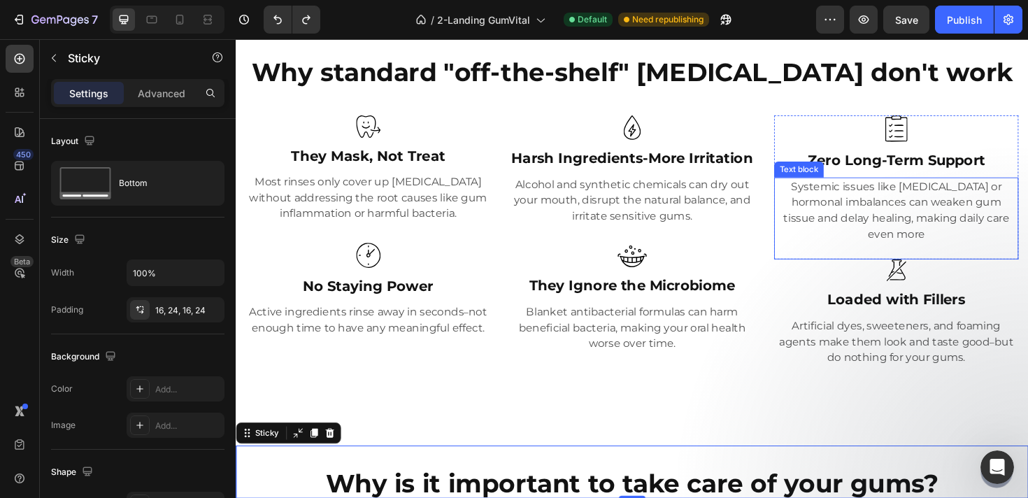
click at [1027, 212] on p "Systemic issues like diabetes or hormonal imbalances can weaken gum tissue and …" at bounding box center [935, 220] width 256 height 67
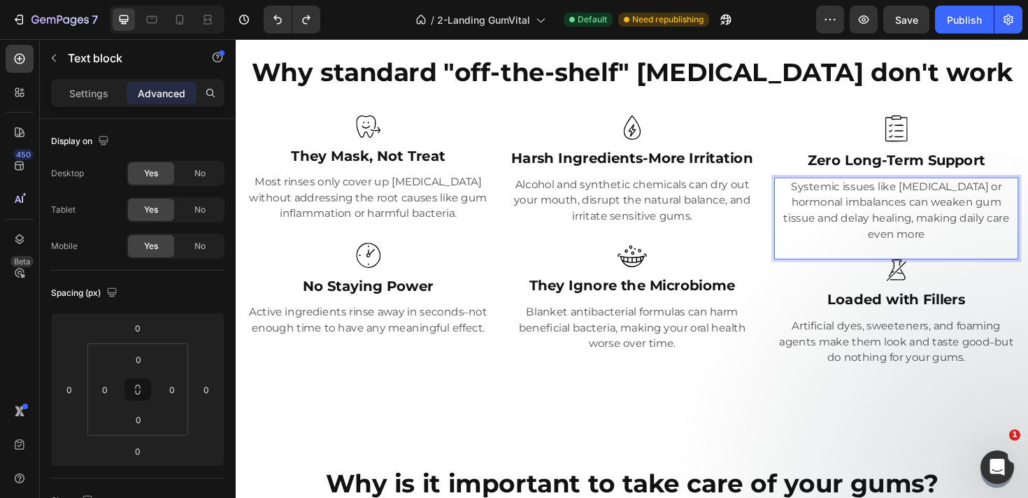
click at [1027, 226] on p "Systemic issues like diabetes or hormonal imbalances can weaken gum tissue and …" at bounding box center [935, 220] width 256 height 67
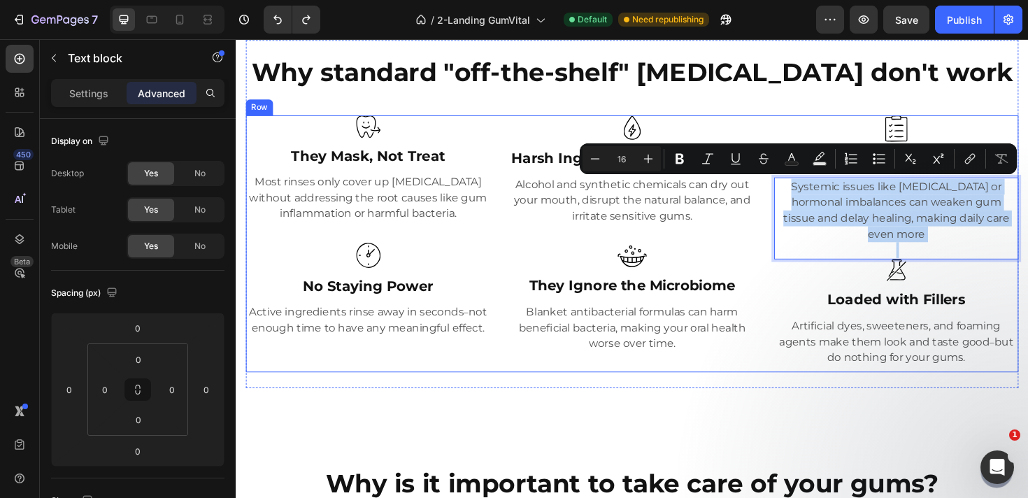
drag, startPoint x: 1056, startPoint y: 226, endPoint x: 785, endPoint y: 194, distance: 273.2
click at [785, 194] on div "Image They Mask, Not Treat Heading Most rinses only cover up bad breath without…" at bounding box center [655, 256] width 818 height 272
click at [909, 209] on p "Systemic issues like diabetes or hormonal imbalances can weaken gum tissue and …" at bounding box center [935, 220] width 256 height 67
click at [894, 210] on p "Systemic issues like diabetes or hormonal imbalances can weaken gum tissue and …" at bounding box center [935, 220] width 256 height 67
click at [894, 222] on p "Systemic issues like diabetes or hormonal imbalances can weaken gum tissue and …" at bounding box center [935, 220] width 256 height 67
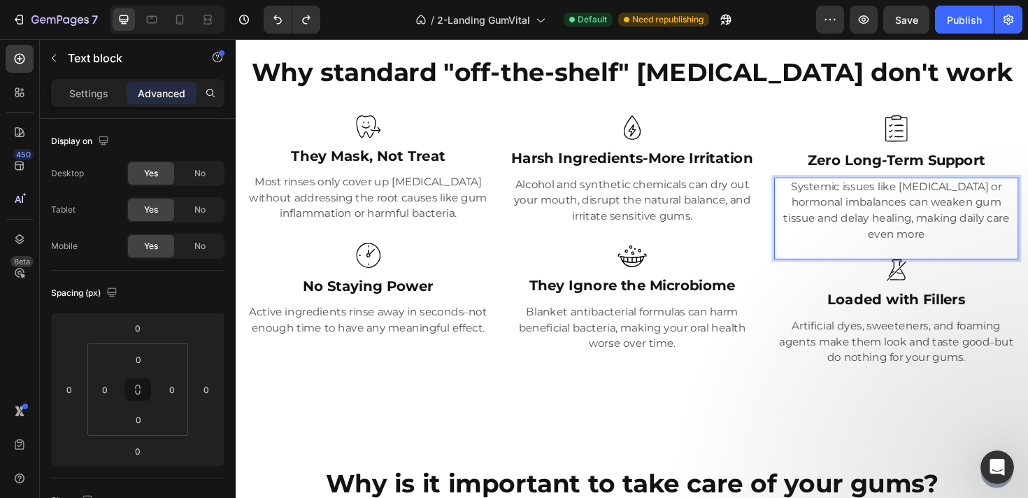
click at [912, 227] on p "Systemic issues like diabetes or hormonal imbalances can weaken gum tissue and …" at bounding box center [935, 220] width 256 height 67
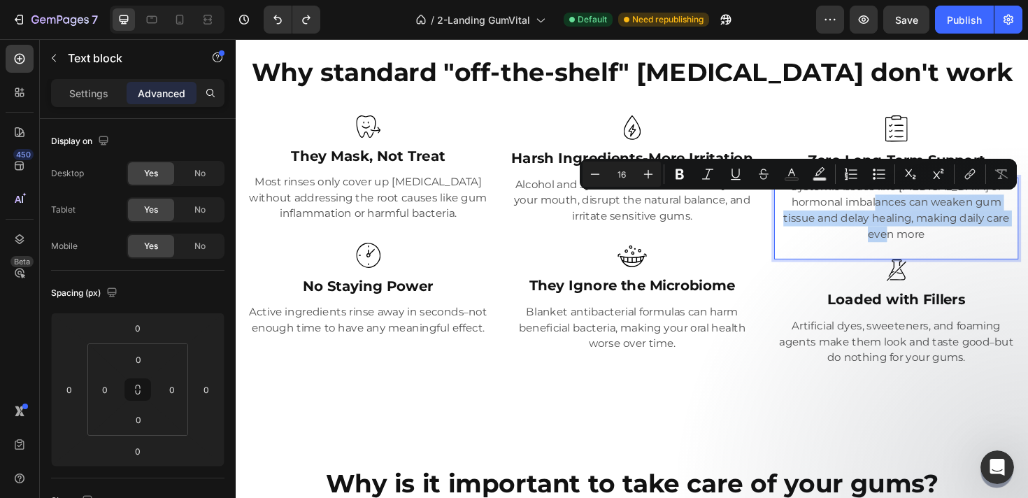
drag, startPoint x: 892, startPoint y: 211, endPoint x: 1052, endPoint y: 228, distance: 161.0
click at [1027, 228] on p "Systemic issues like diabetes or hormonal imbalances can weaken gum tissue and …" at bounding box center [935, 220] width 256 height 67
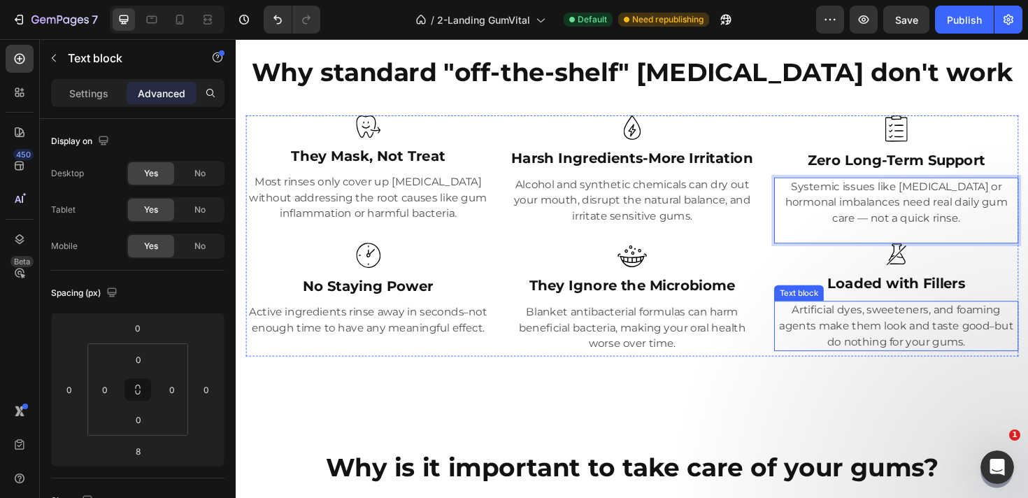
click at [896, 336] on p "Artificial dyes, sweeteners, and foaming agents make them look and taste good –…" at bounding box center [935, 342] width 256 height 50
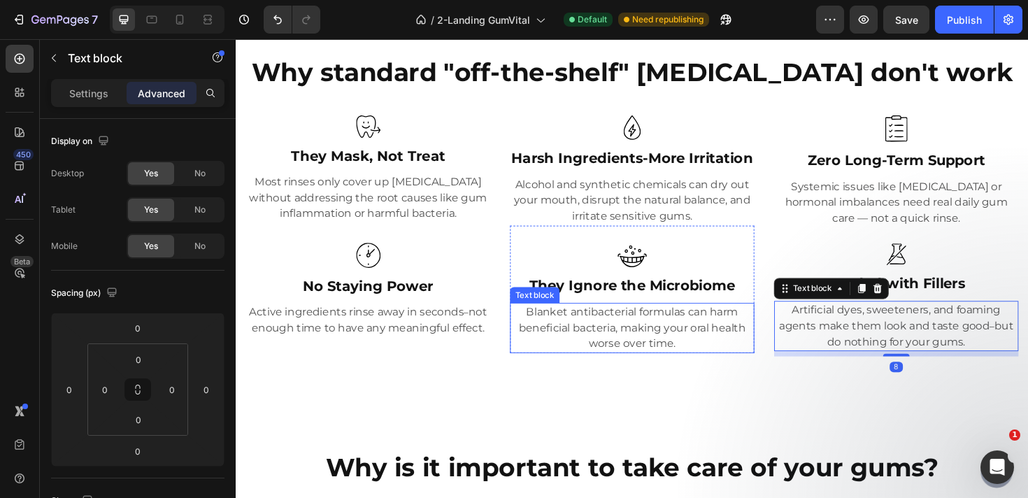
click at [703, 329] on p "Blanket antibacterial formulas can harm beneficial bacteria, making your oral h…" at bounding box center [655, 345] width 256 height 50
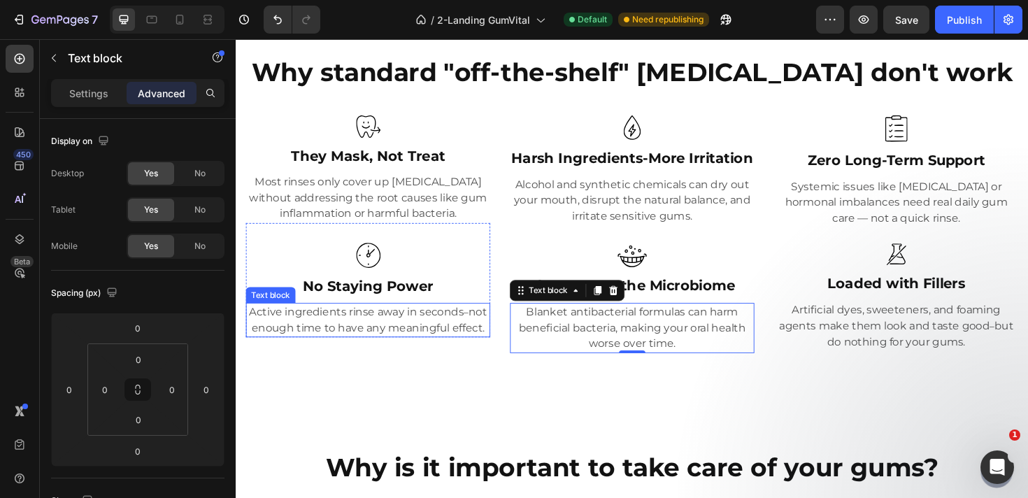
click at [457, 330] on p "Active ingredients rinse away in seconds – not enough time to have any meaningf…" at bounding box center [375, 337] width 256 height 34
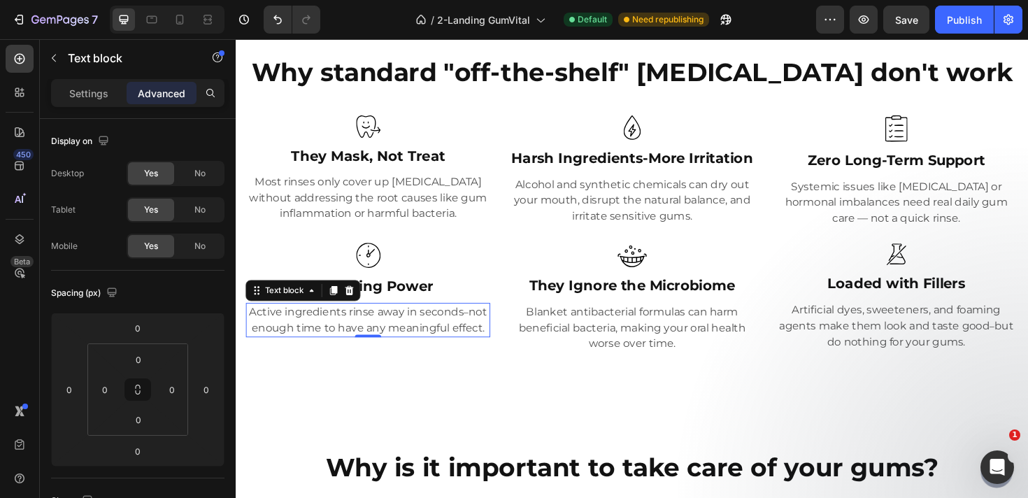
click at [457, 330] on p "Active ingredients rinse away in seconds – not enough time to have any meaningf…" at bounding box center [375, 337] width 256 height 34
click at [474, 329] on p "Active ingredients rinse away in seconds – not enough time to have any meaningf…" at bounding box center [375, 337] width 256 height 34
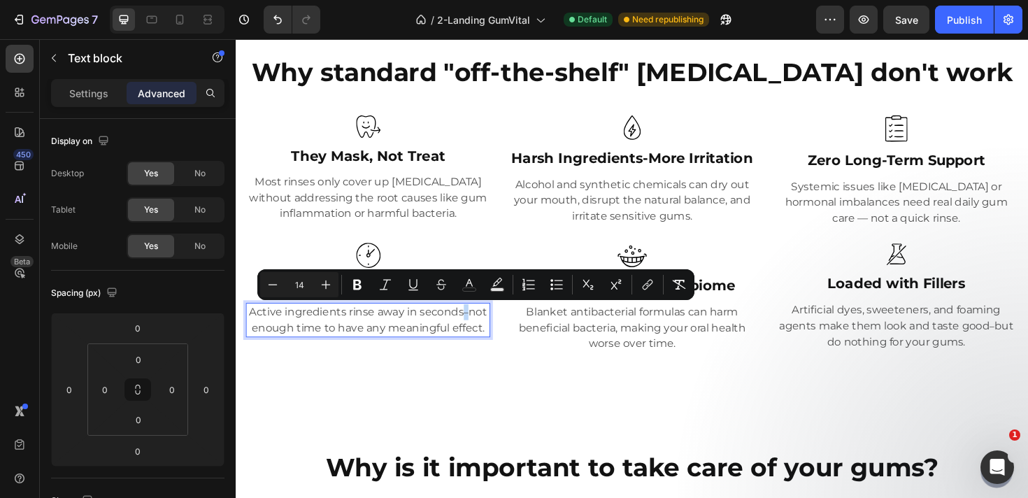
copy p "–"
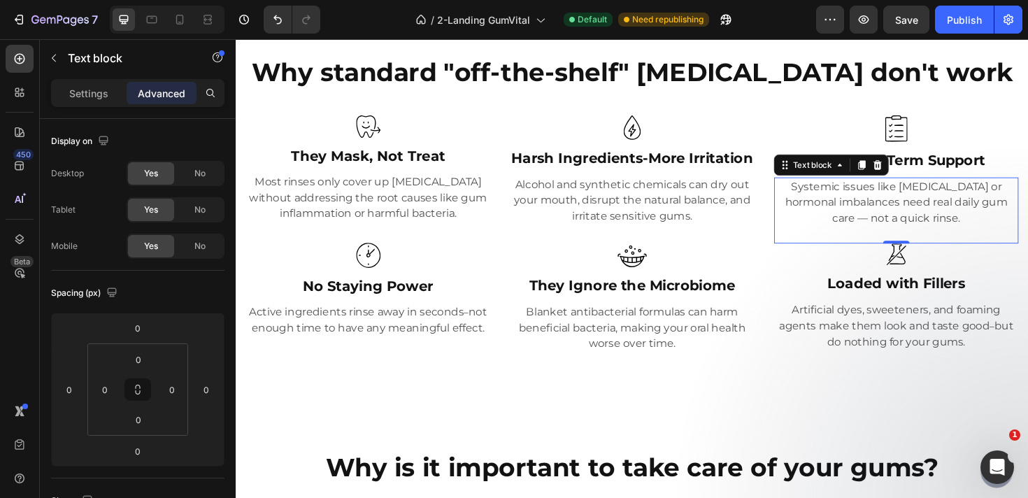
click at [942, 206] on p "Systemic issues like diabetes or hormonal imbalances need real daily gum care —…" at bounding box center [935, 212] width 256 height 50
click at [1024, 212] on p "Systemic issues like diabetes or hormonal imbalances need real daily gum care —…" at bounding box center [935, 212] width 256 height 50
click at [1010, 210] on p "Systemic issues like diabetes or hormonal imbalances need real daily gum care –…" at bounding box center [935, 212] width 256 height 50
click at [902, 222] on span "–" at bounding box center [899, 228] width 5 height 13
click at [977, 423] on div "Why standard "off-the-shelf" mouth rinse don't work Heading Image They Mask, No…" at bounding box center [655, 215] width 839 height 419
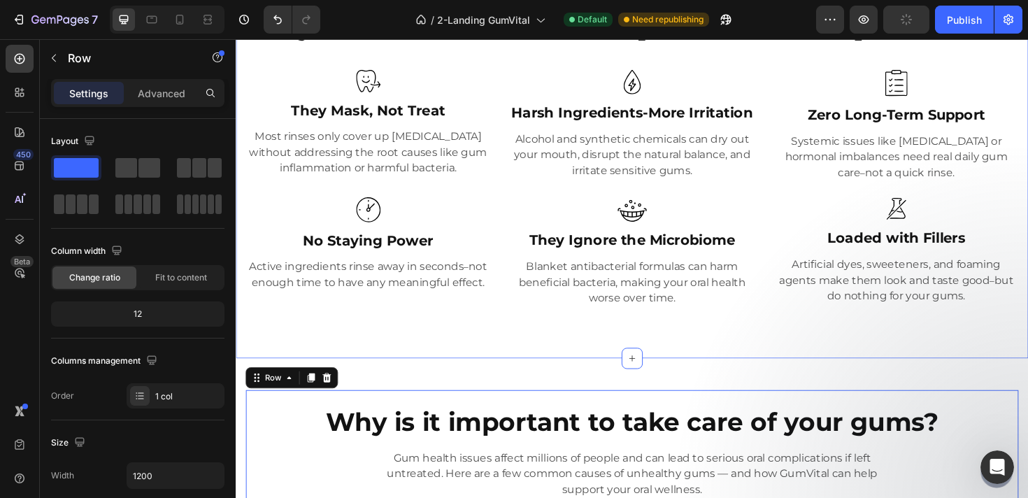
scroll to position [566, 0]
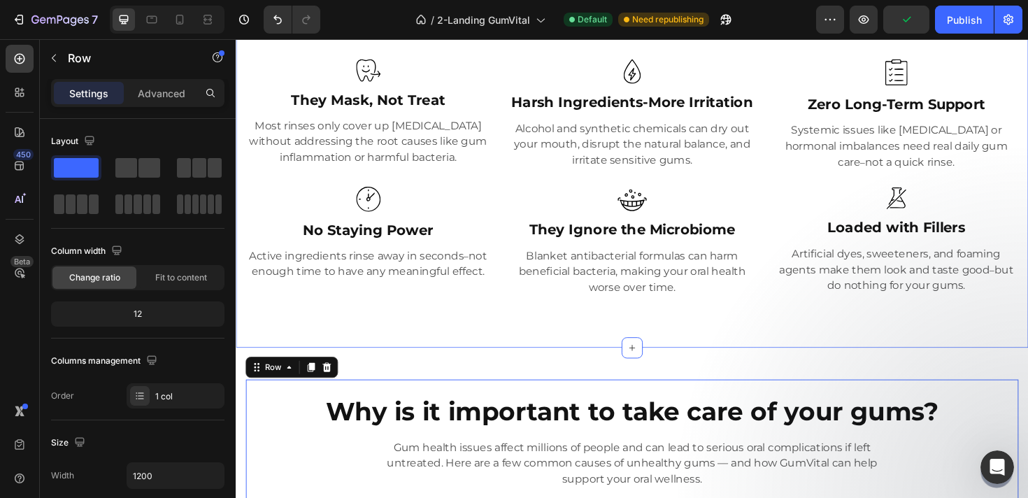
click at [387, 338] on div "Why standard "off-the-shelf" mouth rinse don't work Heading Image They Mask, No…" at bounding box center [655, 156] width 839 height 419
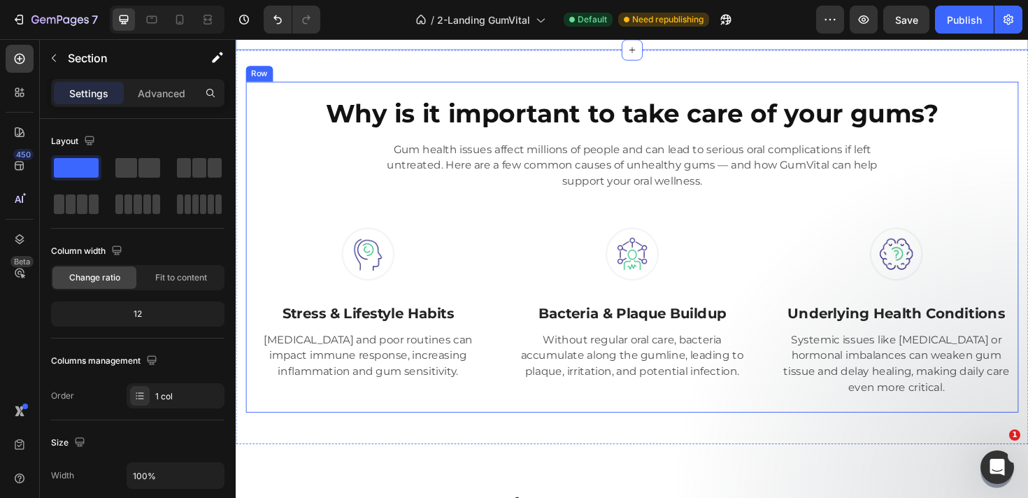
scroll to position [894, 0]
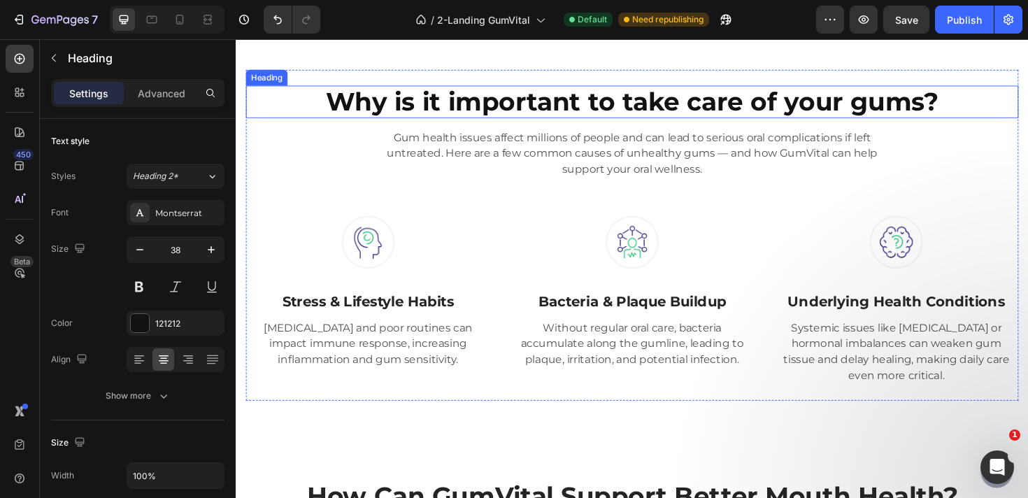
click at [699, 102] on h2 "Why is it important to take care of your gums?" at bounding box center [655, 105] width 818 height 35
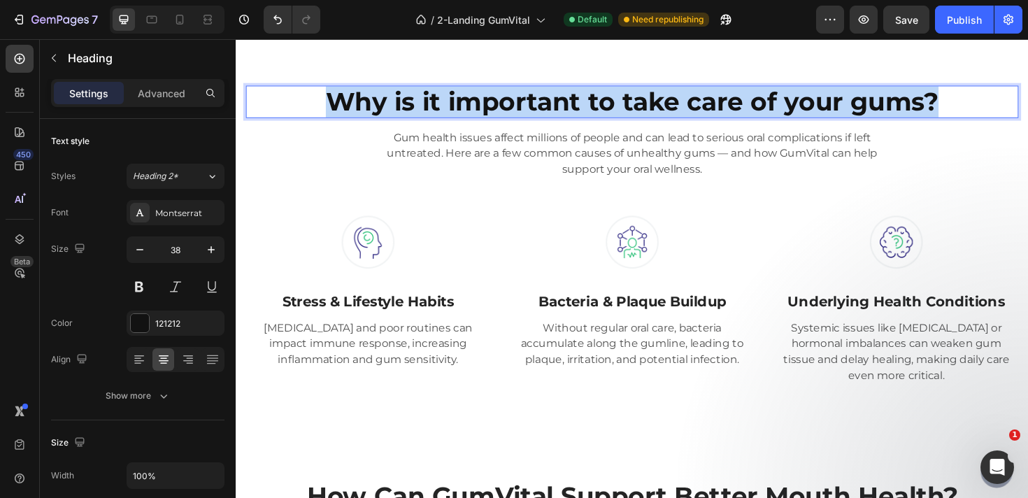
click at [699, 102] on p "Why is it important to take care of your gums?" at bounding box center [654, 105] width 815 height 32
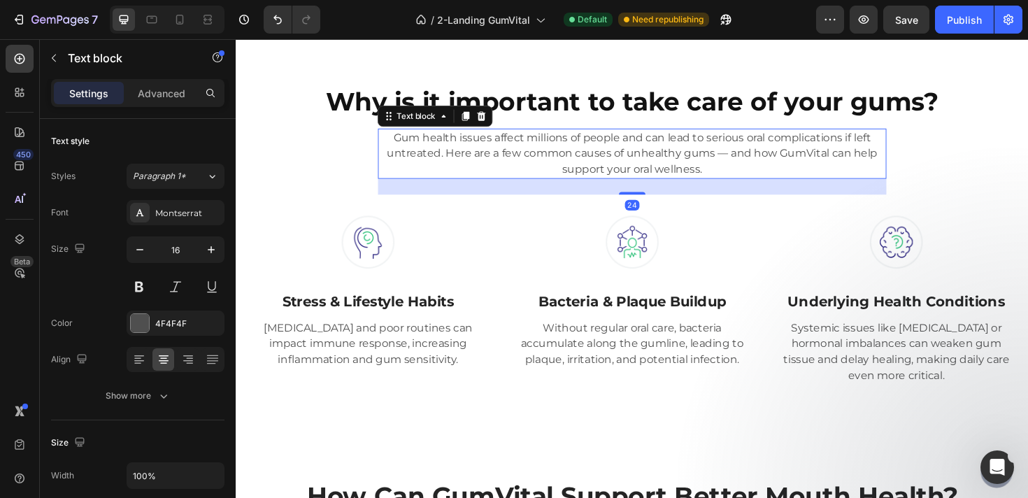
click at [612, 152] on p "Gum health issues affect millions of people and can lead to serious oral compli…" at bounding box center [655, 160] width 536 height 50
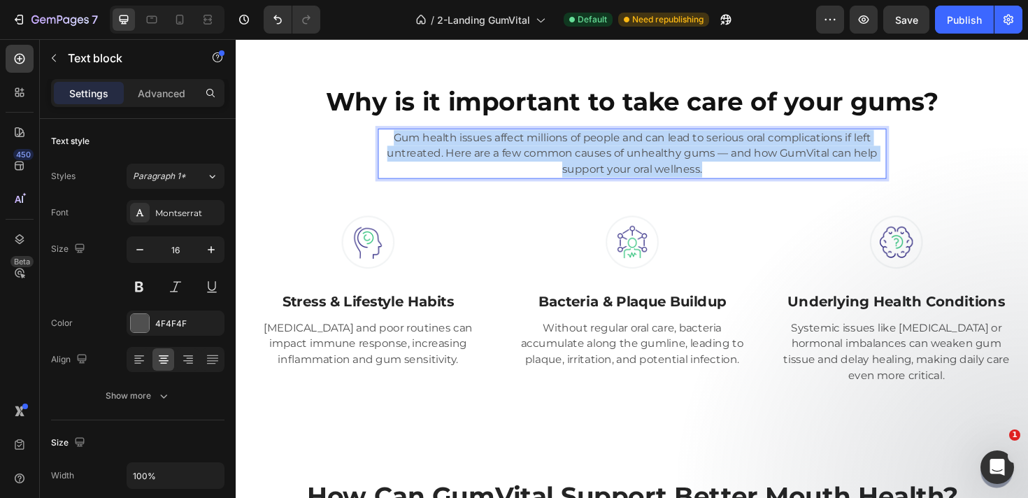
click at [612, 152] on p "Gum health issues affect millions of people and can lead to serious oral compli…" at bounding box center [655, 160] width 536 height 50
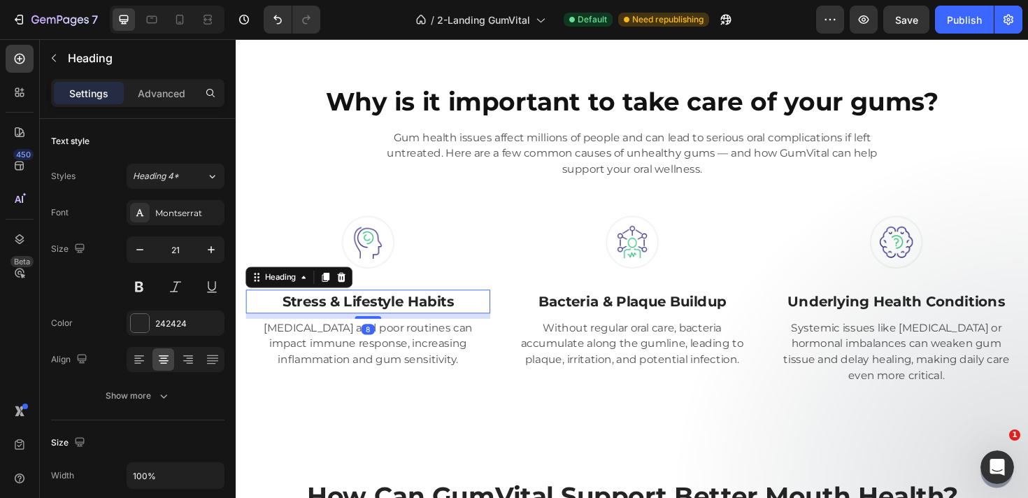
click at [356, 317] on h3 "Stress & Lifestyle Habits" at bounding box center [375, 316] width 259 height 25
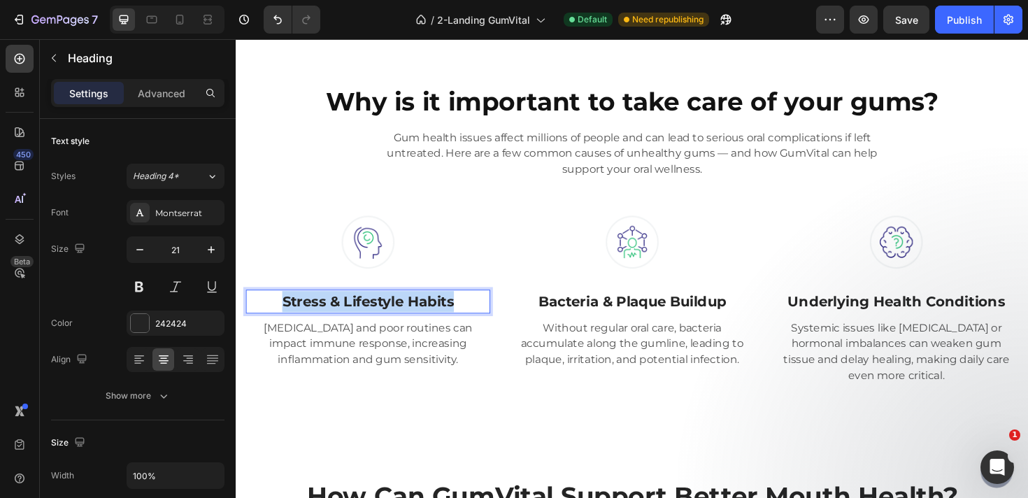
click at [356, 317] on p "Stress & Lifestyle Habits" at bounding box center [375, 317] width 256 height 22
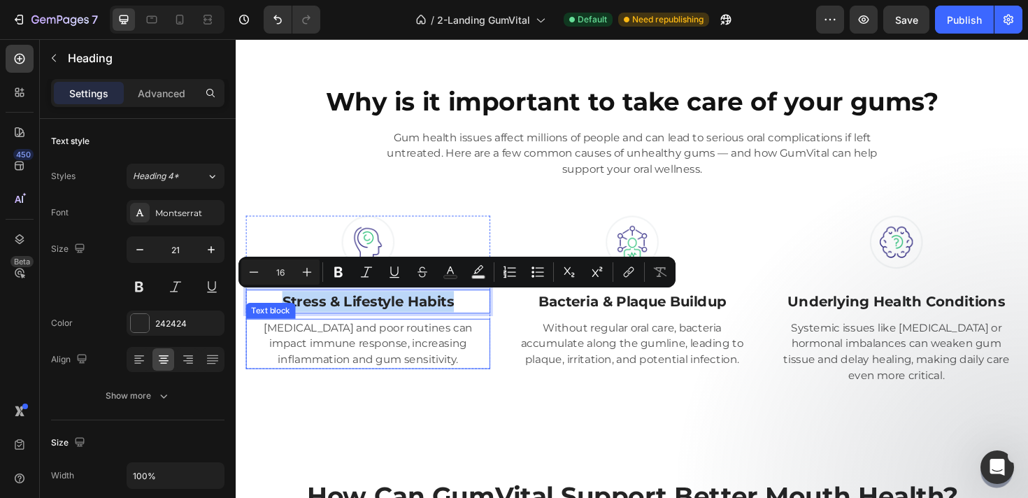
click at [375, 366] on p "[MEDICAL_DATA] and poor routines can impact immune response, increasing inflamm…" at bounding box center [375, 361] width 256 height 50
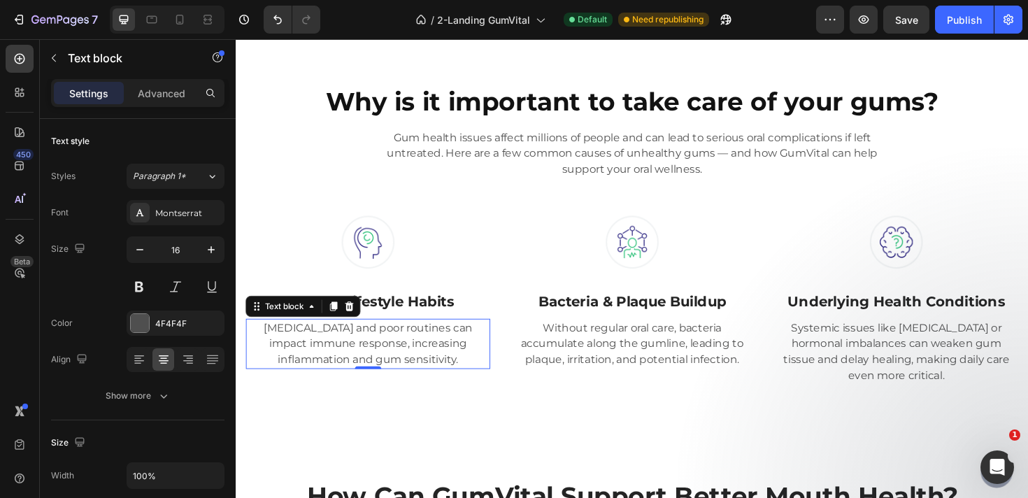
click at [375, 366] on p "[MEDICAL_DATA] and poor routines can impact immune response, increasing inflamm…" at bounding box center [375, 361] width 256 height 50
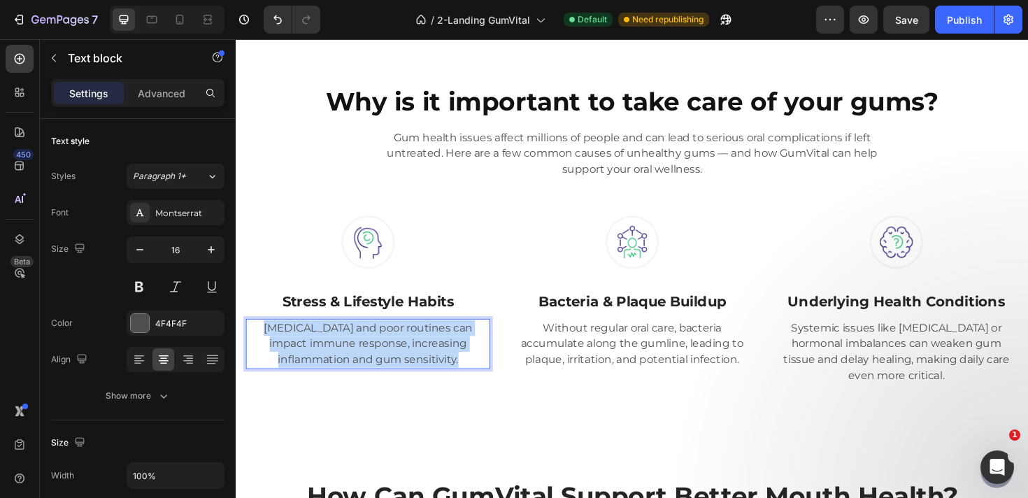
click at [375, 366] on p "[MEDICAL_DATA] and poor routines can impact immune response, increasing inflamm…" at bounding box center [375, 361] width 256 height 50
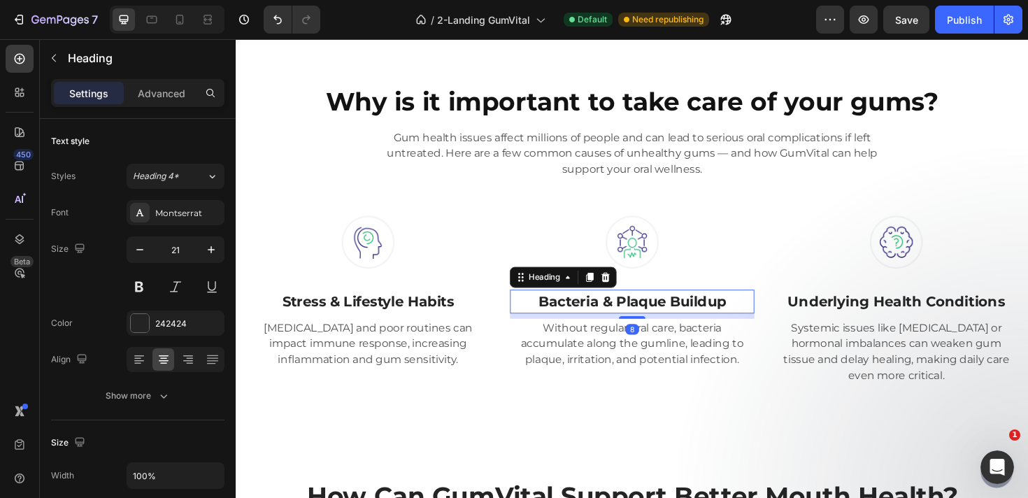
click at [740, 313] on h3 "Bacteria & Plaque Buildup" at bounding box center [655, 316] width 259 height 25
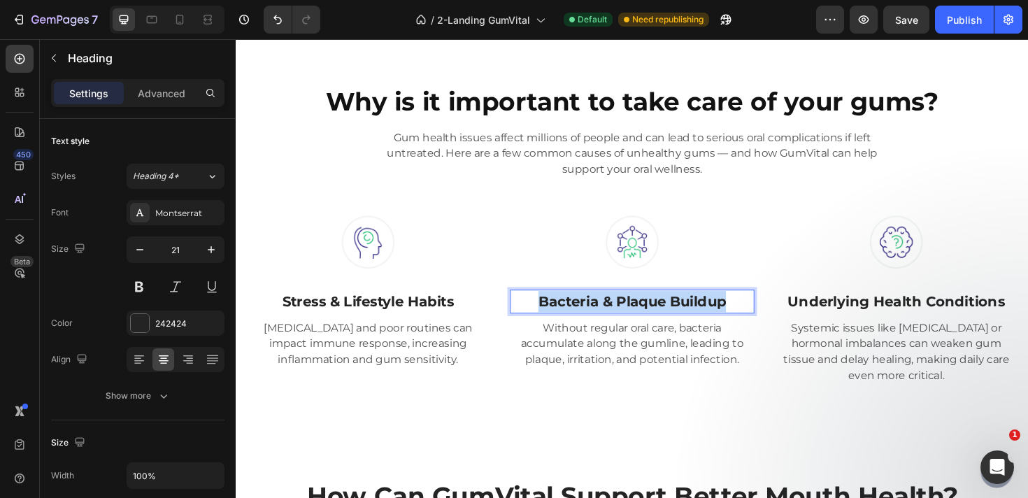
click at [740, 313] on p "Bacteria & Plaque Buildup" at bounding box center [655, 317] width 256 height 22
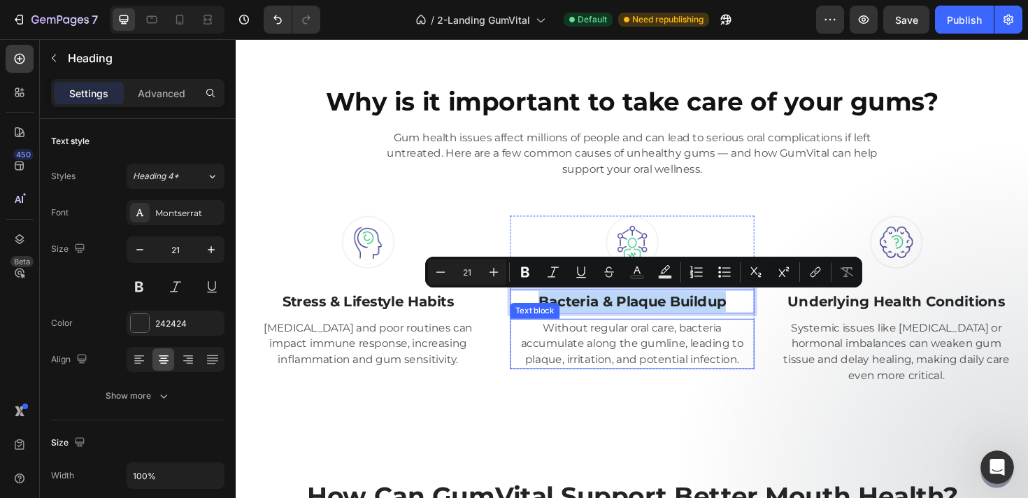
click at [593, 352] on p "Without regular oral care, bacteria accumulate along the gumline, leading to pl…" at bounding box center [655, 361] width 256 height 50
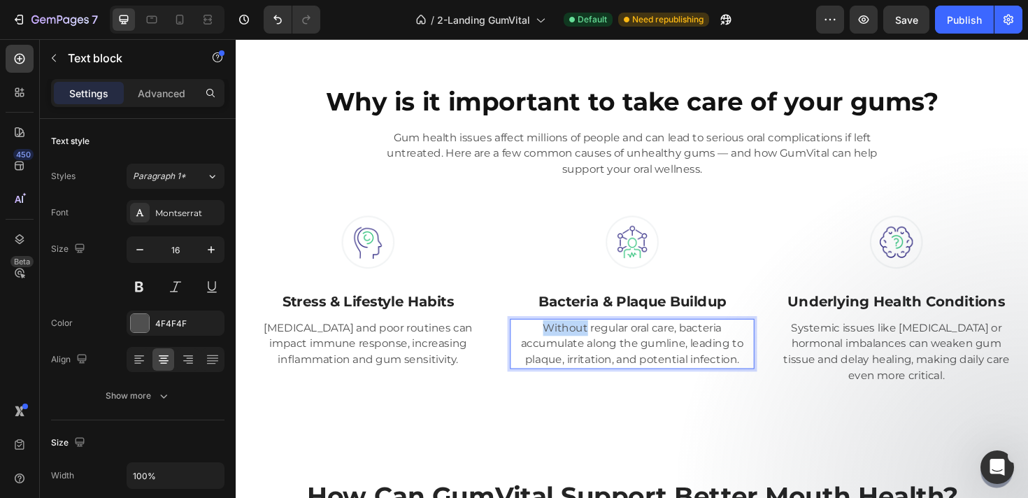
click at [593, 352] on p "Without regular oral care, bacteria accumulate along the gumline, leading to pl…" at bounding box center [655, 361] width 256 height 50
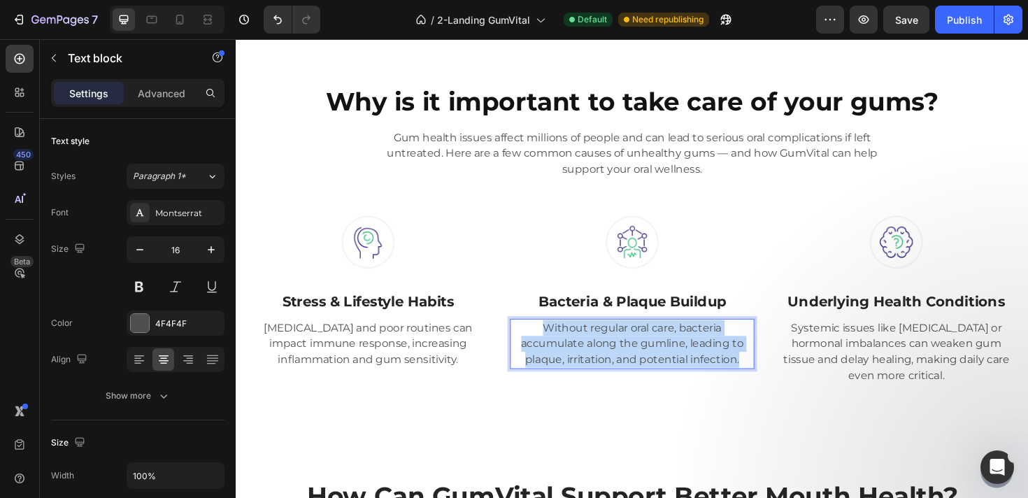
click at [593, 352] on p "Without regular oral care, bacteria accumulate along the gumline, leading to pl…" at bounding box center [655, 361] width 256 height 50
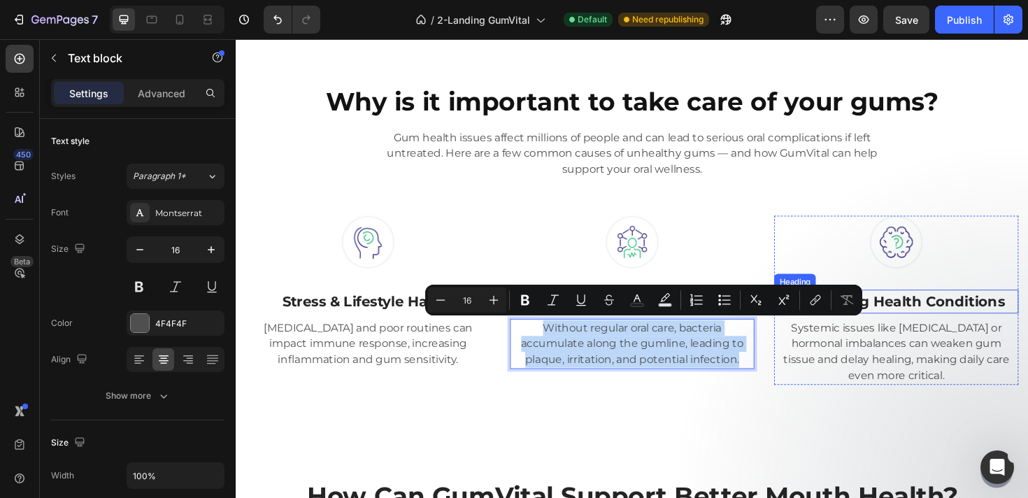
click at [1002, 315] on h3 "Underlying Health Conditions" at bounding box center [934, 316] width 259 height 25
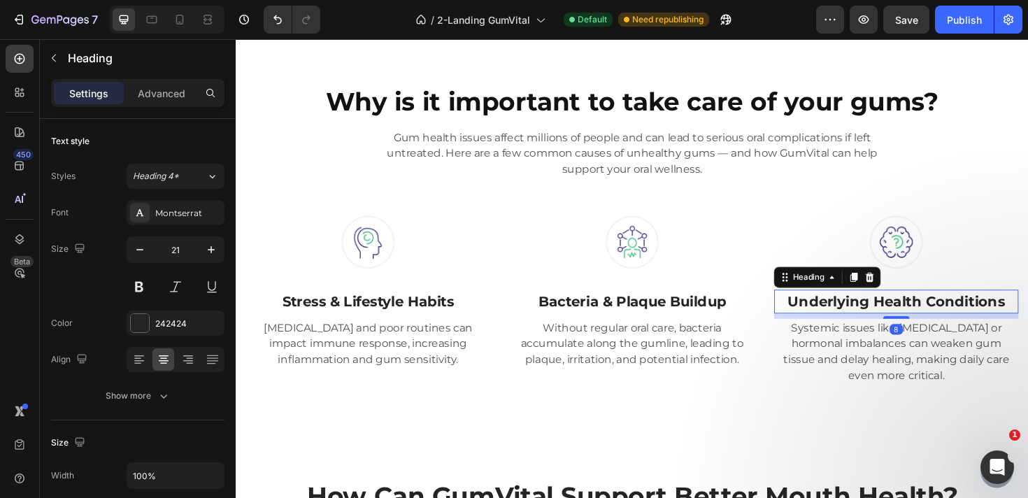
click at [1002, 315] on h3 "Underlying Health Conditions" at bounding box center [934, 316] width 259 height 25
click at [1002, 315] on p "Underlying Health Conditions" at bounding box center [935, 317] width 256 height 22
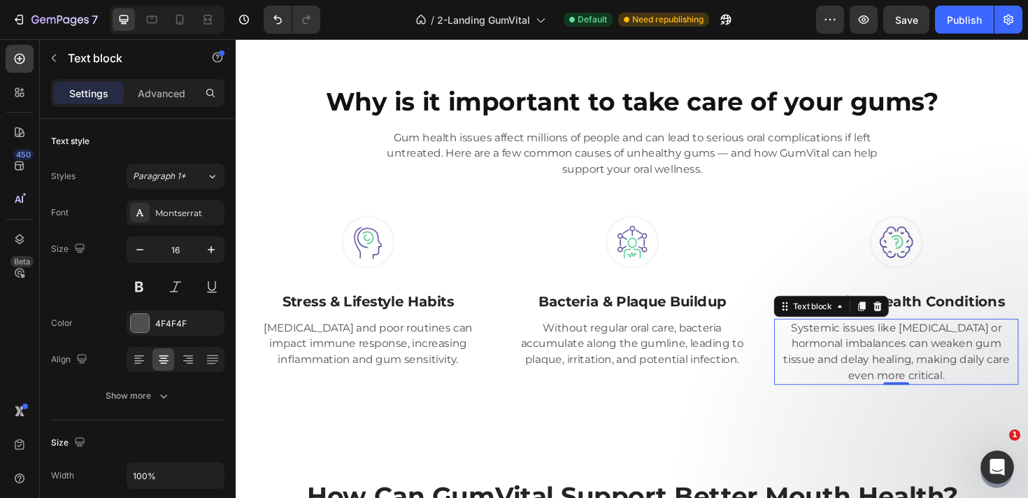
click at [903, 368] on p "Systemic issues like [MEDICAL_DATA] or hormonal imbalances can weaken gum tissu…" at bounding box center [935, 369] width 256 height 67
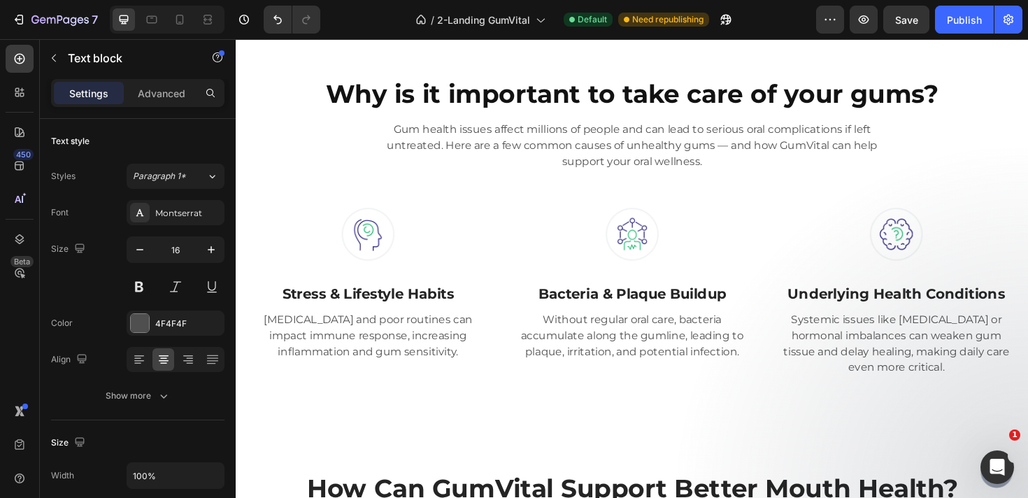
scroll to position [889, 0]
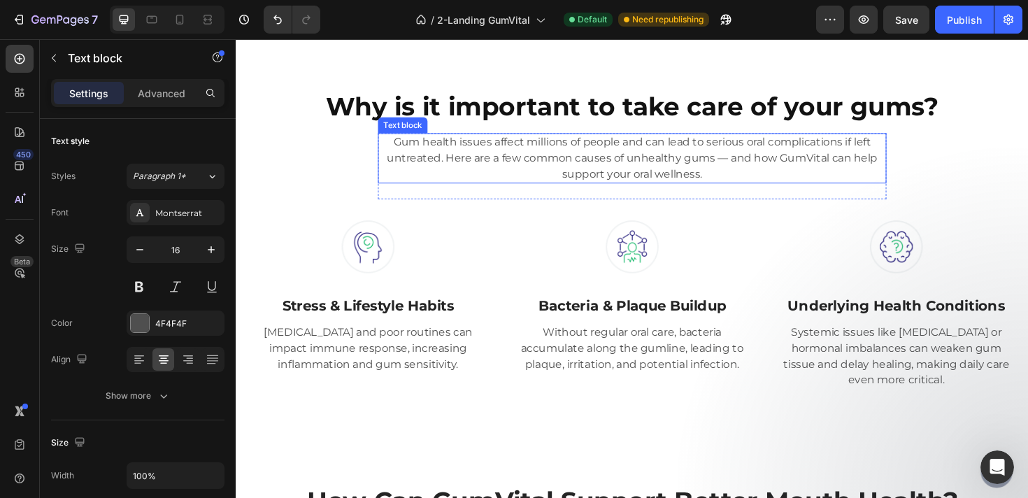
click at [759, 170] on p "Gum health issues affect millions of people and can lead to serious oral compli…" at bounding box center [655, 165] width 536 height 50
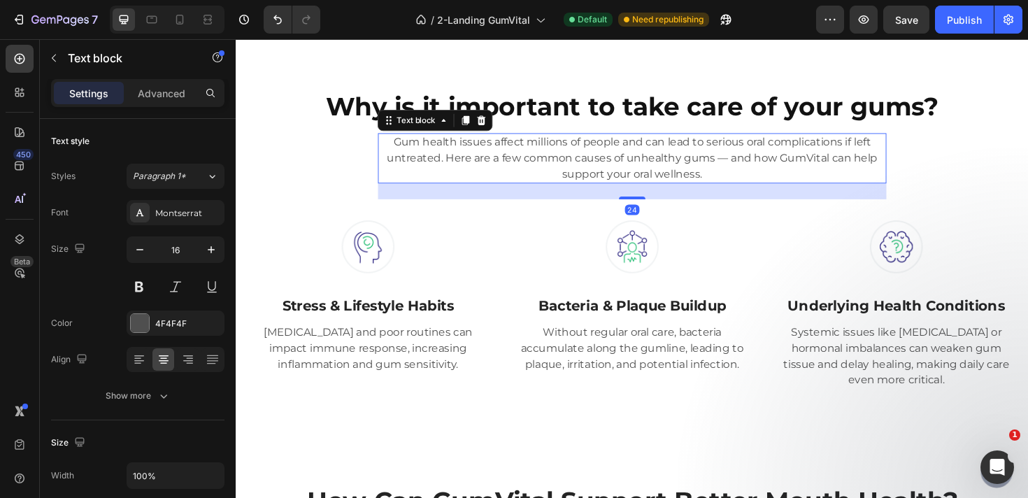
click at [759, 170] on p "Gum health issues affect millions of people and can lead to serious oral compli…" at bounding box center [655, 165] width 536 height 50
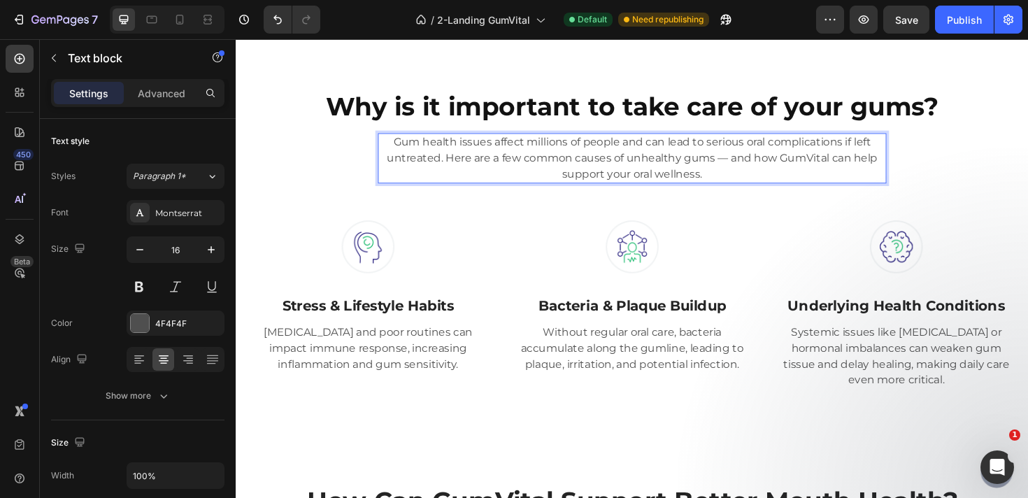
click at [763, 180] on p "Gum health issues affect millions of people and can lead to serious oral compli…" at bounding box center [655, 165] width 536 height 50
click at [669, 153] on p "Gum health issues affect millions of people and can lead to serious oral compli…" at bounding box center [655, 165] width 536 height 50
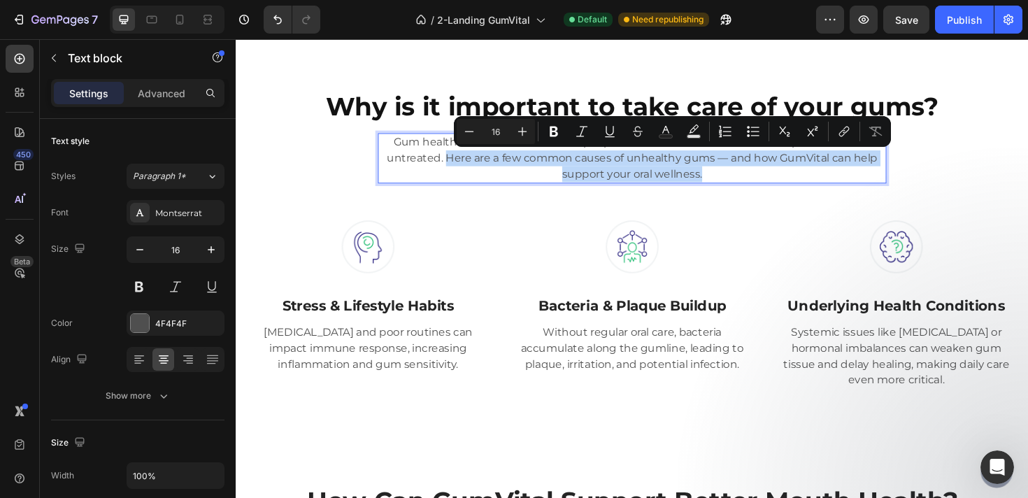
drag, startPoint x: 458, startPoint y: 165, endPoint x: 813, endPoint y: 187, distance: 355.9
click at [813, 187] on p "Gum health issues affect millions of people and can lead to serious oral compli…" at bounding box center [655, 165] width 536 height 50
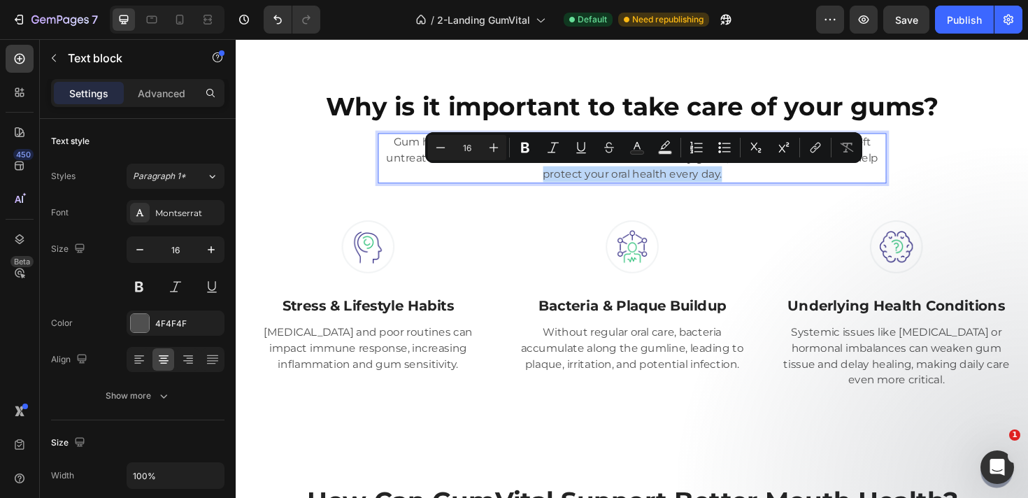
drag, startPoint x: 766, startPoint y: 182, endPoint x: 548, endPoint y: 184, distance: 218.1
click at [548, 184] on p "Gum health issues affect millions of people and can lead to serious oral compli…" at bounding box center [655, 165] width 536 height 50
click at [564, 187] on p "Gum health issues affect millions of people and can lead to serious oral compli…" at bounding box center [655, 165] width 536 height 50
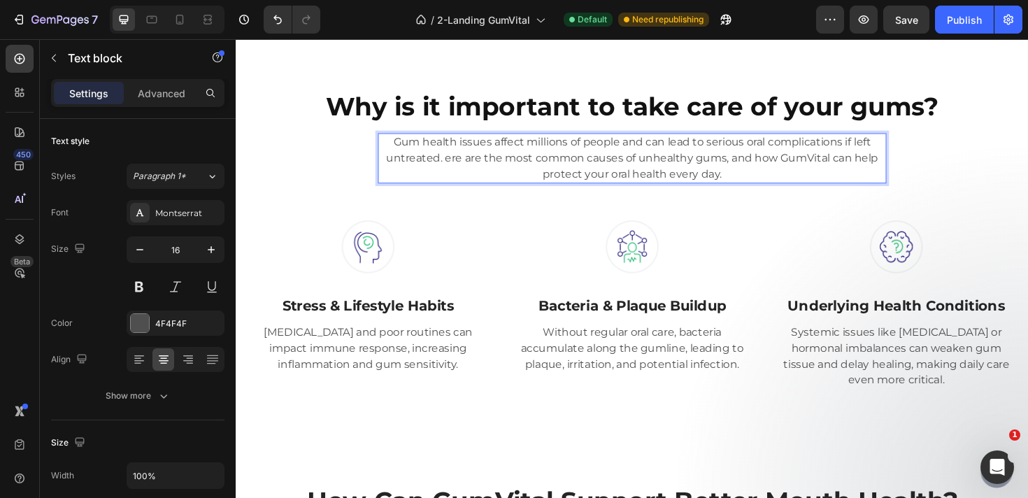
click at [573, 187] on p "Gum health issues affect millions of people and can lead to serious oral compli…" at bounding box center [655, 165] width 536 height 50
click at [684, 184] on p "Gum health issues affect millions of people and can lead to serious oral compli…" at bounding box center [655, 165] width 536 height 50
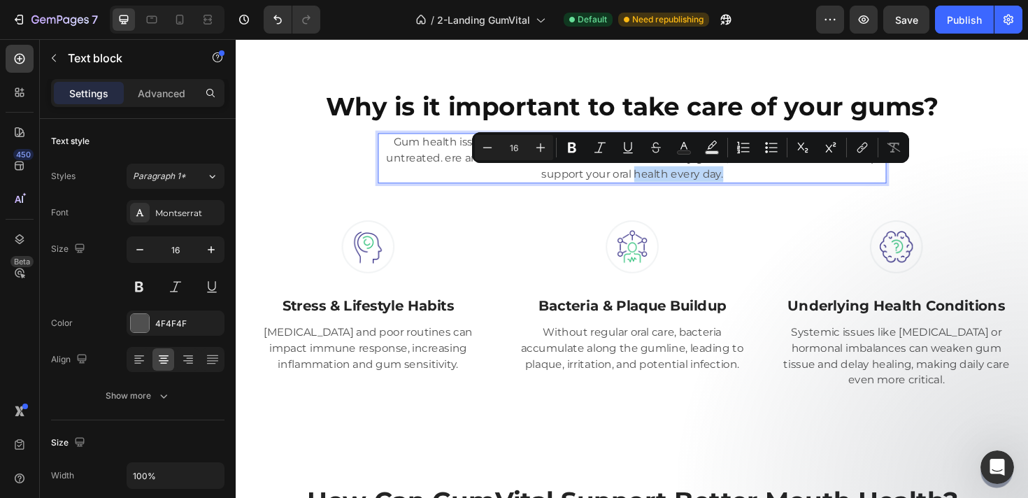
drag, startPoint x: 661, startPoint y: 184, endPoint x: 791, endPoint y: 184, distance: 130.7
click at [791, 184] on p "Gum health issues affect millions of people and can lead to serious oral compli…" at bounding box center [655, 165] width 536 height 50
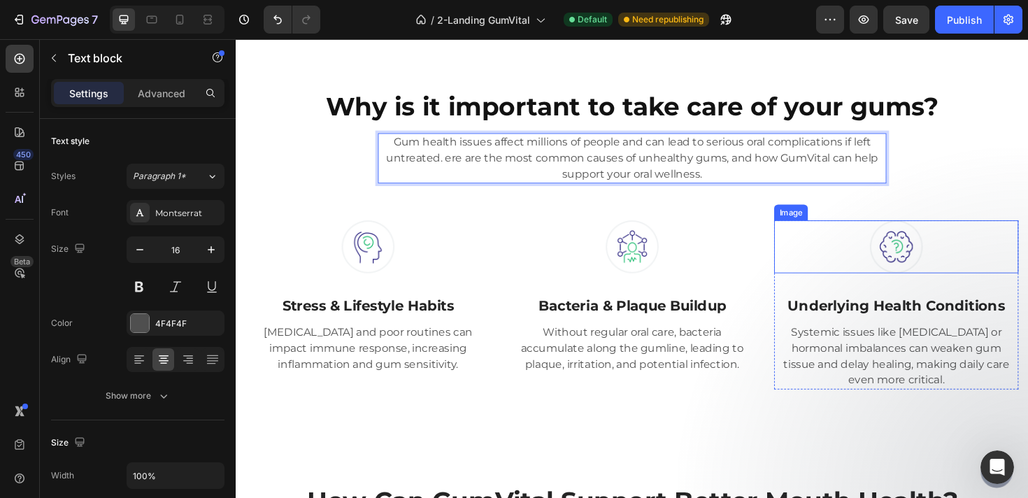
click at [825, 270] on div at bounding box center [934, 259] width 259 height 56
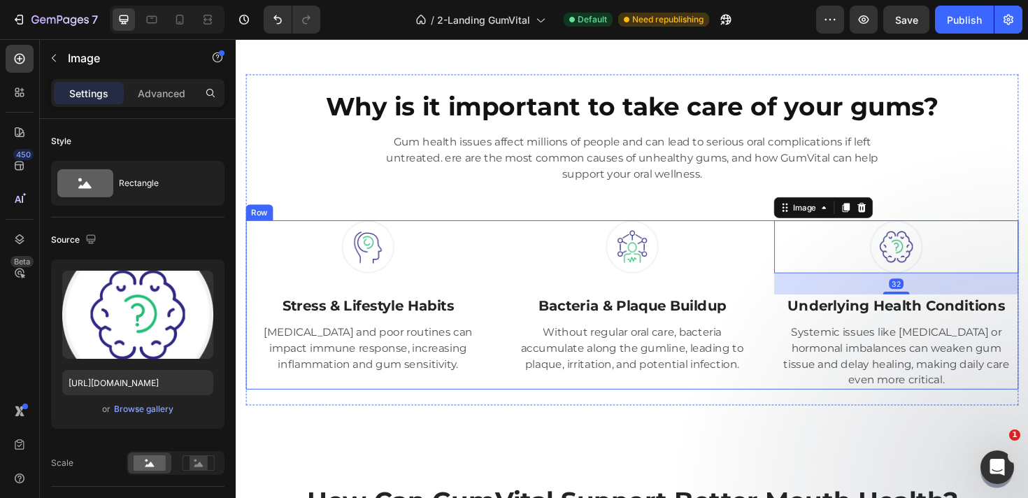
click at [759, 431] on div "Why is it important to take care of your gums? Heading Gum health issues affect…" at bounding box center [655, 251] width 839 height 417
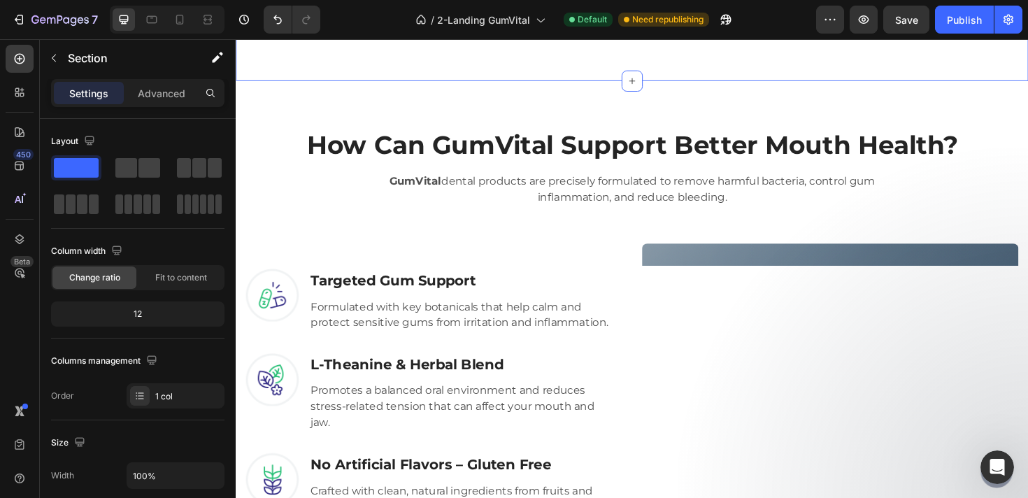
scroll to position [1275, 0]
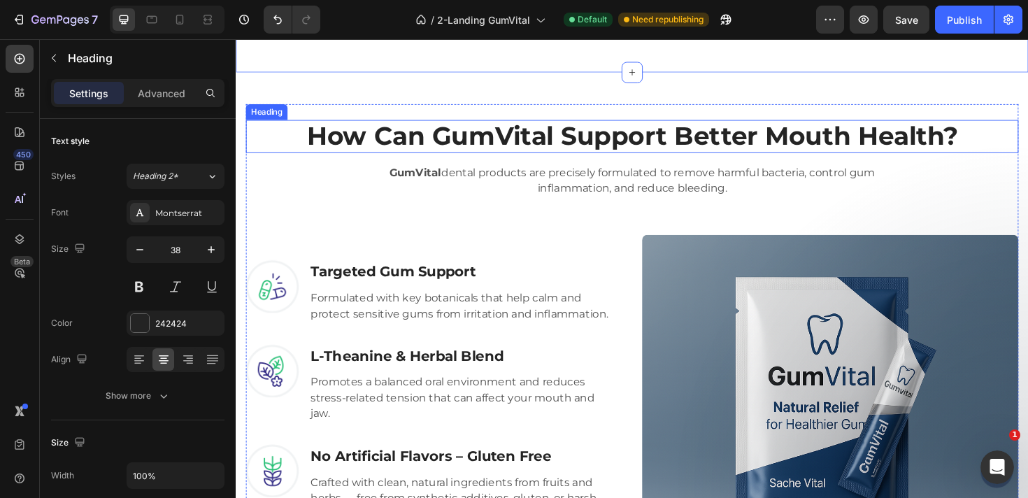
click at [480, 143] on h2 "How Can GumVital Support Better Mouth Health?" at bounding box center [655, 141] width 818 height 35
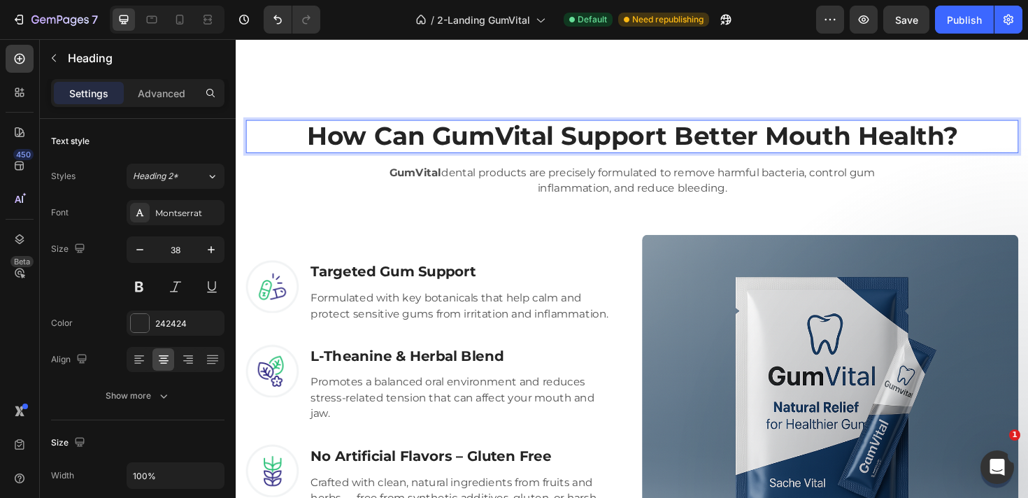
click at [480, 143] on h2 "How Can GumVital Support Better Mouth Health?" at bounding box center [655, 141] width 818 height 35
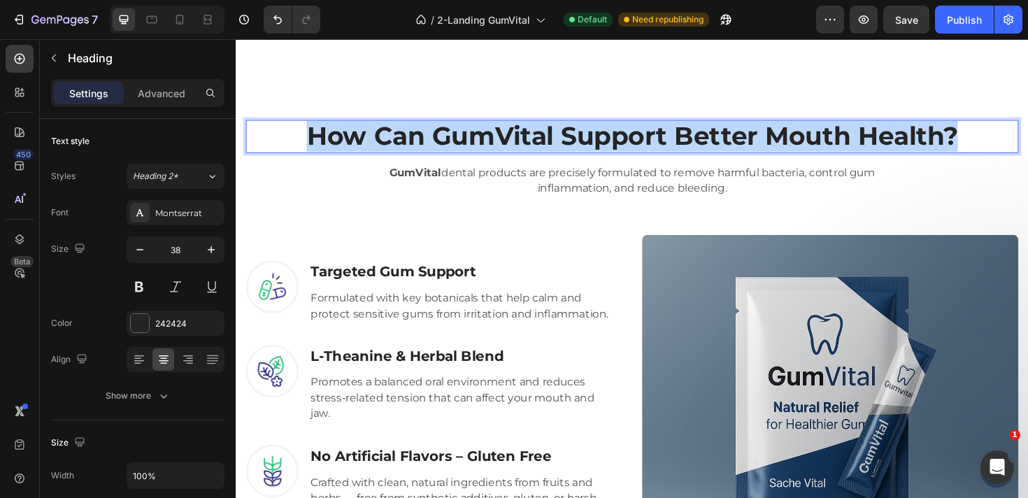
click at [480, 143] on p "How Can GumVital Support Better Mouth Health?" at bounding box center [654, 142] width 815 height 32
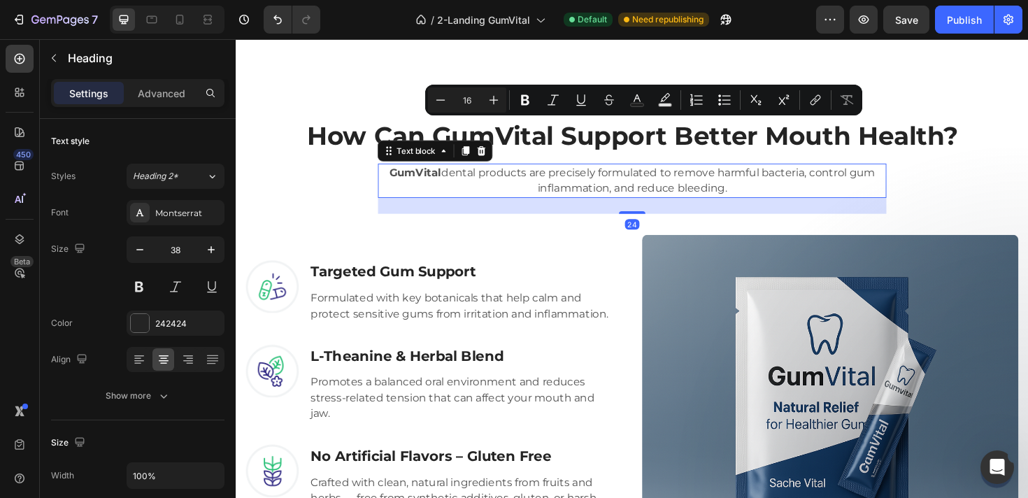
click at [605, 193] on p "GumVital dental products are precisely formulated to remove harmful bacteria, c…" at bounding box center [655, 189] width 536 height 34
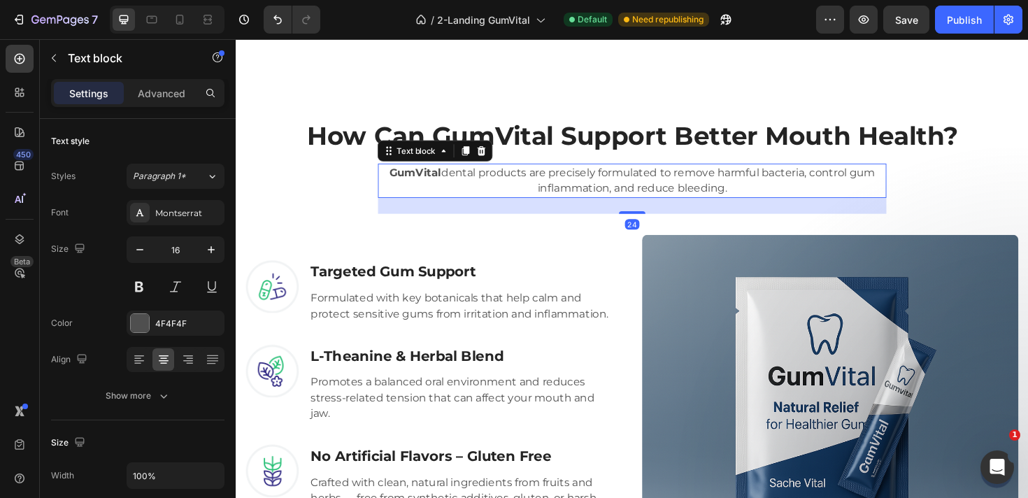
click at [605, 193] on p "GumVital dental products are precisely formulated to remove harmful bacteria, c…" at bounding box center [655, 189] width 536 height 34
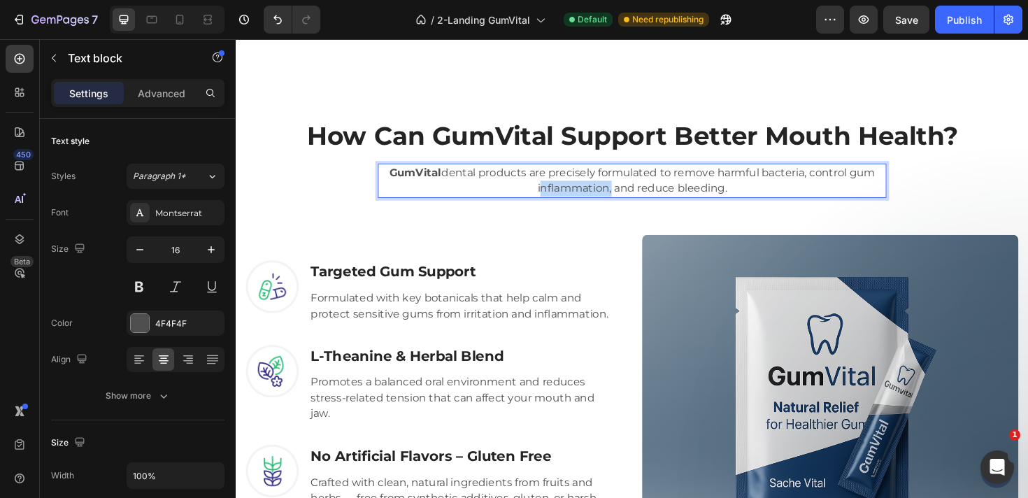
click at [605, 193] on p "GumVital dental products are precisely formulated to remove harmful bacteria, c…" at bounding box center [655, 189] width 536 height 34
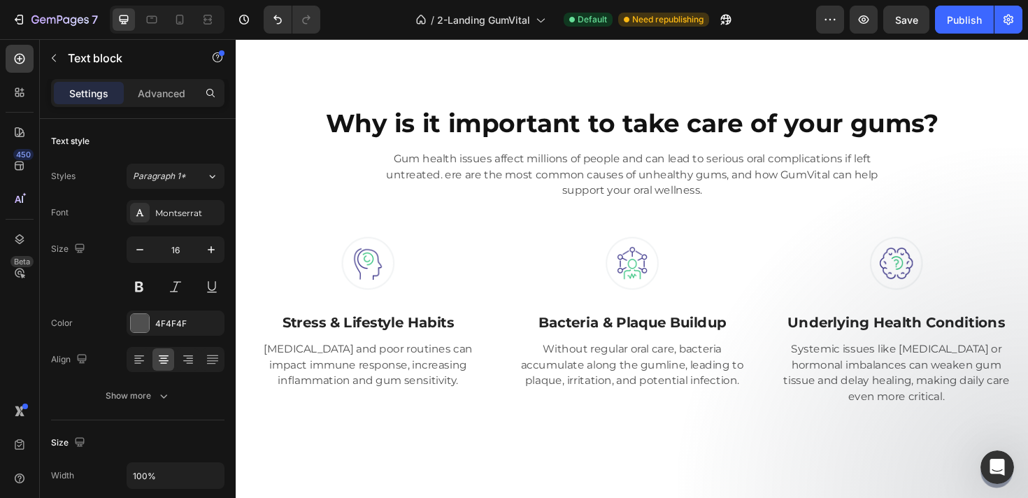
scroll to position [865, 0]
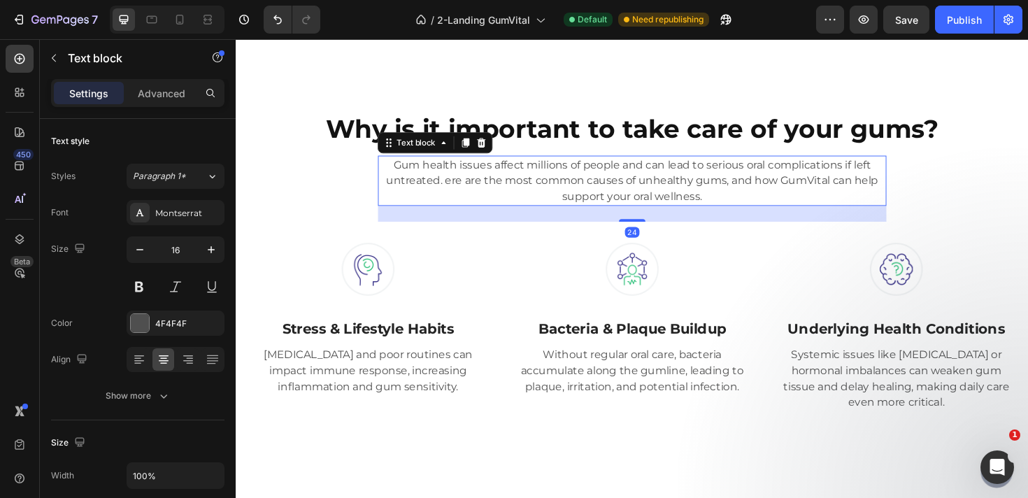
click at [710, 193] on p "Gum health issues affect millions of people and can lead to serious oral compli…" at bounding box center [655, 189] width 536 height 50
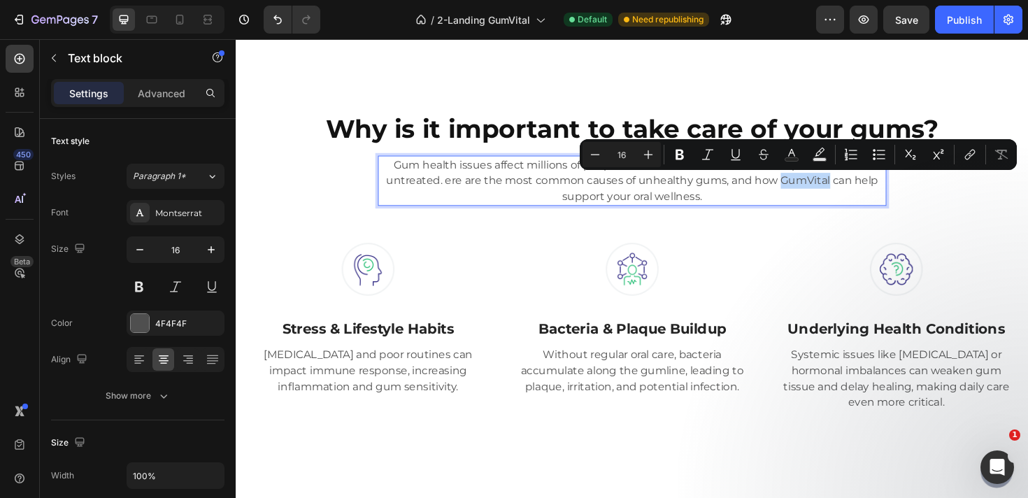
drag, startPoint x: 812, startPoint y: 187, endPoint x: 863, endPoint y: 191, distance: 50.5
click at [863, 191] on p "Gum health issues affect millions of people and can lead to serious oral compli…" at bounding box center [655, 189] width 536 height 50
click at [677, 159] on icon "Editor contextual toolbar" at bounding box center [679, 155] width 8 height 10
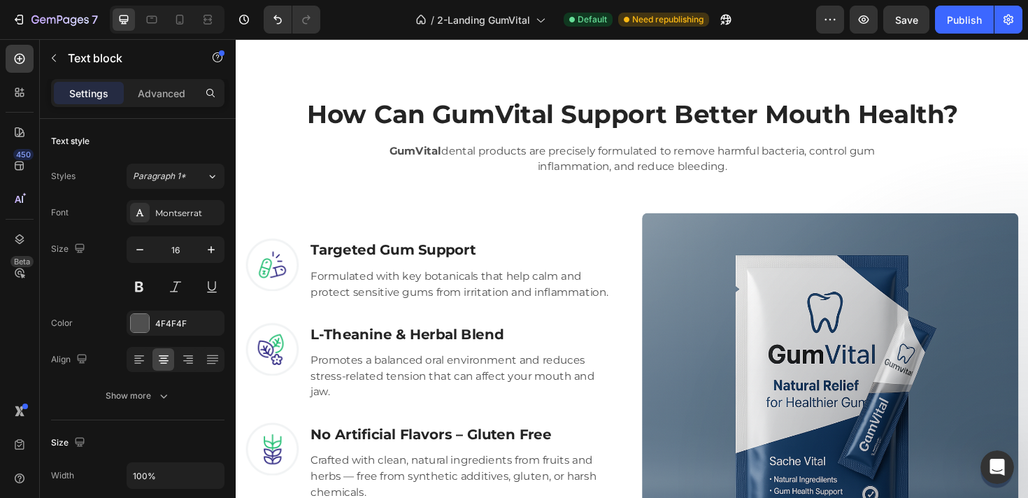
scroll to position [1326, 0]
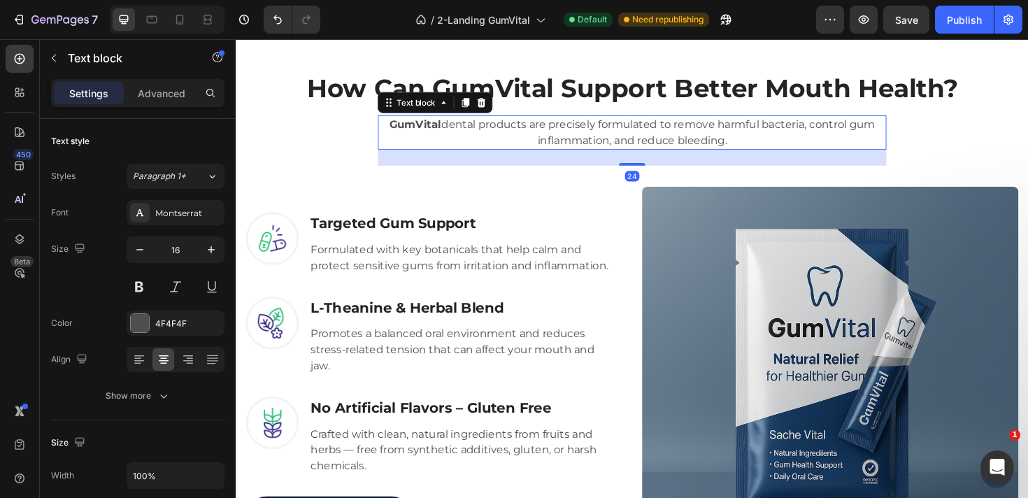
click at [630, 137] on p "GumVital dental products are precisely formulated to remove harmful bacteria, c…" at bounding box center [655, 138] width 536 height 34
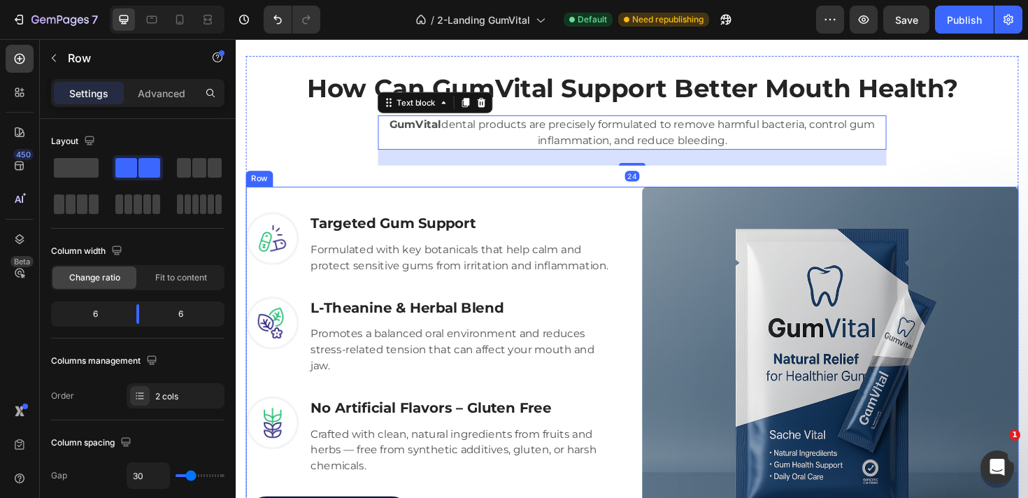
click at [607, 206] on div "Image Targeted Gum Support Heading Formulated with key botanicals that help cal…" at bounding box center [445, 394] width 399 height 399
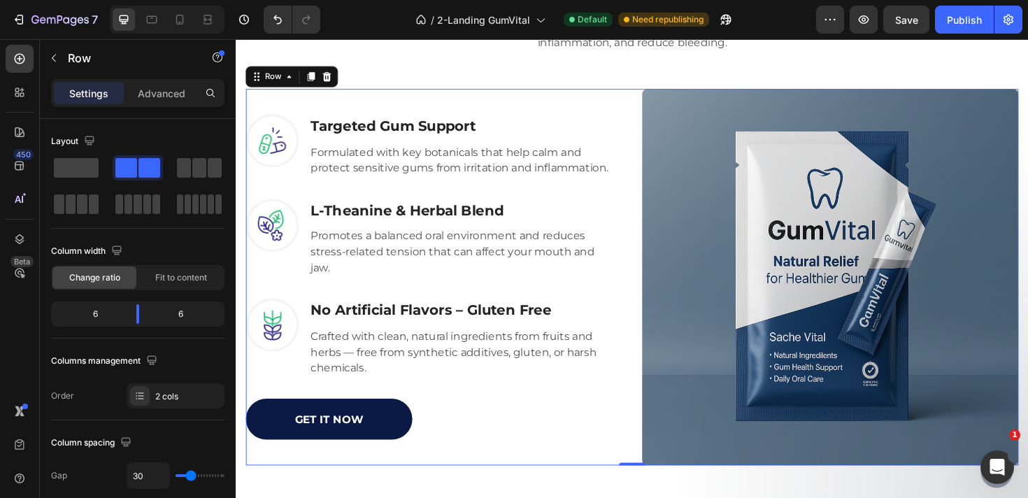
scroll to position [1430, 0]
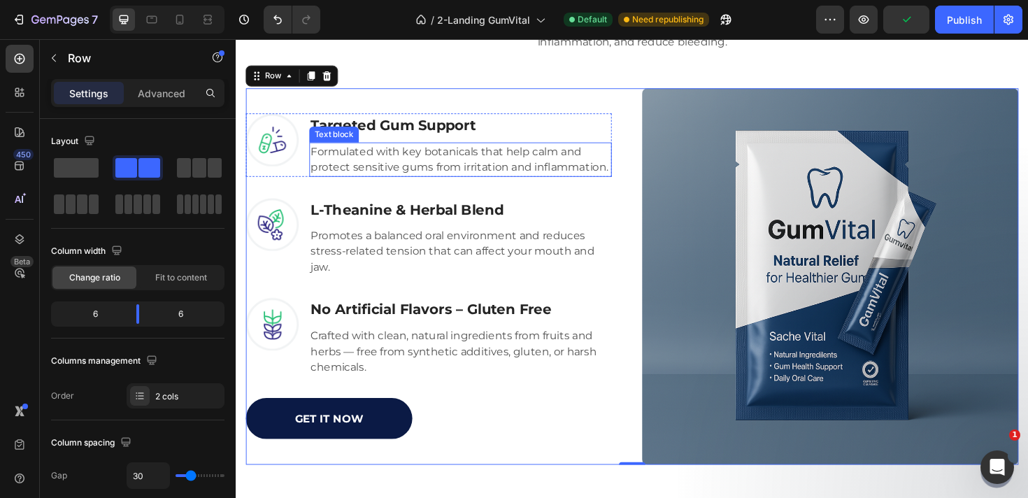
click at [466, 167] on p "Formulated with key botanicals that help calm and protect sensitive gums from i…" at bounding box center [473, 167] width 317 height 34
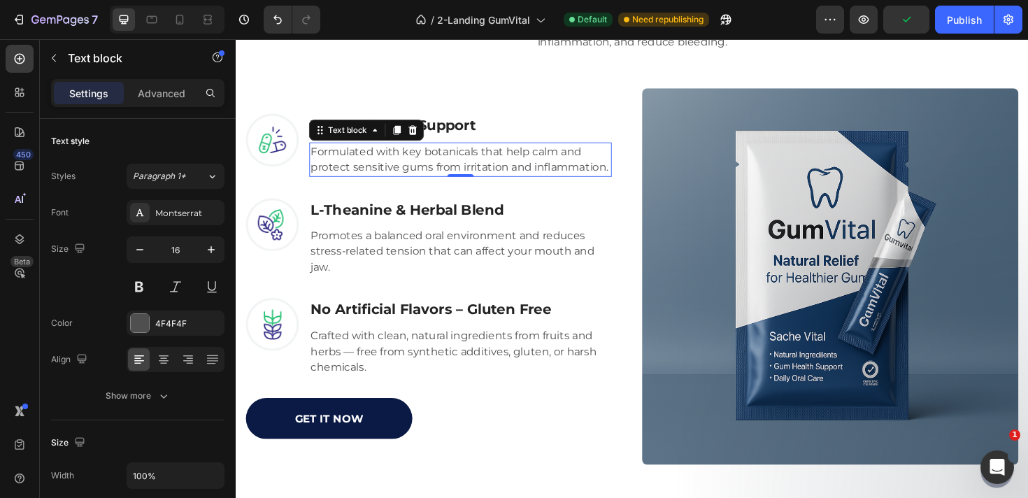
click at [466, 167] on p "Formulated with key botanicals that help calm and protect sensitive gums from i…" at bounding box center [473, 167] width 317 height 34
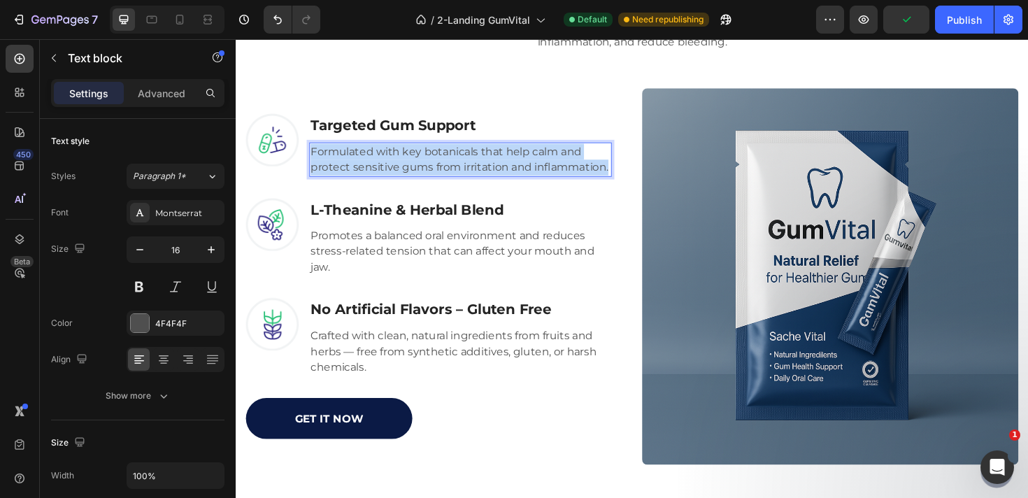
click at [466, 167] on p "Formulated with key botanicals that help calm and protect sensitive gums from i…" at bounding box center [473, 167] width 317 height 34
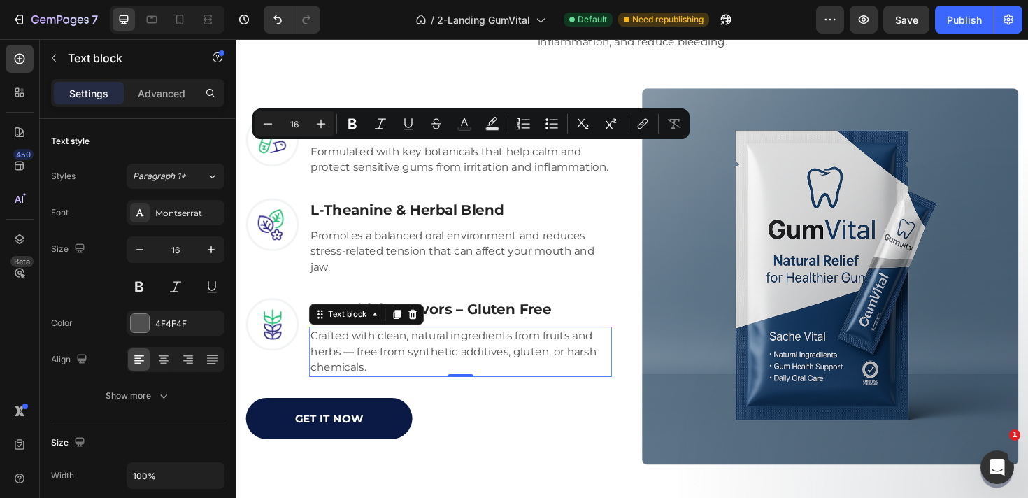
click at [454, 369] on p "Crafted with clean, natural ingredients from fruits and herbs — free from synth…" at bounding box center [473, 370] width 317 height 50
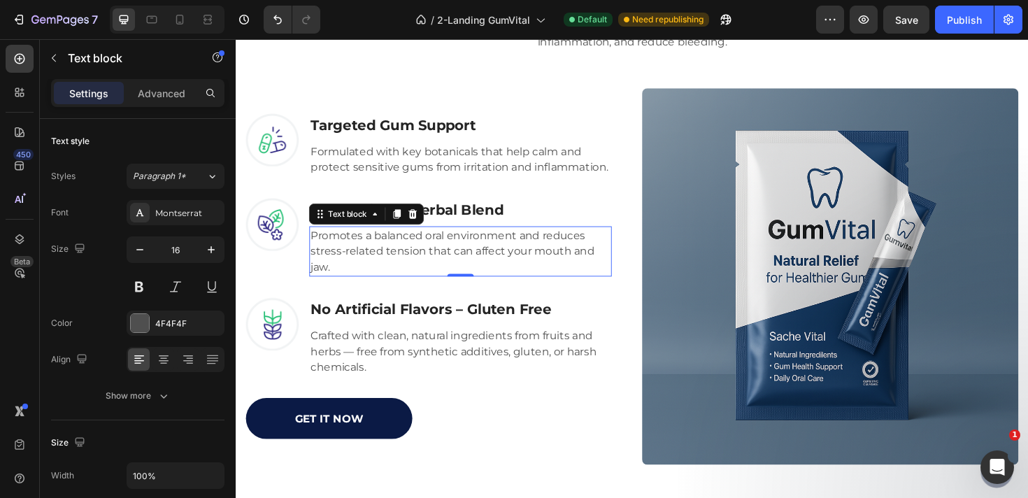
click at [480, 252] on p "Promotes a balanced oral environment and reduces stress-related tension that ca…" at bounding box center [473, 263] width 317 height 50
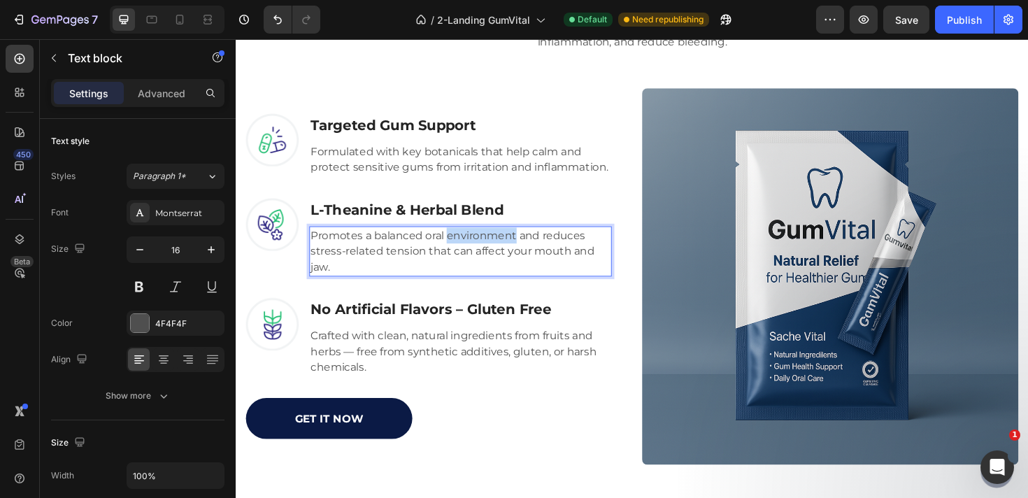
click at [480, 252] on div "L-Theanine & Herbal Blend Heading Promotes a balanced oral environment and redu…" at bounding box center [473, 249] width 320 height 84
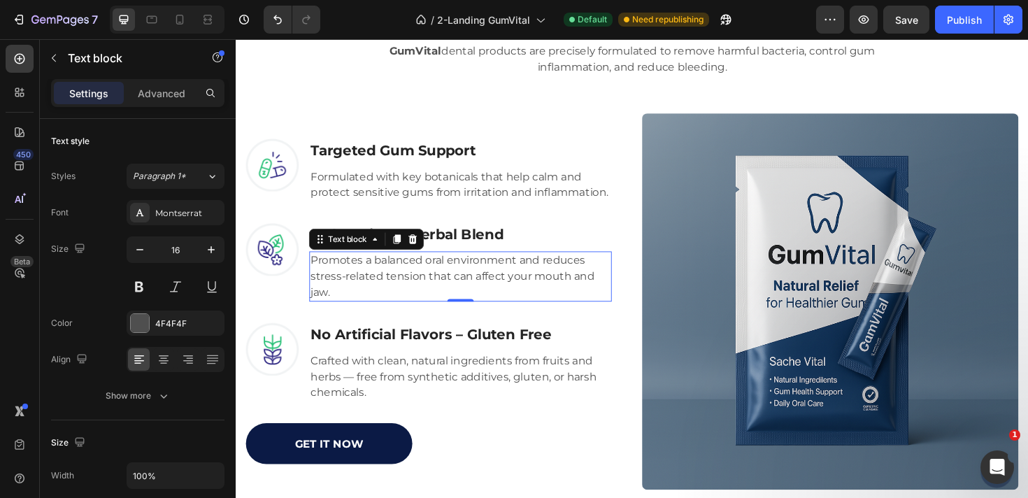
click at [480, 252] on h3 "L-Theanine & Herbal Blend" at bounding box center [473, 246] width 320 height 25
click at [487, 302] on p "Promotes a balanced oral environment and reduces stress-related tension that ca…" at bounding box center [473, 290] width 317 height 50
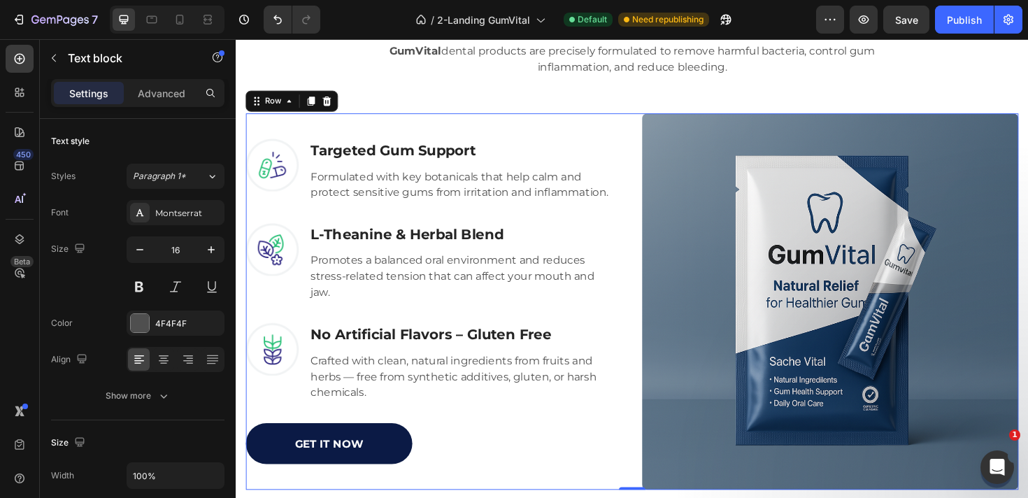
click at [658, 340] on div "Image Targeted Gum Support Heading Formulated with key botanicals that help cal…" at bounding box center [655, 316] width 818 height 399
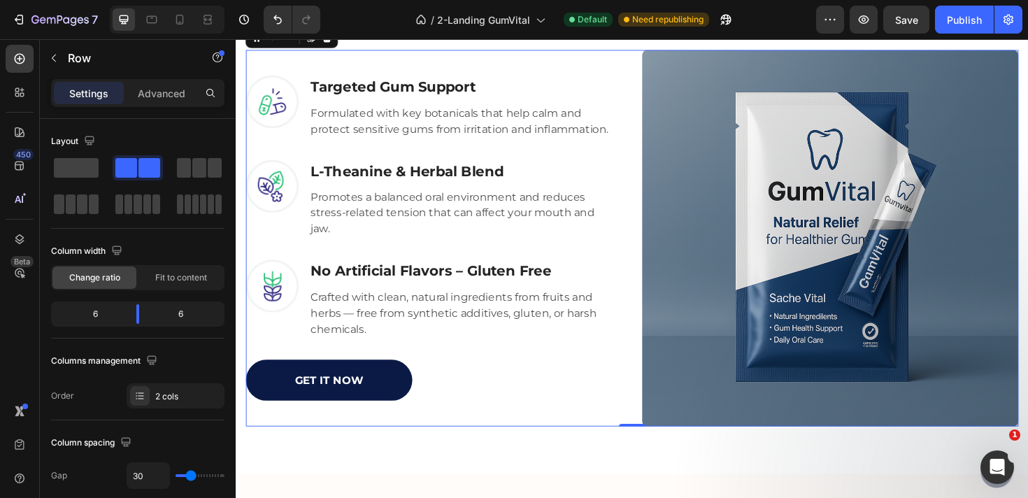
scroll to position [1495, 0]
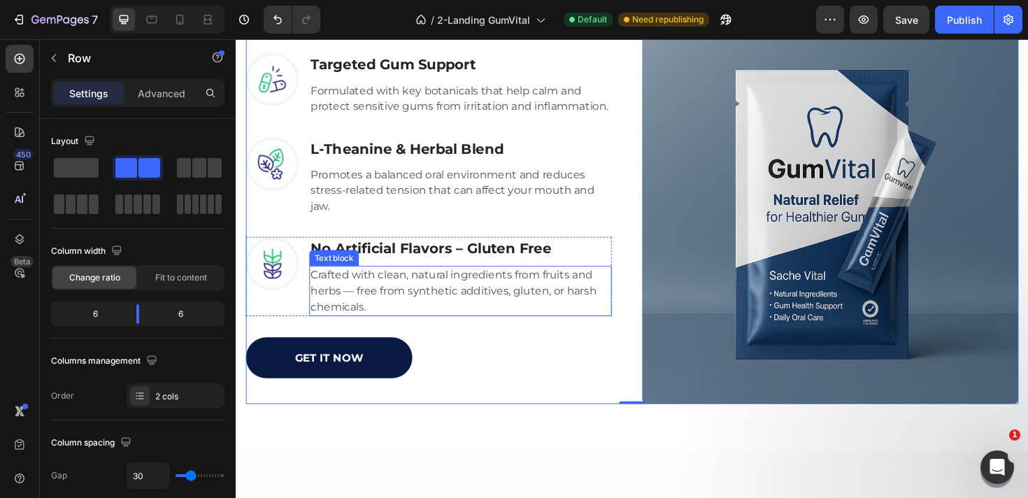
click at [504, 310] on p "Crafted with clean, natural ingredients from fruits and herbs — free from synth…" at bounding box center [473, 305] width 317 height 50
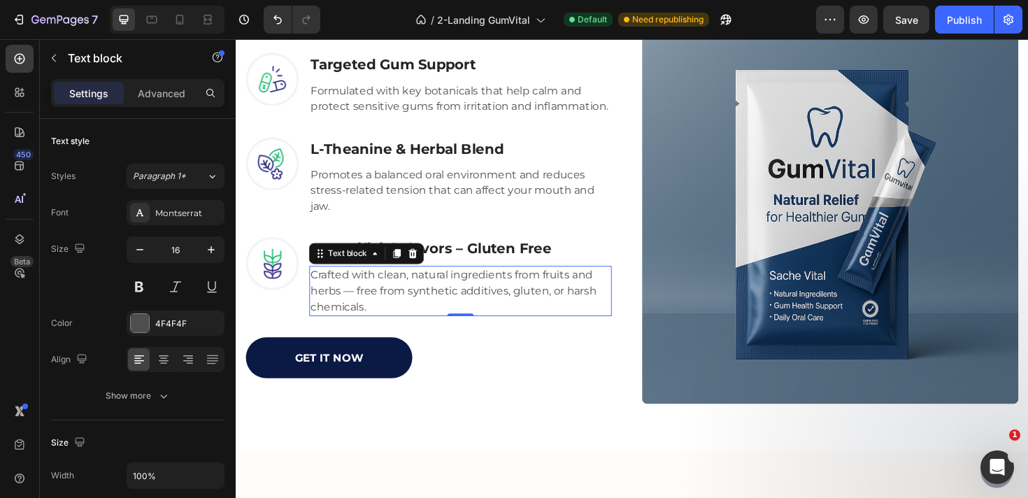
click at [504, 310] on p "Crafted with clean, natural ingredients from fruits and herbs — free from synth…" at bounding box center [473, 305] width 317 height 50
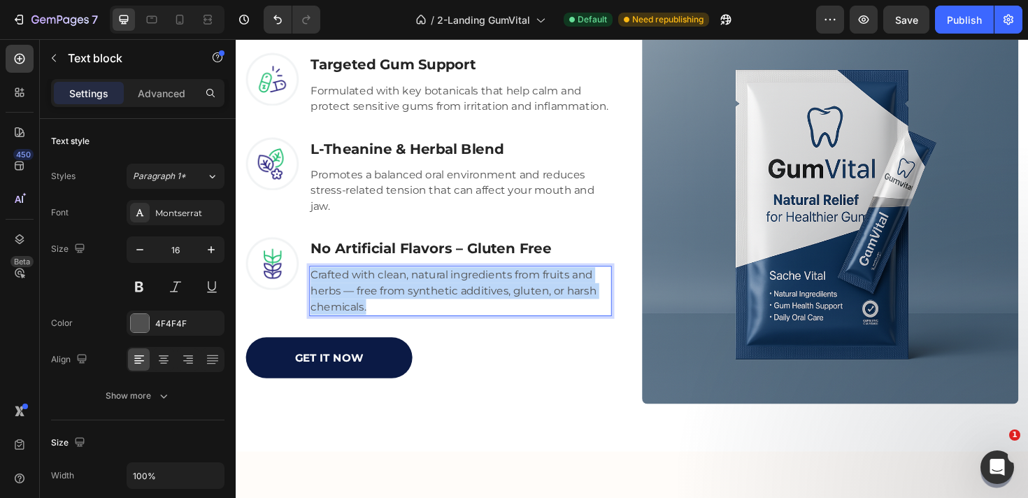
click at [504, 310] on p "Crafted with clean, natural ingredients from fruits and herbs — free from synth…" at bounding box center [473, 305] width 317 height 50
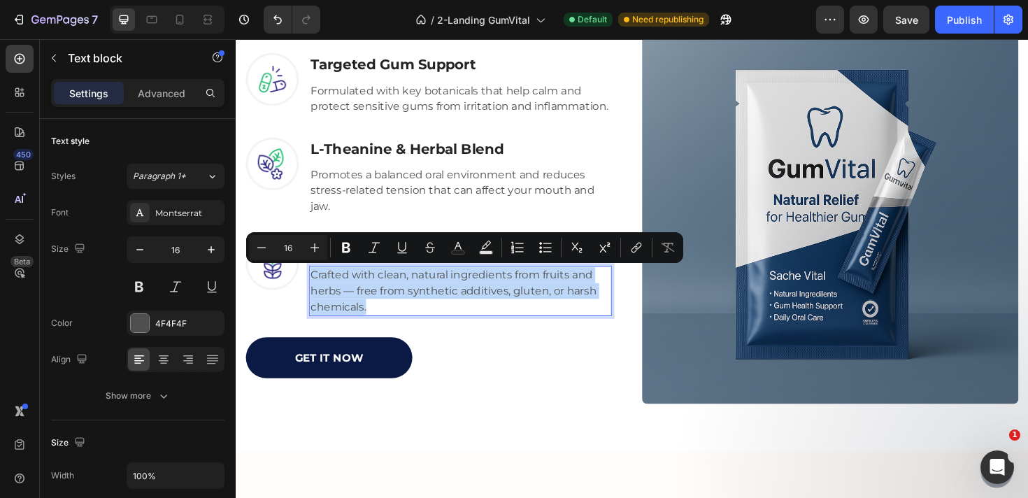
click at [508, 310] on p "Crafted with clean, natural ingredients from fruits and herbs — free from synth…" at bounding box center [473, 305] width 317 height 50
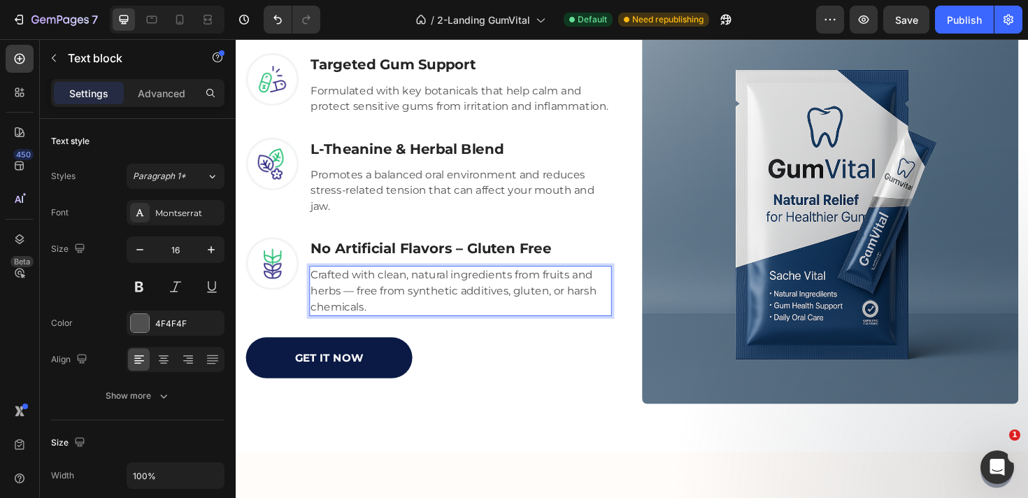
click at [356, 307] on p "Crafted with clean, natural ingredients from fruits and herbs — free from synth…" at bounding box center [473, 305] width 317 height 50
click at [416, 310] on p "Crafted with clean, natural ingredients from fruits and herbs, free from synthe…" at bounding box center [473, 305] width 317 height 50
click at [421, 322] on p "Crafted with clean, natural ingredients from fruits and herbs, free from synthe…" at bounding box center [473, 305] width 317 height 50
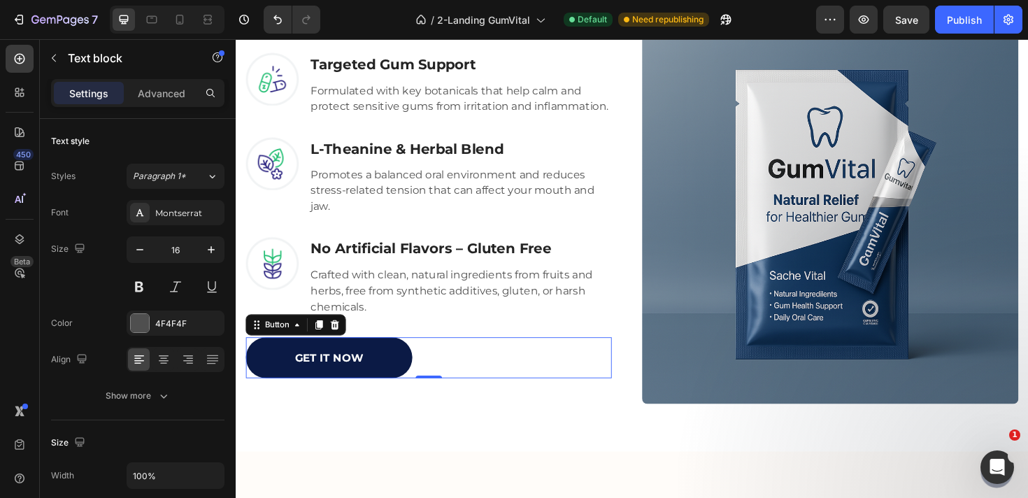
click at [538, 380] on div "GET IT NOW Button 0" at bounding box center [439, 376] width 387 height 44
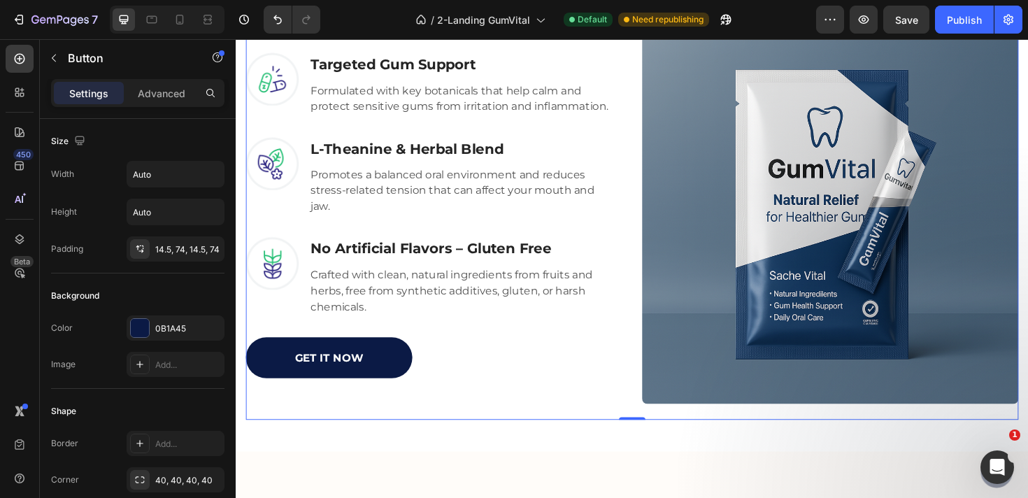
click at [557, 438] on div "How Can GumVital Support Better Mouth Health? Heading GumVital dental products …" at bounding box center [655, 165] width 818 height 554
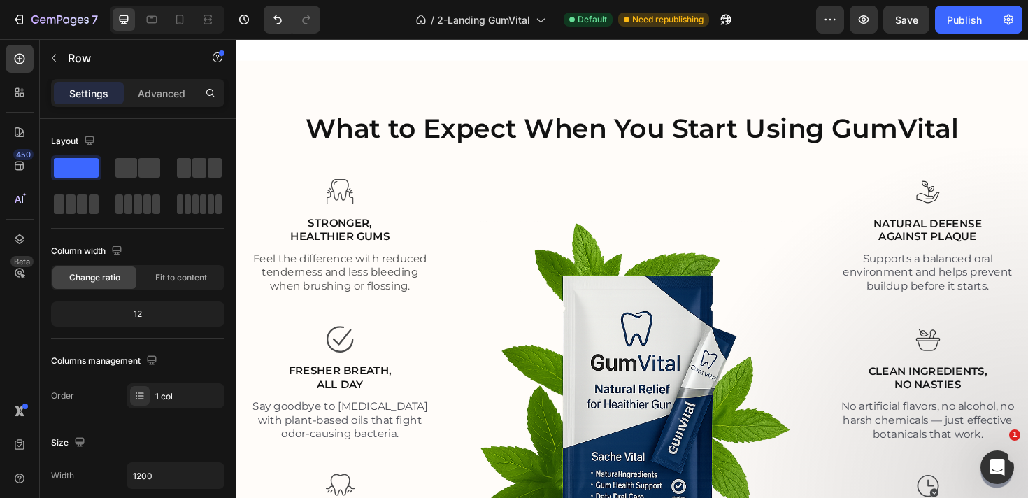
scroll to position [1944, 0]
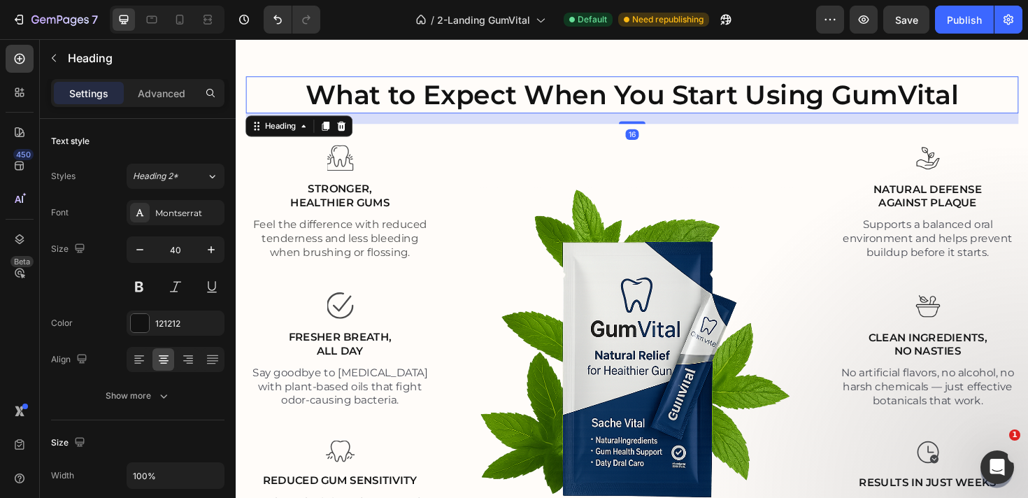
click at [581, 96] on h2 "What to Expect When You Start Using GumVital" at bounding box center [655, 97] width 818 height 39
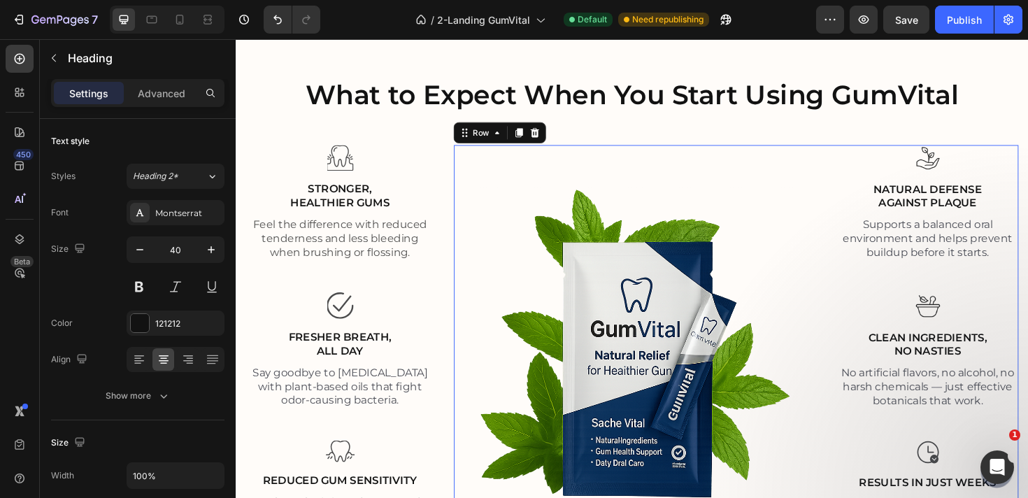
click at [503, 174] on div "Image" at bounding box center [658, 360] width 385 height 418
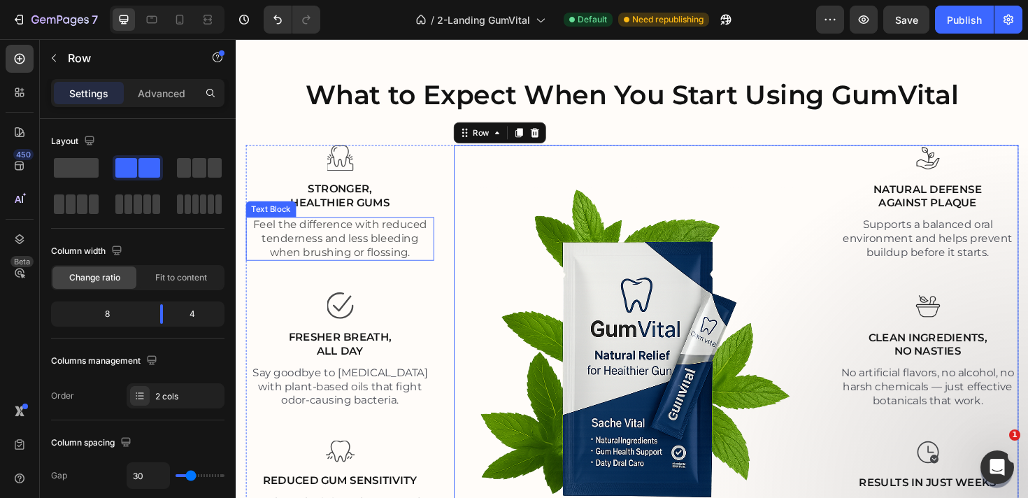
click at [415, 231] on p "Feel the difference with reduced tenderness and less bleeding when brushing or …" at bounding box center [345, 250] width 196 height 43
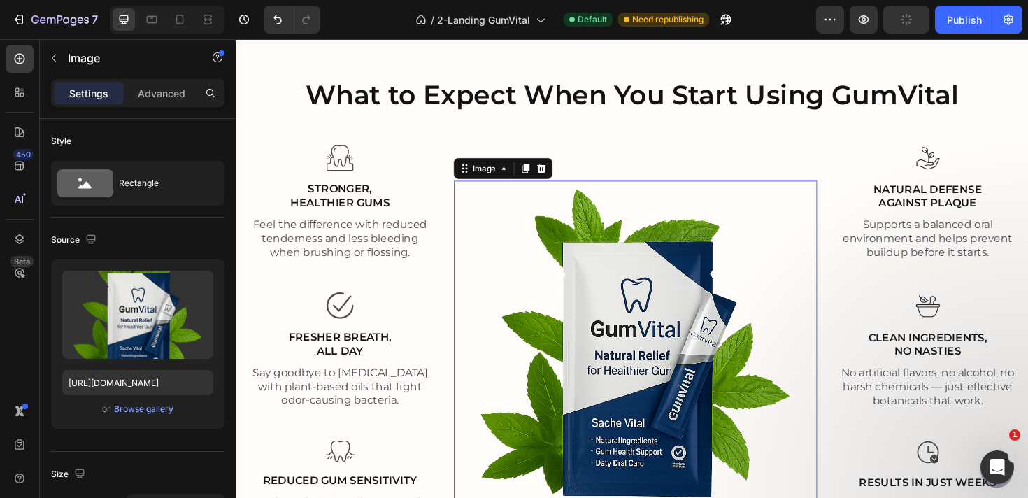
click at [504, 222] on img at bounding box center [658, 360] width 385 height 342
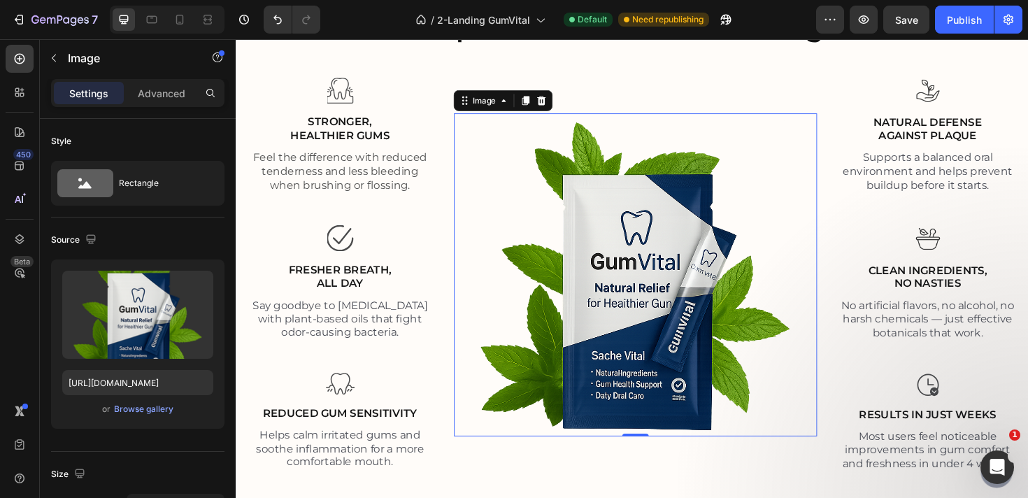
scroll to position [2033, 0]
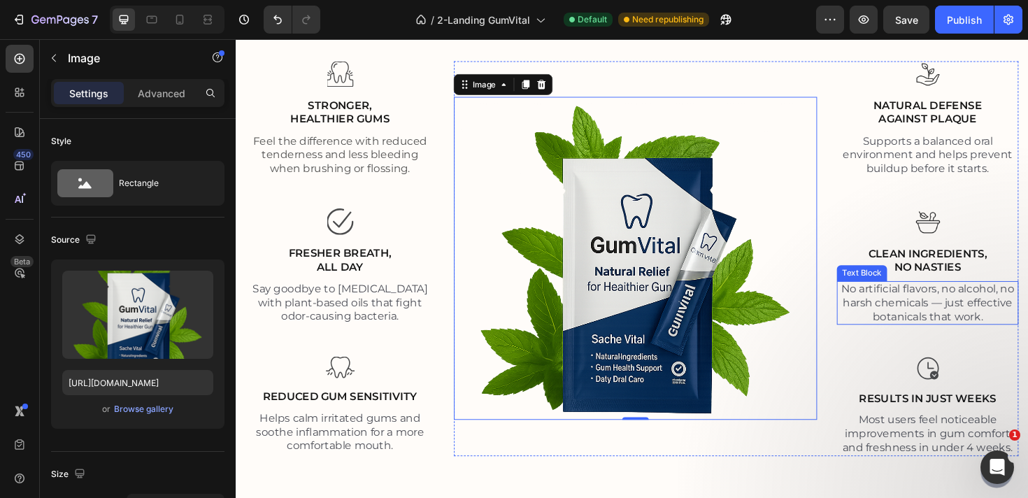
click at [987, 328] on p "No artificial flavors, no alcohol, no harsh chemicals — just effective botanica…" at bounding box center [967, 317] width 189 height 43
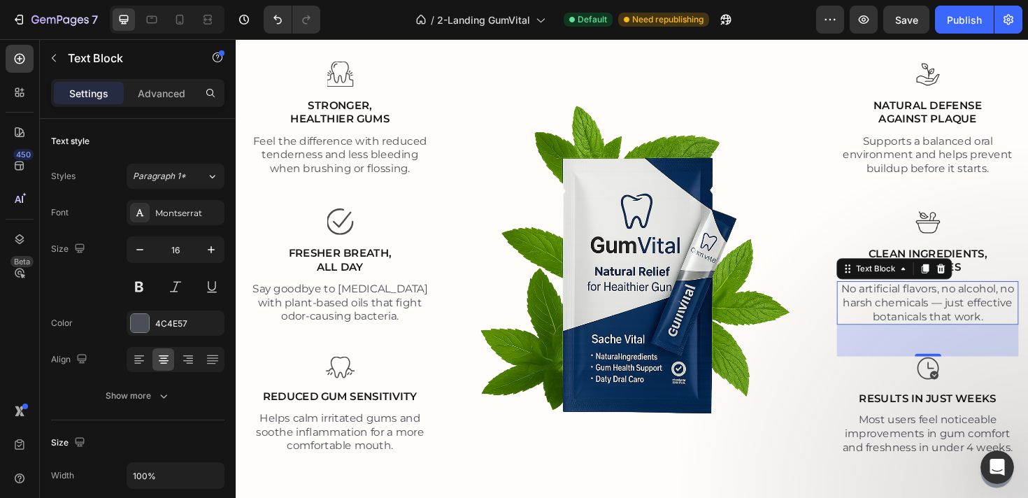
click at [985, 318] on p "No artificial flavors, no alcohol, no harsh chemicals — just effective botanica…" at bounding box center [967, 317] width 189 height 43
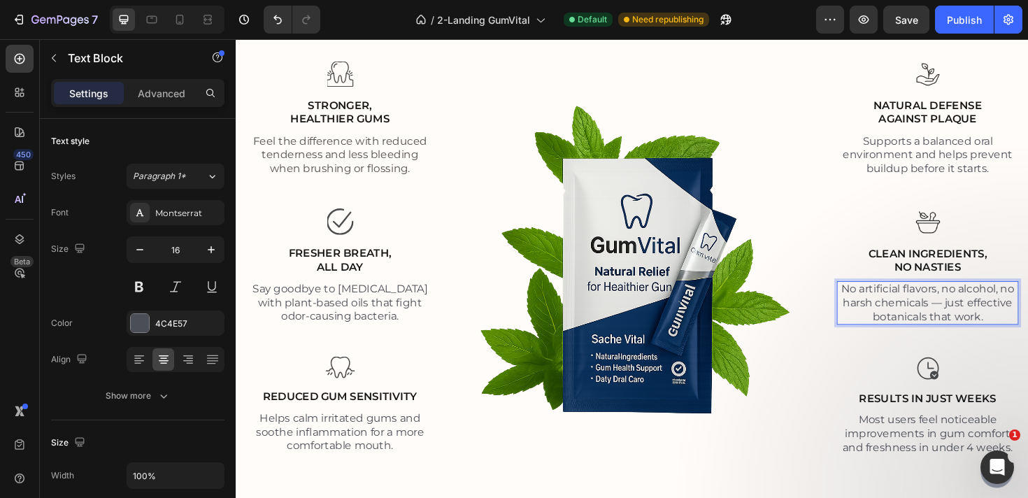
click at [982, 318] on p "No artificial flavors, no alcohol, no harsh chemicals — just effective botanica…" at bounding box center [967, 317] width 189 height 43
click at [975, 318] on p "No artificial flavors, no alcohol, no harsh chemicals — just effective botanica…" at bounding box center [967, 317] width 189 height 43
click at [1009, 319] on p "No artificial flavors, no alcohol, no harsh chemicals – just effective botanica…" at bounding box center [967, 317] width 189 height 43
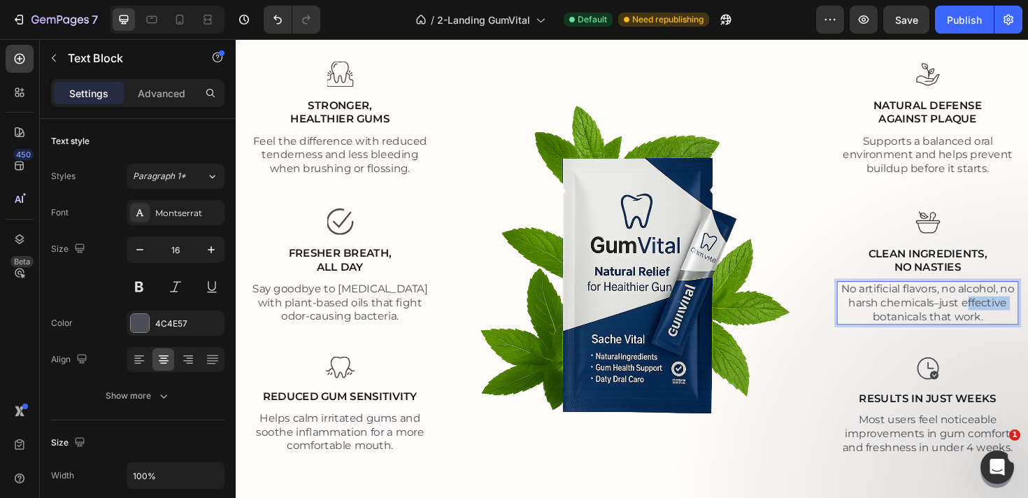
click at [1009, 319] on p "No artificial flavors, no alcohol, no harsh chemicals – just effective botanica…" at bounding box center [967, 317] width 189 height 43
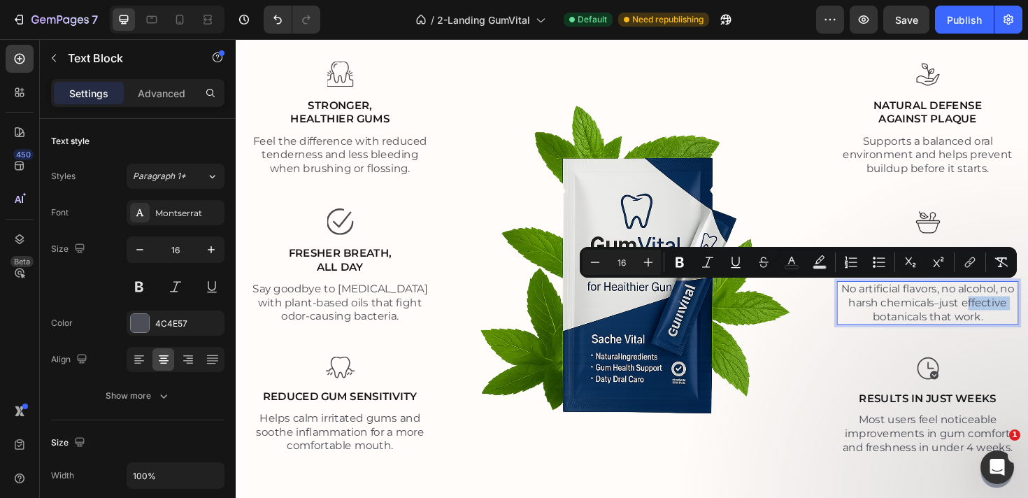
copy p "No artificial flavors, no alcohol, no harsh chemicals – just effective botanica…"
click at [972, 317] on p "No artificial flavors, no alcohol, no harsh chemicals – just effective botanica…" at bounding box center [967, 317] width 189 height 43
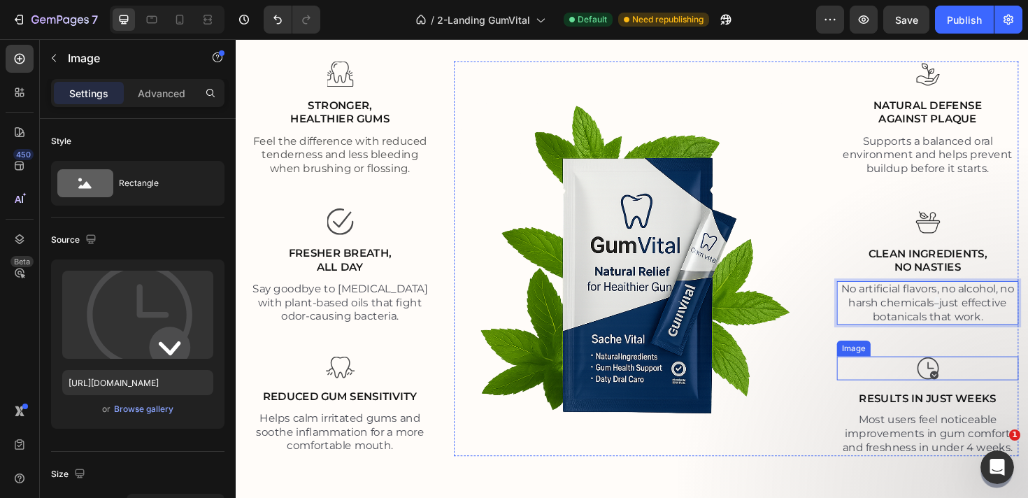
click at [893, 392] on div at bounding box center [968, 387] width 192 height 24
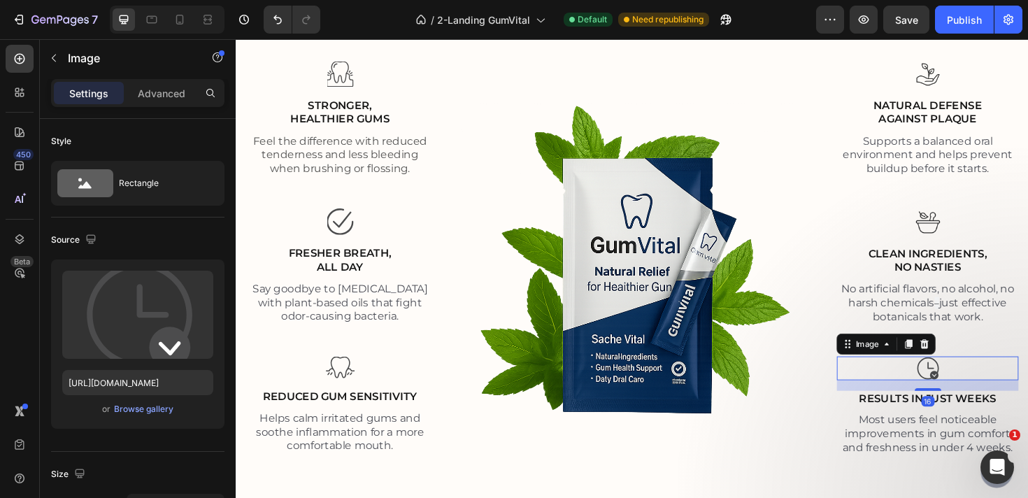
scroll to position [2116, 0]
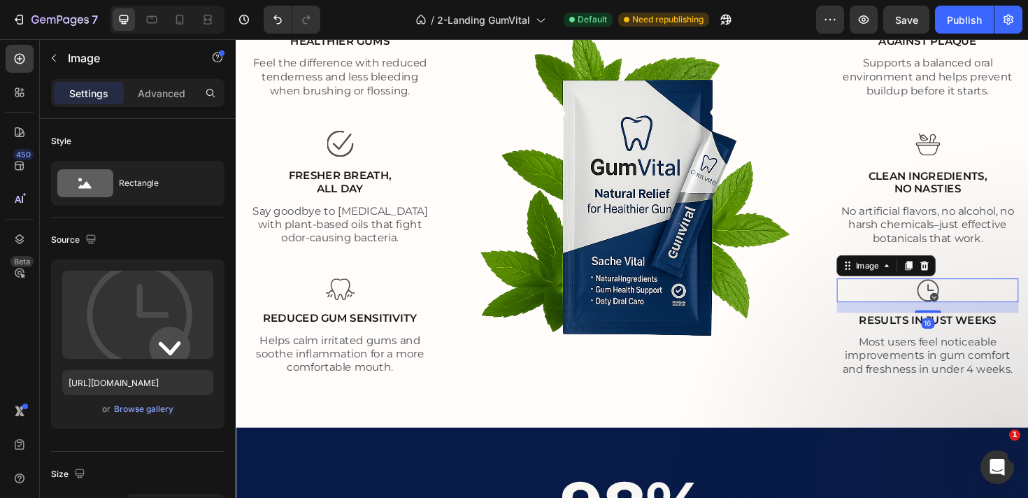
click at [893, 392] on p "Most users feel noticeable improvements in gum comfort and freshness in under 4…" at bounding box center [967, 373] width 189 height 43
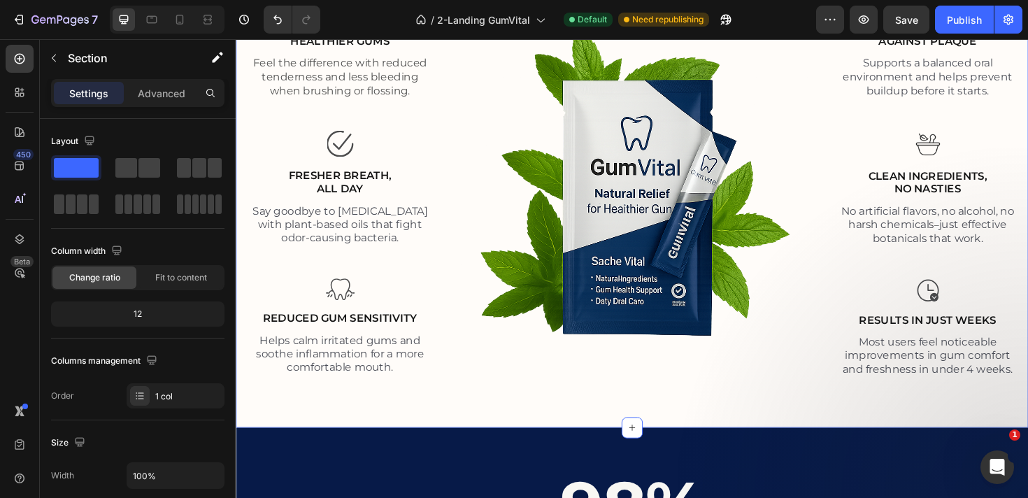
click at [678, 406] on div "What to Expect When You Start Using GumVital Heading Row Image Stronger, Health…" at bounding box center [655, 158] width 818 height 502
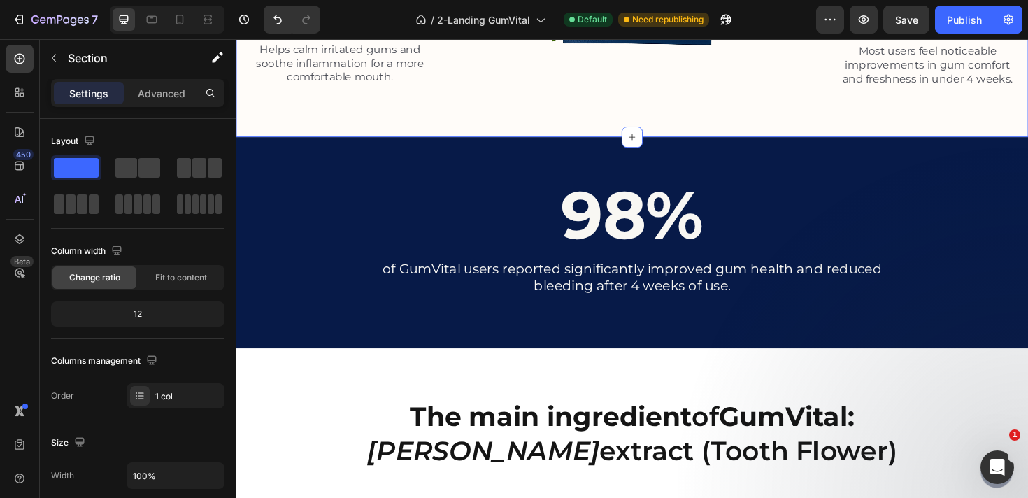
scroll to position [2433, 0]
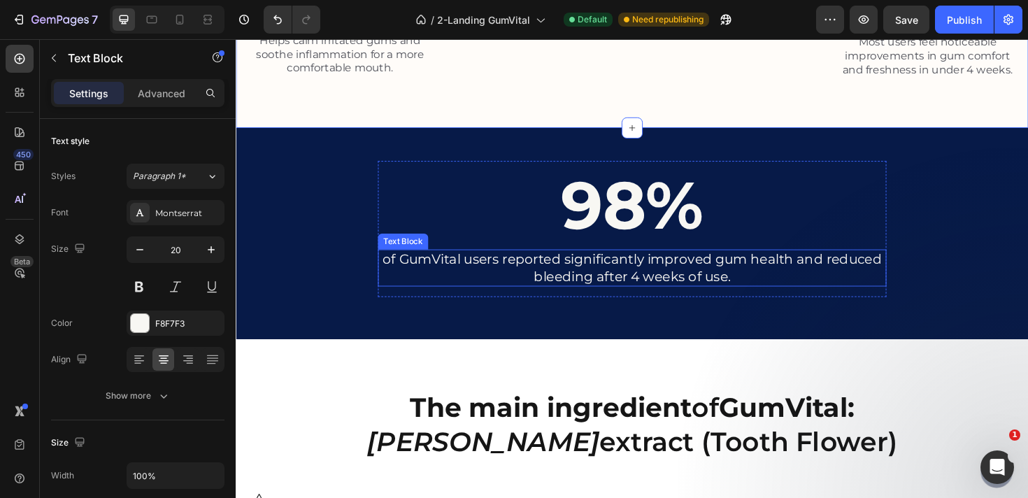
click at [628, 279] on p "of GumVital users reported significantly improved gum health and reduced bleedi…" at bounding box center [655, 281] width 536 height 36
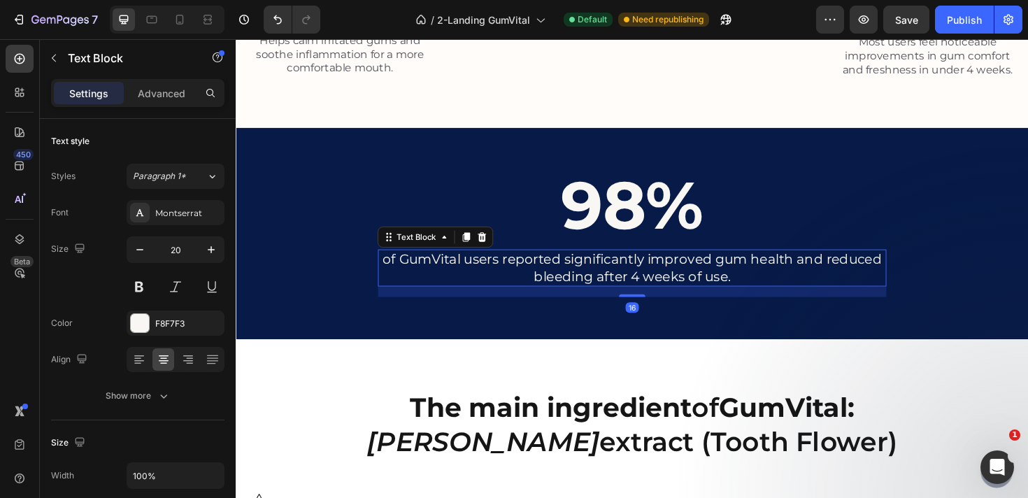
click at [628, 279] on p "of GumVital users reported significantly improved gum health and reduced bleedi…" at bounding box center [655, 281] width 536 height 36
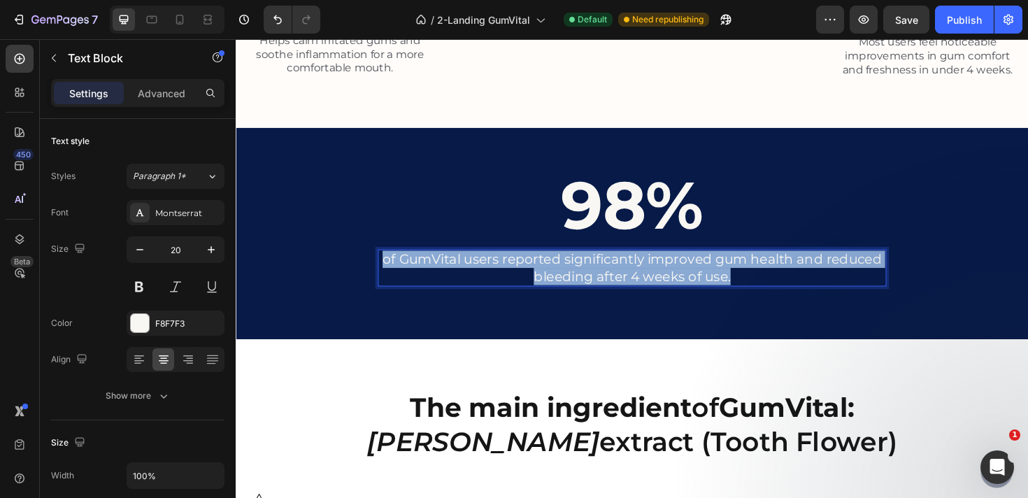
click at [628, 279] on p "of GumVital users reported significantly improved gum health and reduced bleedi…" at bounding box center [655, 281] width 536 height 36
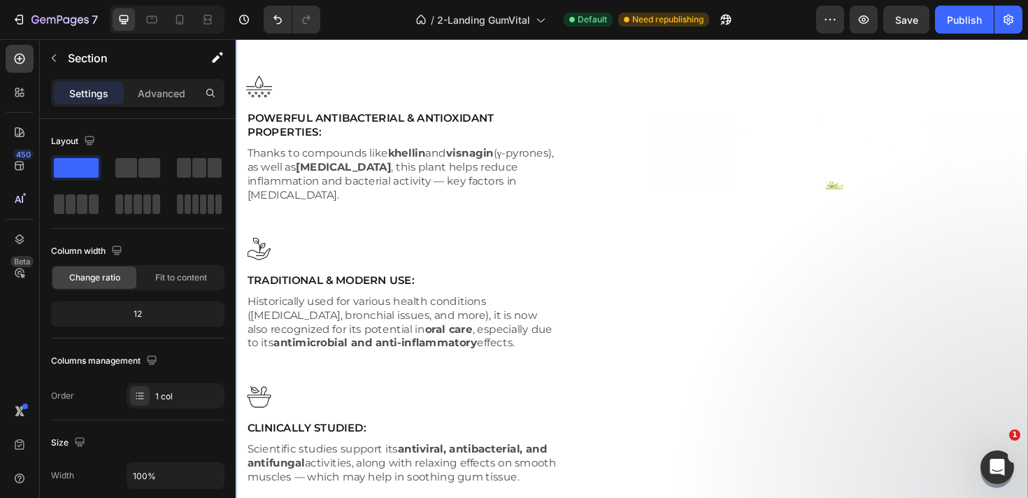
scroll to position [2904, 0]
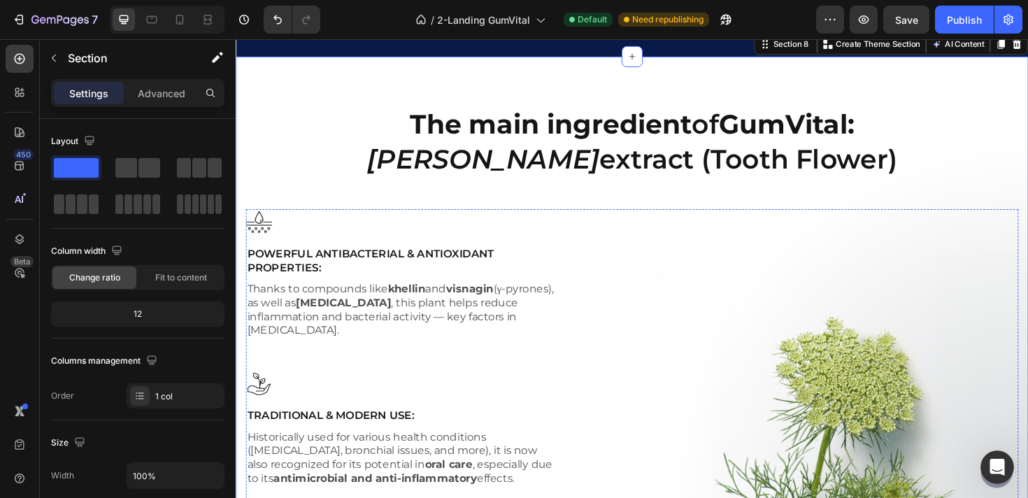
scroll to position [2752, 0]
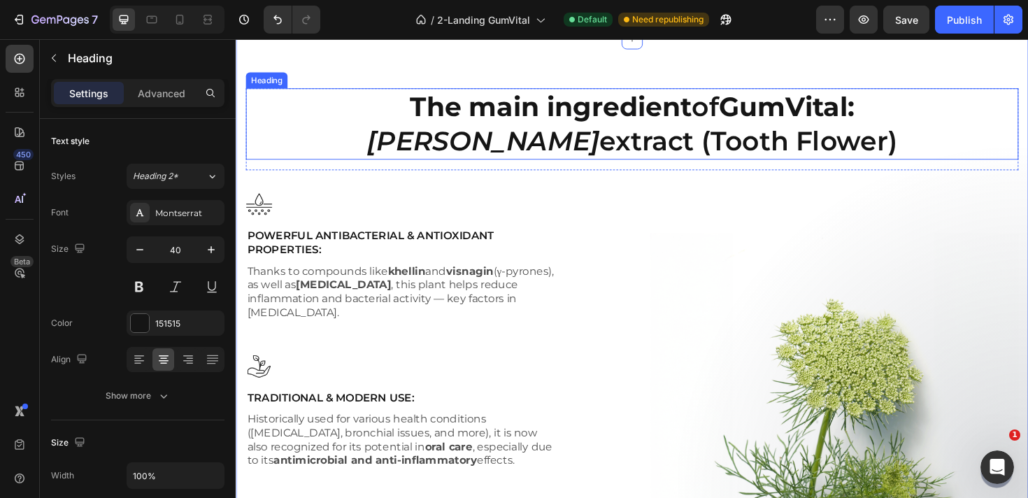
click at [496, 118] on strong "The main ingredient" at bounding box center [569, 110] width 299 height 34
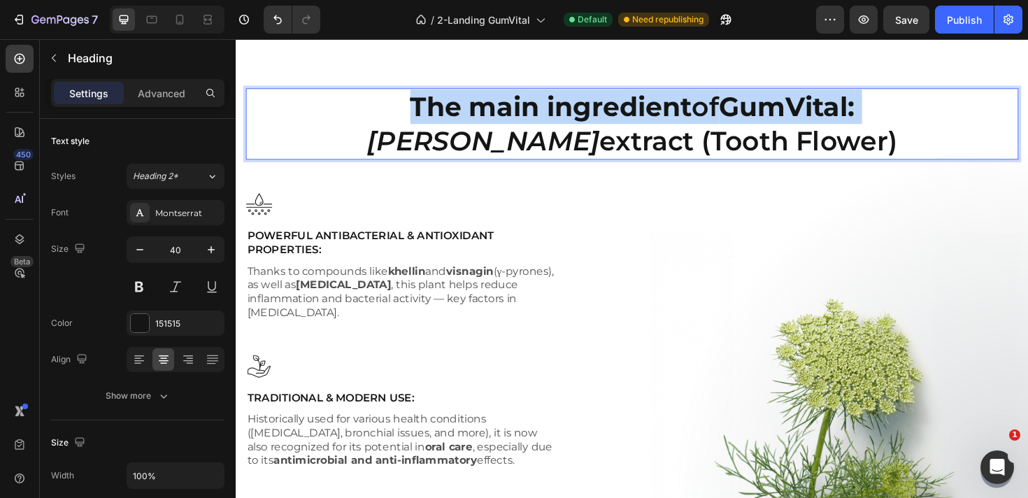
click at [496, 118] on strong "The main ingredient" at bounding box center [569, 110] width 299 height 34
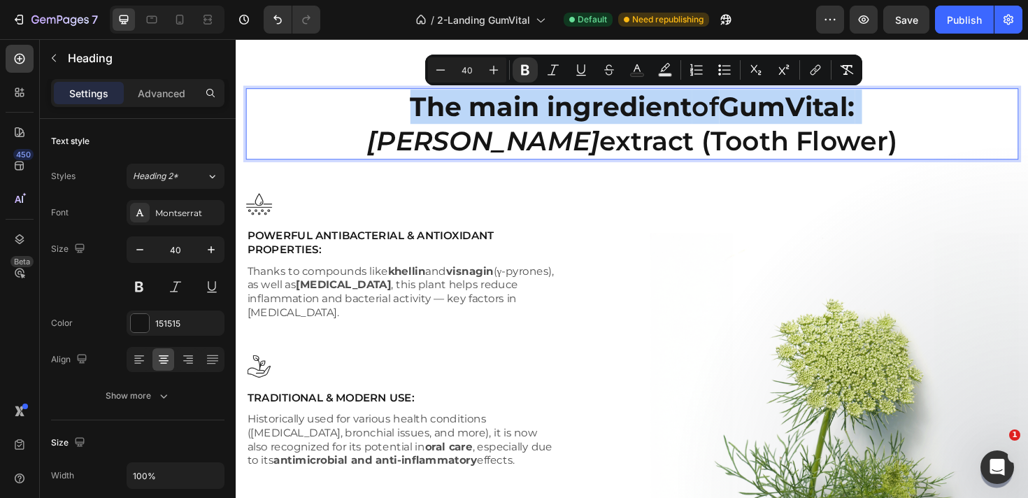
click at [496, 118] on strong "The main ingredient" at bounding box center [569, 110] width 299 height 34
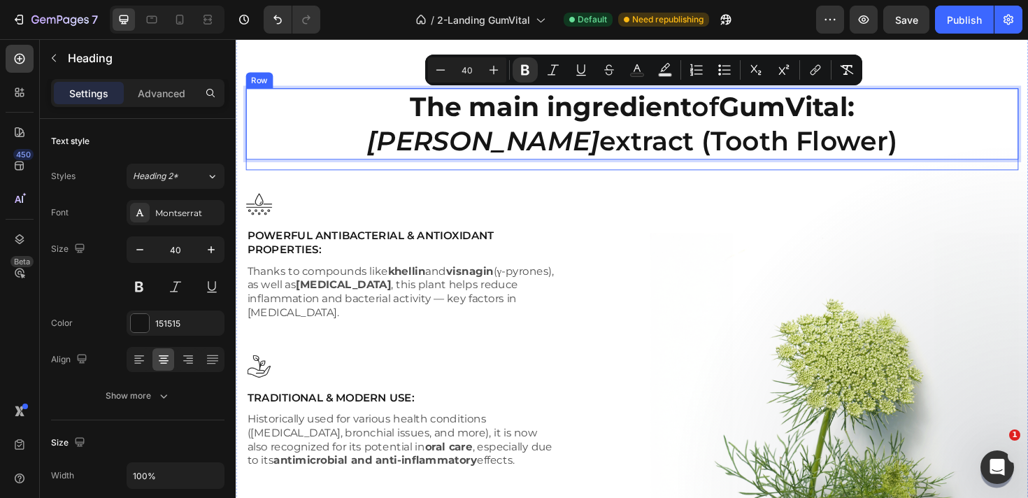
drag, startPoint x: 411, startPoint y: 108, endPoint x: 908, endPoint y: 174, distance: 501.4
click at [908, 174] on div "The main ingredient of GumVital: [PERSON_NAME] L. extract (Tooth Flower) Headin…" at bounding box center [655, 134] width 818 height 87
click at [600, 159] on icon "[PERSON_NAME]" at bounding box center [498, 146] width 246 height 34
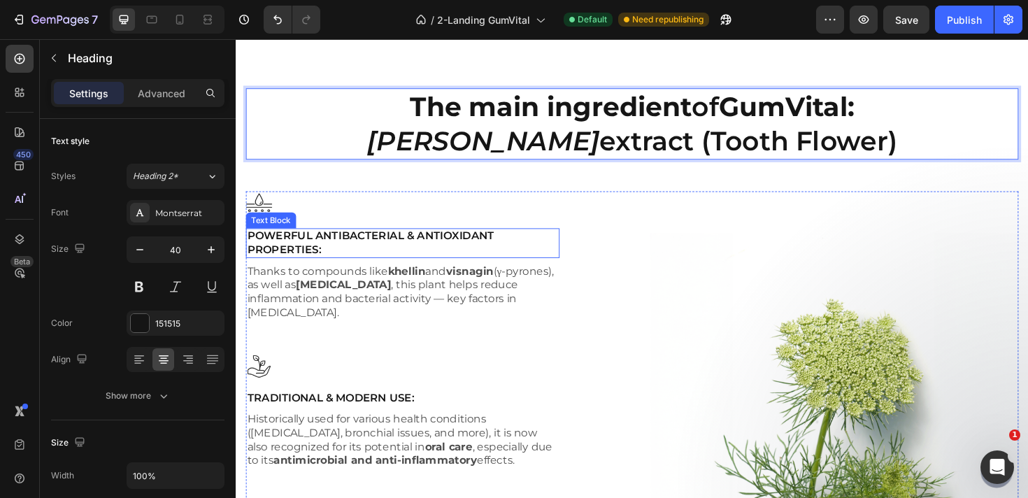
click at [421, 263] on p "Powerful Antibacterial & Antioxidant Properties:" at bounding box center [411, 255] width 329 height 29
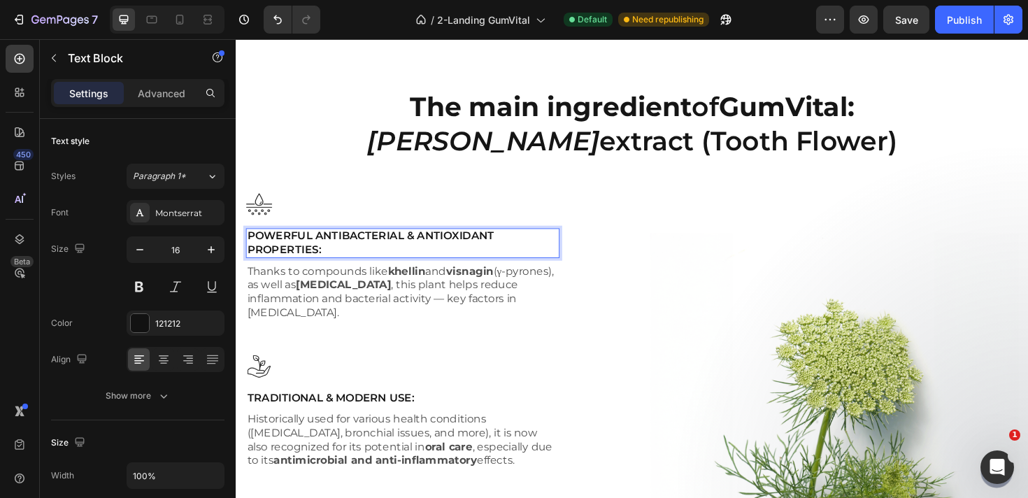
click at [407, 252] on p "Powerful Antibacterial & Antioxidant Properties:" at bounding box center [411, 255] width 329 height 29
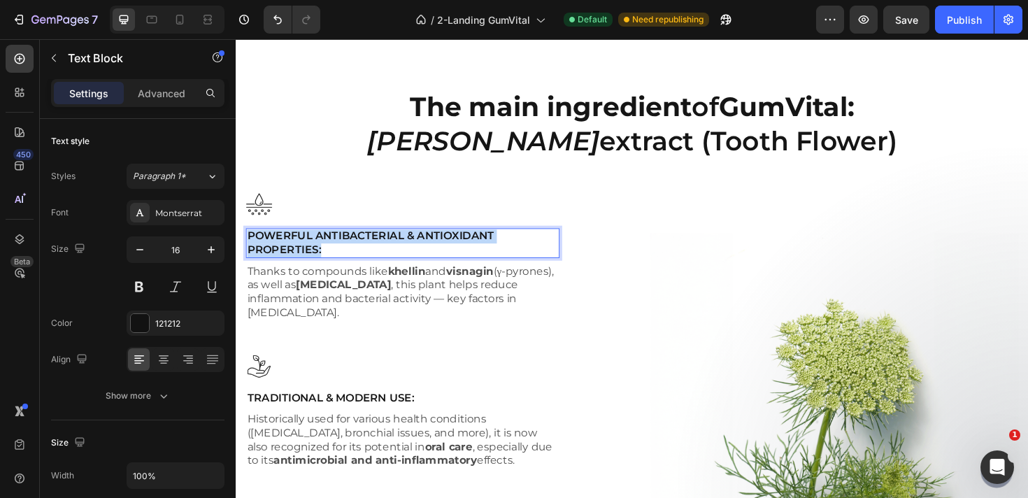
click at [407, 252] on p "Powerful Antibacterial & Antioxidant Properties:" at bounding box center [411, 255] width 329 height 29
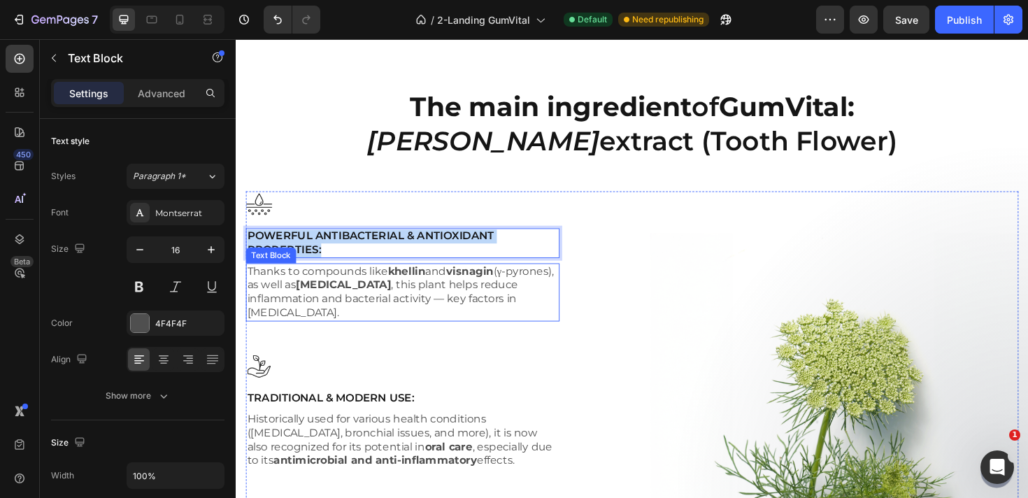
click at [391, 311] on p "Thanks to compounds like khellin and visnagin (γ-pyrones), as well as [MEDICAL_…" at bounding box center [411, 307] width 329 height 58
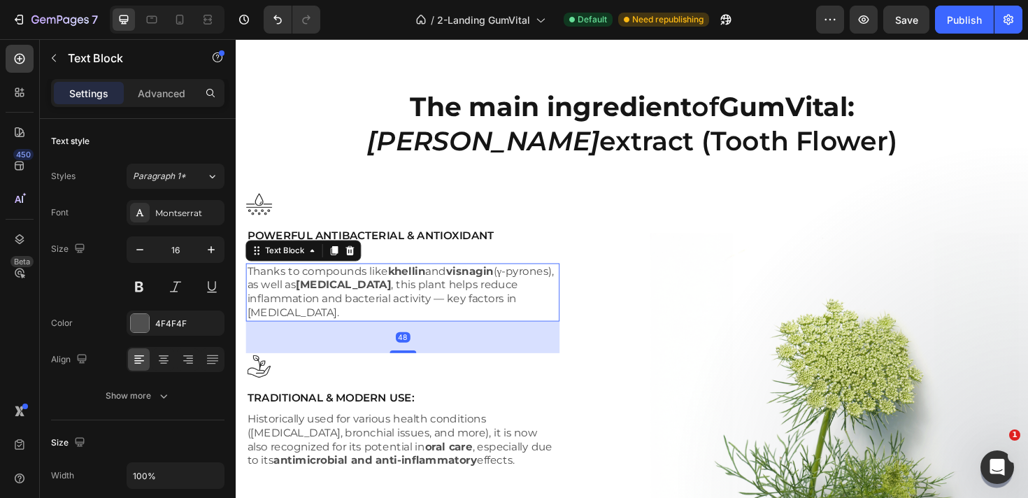
click at [391, 311] on p "Thanks to compounds like khellin and visnagin (γ-pyrones), as well as [MEDICAL_…" at bounding box center [411, 307] width 329 height 58
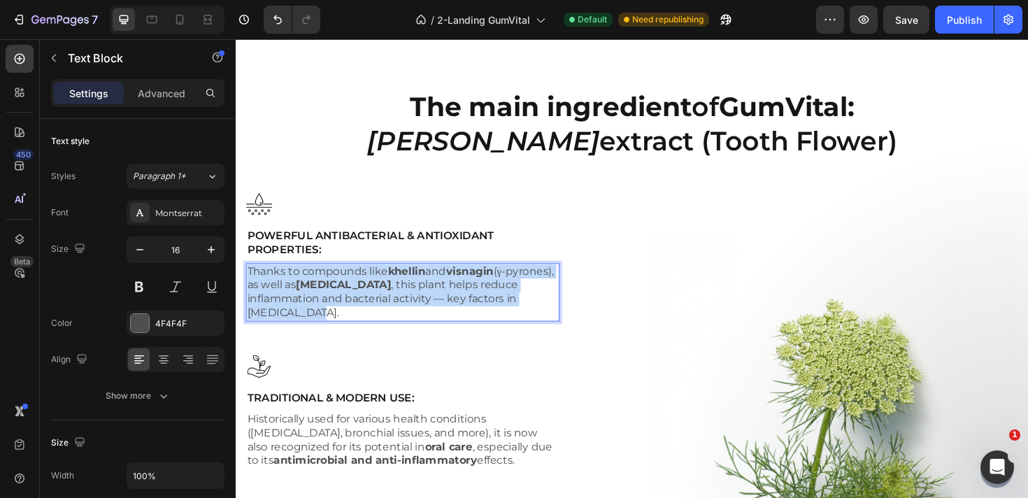
click at [391, 311] on p "Thanks to compounds like khellin and visnagin (γ-pyrones), as well as [MEDICAL_…" at bounding box center [411, 307] width 329 height 58
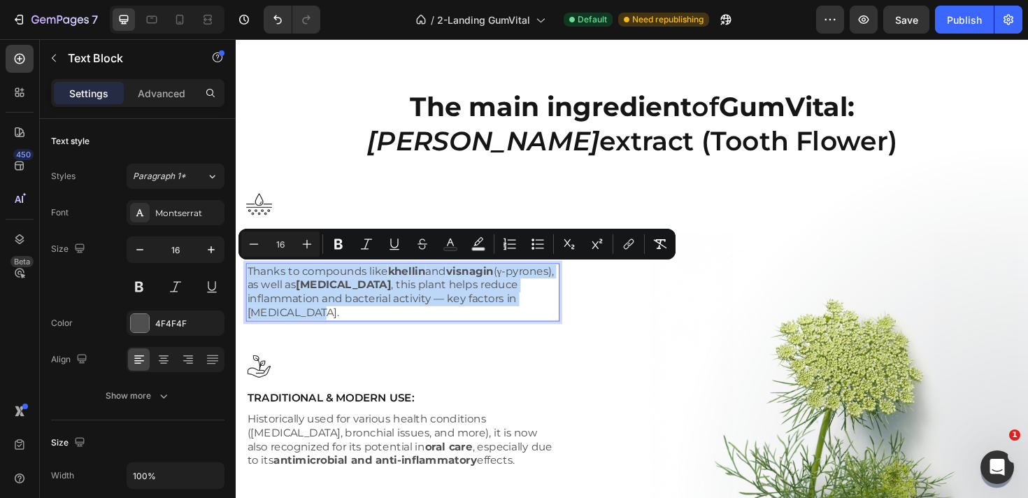
copy p "Thanks to compounds like khellin and visnagin (γ-pyrones), as well as [MEDICAL_…"
click at [383, 320] on p "Thanks to compounds like khellin and visnagin (γ-pyrones), as well as [MEDICAL_…" at bounding box center [411, 307] width 329 height 58
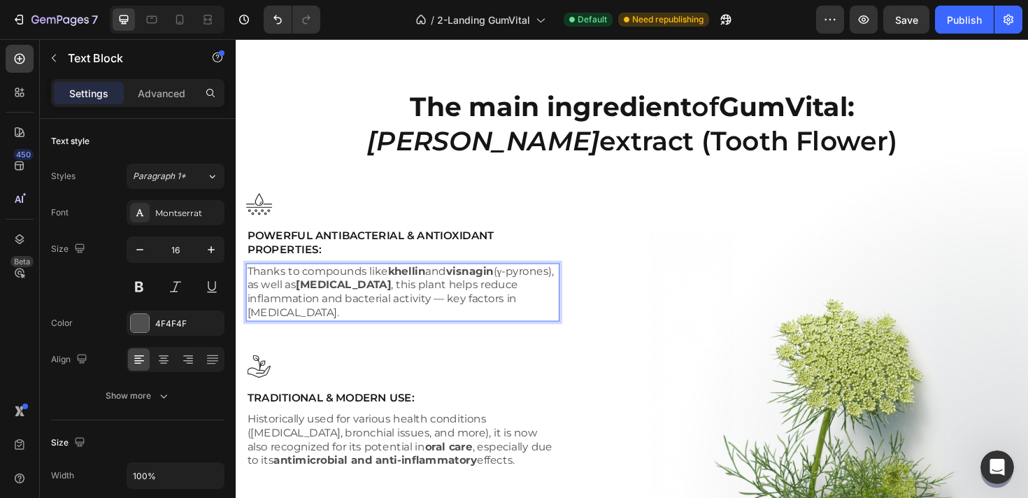
click at [476, 319] on p "Thanks to compounds like khellin and visnagin (γ-pyrones), as well as [MEDICAL_…" at bounding box center [411, 307] width 329 height 58
drag, startPoint x: 458, startPoint y: 314, endPoint x: 496, endPoint y: 334, distance: 43.5
click at [496, 334] on p "Thanks to compounds like khellin and visnagin (γ-pyrones), as well as [MEDICAL_…" at bounding box center [411, 307] width 329 height 58
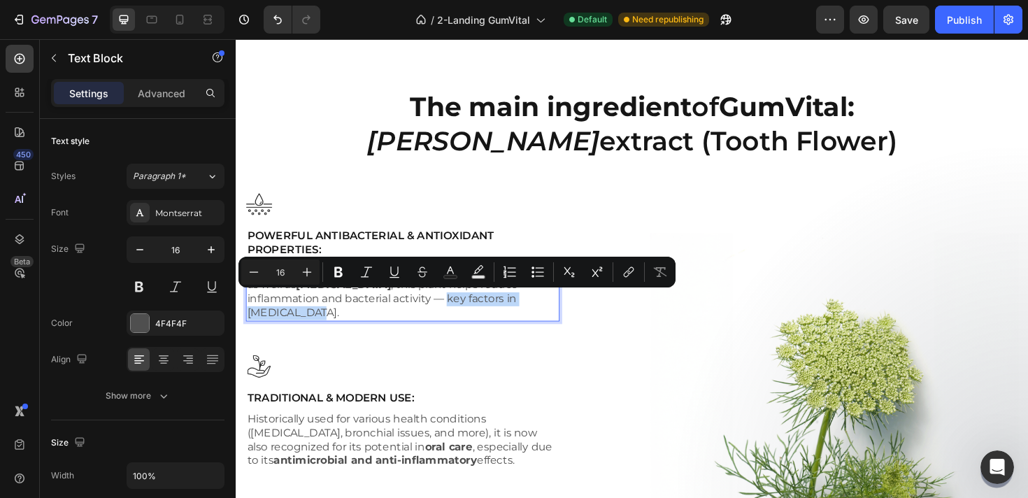
drag, startPoint x: 496, startPoint y: 329, endPoint x: 461, endPoint y: 317, distance: 37.2
click at [461, 317] on p "Thanks to compounds like khellin and visnagin (γ-pyrones), as well as [MEDICAL_…" at bounding box center [411, 307] width 329 height 58
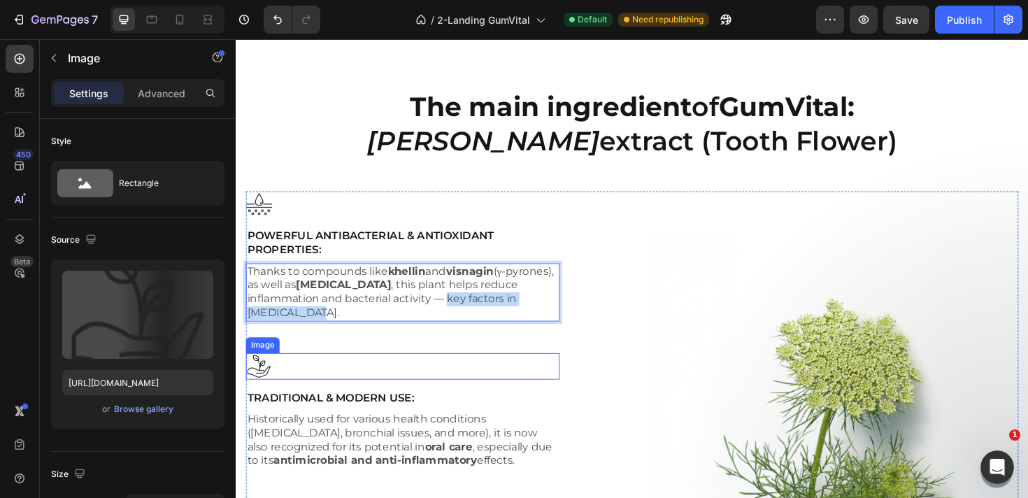
click at [365, 383] on div at bounding box center [412, 385] width 332 height 28
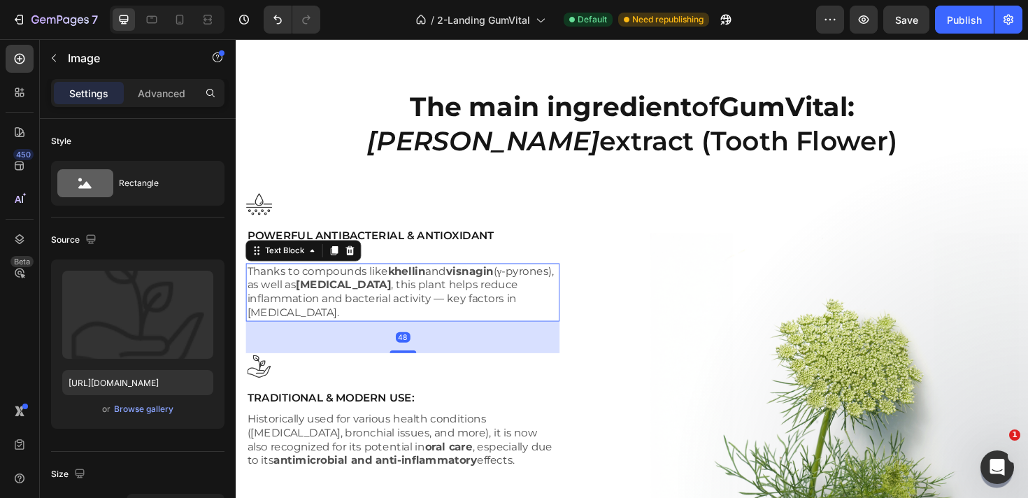
click at [371, 331] on p "Thanks to compounds like khellin and visnagin (γ-pyrones), as well as [MEDICAL_…" at bounding box center [411, 307] width 329 height 58
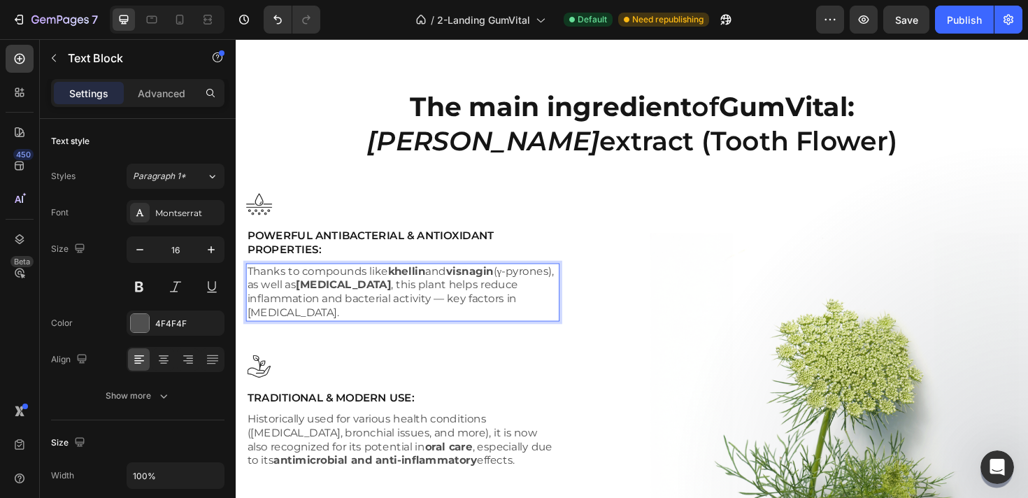
click at [464, 319] on p "Thanks to compounds like khellin and visnagin (γ-pyrones), as well as [MEDICAL_…" at bounding box center [411, 307] width 329 height 58
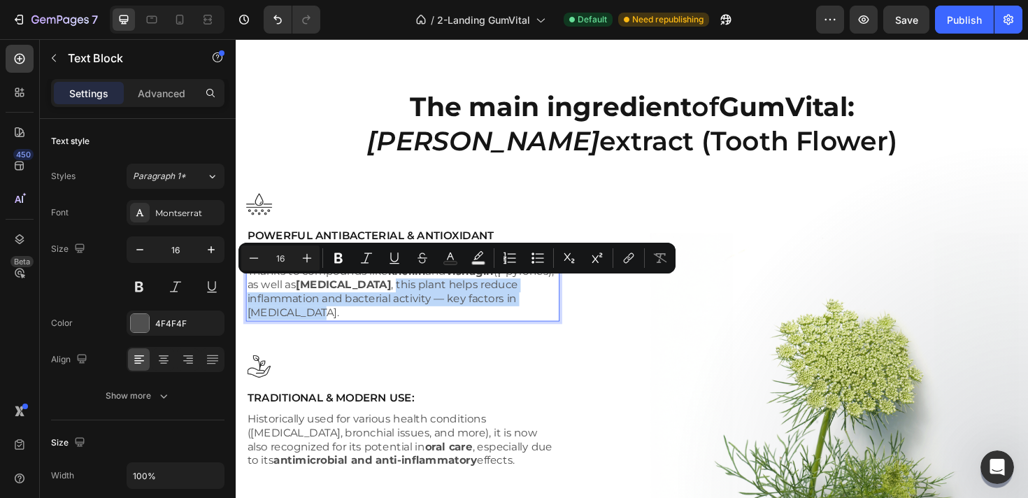
drag, startPoint x: 422, startPoint y: 299, endPoint x: 459, endPoint y: 324, distance: 44.6
click at [459, 324] on p "Thanks to compounds like khellin and visnagin (γ-pyrones), as well as [MEDICAL_…" at bounding box center [411, 307] width 329 height 58
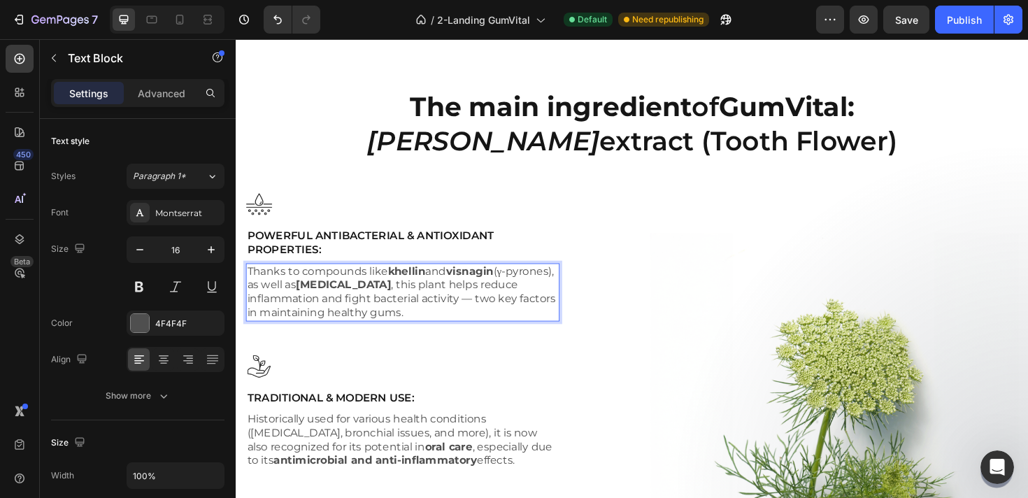
click at [480, 317] on p "Thanks to compounds like khellin and visnagin (γ-pyrones), as well as [MEDICAL_…" at bounding box center [411, 307] width 329 height 58
click at [480, 316] on p "Thanks to compounds like khellin and visnagin (γ-pyrones), as well as [MEDICAL_…" at bounding box center [411, 307] width 329 height 58
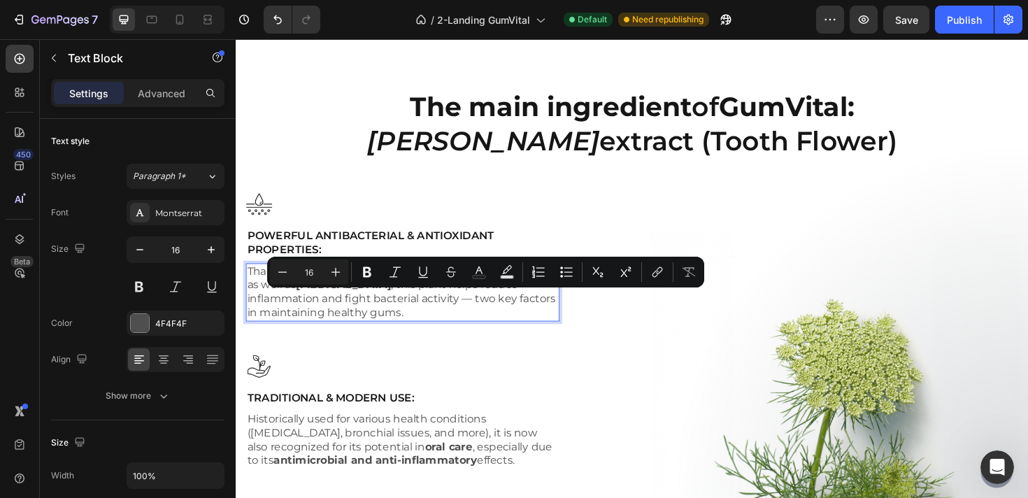
click at [480, 316] on p "Thanks to compounds like khellin and visnagin (γ-pyrones), as well as [MEDICAL_…" at bounding box center [411, 307] width 329 height 58
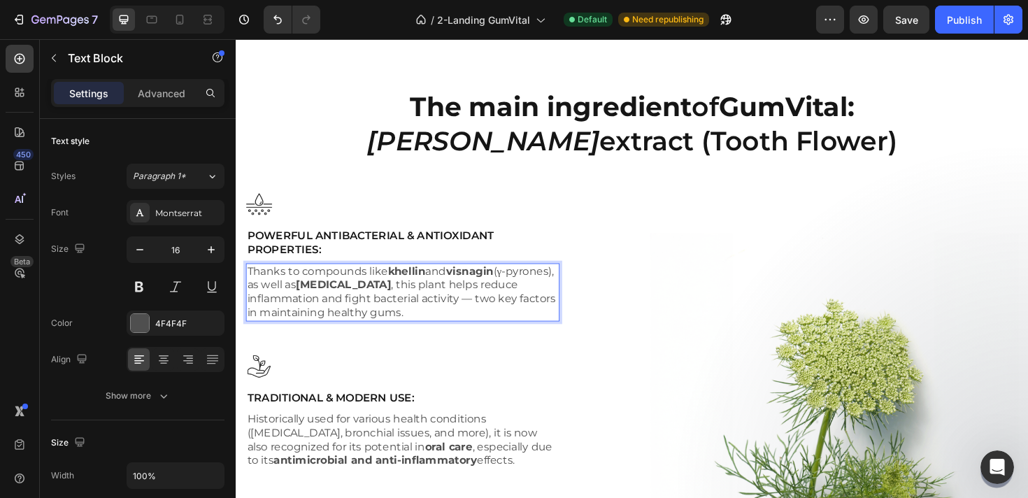
click at [484, 316] on p "Thanks to compounds like khellin and visnagin (γ-pyrones), as well as [MEDICAL_…" at bounding box center [411, 307] width 329 height 58
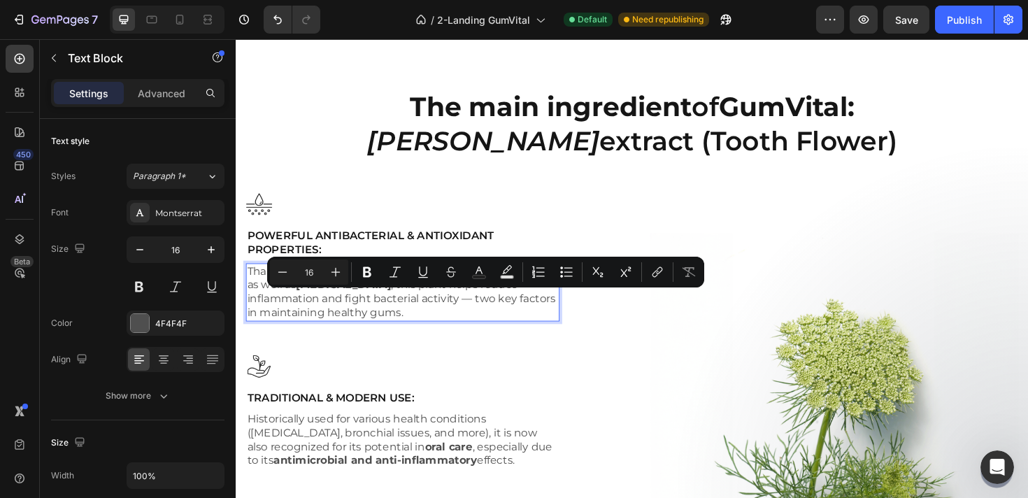
click at [478, 314] on p "Thanks to compounds like khellin and visnagin (γ-pyrones), as well as [MEDICAL_…" at bounding box center [411, 307] width 329 height 58
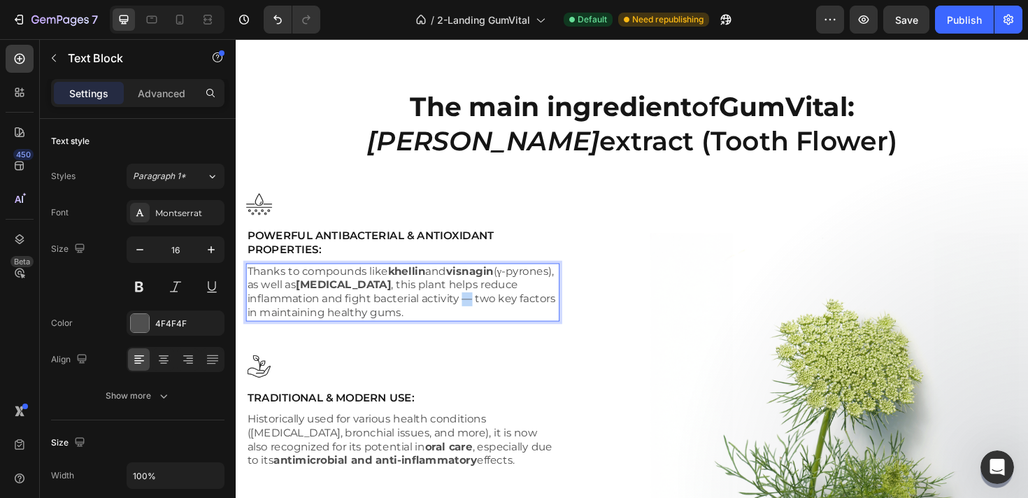
click at [478, 314] on p "Thanks to compounds like khellin and visnagin (γ-pyrones), as well as [MEDICAL_…" at bounding box center [411, 307] width 329 height 58
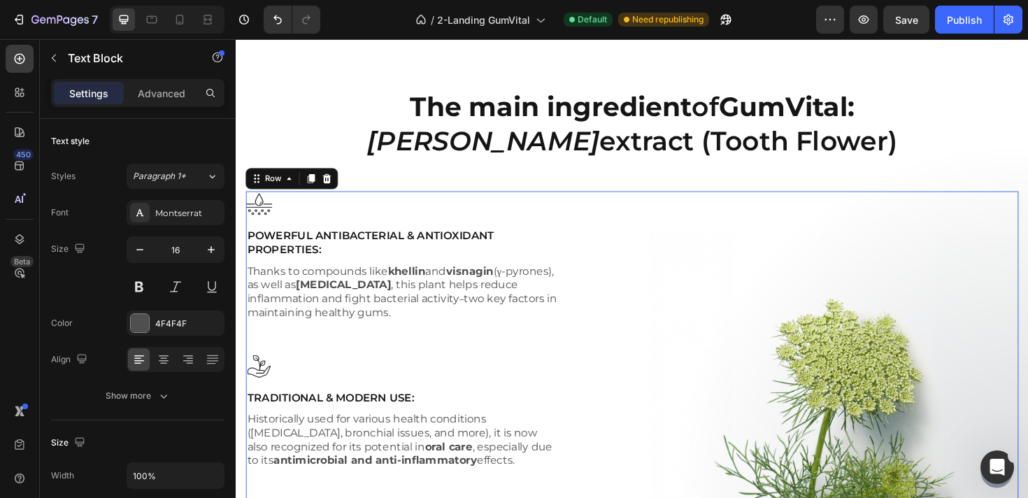
click at [524, 408] on div "Image Powerful Antibacterial & Antioxidant Properties: Text Block Thanks to com…" at bounding box center [412, 418] width 332 height 436
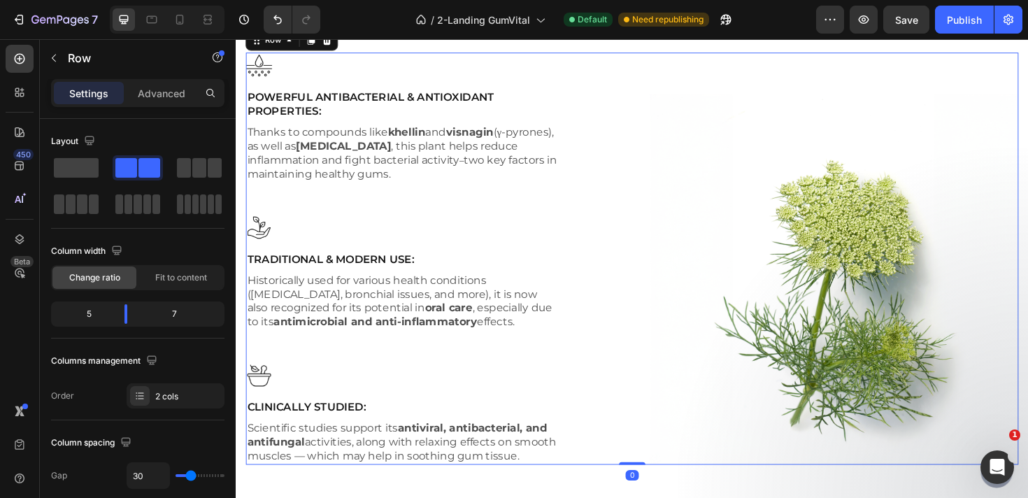
scroll to position [2903, 0]
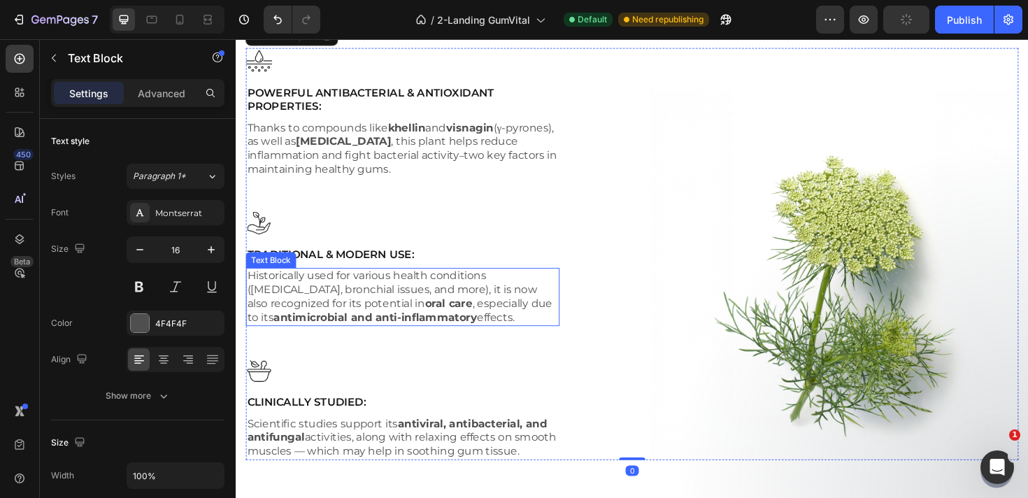
click at [405, 294] on p "Historically used for various health conditions ([MEDICAL_DATA], bronchial issu…" at bounding box center [411, 311] width 329 height 58
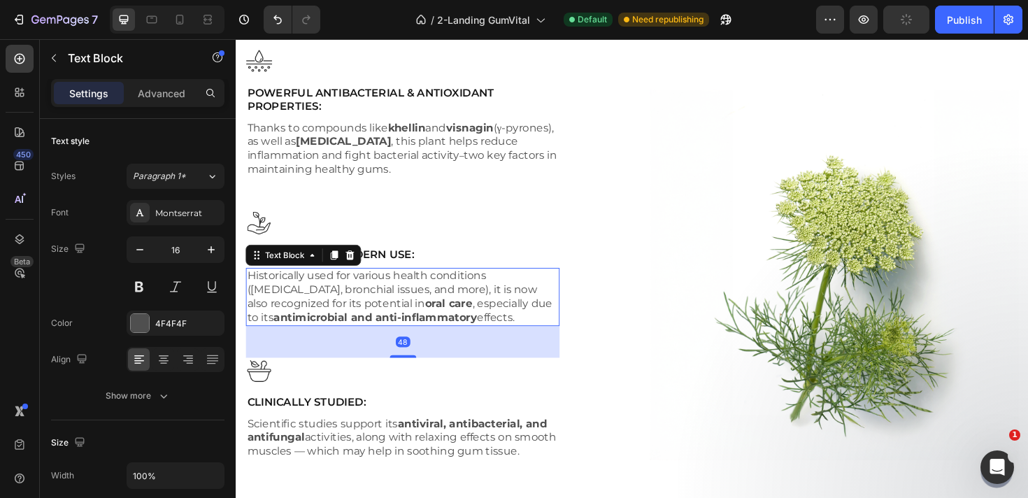
click at [405, 294] on p "Historically used for various health conditions ([MEDICAL_DATA], bronchial issu…" at bounding box center [411, 311] width 329 height 58
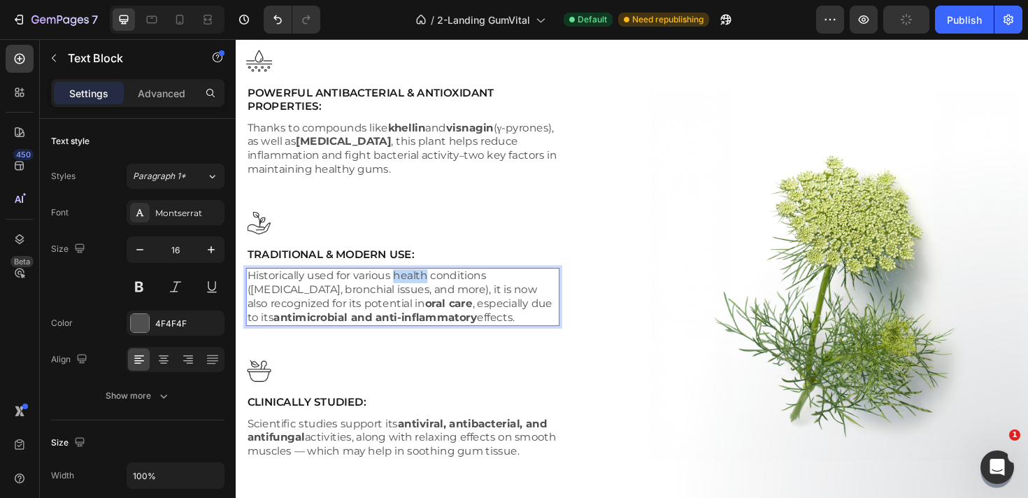
click at [405, 294] on p "Historically used for various health conditions ([MEDICAL_DATA], bronchial issu…" at bounding box center [411, 311] width 329 height 58
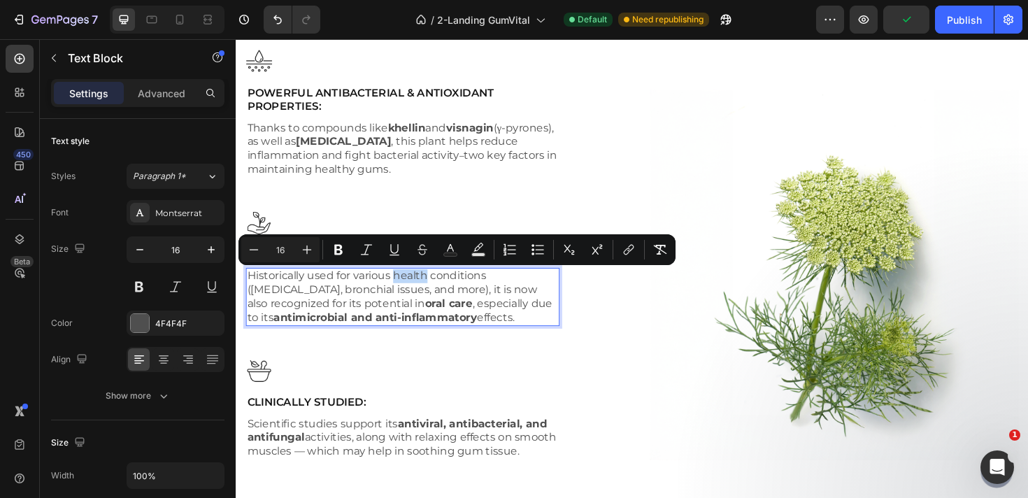
copy p "Historically used for various health conditions ([MEDICAL_DATA], bronchial issu…"
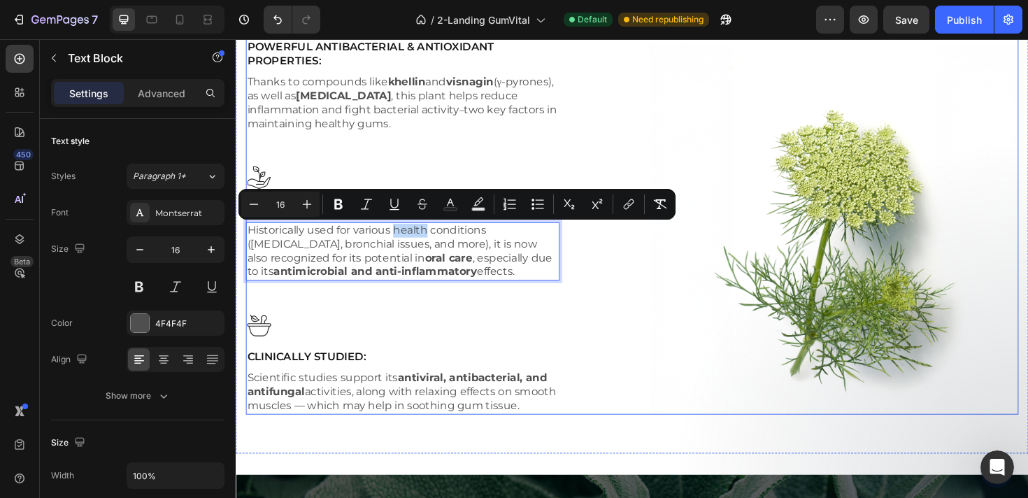
scroll to position [2955, 0]
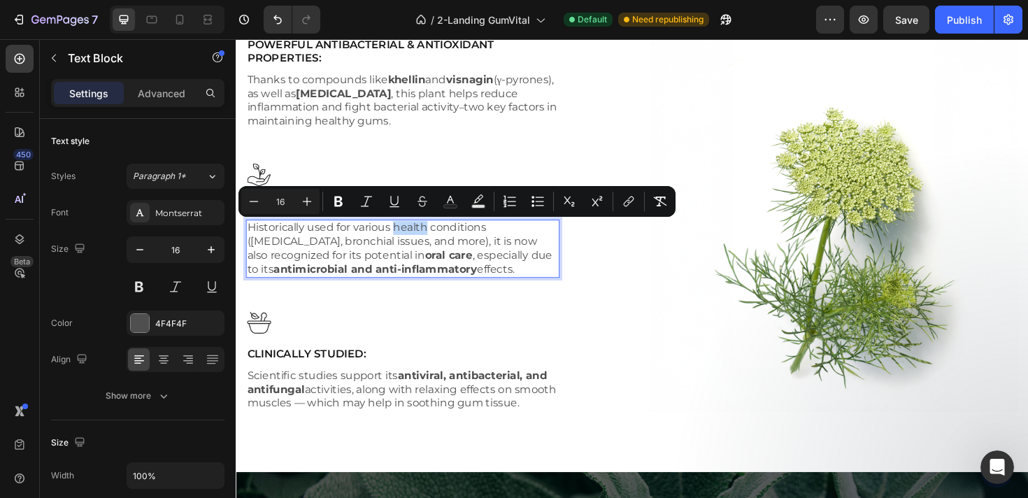
click at [454, 271] on p "Historically used for various health conditions ([MEDICAL_DATA], bronchial issu…" at bounding box center [411, 260] width 329 height 58
click at [461, 286] on p "Historically used for various health conditions ([MEDICAL_DATA], bronchial issu…" at bounding box center [411, 260] width 329 height 58
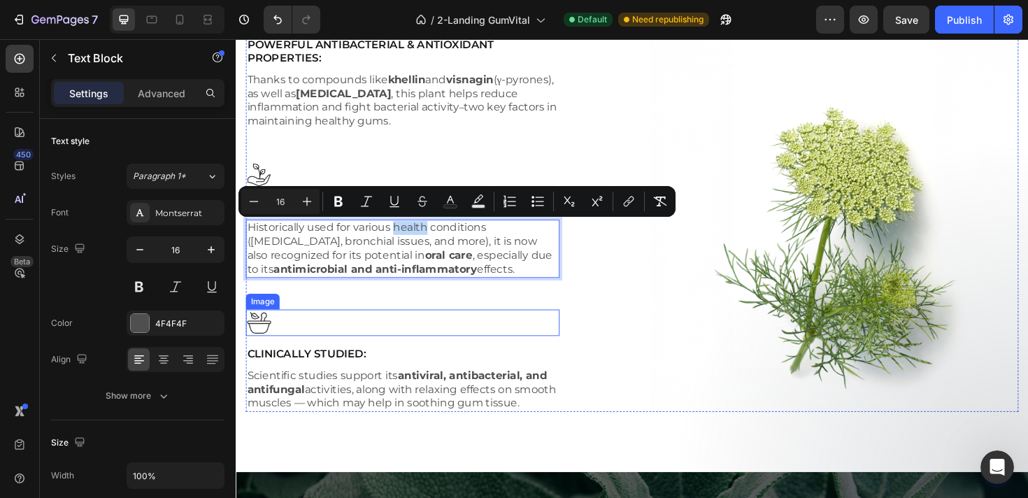
click at [476, 336] on div at bounding box center [412, 339] width 332 height 28
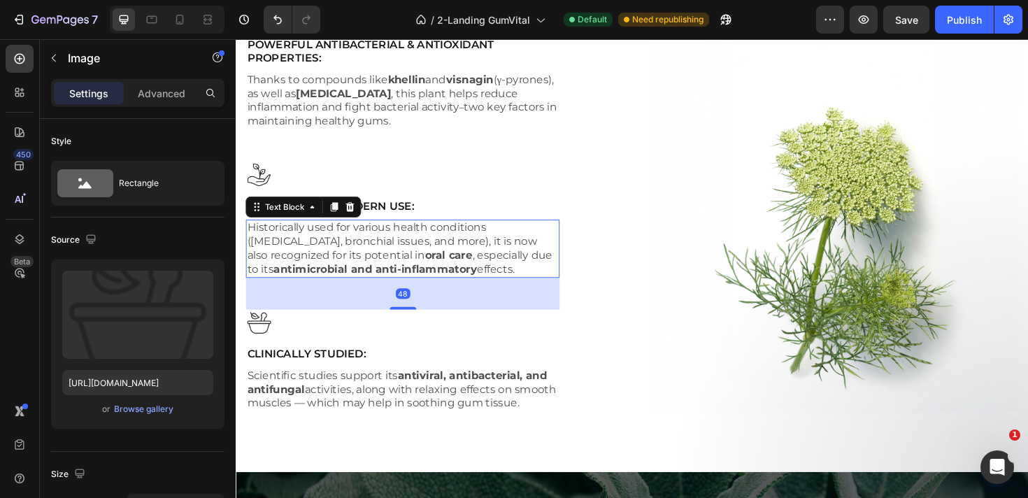
click at [438, 291] on div "Historically used for various health conditions ([MEDICAL_DATA], bronchial issu…" at bounding box center [412, 260] width 332 height 61
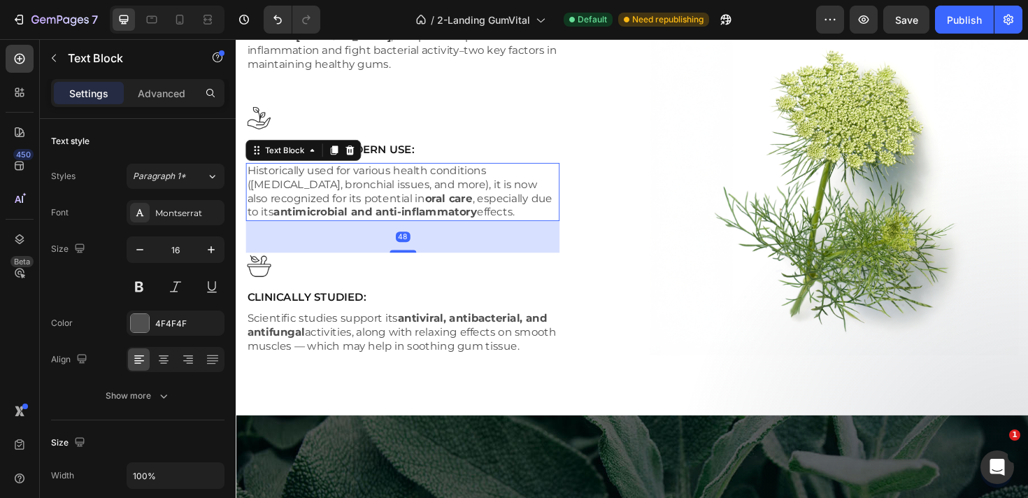
scroll to position [3048, 0]
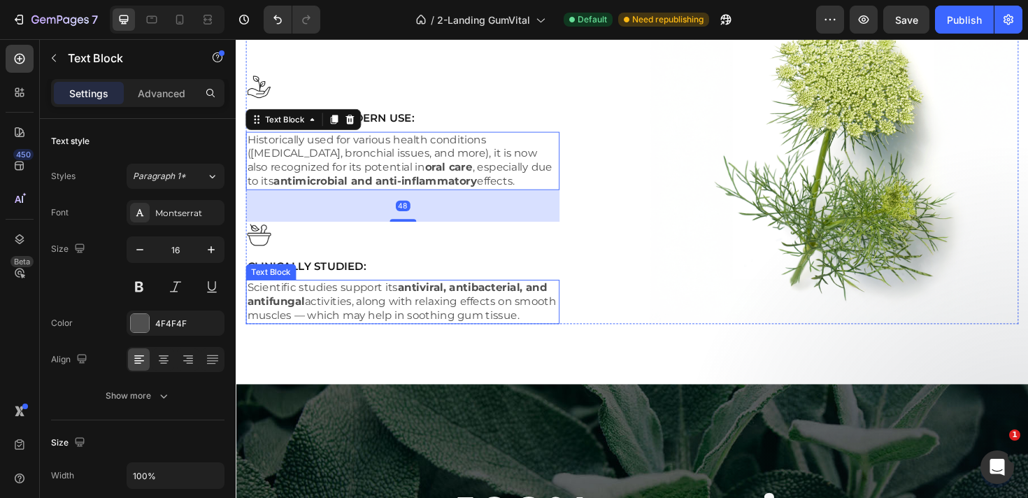
click at [433, 318] on p "Scientific studies support its antiviral, antibacterial, and antifungal activit…" at bounding box center [411, 316] width 329 height 43
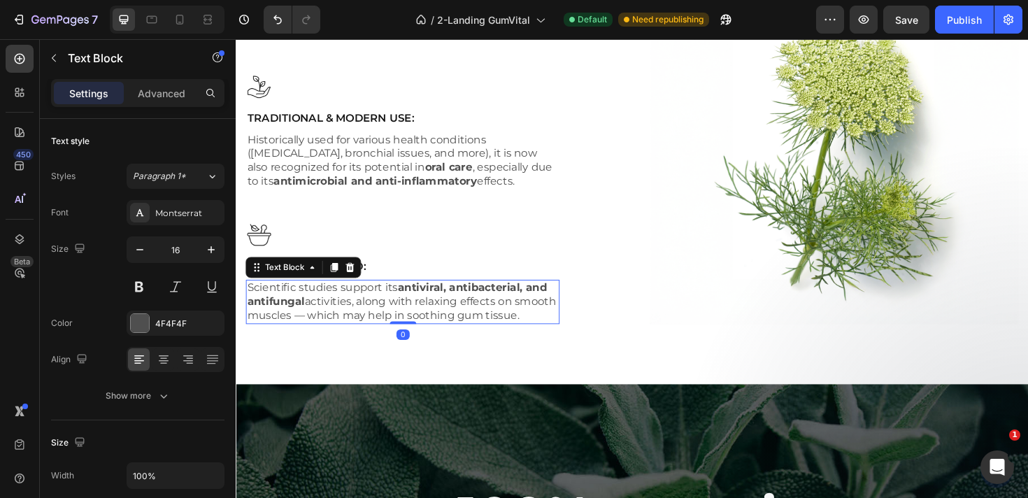
click at [433, 318] on p "Scientific studies support its antiviral, antibacterial, and antifungal activit…" at bounding box center [411, 316] width 329 height 43
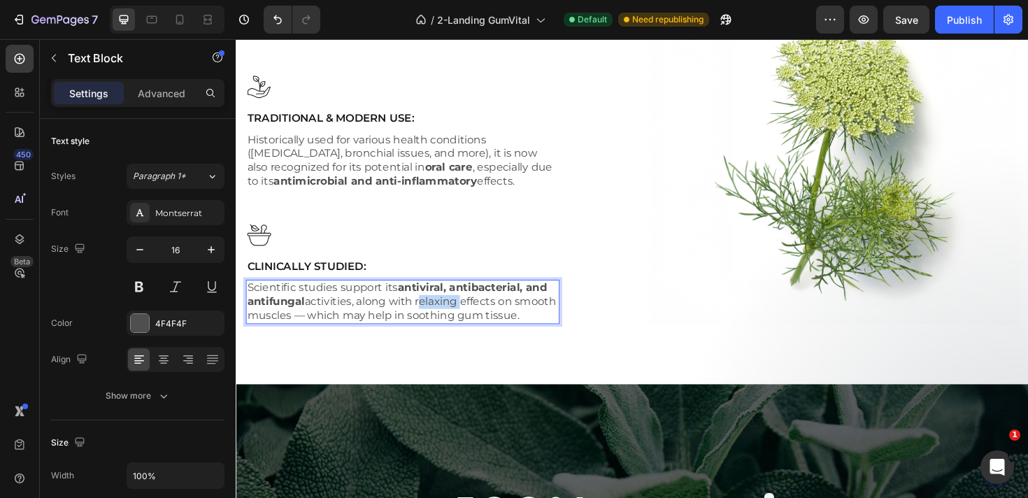
click at [433, 318] on p "Scientific studies support its antiviral, antibacterial, and antifungal activit…" at bounding box center [411, 316] width 329 height 43
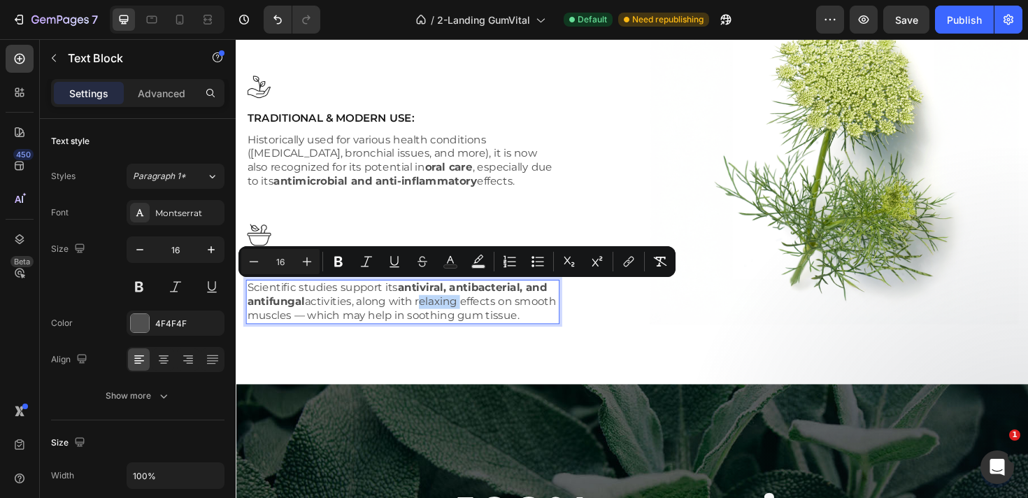
click at [472, 338] on p "Scientific studies support its antiviral, antibacterial, and antifungal activit…" at bounding box center [411, 316] width 329 height 43
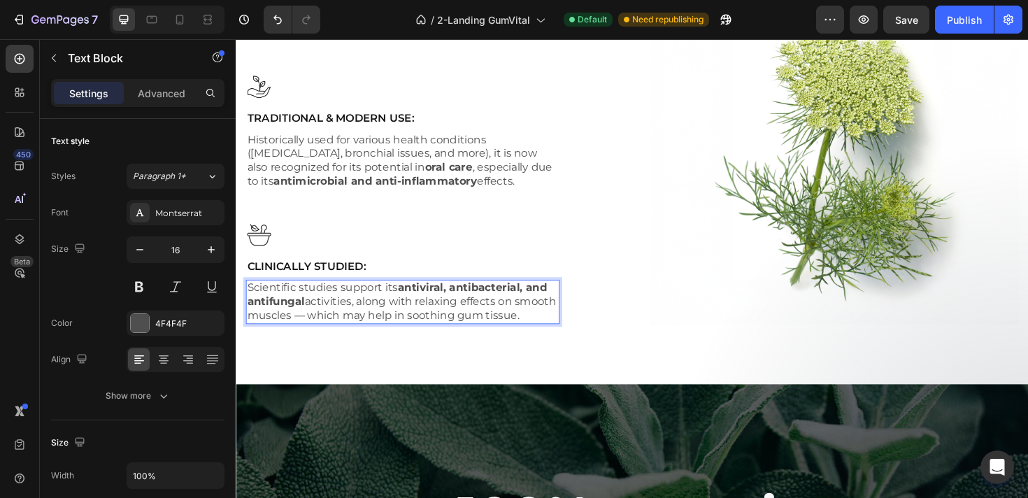
click at [347, 332] on p "Scientific studies support its antiviral, antibacterial, and antifungal activit…" at bounding box center [411, 316] width 329 height 43
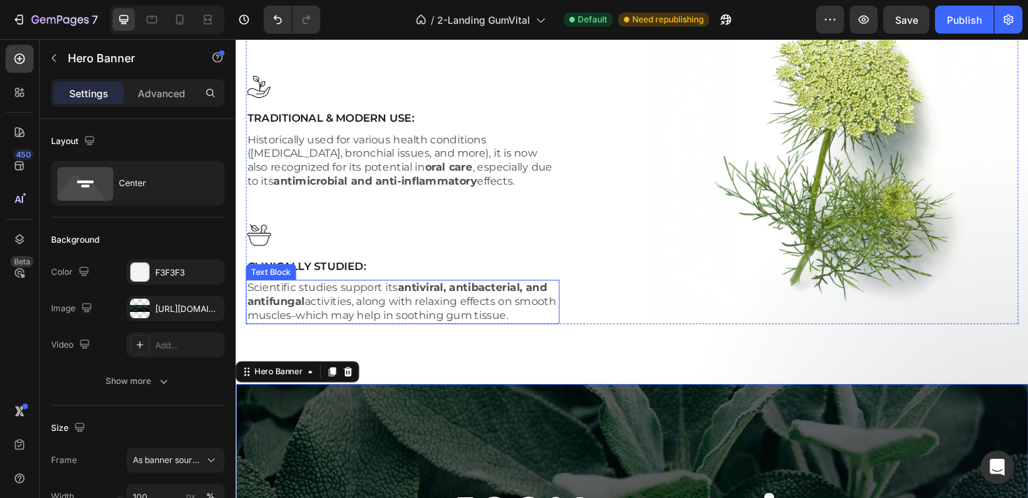
click at [401, 331] on p "Scientific studies support its antiviral, antibacterial, and antifungal activit…" at bounding box center [411, 316] width 329 height 43
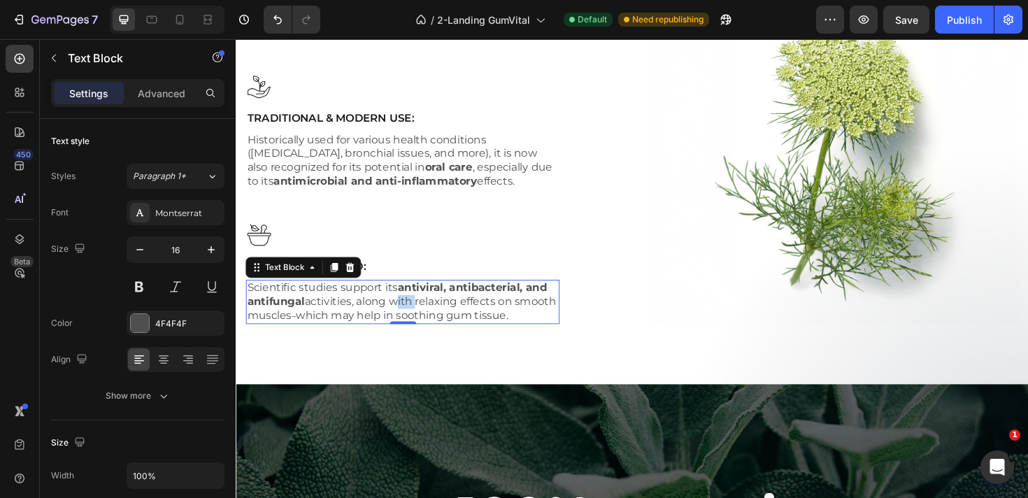
click at [415, 319] on p "Scientific studies support its antiviral, antibacterial, and antifungal activit…" at bounding box center [411, 316] width 329 height 43
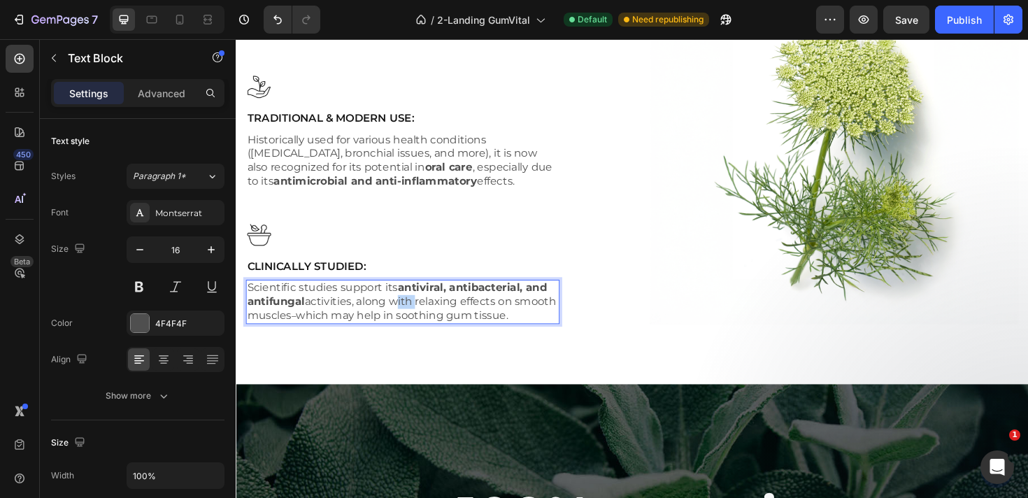
click at [415, 319] on p "Scientific studies support its antiviral, antibacterial, and antifungal activit…" at bounding box center [411, 316] width 329 height 43
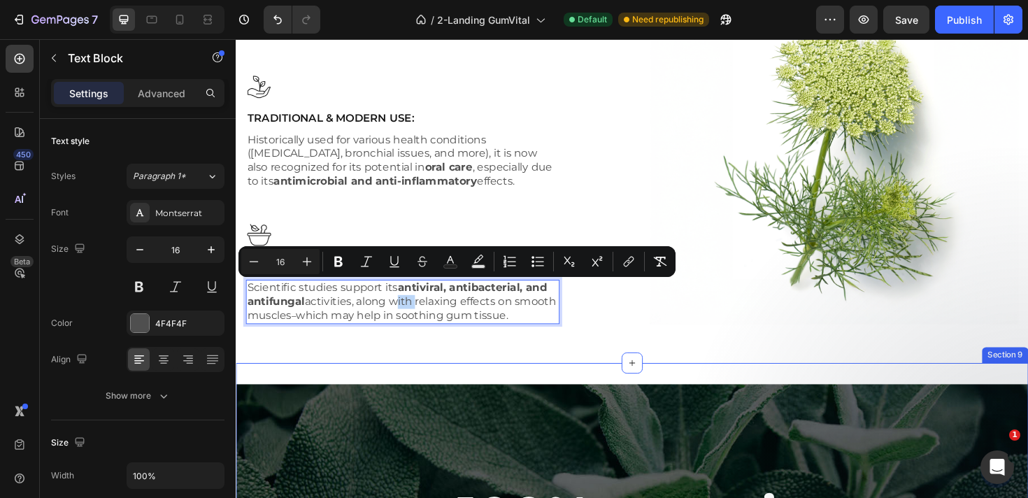
copy p "Scientific studies support its antiviral, antibacterial, and antifungal activit…"
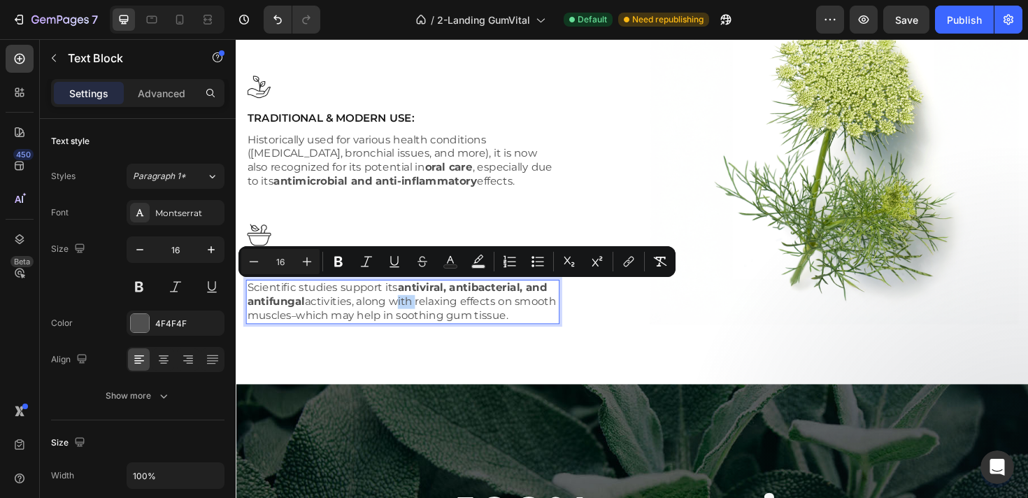
click at [415, 320] on p "Scientific studies support its antiviral, antibacterial, and antifungal activit…" at bounding box center [411, 316] width 329 height 43
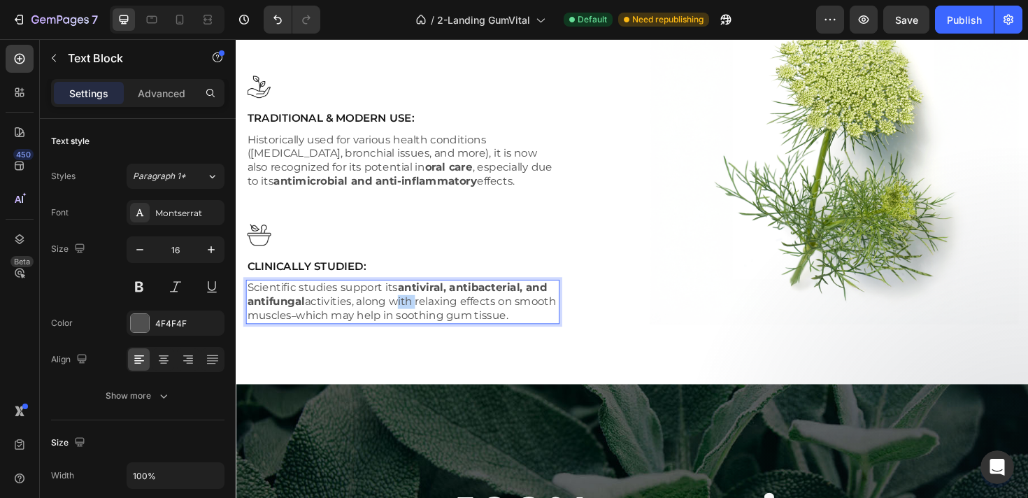
click at [415, 320] on p "Scientific studies support its antiviral, antibacterial, and antifungal activit…" at bounding box center [411, 316] width 329 height 43
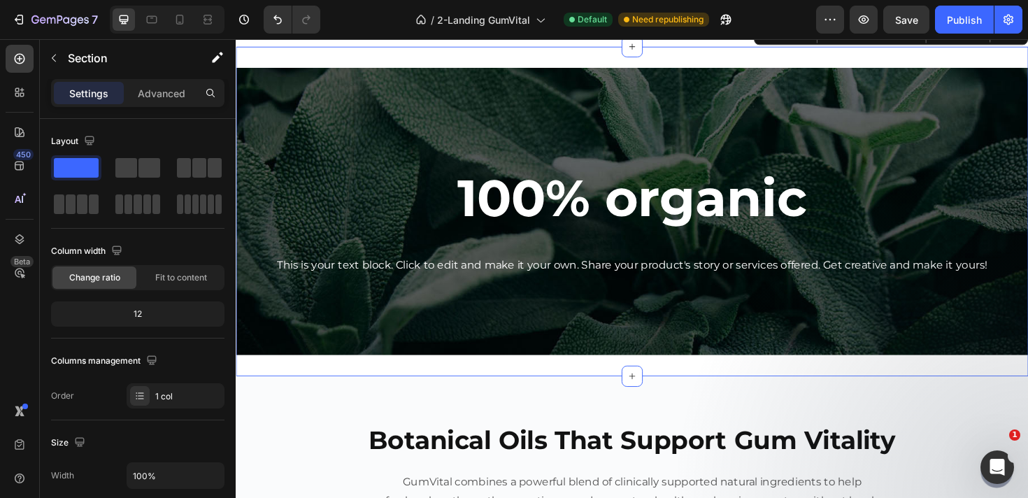
scroll to position [3403, 0]
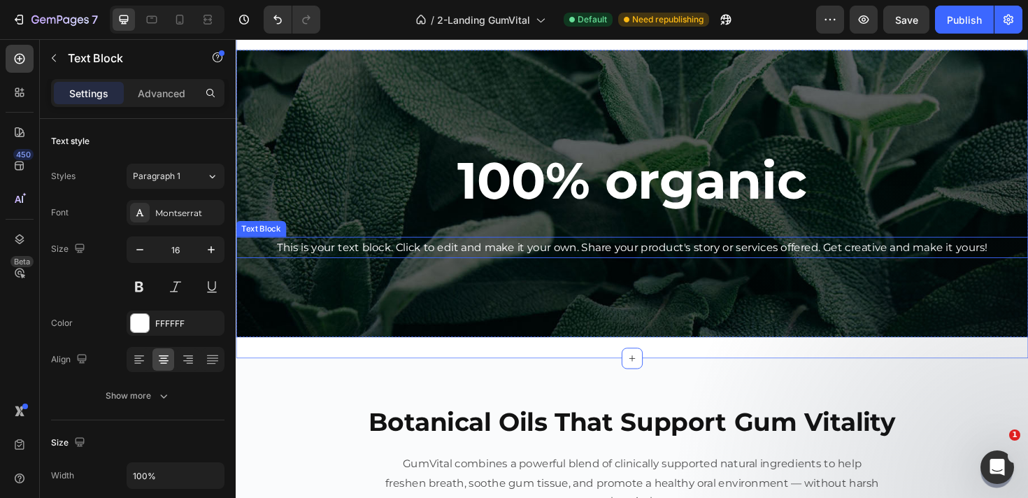
click at [415, 261] on p "This is your text block. Click to edit and make it your own. Share your product…" at bounding box center [655, 260] width 836 height 20
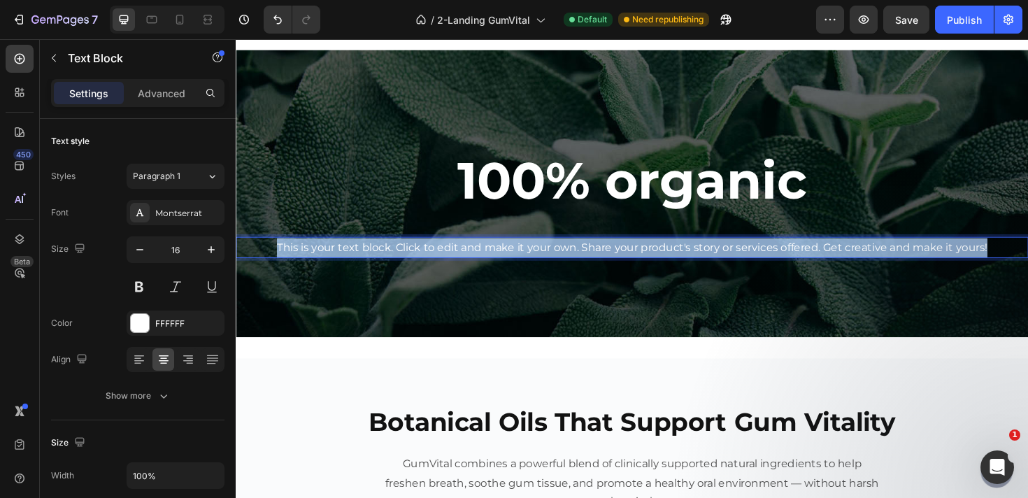
click at [415, 261] on p "This is your text block. Click to edit and make it your own. Share your product…" at bounding box center [655, 260] width 836 height 20
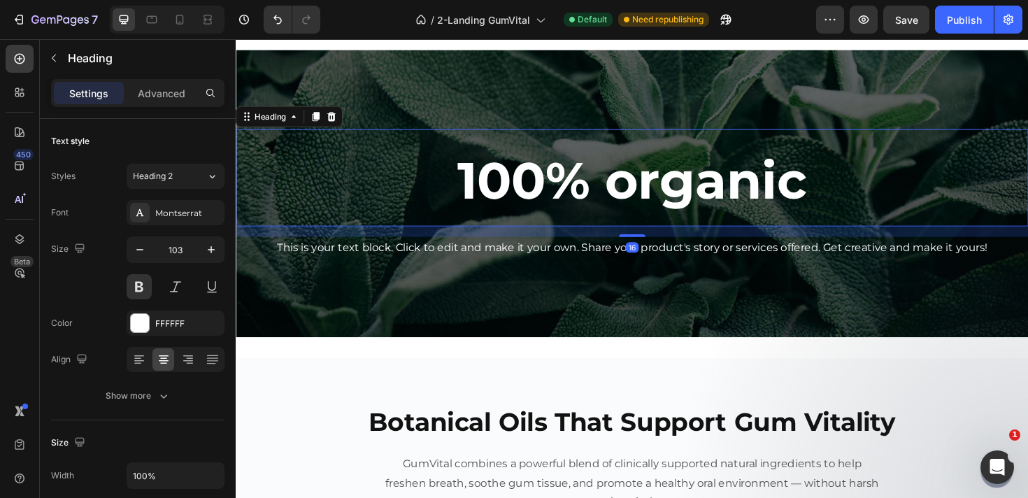
click at [547, 193] on span "100% organic" at bounding box center [655, 188] width 371 height 66
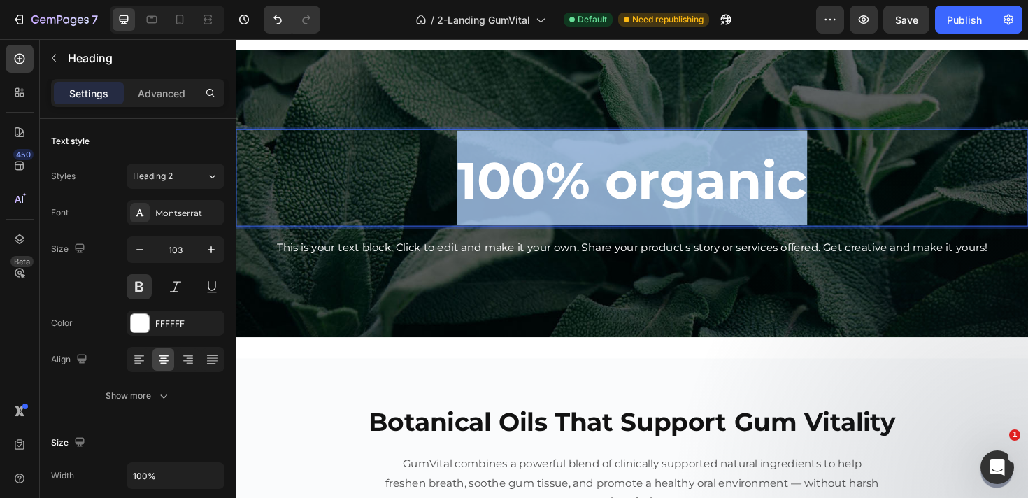
click at [547, 193] on span "100% organic" at bounding box center [655, 188] width 371 height 66
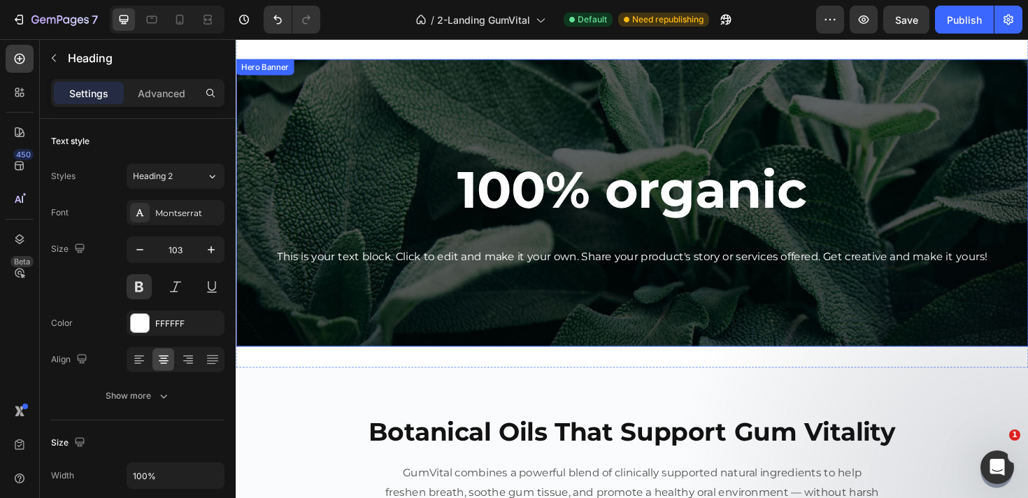
scroll to position [3391, 0]
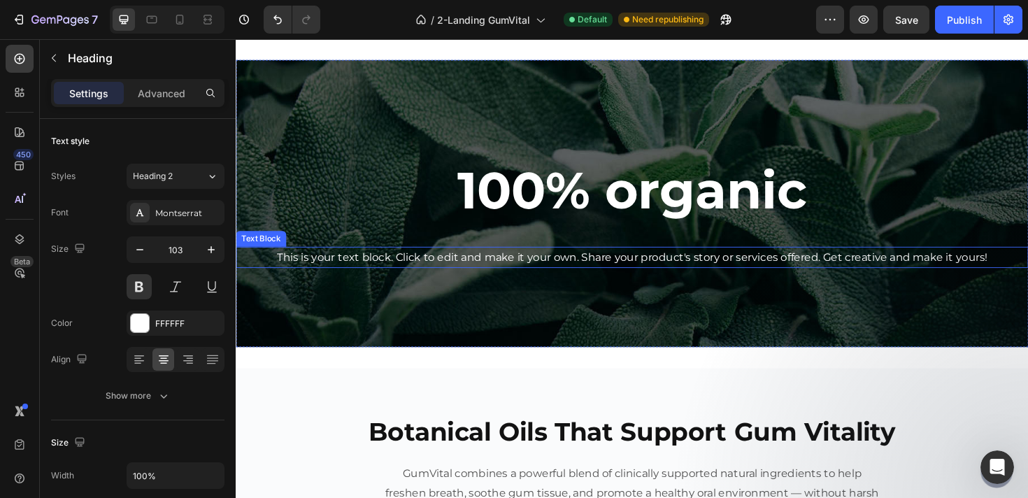
click at [518, 273] on p "This is your text block. Click to edit and make it your own. Share your product…" at bounding box center [655, 270] width 836 height 20
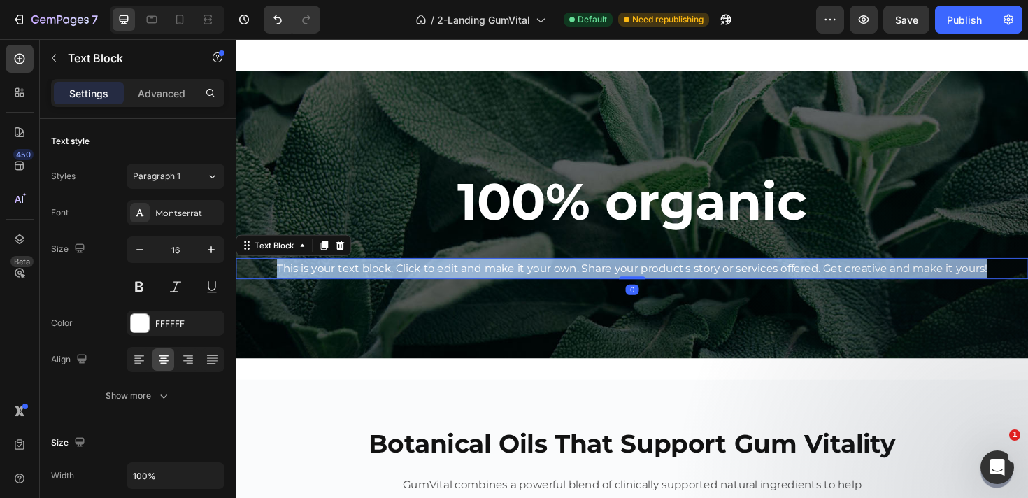
click at [518, 273] on p "This is your text block. Click to edit and make it your own. Share your product…" at bounding box center [655, 282] width 836 height 20
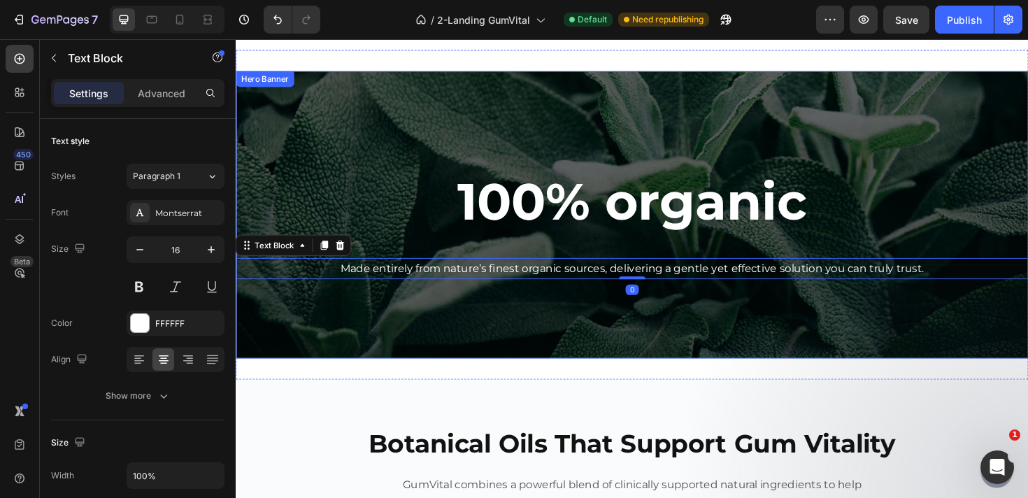
click at [493, 340] on div "Background Image" at bounding box center [655, 225] width 839 height 304
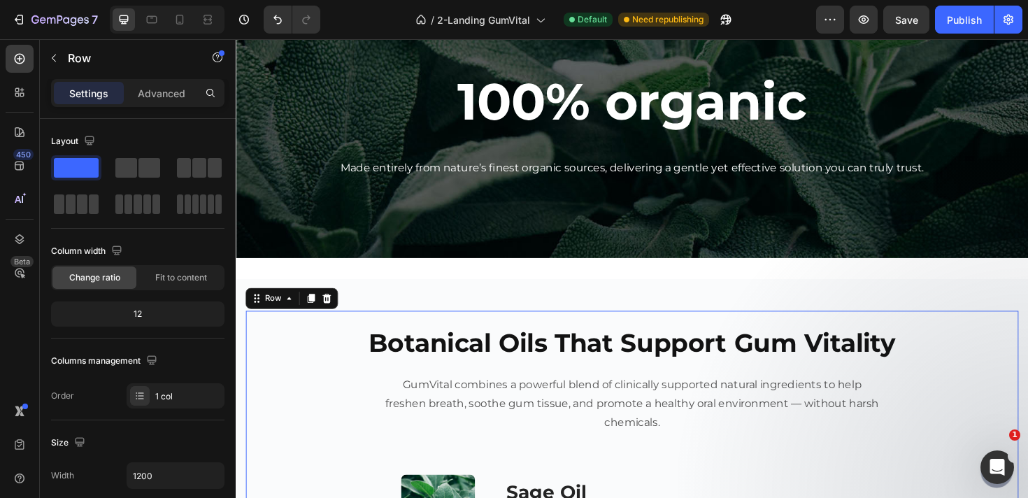
scroll to position [3488, 0]
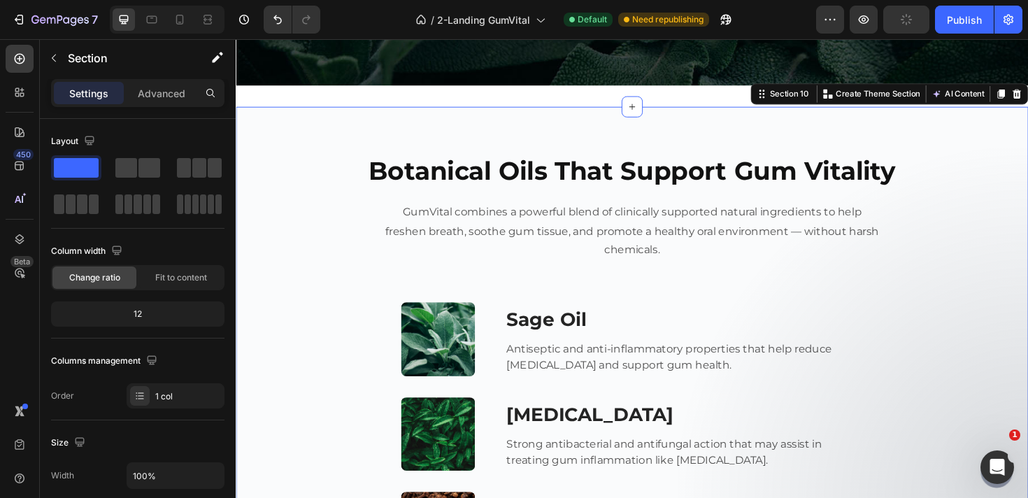
scroll to position [3744, 0]
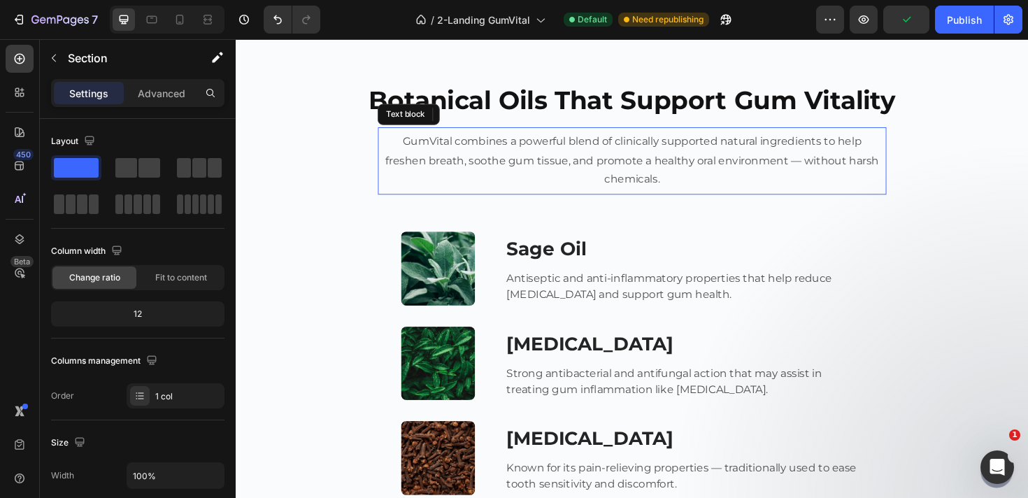
click at [623, 164] on p "GumVital combines a powerful blend of clinically supported natural ingredients …" at bounding box center [655, 168] width 527 height 60
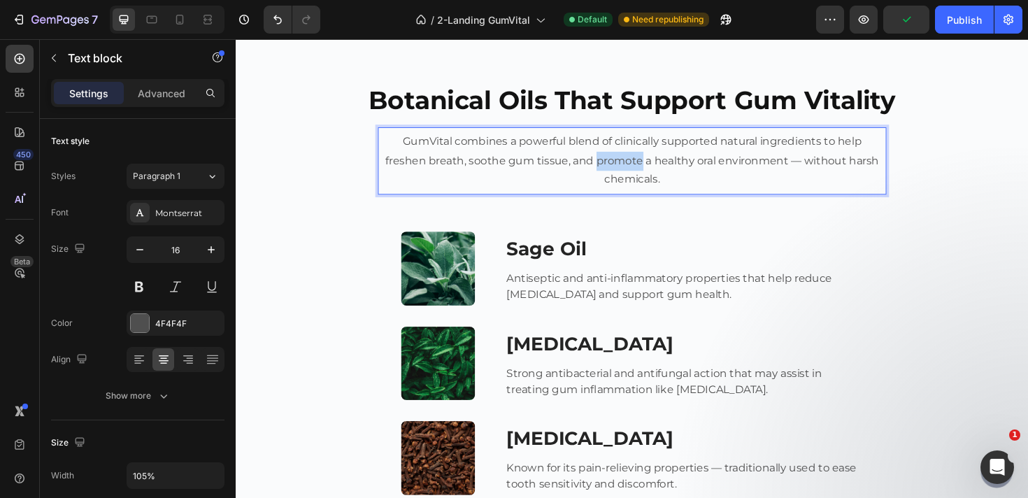
click at [623, 164] on p "GumVital combines a powerful blend of clinically supported natural ingredients …" at bounding box center [655, 168] width 527 height 60
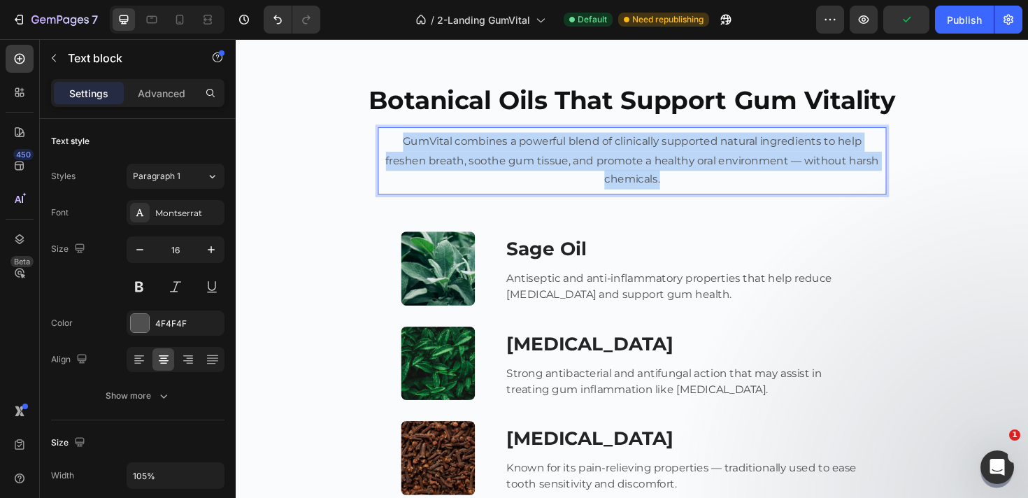
click at [623, 164] on p "GumVital combines a powerful blend of clinically supported natural ingredients …" at bounding box center [655, 168] width 527 height 60
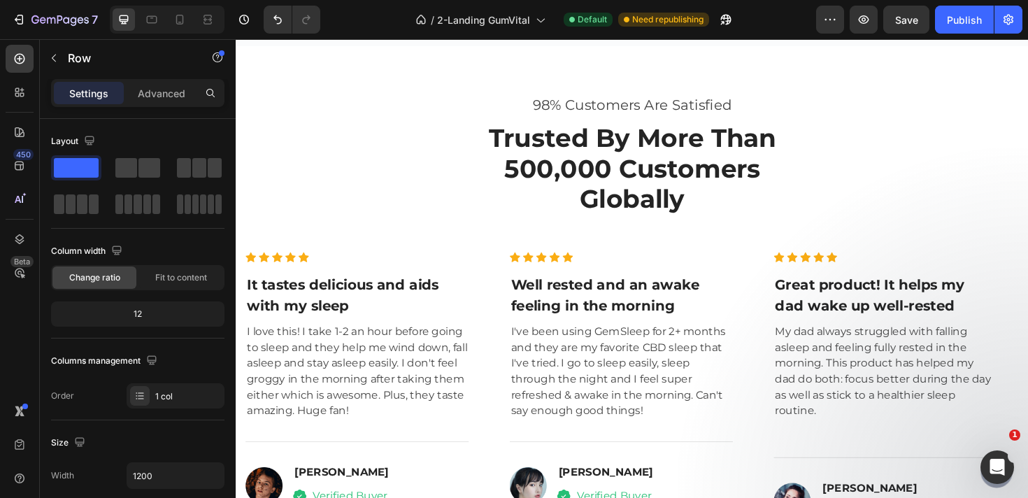
scroll to position [4705, 0]
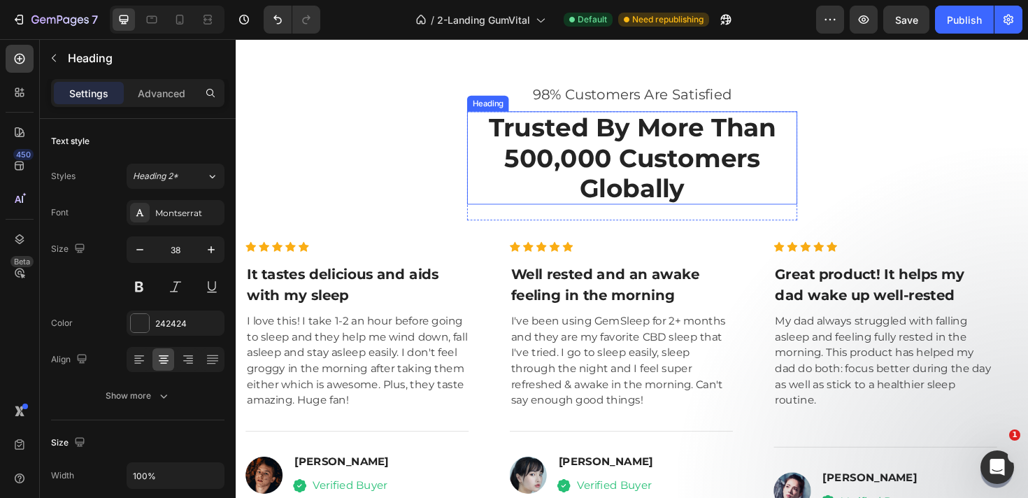
click at [620, 141] on p "Trusted By More Than 500,000 Customers Globally" at bounding box center [655, 165] width 347 height 96
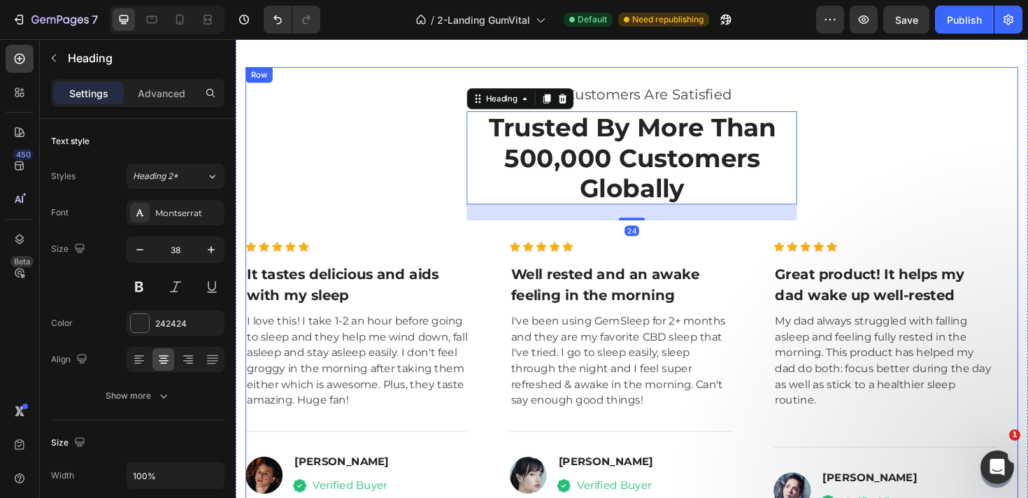
click at [399, 175] on div "98% Customers Are Satisfied Text block Trusted By More Than 500,000 Customers G…" at bounding box center [655, 312] width 818 height 455
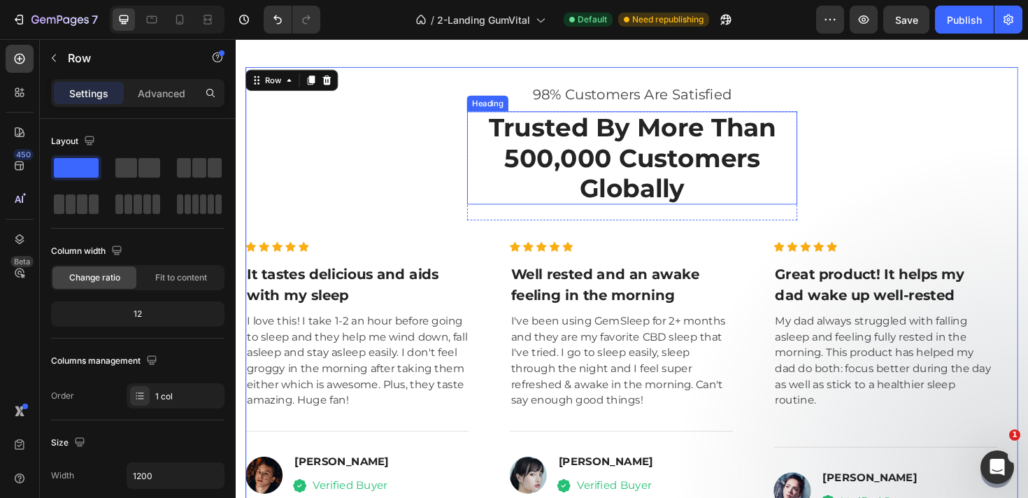
click at [561, 168] on p "Trusted By More Than 500,000 Customers Globally" at bounding box center [655, 165] width 347 height 96
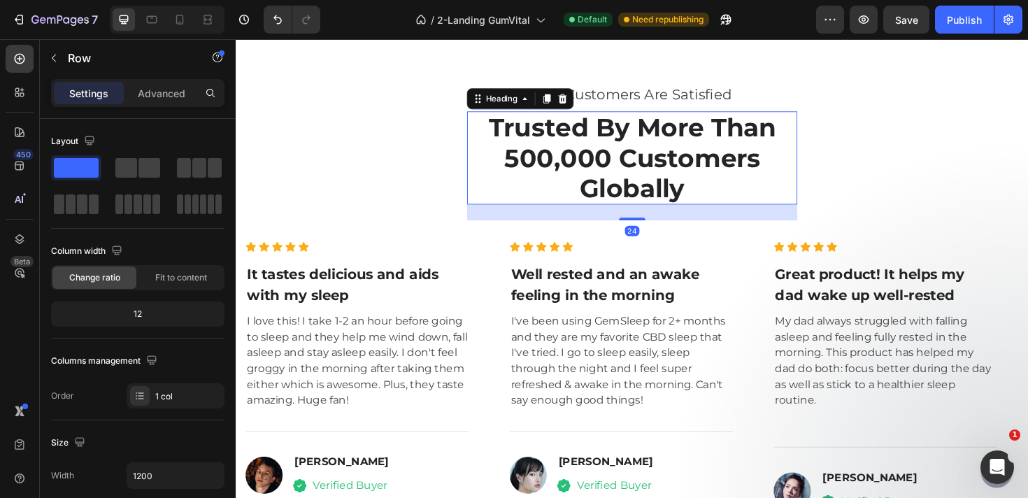
click at [449, 188] on div "98% Customers Are Satisfied Text block Trusted By More Than 500,000 Customers G…" at bounding box center [655, 312] width 818 height 455
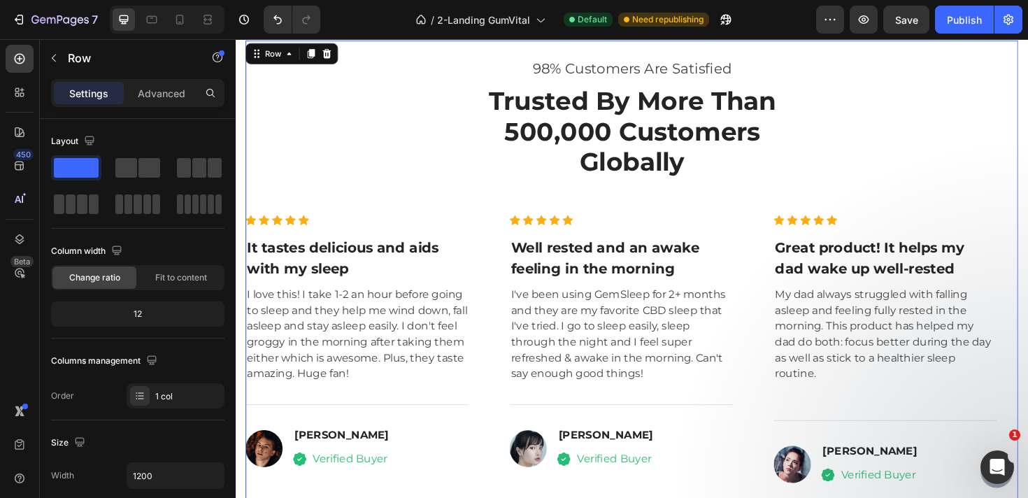
scroll to position [4732, 0]
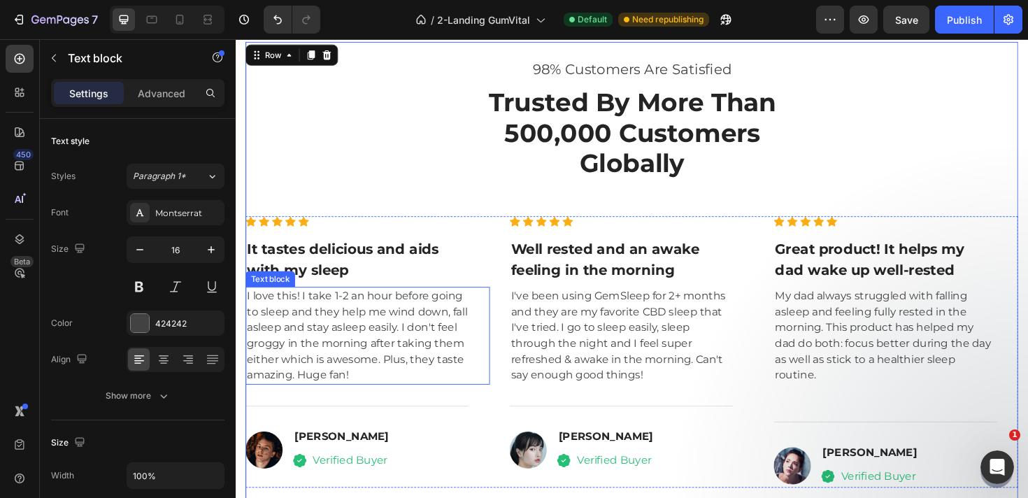
click at [336, 316] on p "I love this! I take 1-2 an hour before going to sleep and they help me wind dow…" at bounding box center [364, 353] width 234 height 101
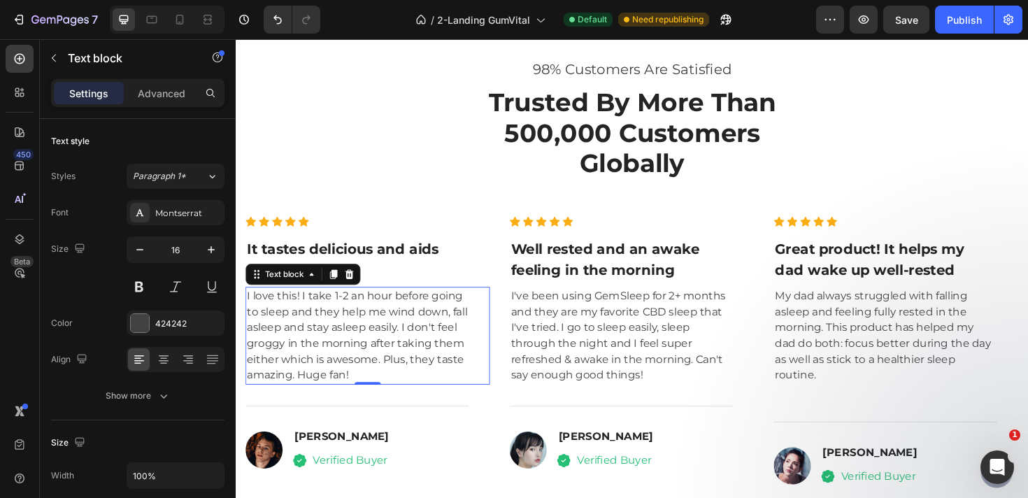
click at [336, 316] on p "I love this! I take 1-2 an hour before going to sleep and they help me wind dow…" at bounding box center [364, 353] width 234 height 101
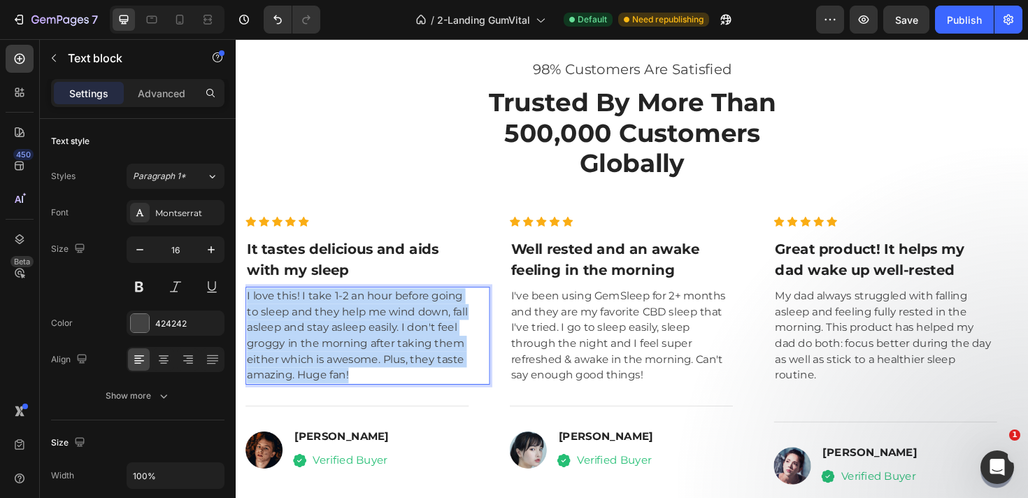
click at [336, 316] on p "I love this! I take 1-2 an hour before going to sleep and they help me wind dow…" at bounding box center [364, 353] width 234 height 101
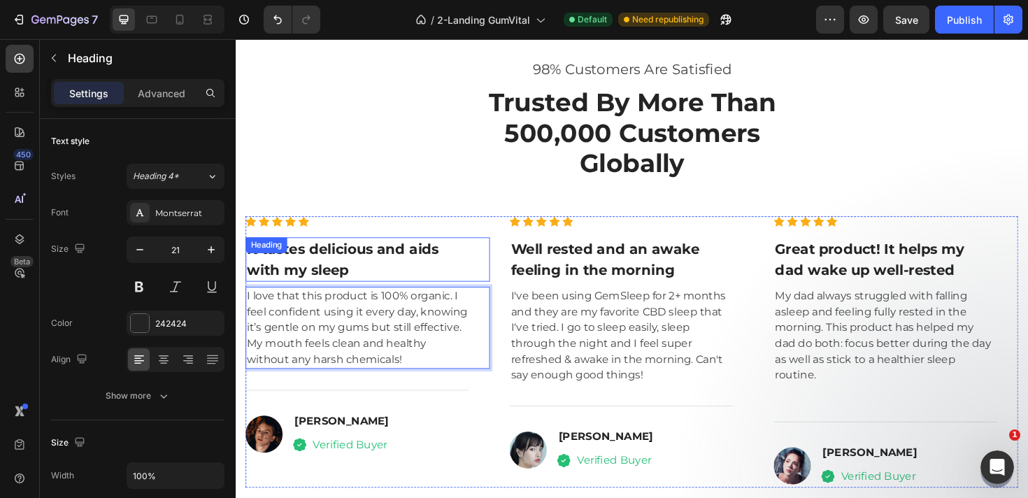
click at [299, 266] on div "It tastes delicious and aids with my sleep Heading" at bounding box center [375, 272] width 259 height 47
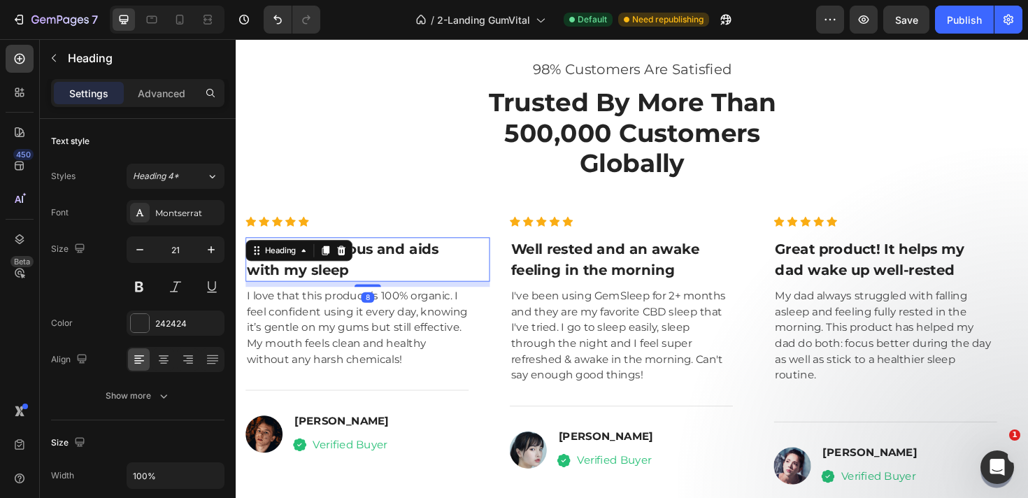
click at [299, 266] on div "Heading" at bounding box center [283, 263] width 38 height 13
click at [364, 289] on p "It tastes delicious and aids with my sleep" at bounding box center [364, 272] width 234 height 44
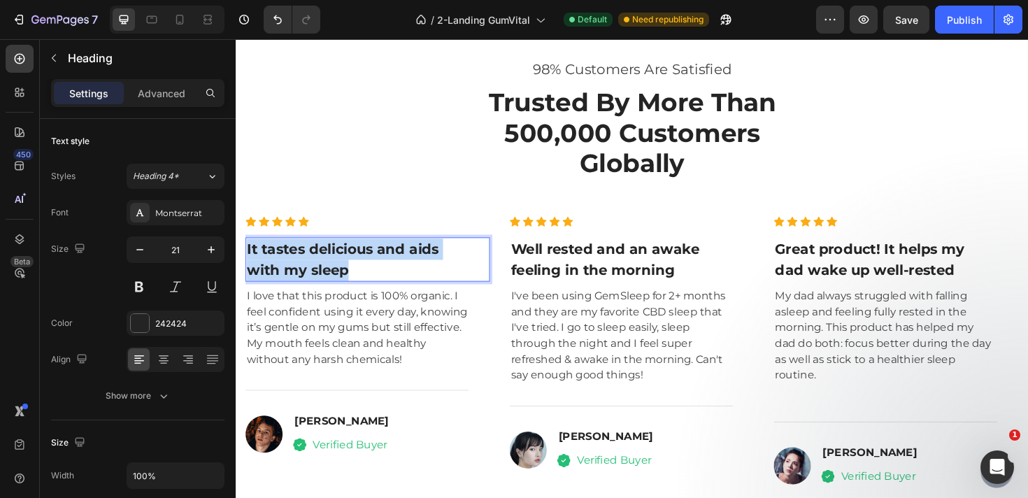
click at [364, 289] on p "It tastes delicious and aids with my sleep" at bounding box center [364, 272] width 234 height 44
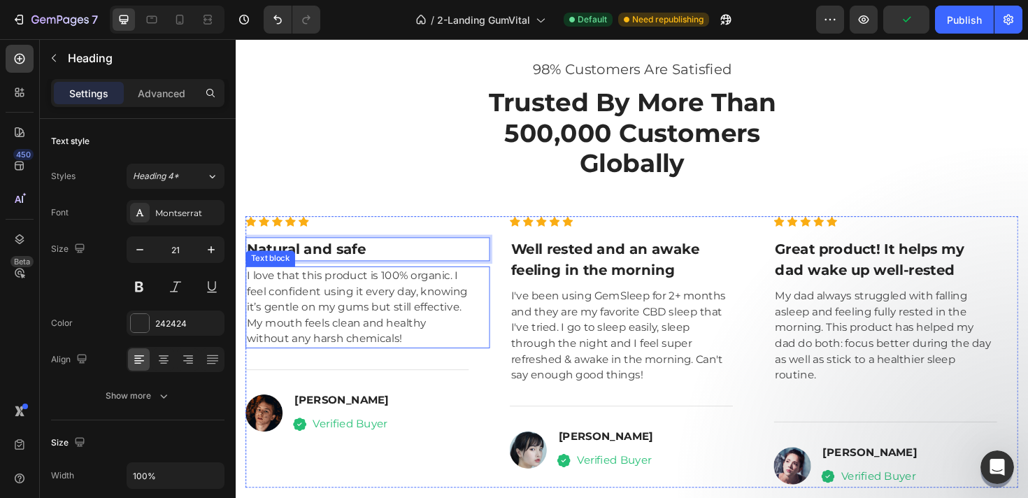
click at [343, 338] on p "I love that this product is 100% organic. I feel confident using it every day, …" at bounding box center [364, 323] width 234 height 84
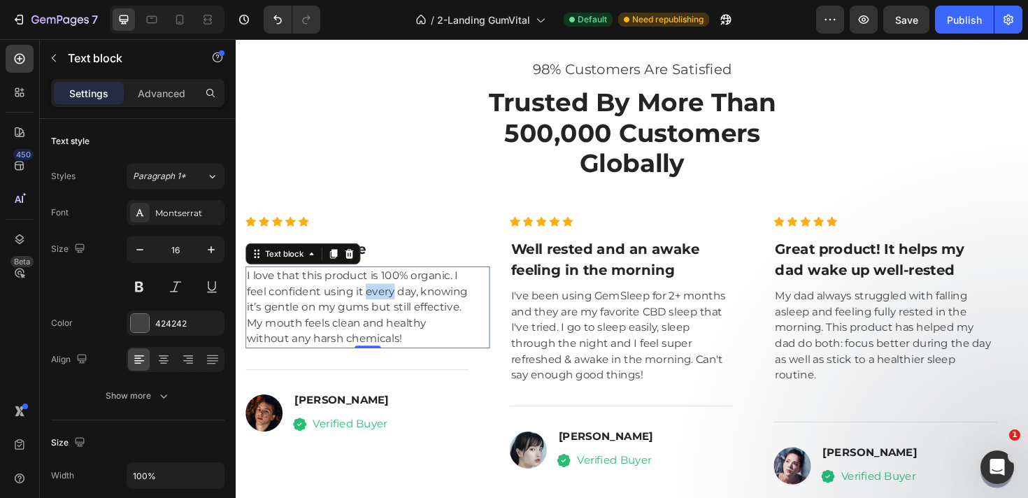
click at [373, 309] on p "I love that this product is 100% organic. I feel confident using it every day, …" at bounding box center [364, 323] width 234 height 84
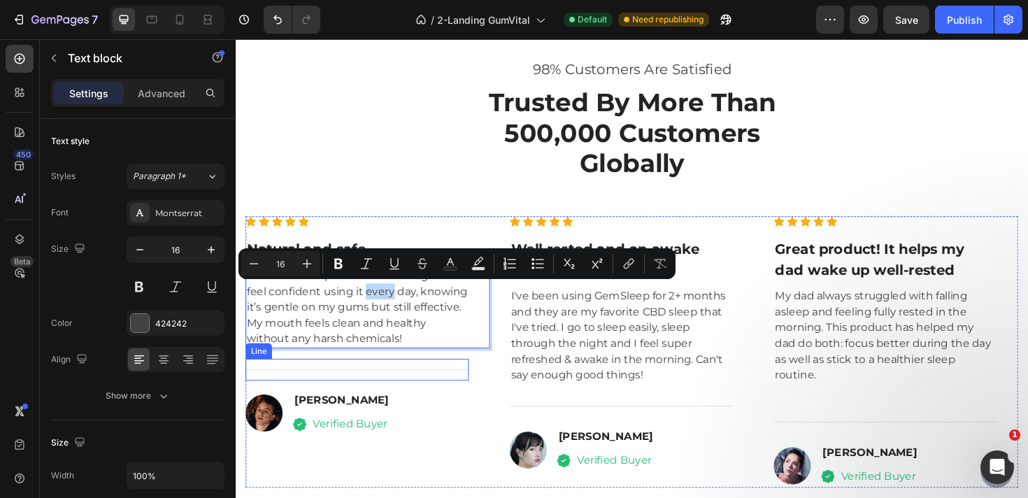
click at [432, 385] on div "Title Line" at bounding box center [364, 389] width 236 height 23
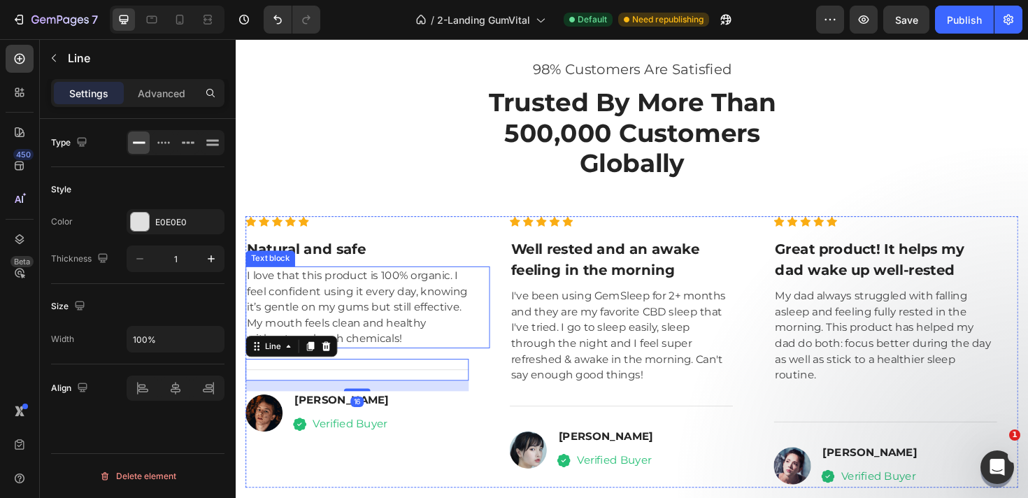
click at [494, 322] on div "I love that this product is 100% organic. I feel confident using it every day, …" at bounding box center [375, 323] width 259 height 87
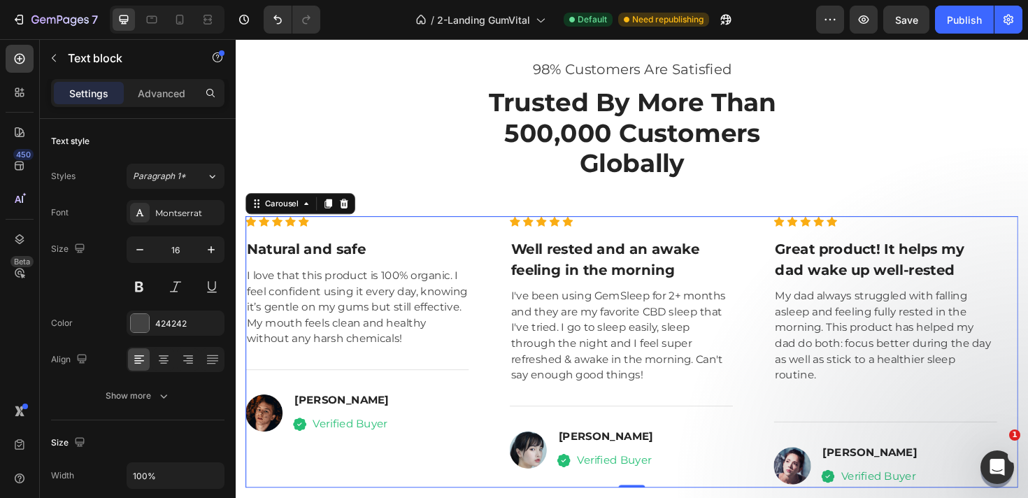
click at [506, 380] on div "Icon Icon Icon Icon Icon Icon List Hoz Natural and safe Heading I love that thi…" at bounding box center [655, 370] width 818 height 287
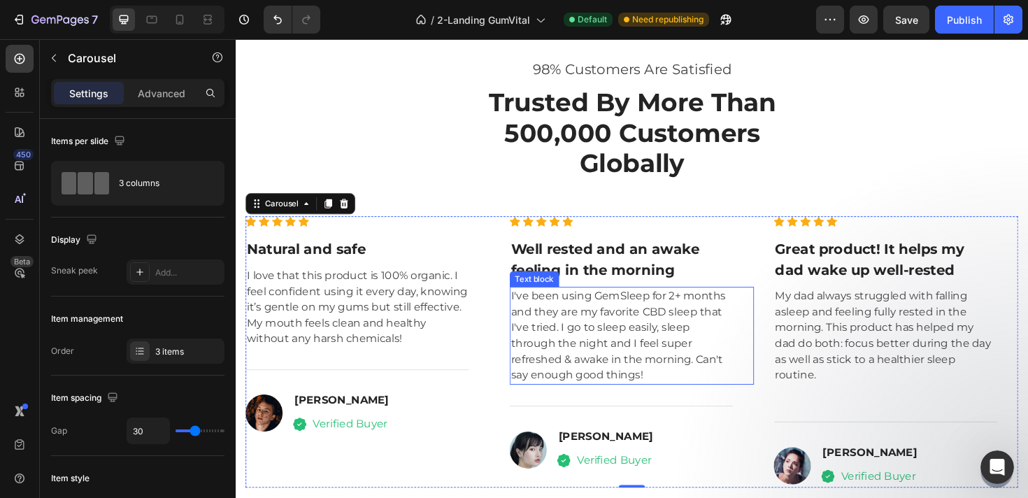
click at [563, 342] on p "I've been using GemSleep for 2+ months and they are my favorite CBD sleep that …" at bounding box center [644, 353] width 234 height 101
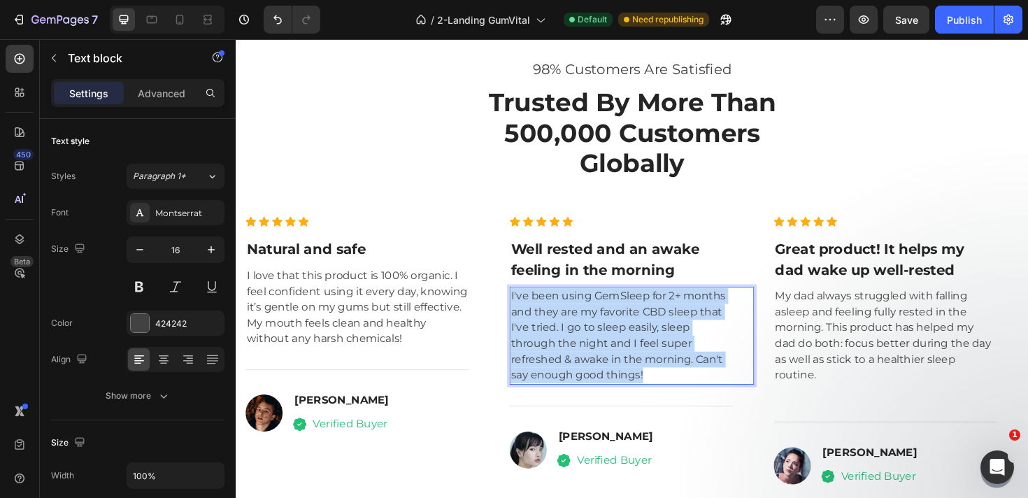
click at [563, 342] on p "I've been using GemSleep for 2+ months and they are my favorite CBD sleep that …" at bounding box center [644, 353] width 234 height 101
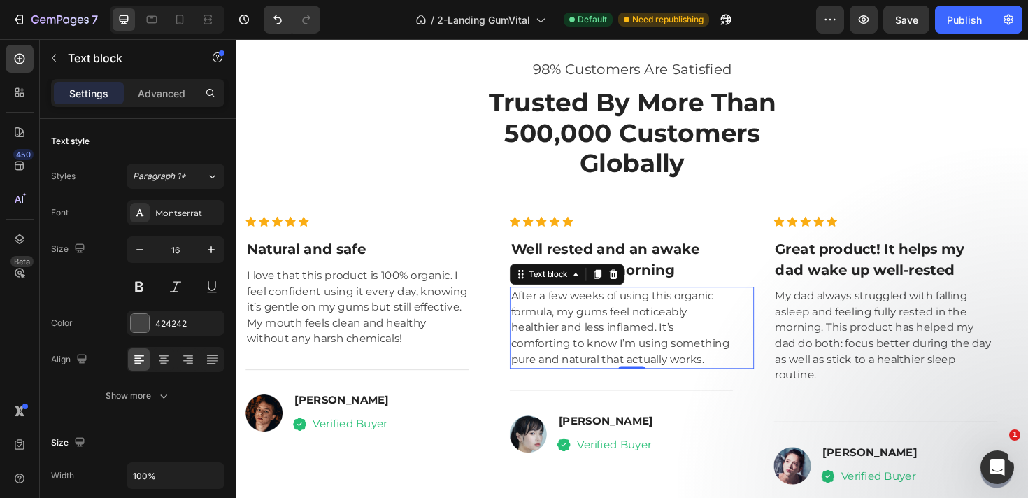
click at [545, 386] on div "After a few weeks of using this organic formula, my gums feel noticeably health…" at bounding box center [644, 344] width 236 height 87
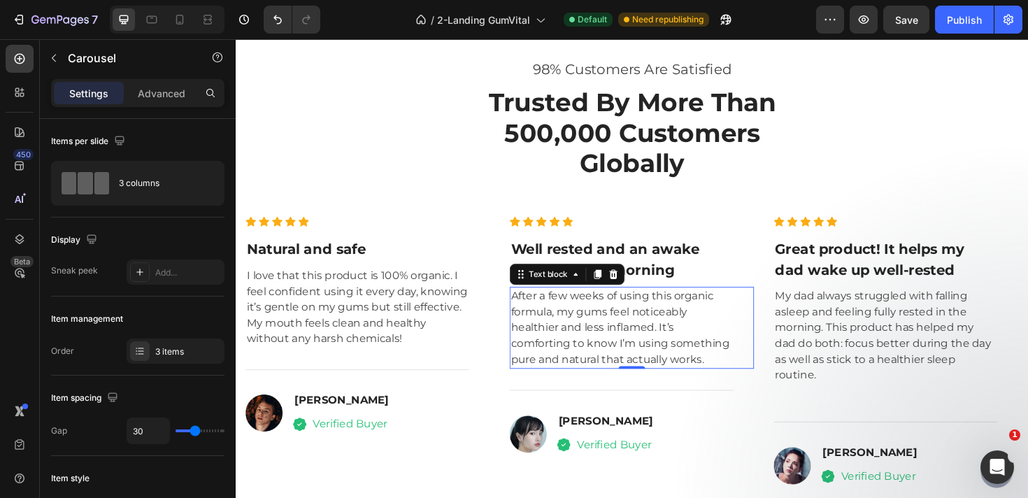
click at [546, 397] on div "Icon Icon Icon Icon Icon Icon List Hoz Well rested and an awake feeling in the …" at bounding box center [655, 370] width 259 height 287
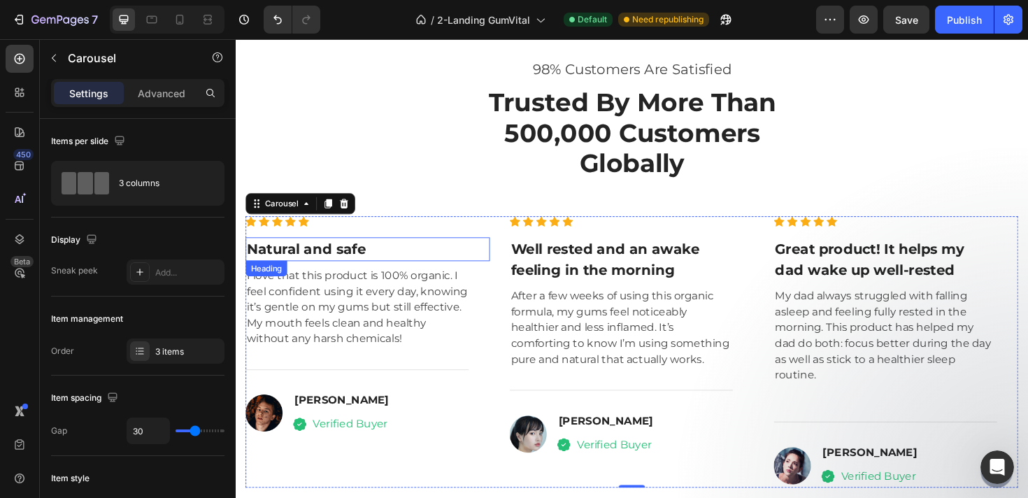
click at [322, 257] on p "Natural and safe" at bounding box center [364, 261] width 234 height 22
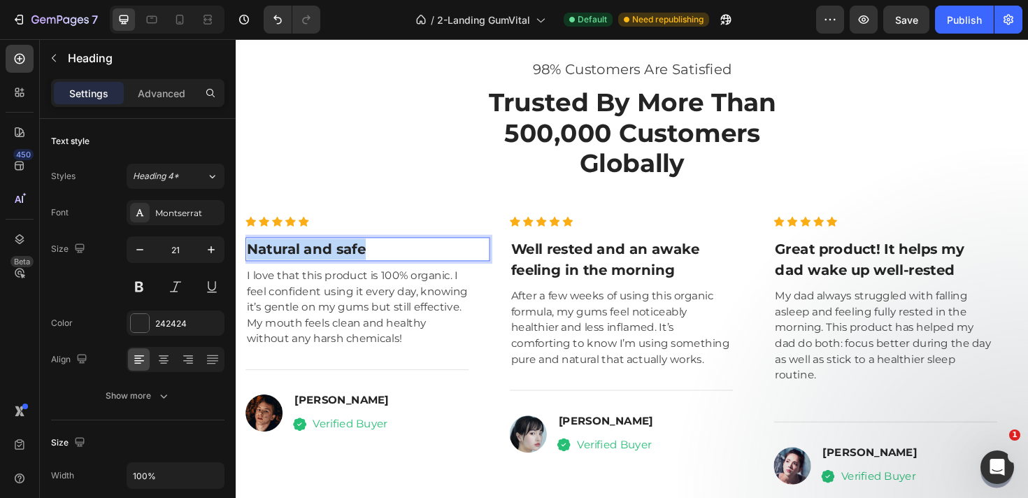
click at [322, 257] on p "Natural and safe" at bounding box center [364, 261] width 234 height 22
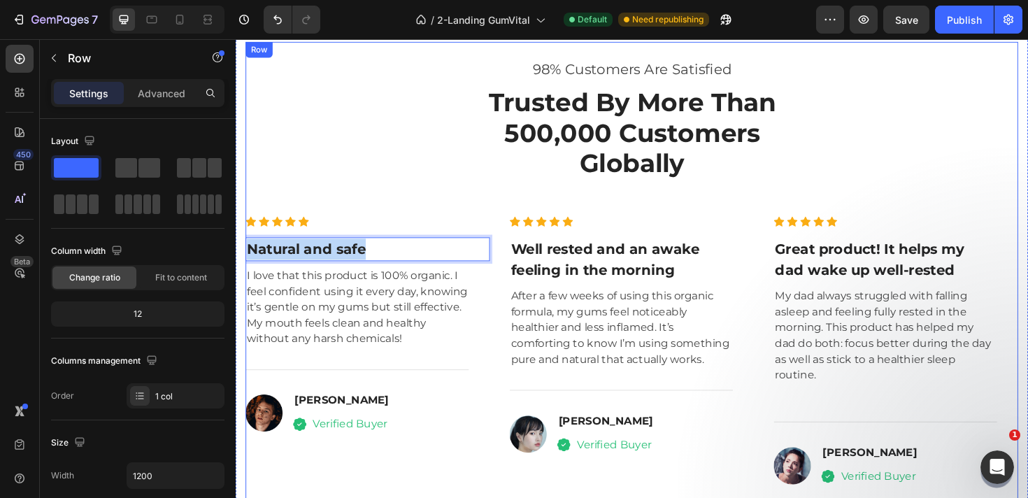
click at [313, 150] on div "98% Customers Are Satisfied Text block Trusted By More Than 500,000 Customers G…" at bounding box center [655, 286] width 818 height 455
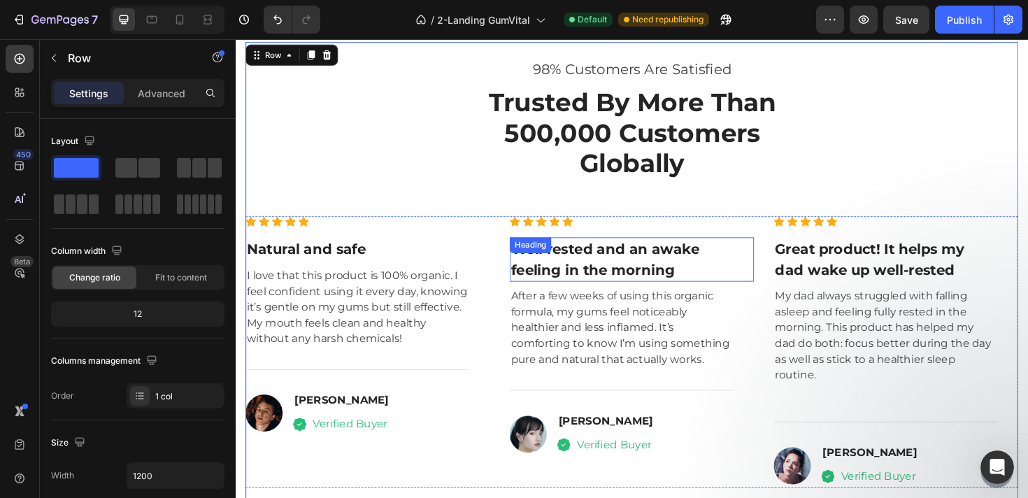
click at [621, 275] on p "Well rested and an awake feeling in the morning" at bounding box center [644, 272] width 234 height 44
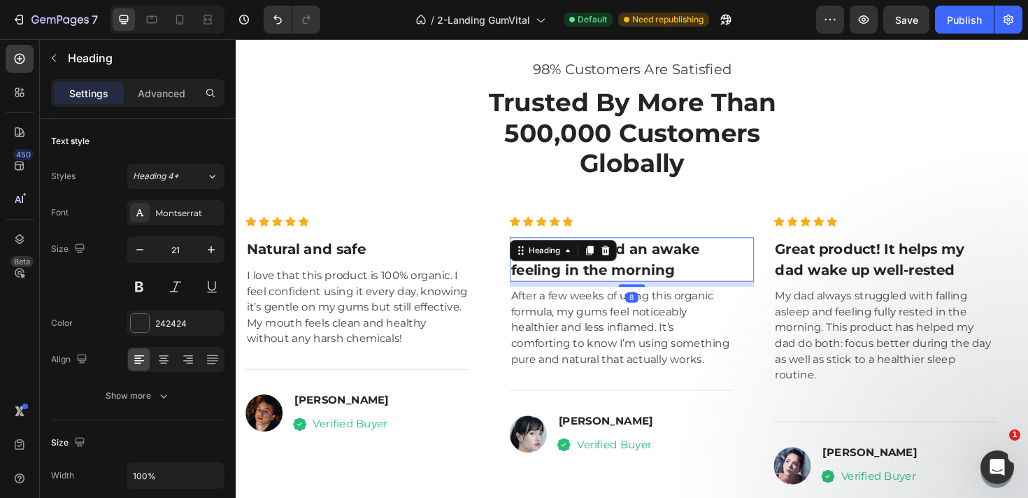
click at [621, 275] on p "Well rested and an awake feeling in the morning" at bounding box center [644, 272] width 234 height 44
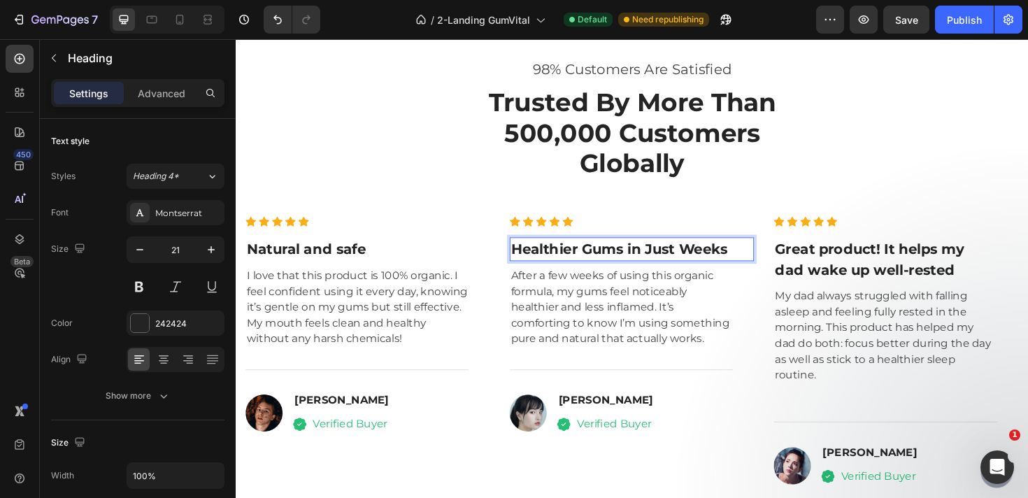
click at [626, 261] on p "Healthier Gums in Just Weeks" at bounding box center [644, 261] width 234 height 22
click at [612, 260] on p "Healthier Gums in Just Weeks" at bounding box center [644, 261] width 234 height 22
click at [679, 264] on p "Healthier gums in Just Weeks" at bounding box center [644, 261] width 234 height 22
click at [712, 264] on p "Healthier gums in just Weeks" at bounding box center [644, 261] width 234 height 22
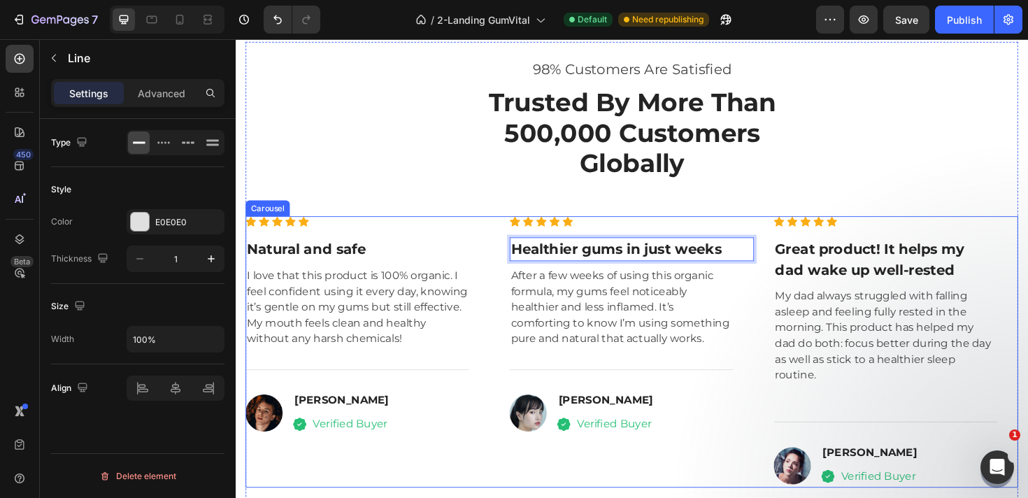
click at [720, 382] on div "Title Line" at bounding box center [644, 389] width 236 height 23
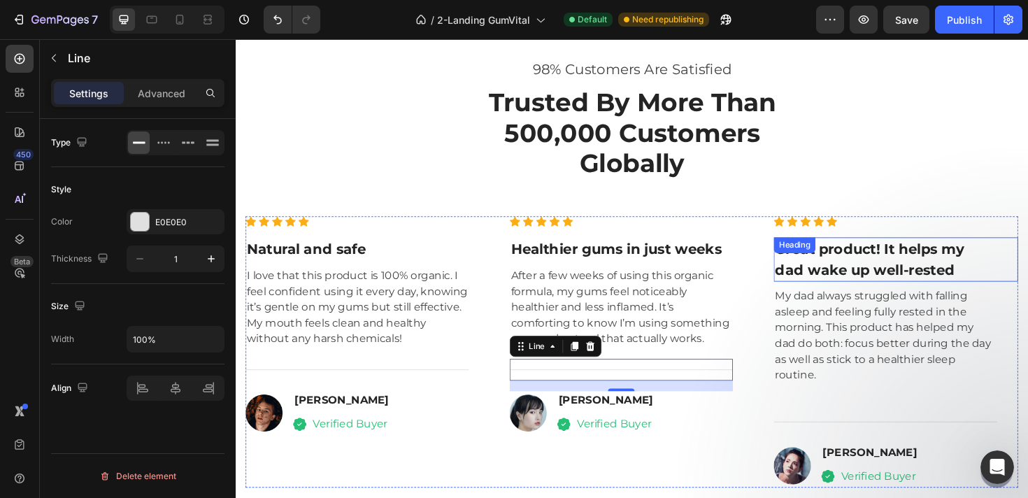
click at [870, 281] on p "Great product! It helps my dad wake up well-rested" at bounding box center [924, 272] width 234 height 44
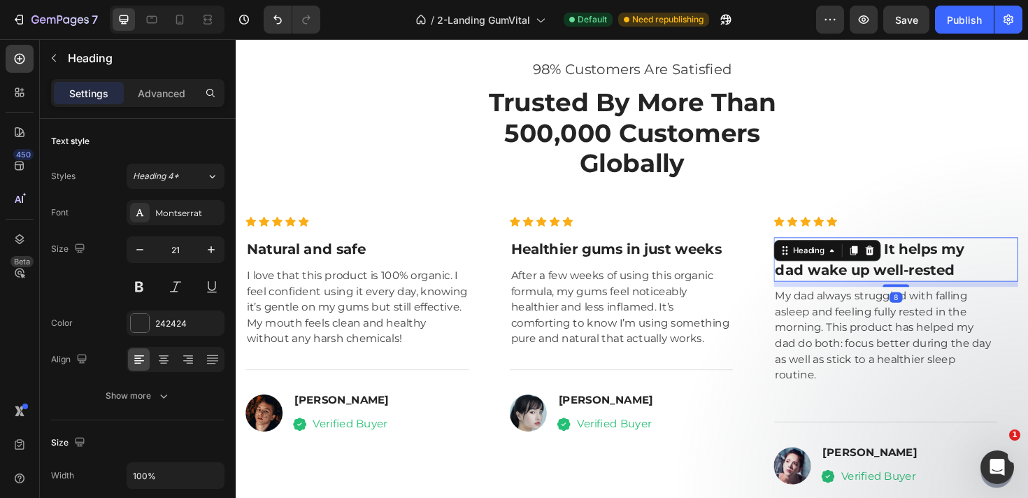
click at [968, 261] on p "Great product! It helps my dad wake up well-rested" at bounding box center [924, 272] width 234 height 44
click at [1003, 275] on p "Great product! It helps my dad wake up well-rested" at bounding box center [924, 272] width 234 height 44
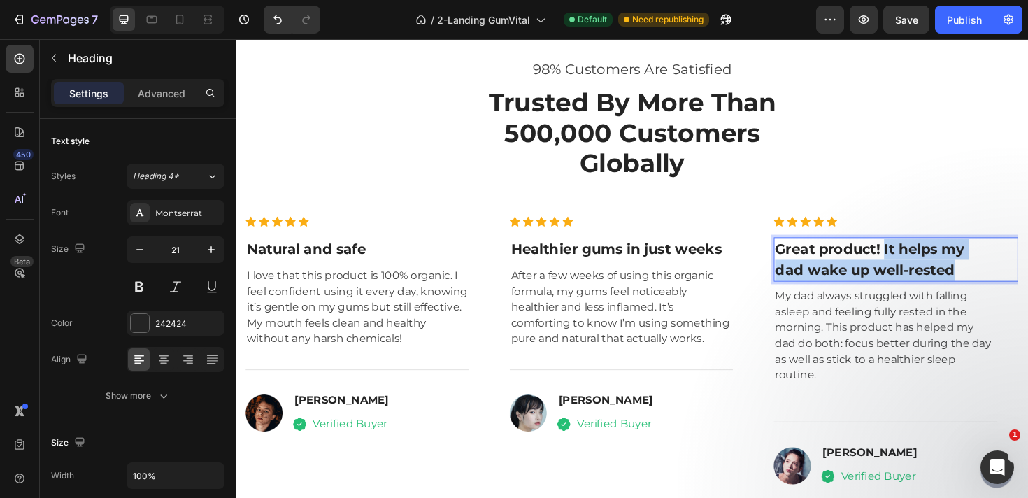
drag, startPoint x: 1003, startPoint y: 277, endPoint x: 922, endPoint y: 259, distance: 83.1
click at [922, 259] on p "Great product! It helps my dad wake up well-rested" at bounding box center [924, 272] width 234 height 44
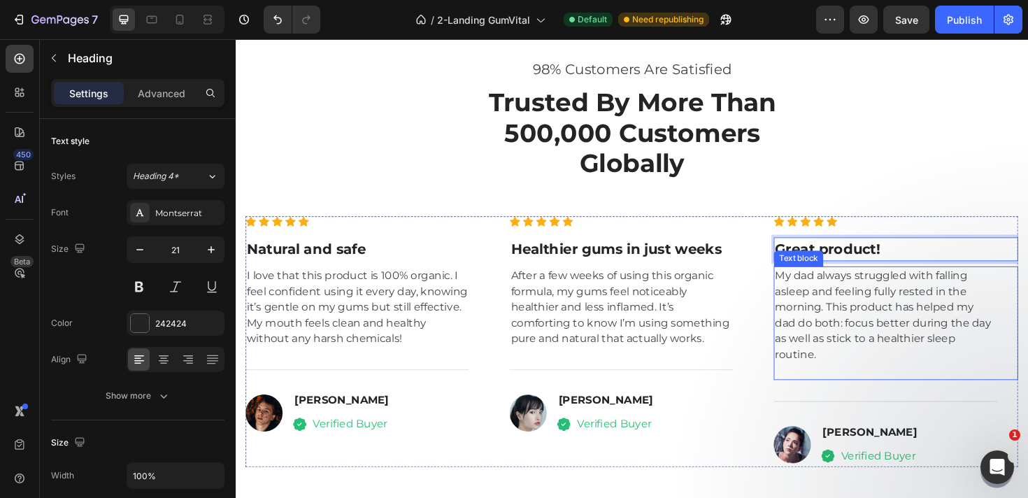
click at [928, 320] on p "My dad always struggled with falling asleep and feeling fully rested in the mor…" at bounding box center [924, 331] width 234 height 101
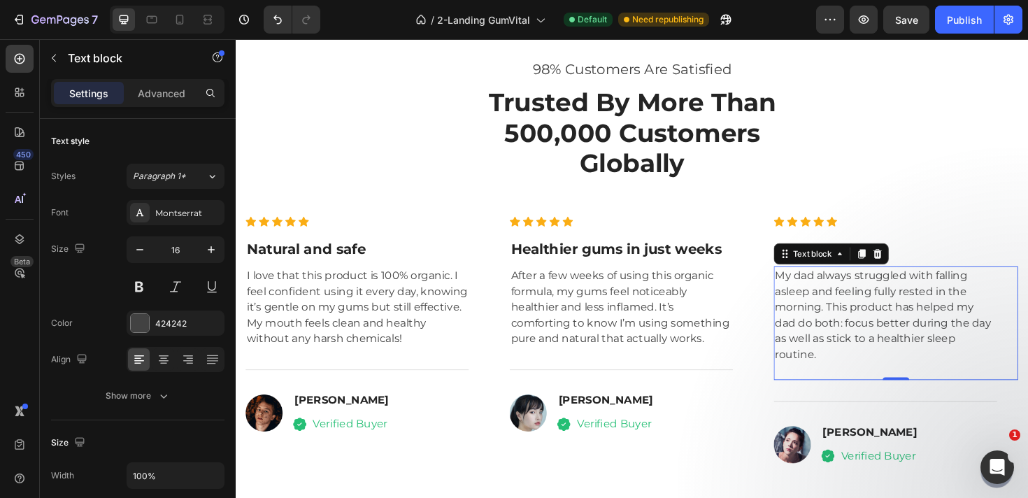
click at [928, 320] on p "My dad always struggled with falling asleep and feeling fully rested in the mor…" at bounding box center [924, 331] width 234 height 101
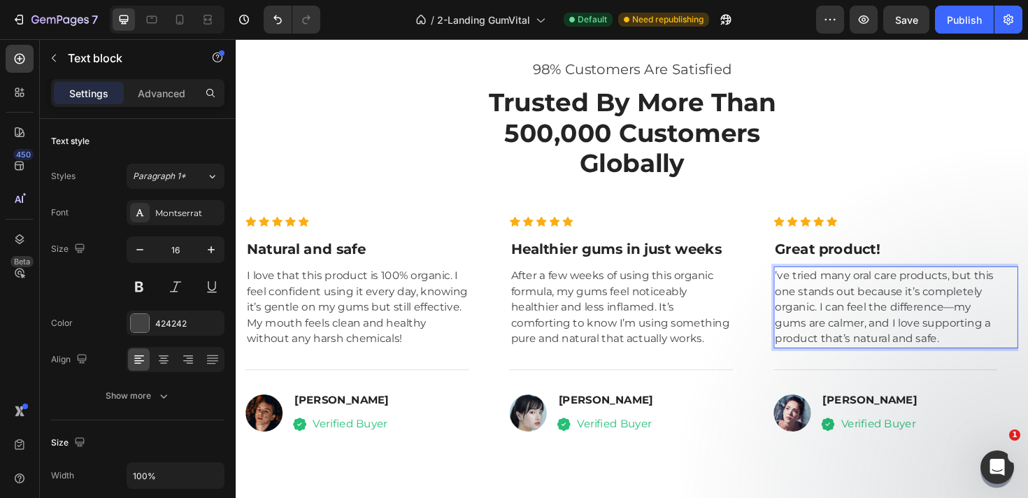
click at [873, 322] on p "’ve tried many oral care products, but this one stands out because it’s complet…" at bounding box center [924, 323] width 234 height 84
click at [807, 289] on p "’ve tried many oral care products, but this one stands out because it’s complet…" at bounding box center [924, 323] width 234 height 84
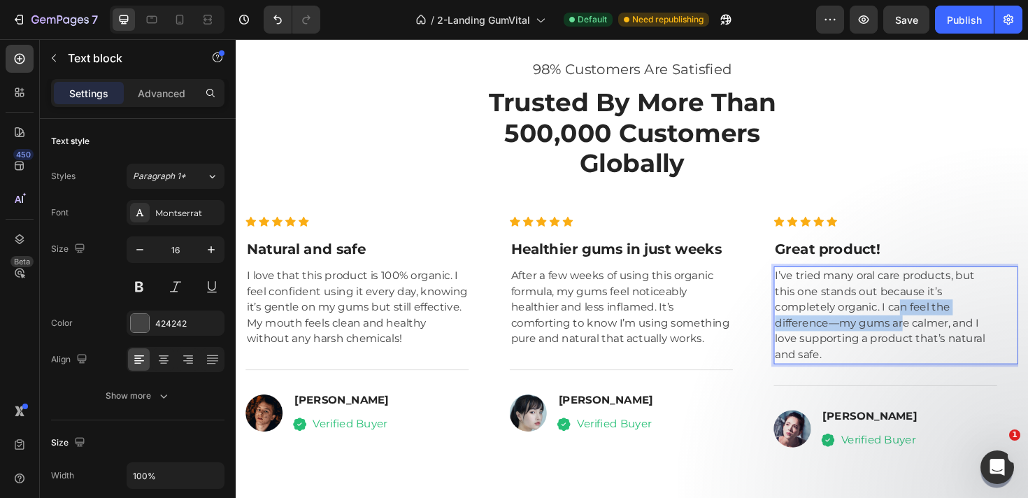
click at [942, 331] on p "I’ve tried many oral care products, but this one stands out because it’s comple…" at bounding box center [924, 331] width 234 height 101
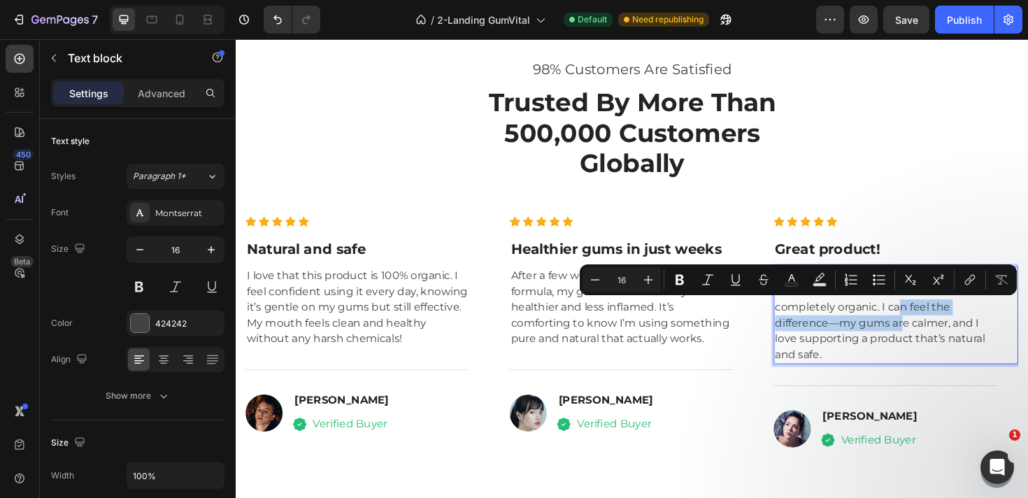
click at [1012, 323] on p "I’ve tried many oral care products, but this one stands out because it’s comple…" at bounding box center [924, 331] width 234 height 101
click at [1011, 347] on p "I’ve tried many oral care products, but this one stands out because it’s comple…" at bounding box center [924, 331] width 234 height 101
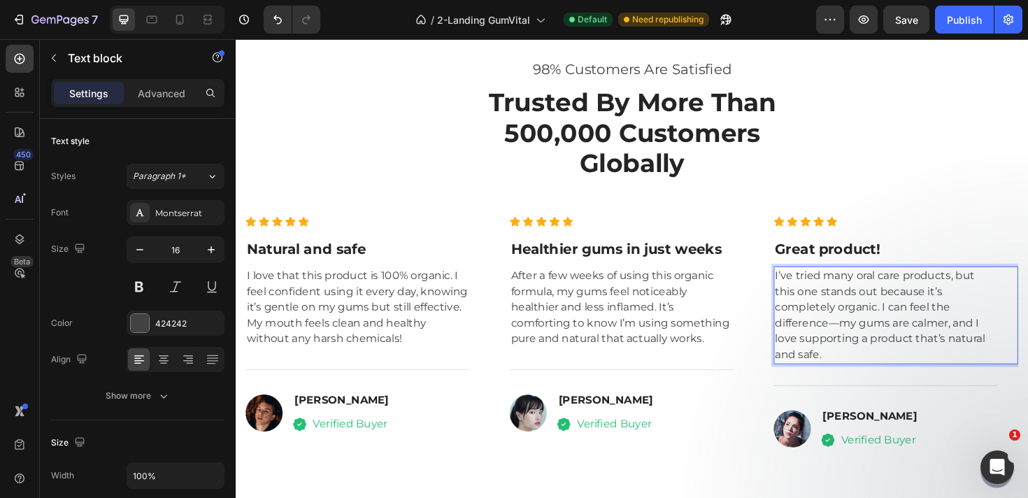
click at [873, 340] on p "I’ve tried many oral care products, but this one stands out because it’s comple…" at bounding box center [924, 331] width 234 height 101
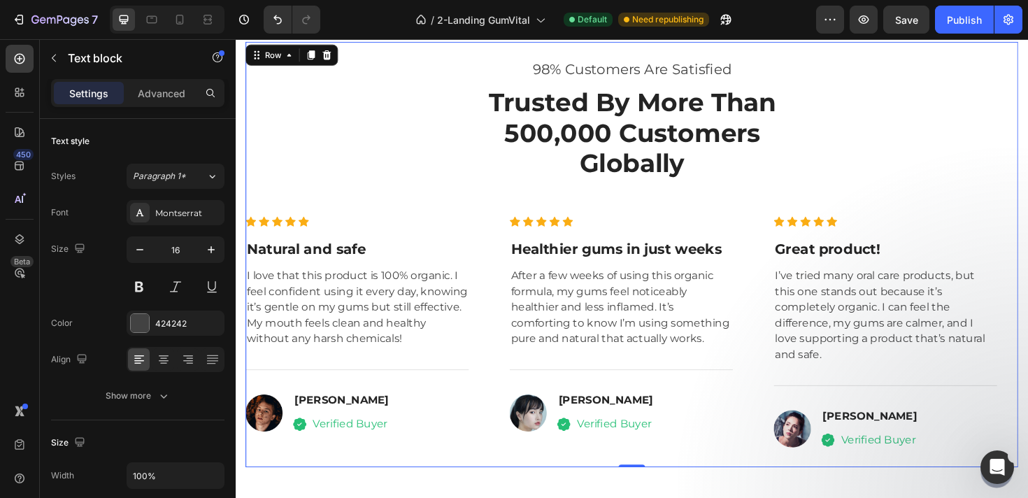
click at [996, 150] on div "98% Customers Are Satisfied Text block Trusted By More Than 500,000 Customers G…" at bounding box center [655, 267] width 818 height 417
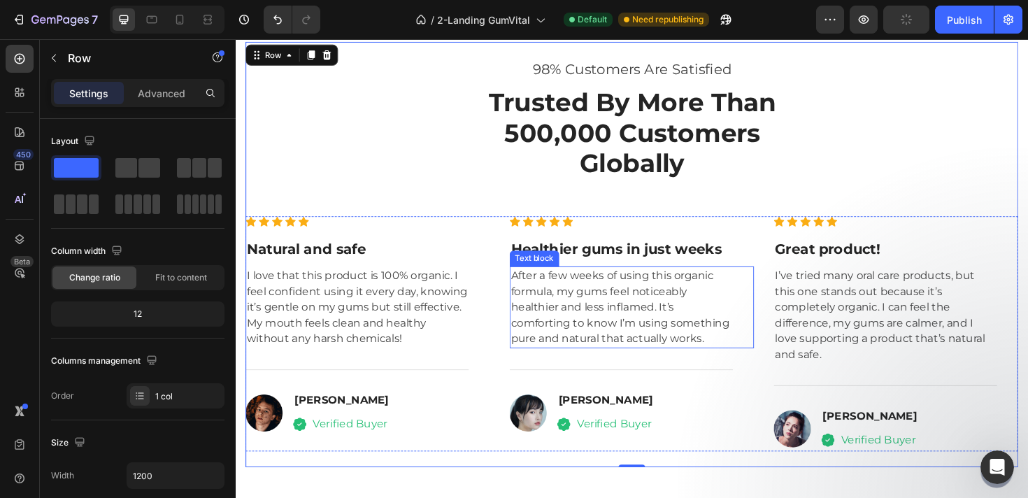
click at [699, 336] on p "After a few weeks of using this organic formula, my gums feel noticeably health…" at bounding box center [644, 323] width 234 height 84
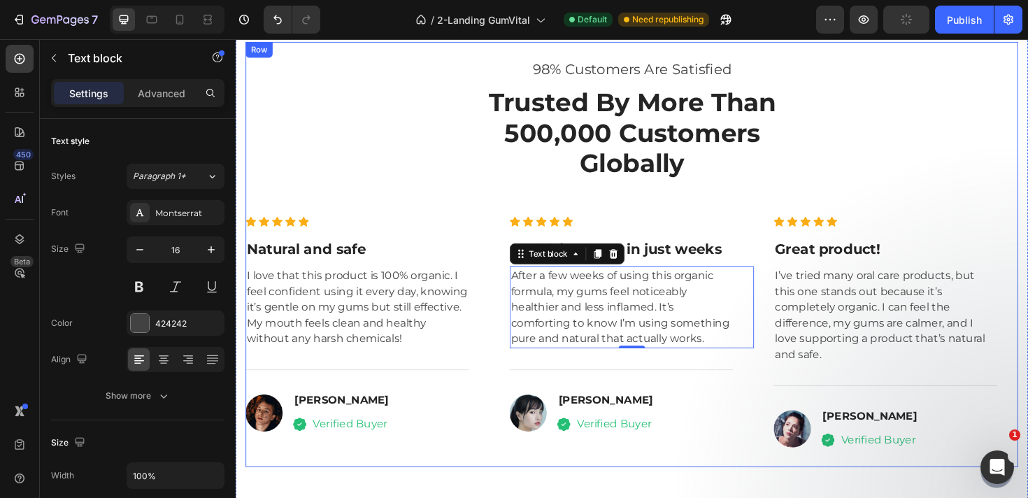
click at [904, 134] on div "98% Customers Are Satisfied Text block Trusted By More Than 500,000 Customers G…" at bounding box center [655, 267] width 818 height 417
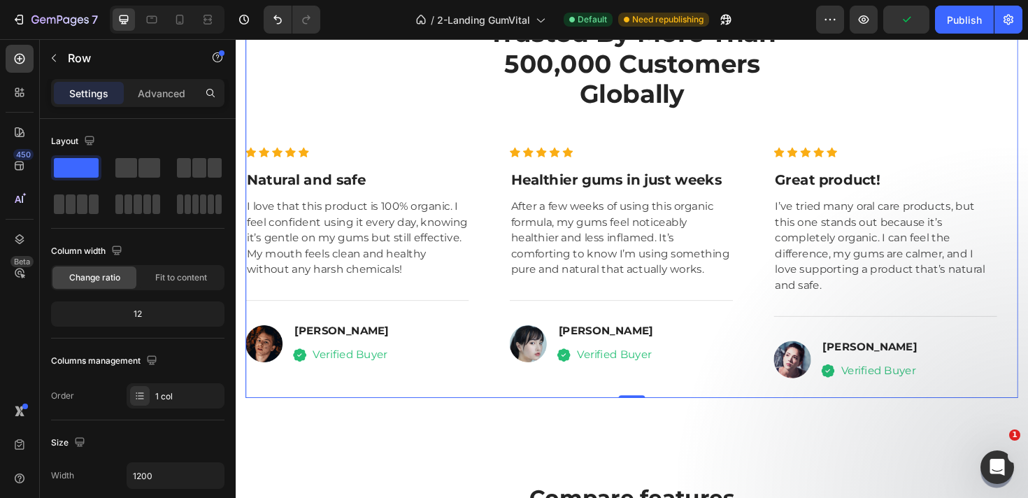
scroll to position [4807, 0]
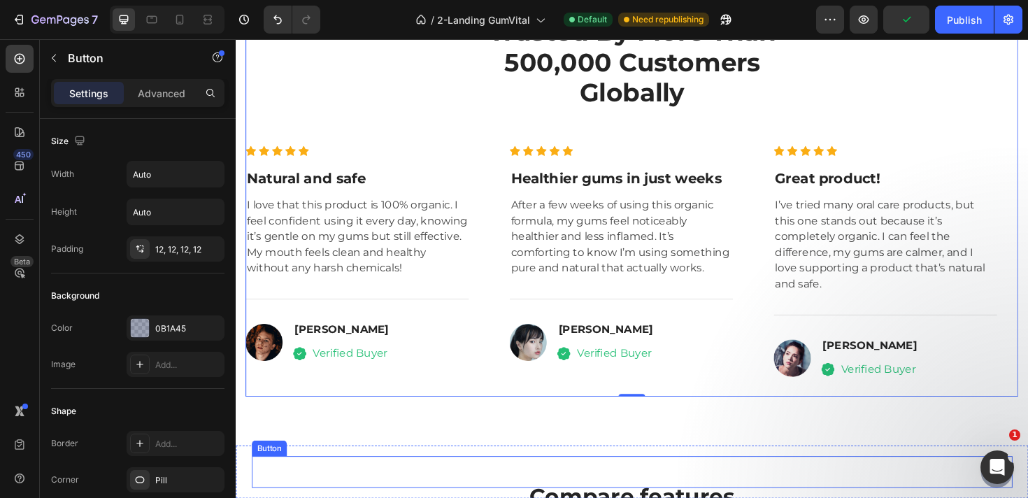
click at [982, 482] on div "Button" at bounding box center [654, 497] width 805 height 34
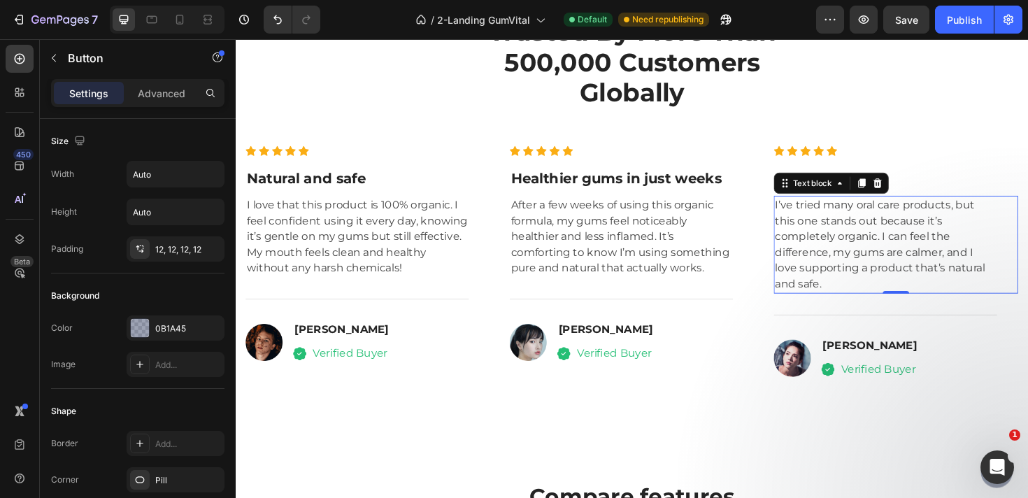
click at [906, 226] on p "I’ve tried many oral care products, but this one stands out because it’s comple…" at bounding box center [924, 256] width 234 height 101
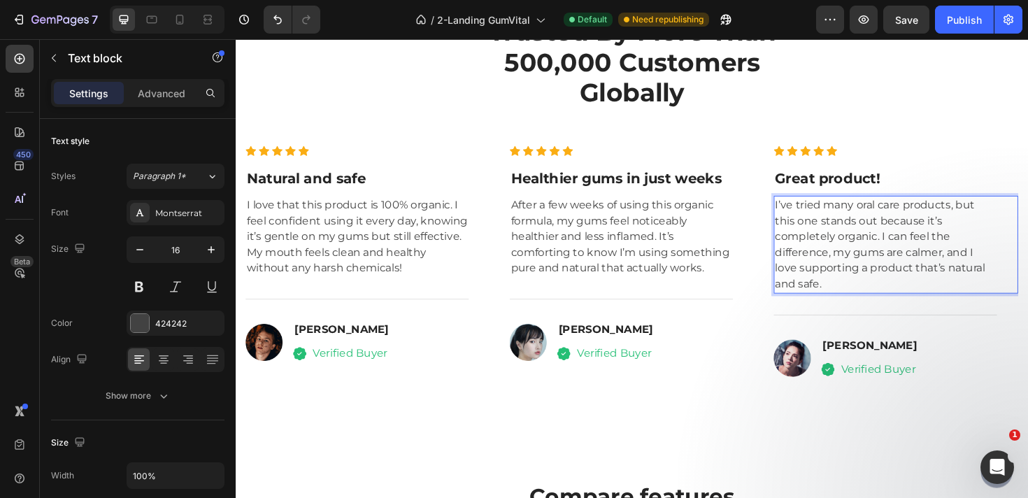
click at [980, 229] on p "I’ve tried many oral care products, but this one stands out because it’s comple…" at bounding box center [924, 256] width 234 height 101
click at [920, 248] on p "I’ve tried many oral care products, but this one stands out because it’s comple…" at bounding box center [924, 256] width 234 height 101
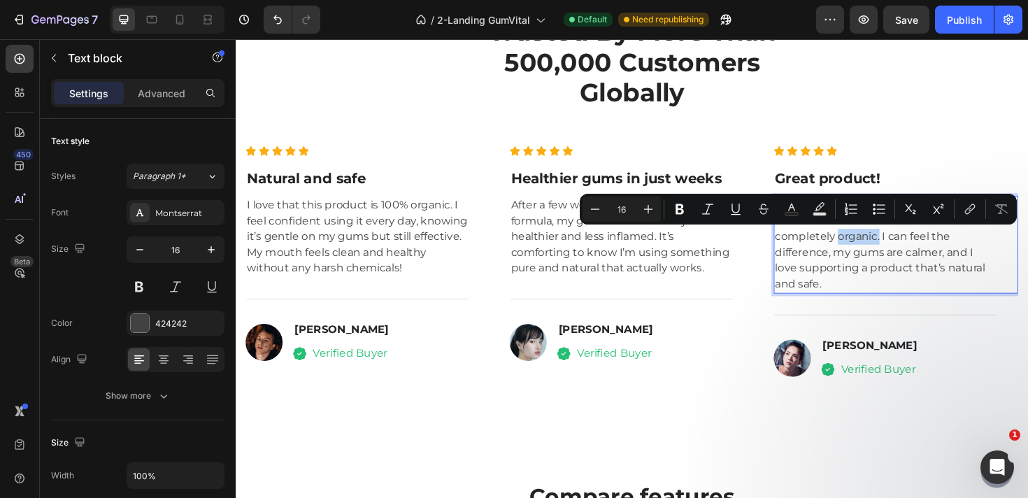
drag, startPoint x: 873, startPoint y: 248, endPoint x: 918, endPoint y: 252, distance: 45.6
click at [918, 252] on p "I’ve tried many oral care products, but this one stands out because it’s comple…" at bounding box center [924, 256] width 234 height 101
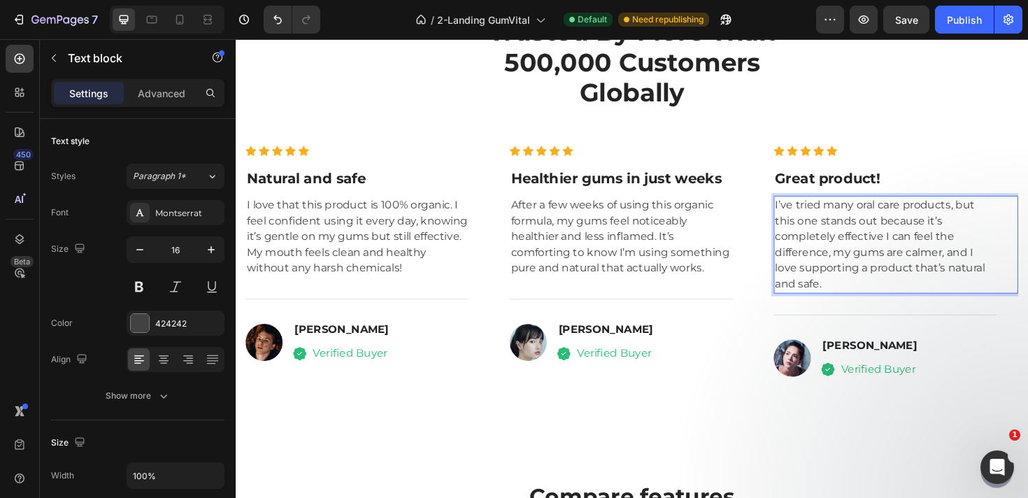
click at [992, 274] on p "I’ve tried many oral care products, but this one stands out because it’s comple…" at bounding box center [924, 256] width 234 height 101
click at [977, 243] on p "I’ve tried many oral care products, but this one stands out because it’s comple…" at bounding box center [924, 256] width 234 height 101
click at [917, 270] on p "I’ve tried many oral care products, but this one stands out because it’s comple…" at bounding box center [924, 256] width 234 height 101
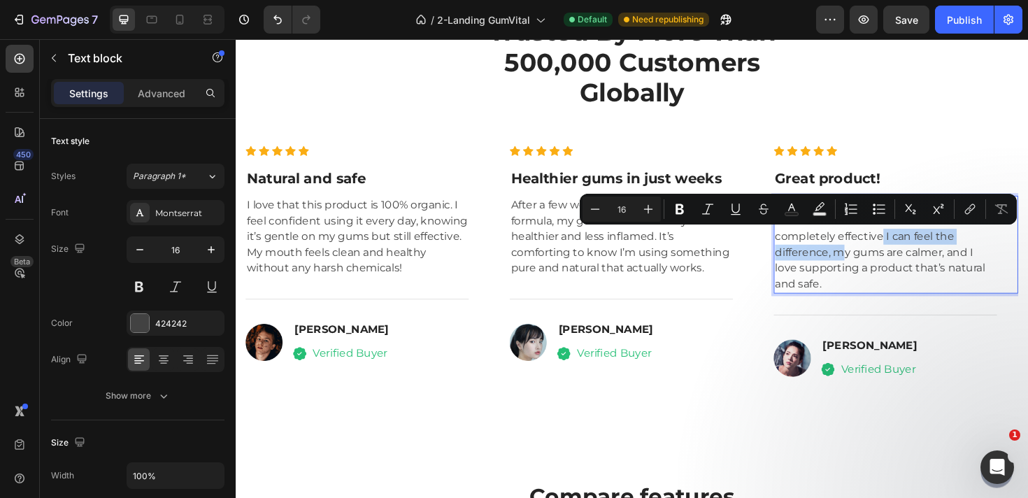
drag, startPoint x: 920, startPoint y: 245, endPoint x: 876, endPoint y: 267, distance: 49.4
click at [876, 267] on p "I’ve tried many oral care products, but this one stands out because it’s comple…" at bounding box center [924, 256] width 234 height 101
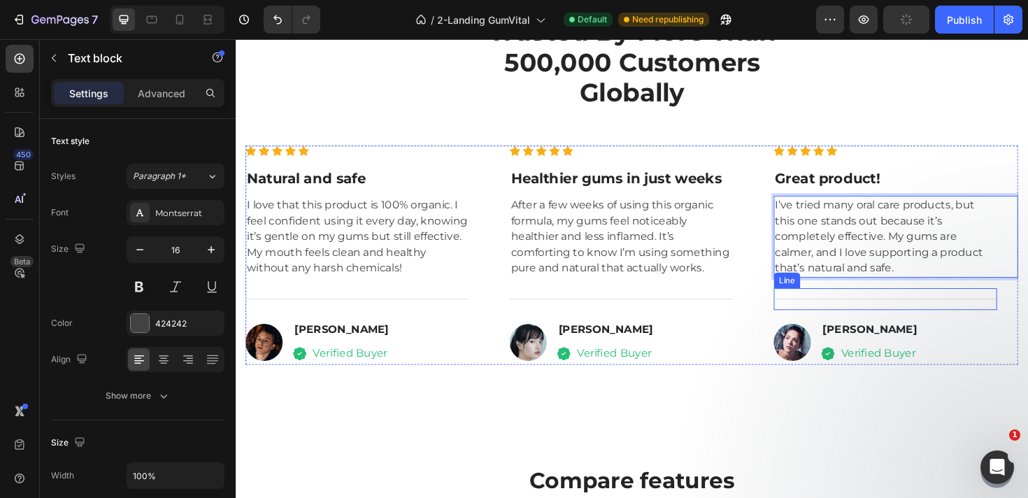
click at [965, 320] on div "Title Line" at bounding box center [923, 314] width 236 height 23
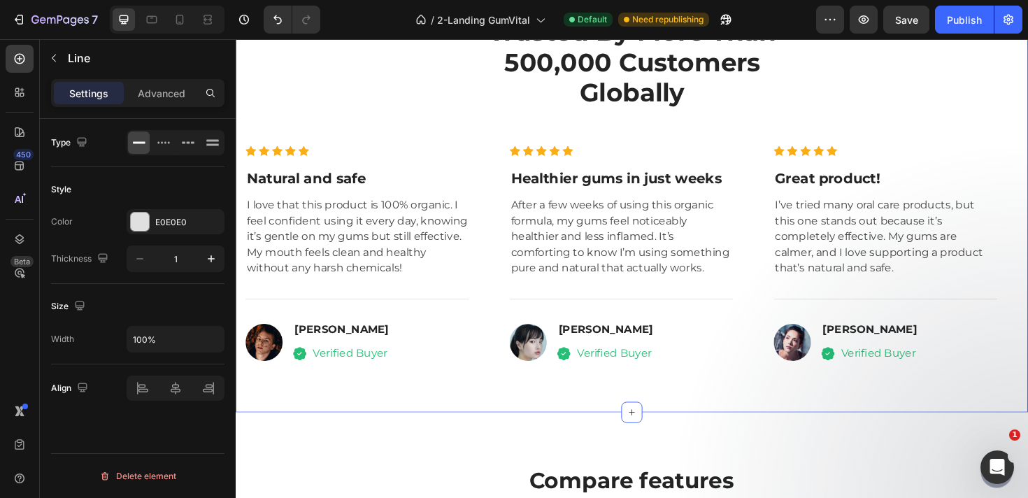
click at [1014, 427] on div "98% Customers Are Satisfied Text block Trusted By More Than 500,000 Customers G…" at bounding box center [655, 184] width 839 height 501
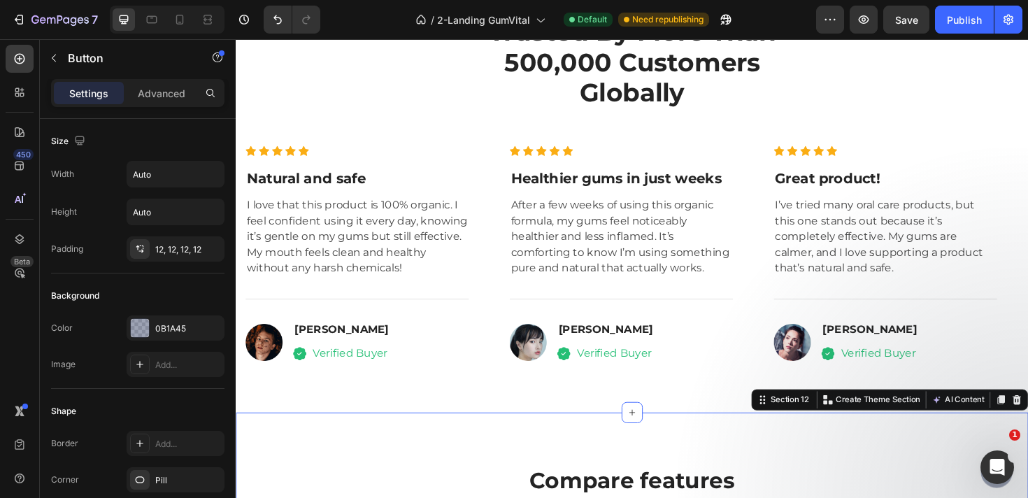
click at [929, 497] on div "Button" at bounding box center [654, 497] width 805 height 34
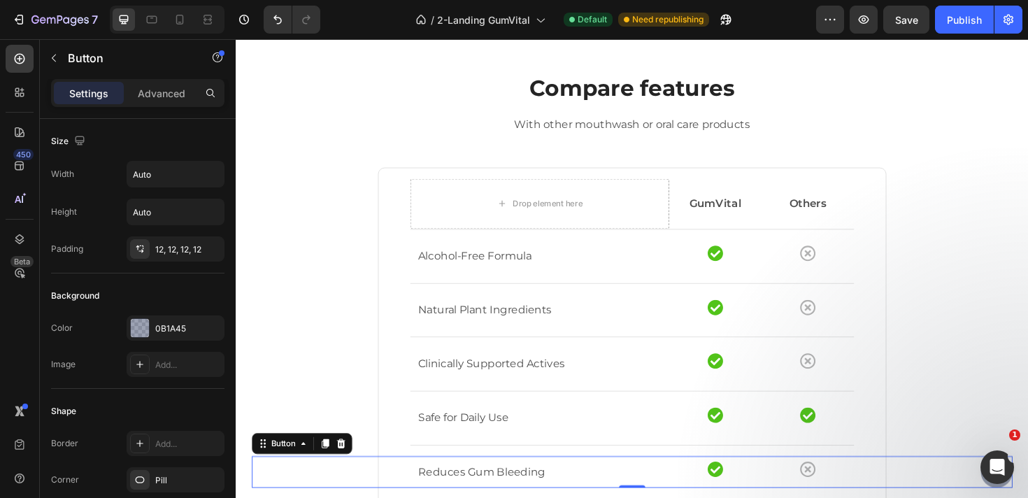
scroll to position [5221, 0]
click at [954, 117] on div "Compare features Heading With other mouthwash or oral care products Text block …" at bounding box center [655, 409] width 818 height 668
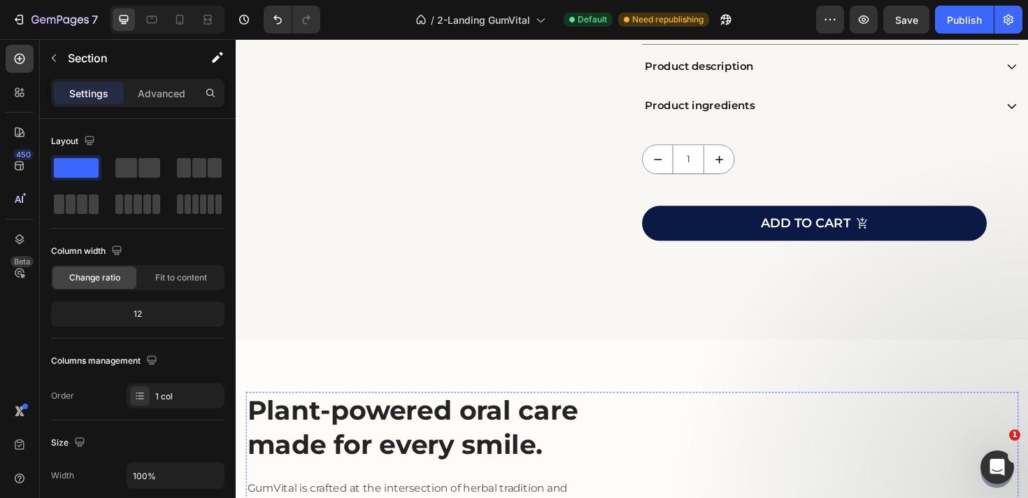
scroll to position [6115, 0]
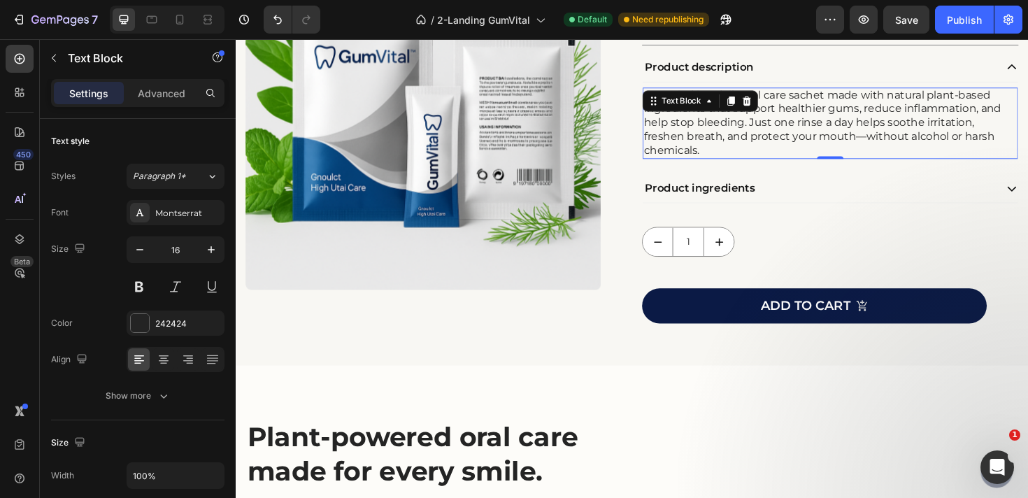
click at [848, 142] on p "GumVital is a daily oral care sachet made with natural plant-based ingredients …" at bounding box center [865, 128] width 394 height 73
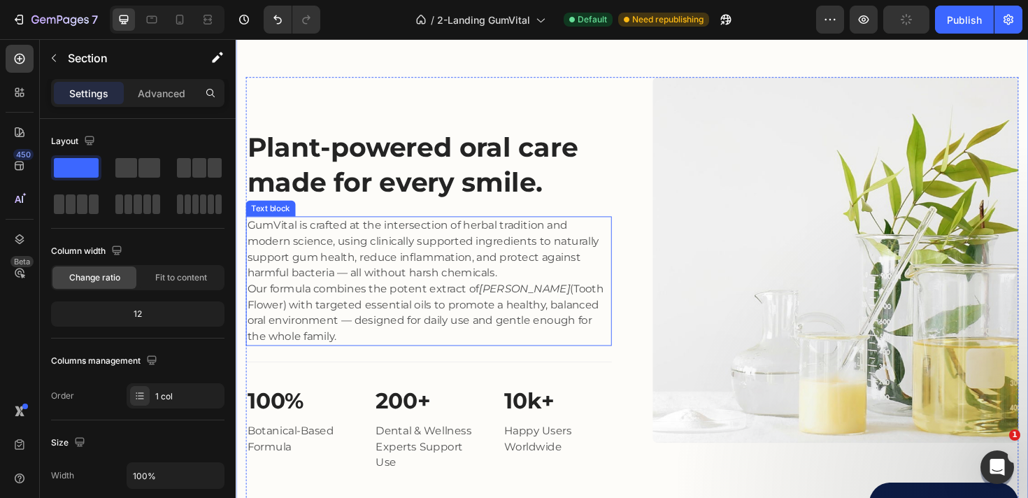
scroll to position [6553, 0]
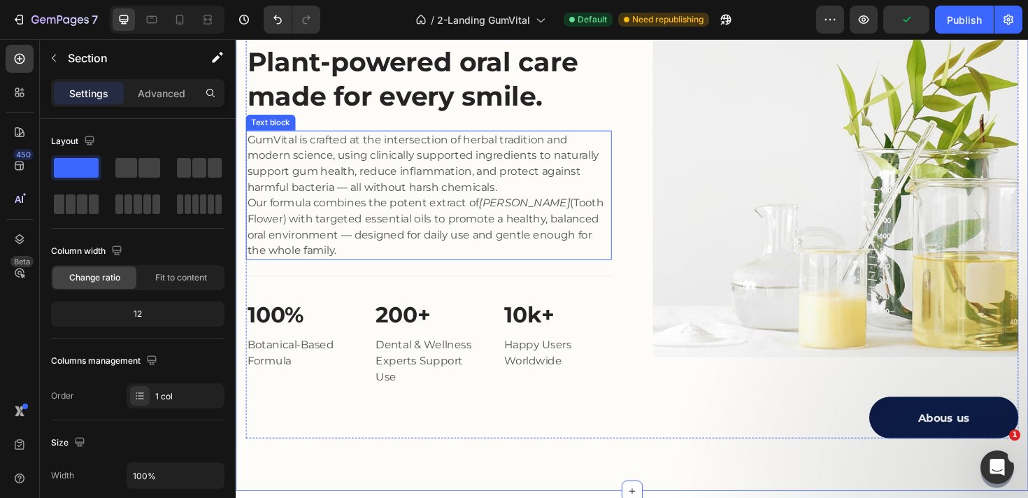
click at [347, 194] on p "GumVital is crafted at the intersection of herbal tradition and modern science,…" at bounding box center [439, 170] width 385 height 67
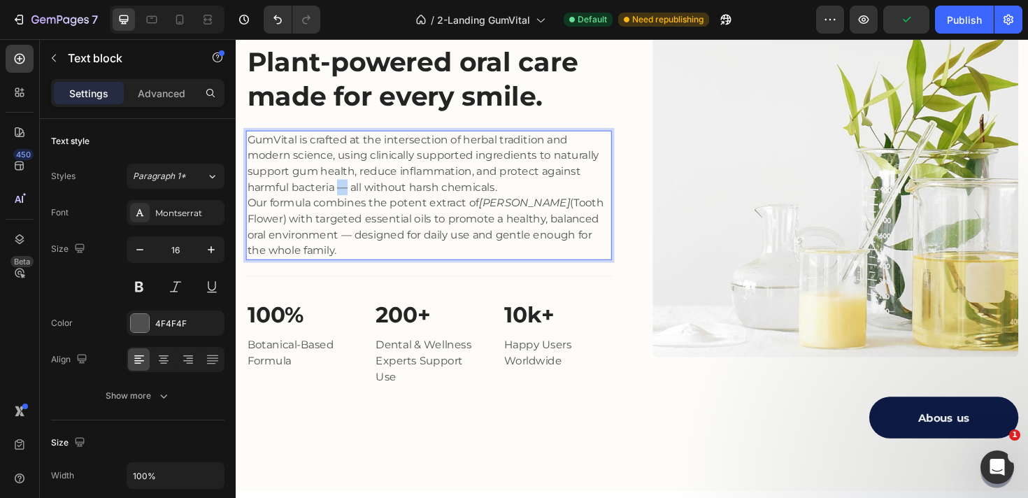
click at [347, 194] on p "GumVital is crafted at the intersection of herbal tradition and modern science,…" at bounding box center [439, 170] width 385 height 67
click at [350, 246] on p "Our formula combines the potent extract of Ammi visnaga (Tooth Flower) with tar…" at bounding box center [439, 237] width 385 height 67
click at [386, 255] on p "Our formula combines the potent extract of Ammi visnaga (Tooth Flower) with tar…" at bounding box center [439, 237] width 385 height 67
click at [522, 205] on p "Our formula combines the potent extract of Ammi visnaga (Tooth Flower) with tar…" at bounding box center [439, 237] width 385 height 67
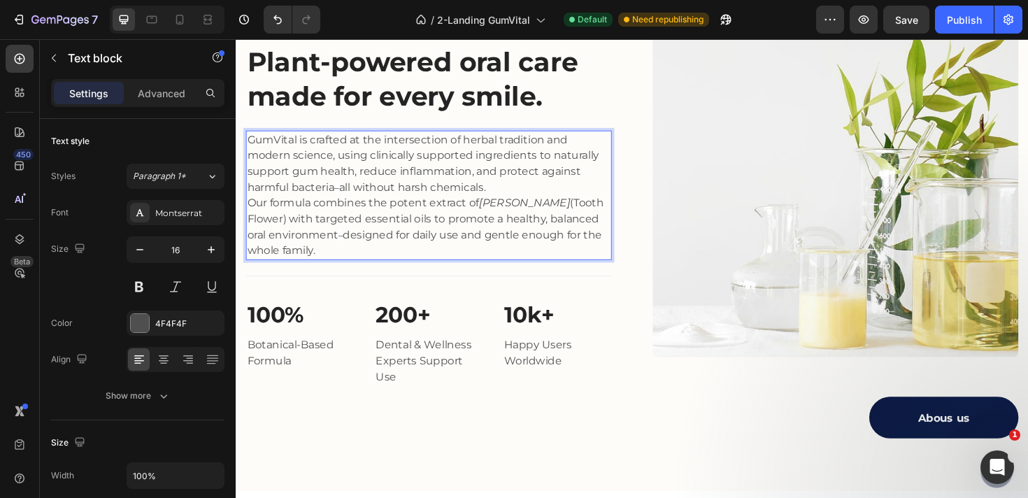
click at [539, 188] on p "GumVital is crafted at the intersection of herbal tradition and modern science,…" at bounding box center [439, 170] width 385 height 67
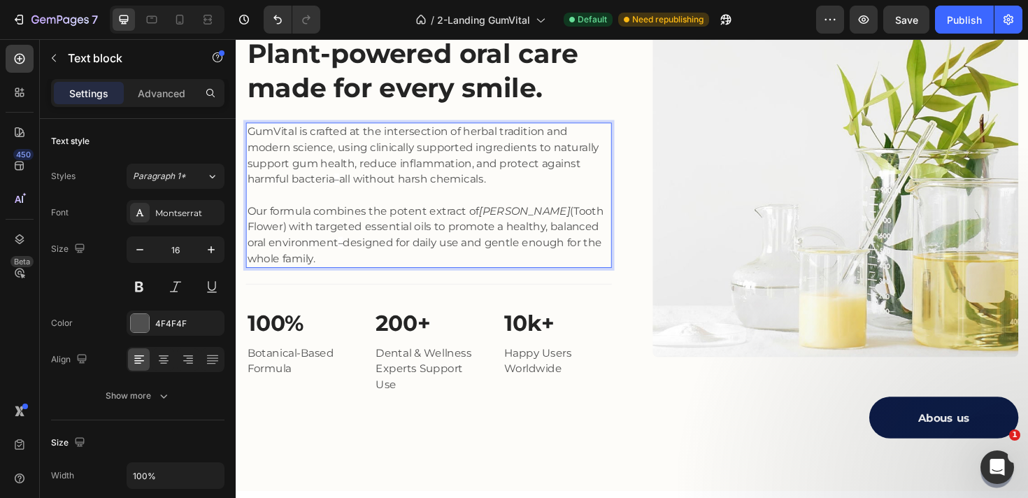
scroll to position [6545, 0]
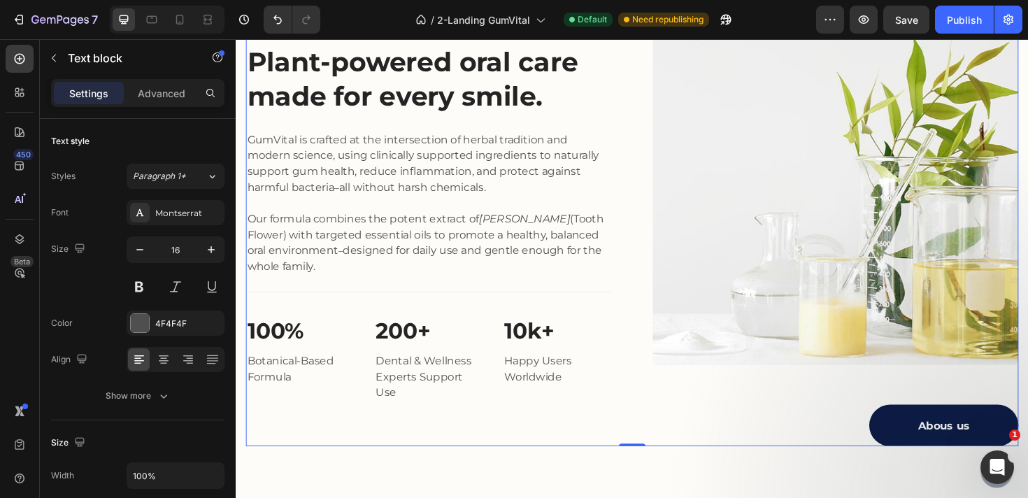
click at [658, 245] on div "Image Abous us Button Plant-powered oral care made for every smile. Heading Gum…" at bounding box center [655, 233] width 818 height 473
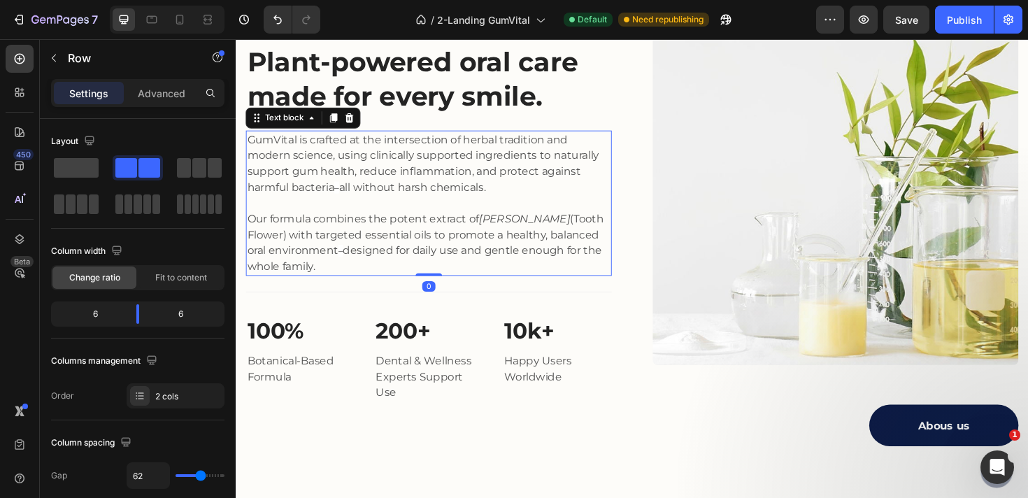
click at [565, 213] on p "Rich Text Editor. Editing area: main" at bounding box center [439, 212] width 385 height 17
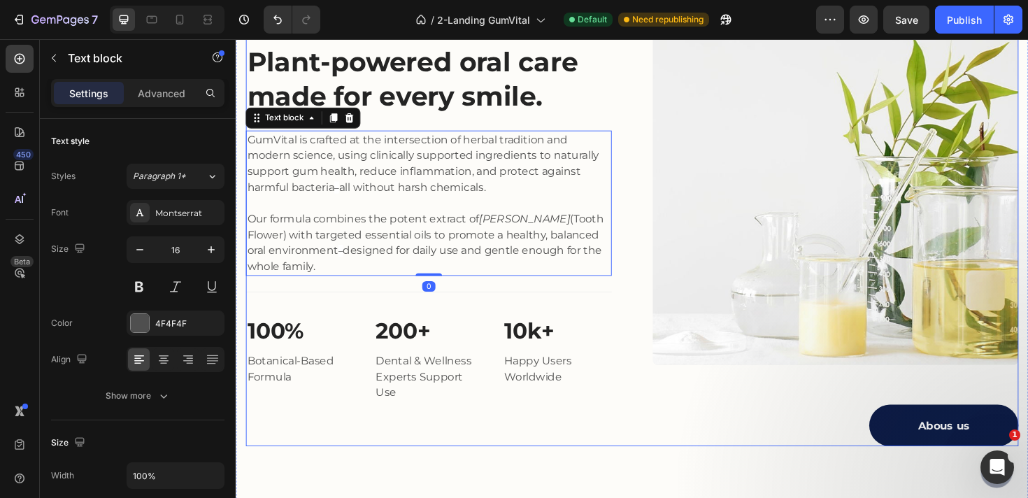
click at [663, 226] on div "Image Abous us Button Plant-powered oral care made for every smile. Heading Gum…" at bounding box center [655, 233] width 818 height 473
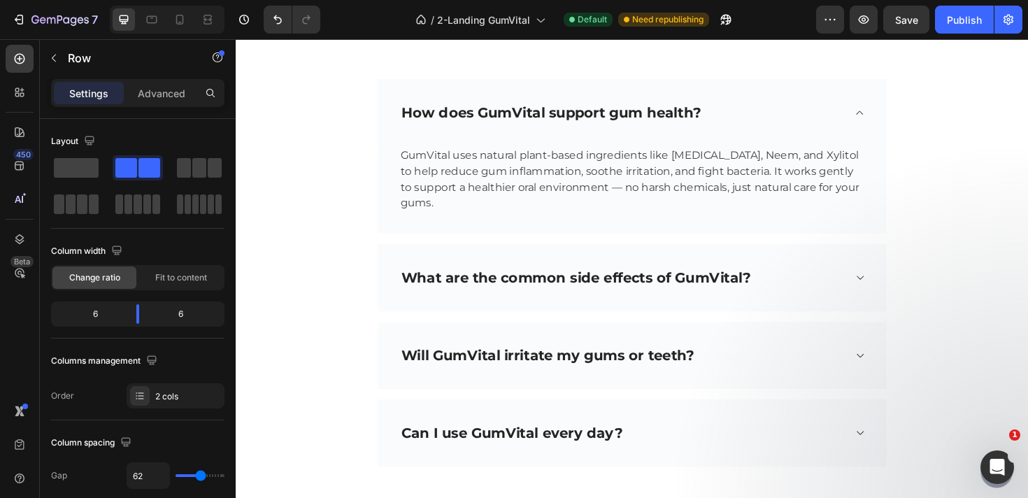
scroll to position [7154, 0]
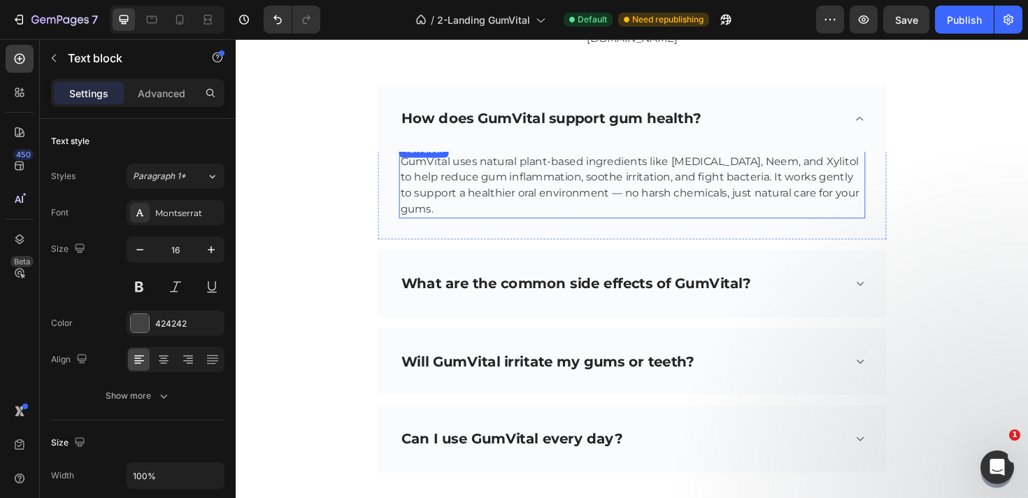
click at [624, 198] on p "GumVital uses natural plant-based ingredients like [MEDICAL_DATA], Neem, and Xy…" at bounding box center [655, 193] width 491 height 67
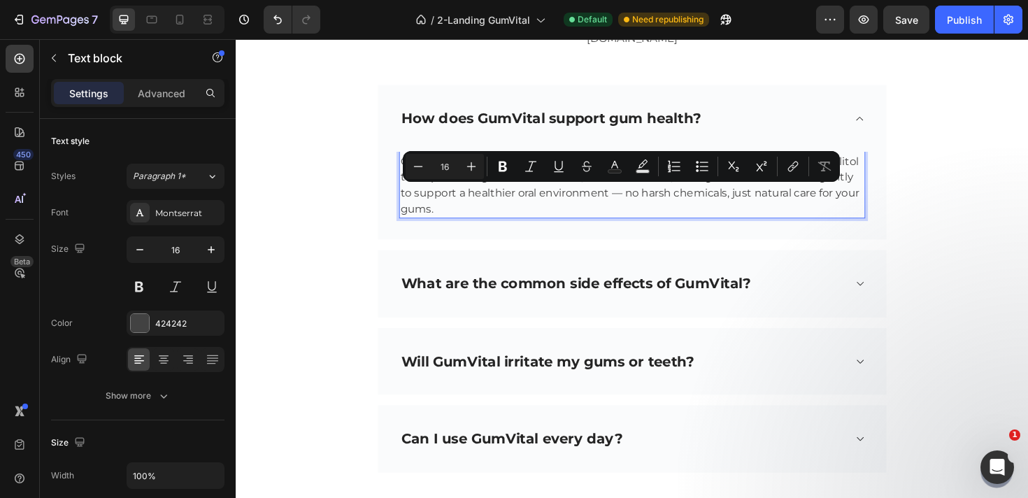
click at [622, 200] on p "GumVital uses natural plant-based ingredients like [MEDICAL_DATA], Neem, and Xy…" at bounding box center [655, 193] width 491 height 67
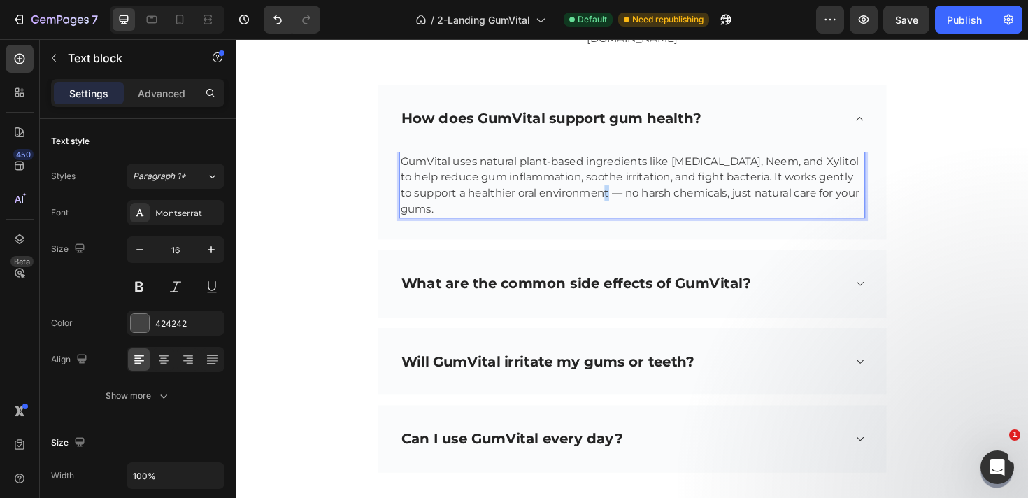
click at [622, 200] on p "GumVital uses natural plant-based ingredients like [MEDICAL_DATA], Neem, and Xy…" at bounding box center [655, 193] width 491 height 67
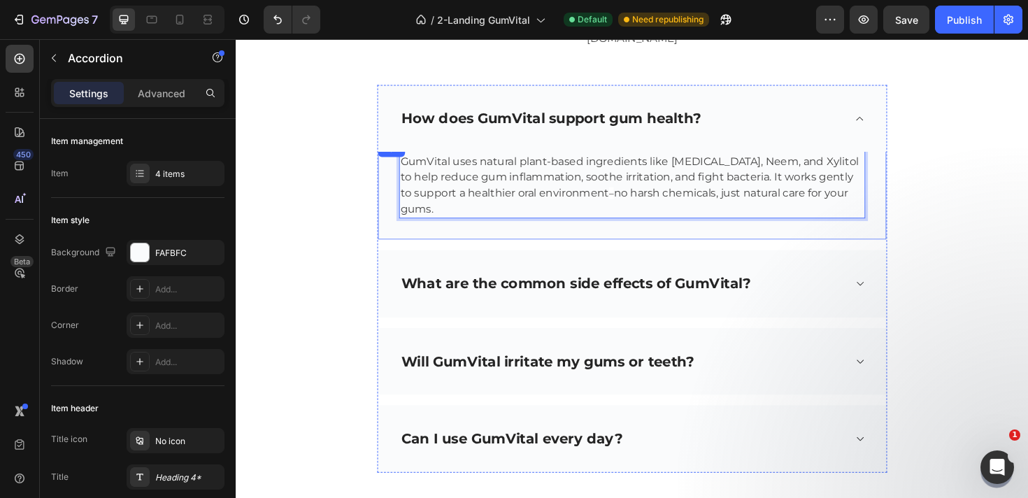
click at [693, 253] on div "How does GumVital support gum health? GumVital uses natural plant-based ingredi…" at bounding box center [655, 292] width 540 height 410
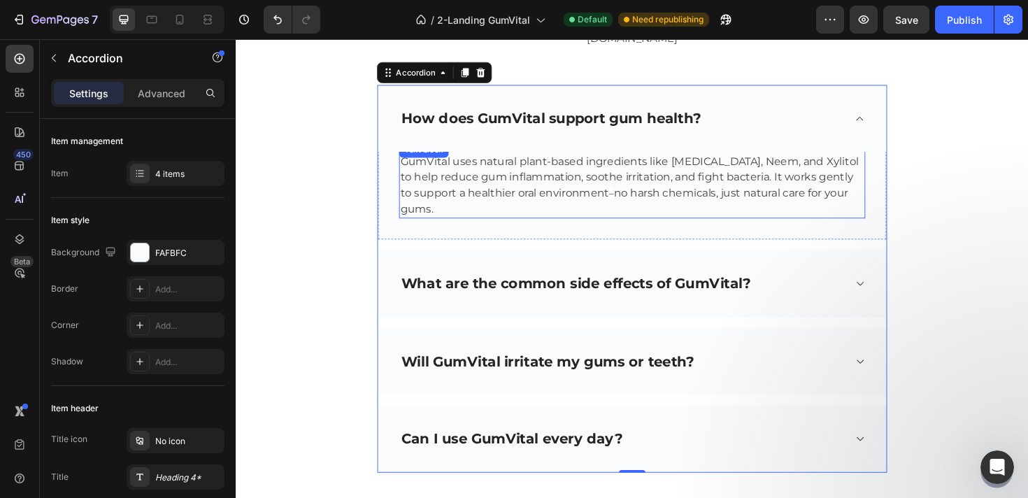
click at [560, 191] on p "GumVital uses natural plant-based ingredients like [MEDICAL_DATA], Neem, and Xy…" at bounding box center [655, 193] width 491 height 67
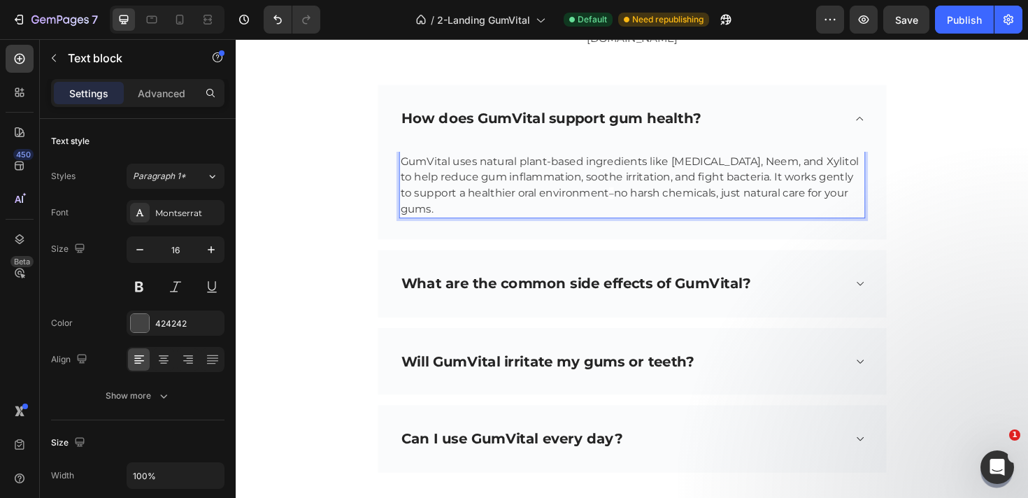
click at [631, 202] on span "–" at bounding box center [633, 202] width 5 height 13
click at [642, 205] on p "GumVital uses natural plant-based ingredients like [MEDICAL_DATA], Neem, and Xy…" at bounding box center [655, 194] width 491 height 69
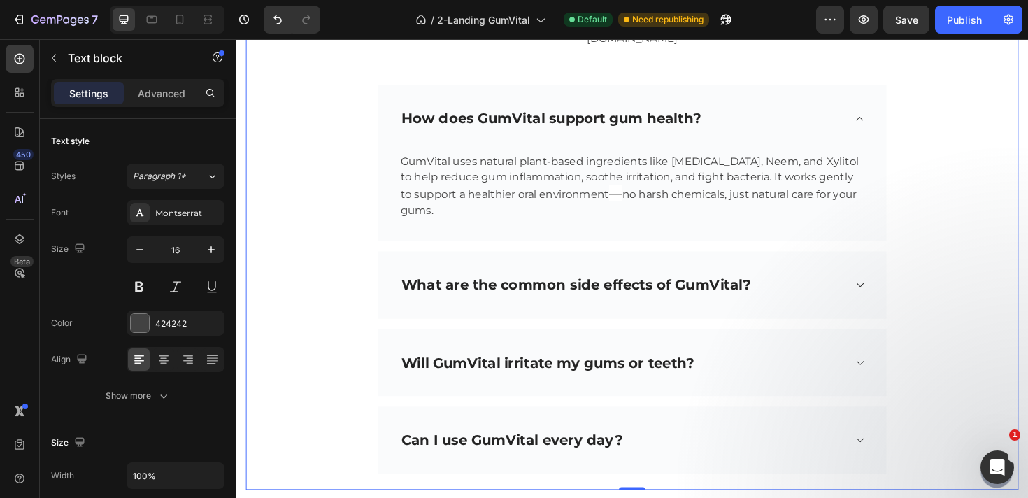
click at [945, 214] on div "Frequently Asked Questions Heading Need help finding an answer to your question…" at bounding box center [655, 232] width 818 height 533
click at [631, 206] on span "—" at bounding box center [638, 202] width 14 height 17
click at [631, 201] on span "—" at bounding box center [638, 202] width 14 height 17
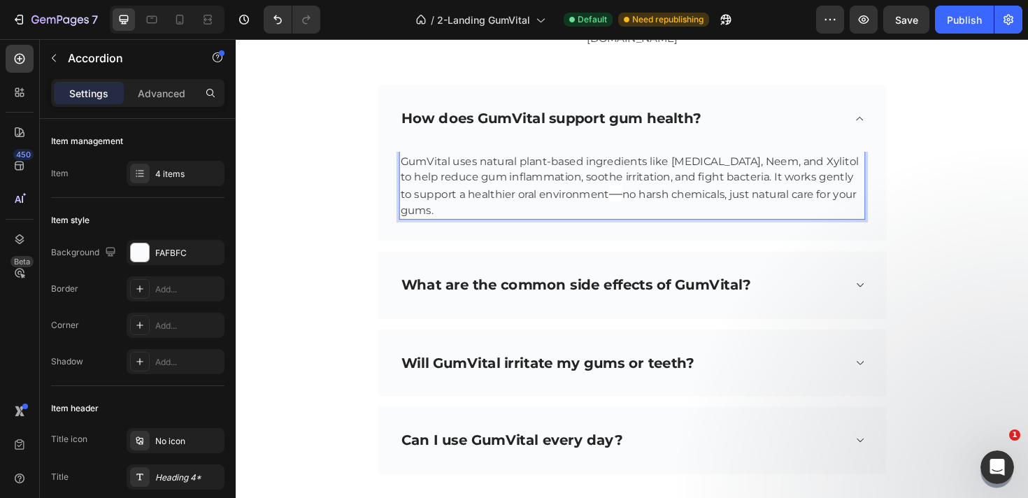
click at [531, 260] on div "How does GumVital support gum health? GumVital uses natural plant-based ingredi…" at bounding box center [655, 293] width 540 height 412
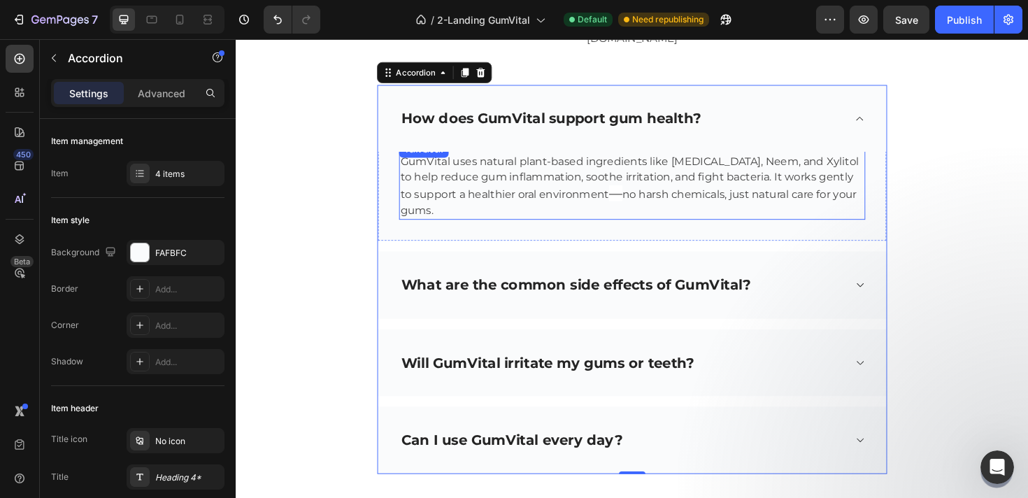
click at [631, 206] on span "—" at bounding box center [638, 202] width 14 height 17
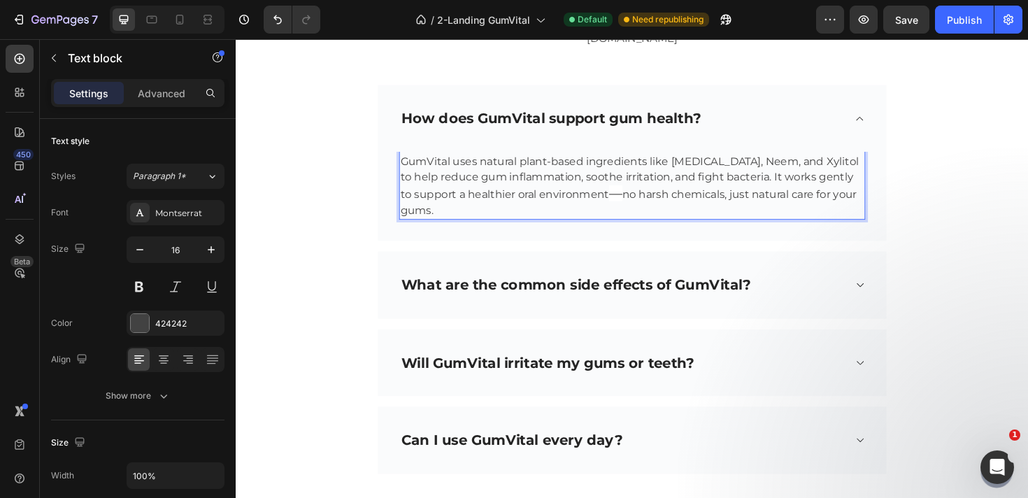
click at [631, 203] on span "—" at bounding box center [638, 202] width 14 height 17
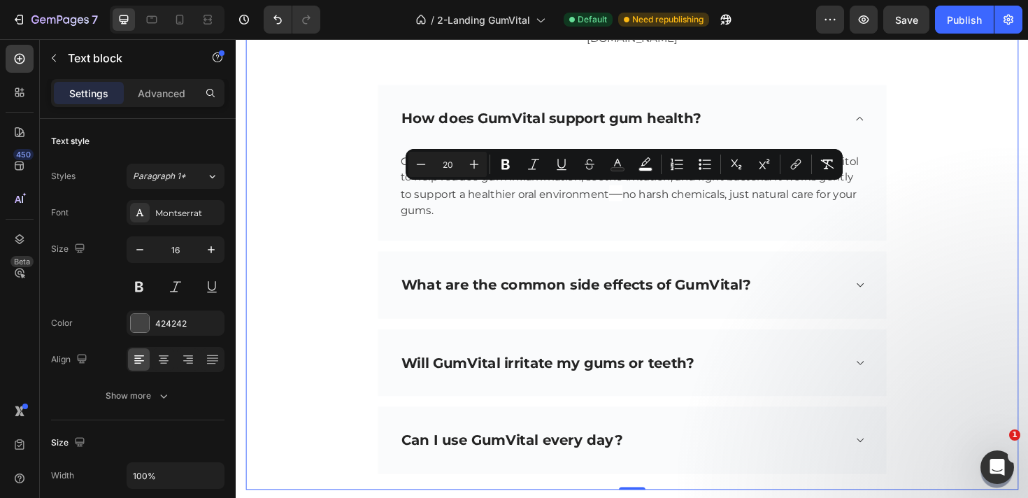
click at [977, 207] on div "Frequently Asked Questions Heading Need help finding an answer to your question…" at bounding box center [655, 232] width 818 height 533
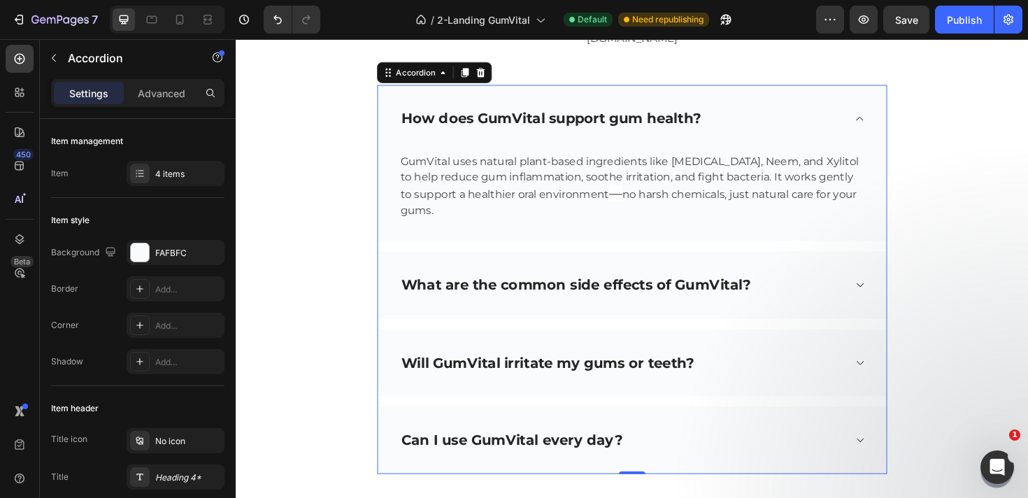
click at [899, 318] on div "What are the common side effects of GumVital?" at bounding box center [655, 299] width 538 height 71
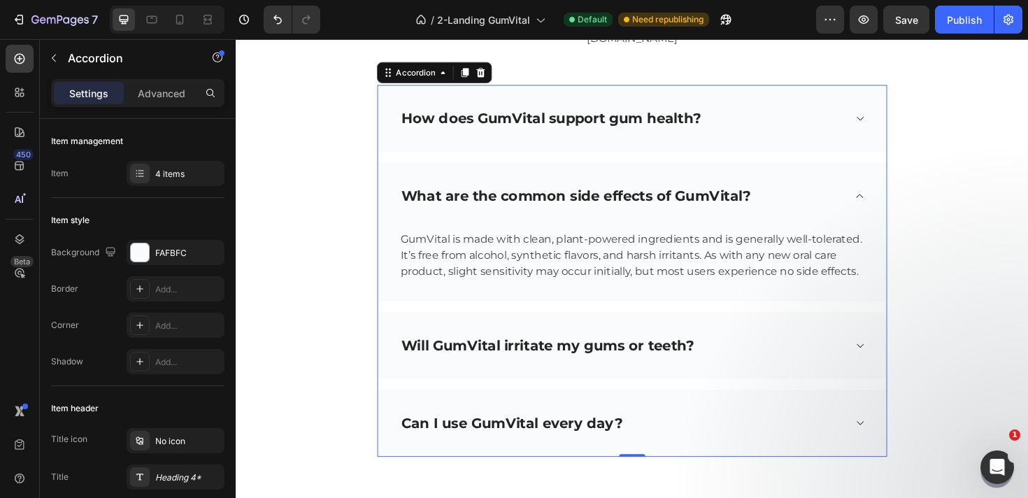
click at [894, 366] on icon at bounding box center [896, 363] width 10 height 11
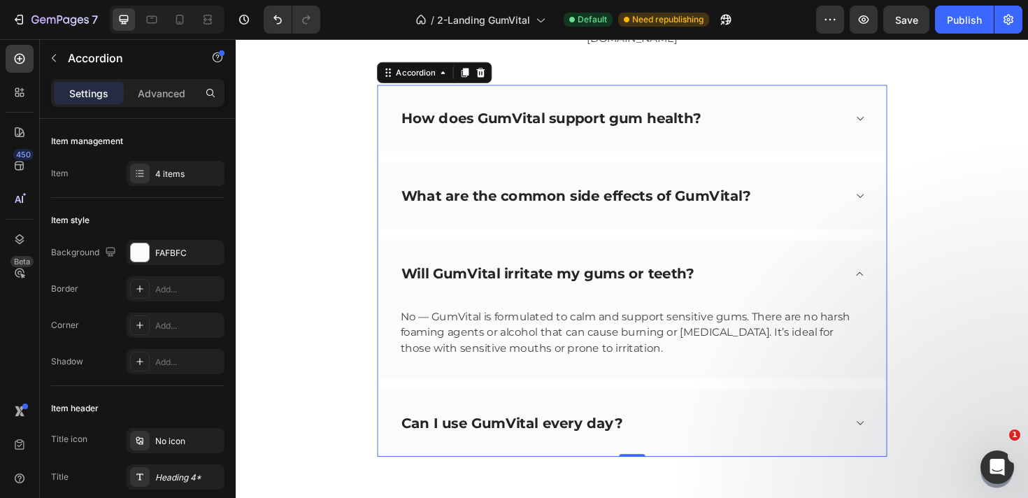
click at [905, 457] on div "Can I use GumVital every day?" at bounding box center [655, 445] width 538 height 71
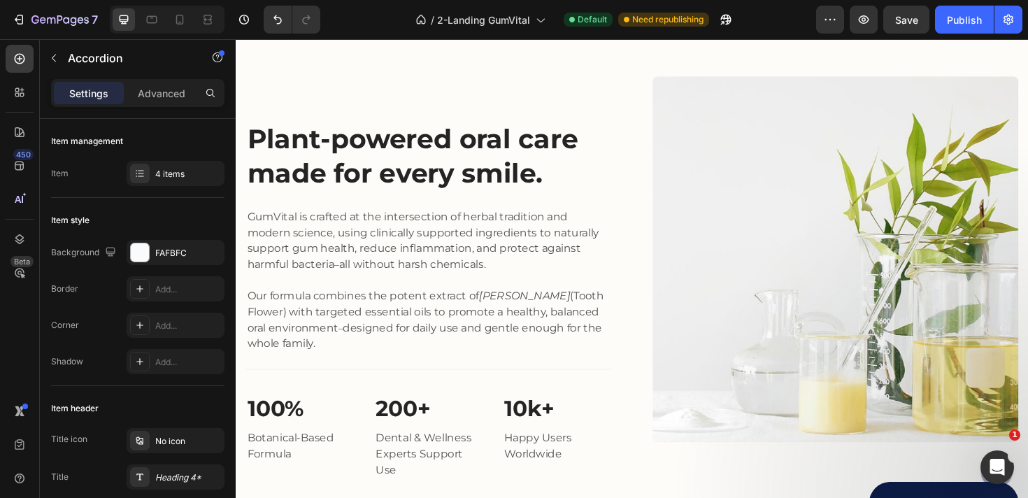
scroll to position [6462, 0]
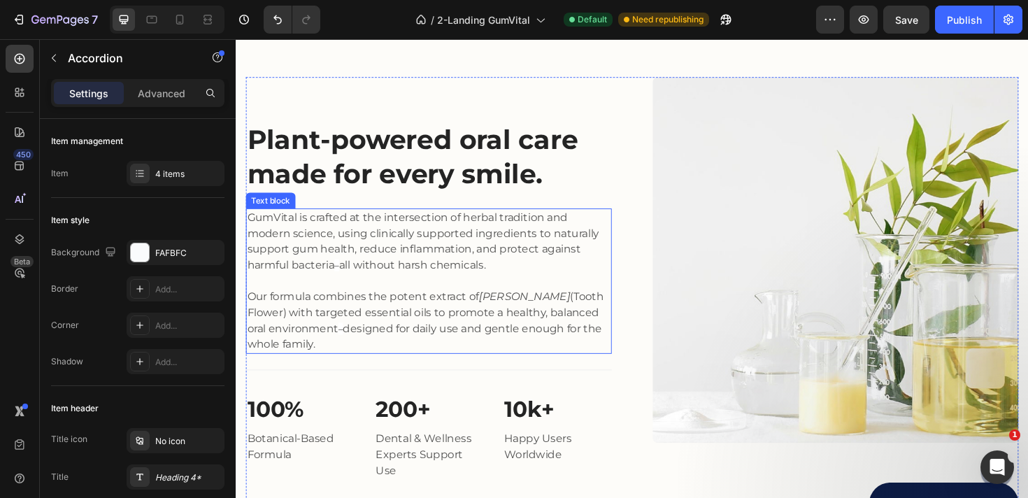
click at [470, 327] on p "Our formula combines the potent extract of Ammi visnaga (Tooth Flower) with tar…" at bounding box center [439, 336] width 385 height 67
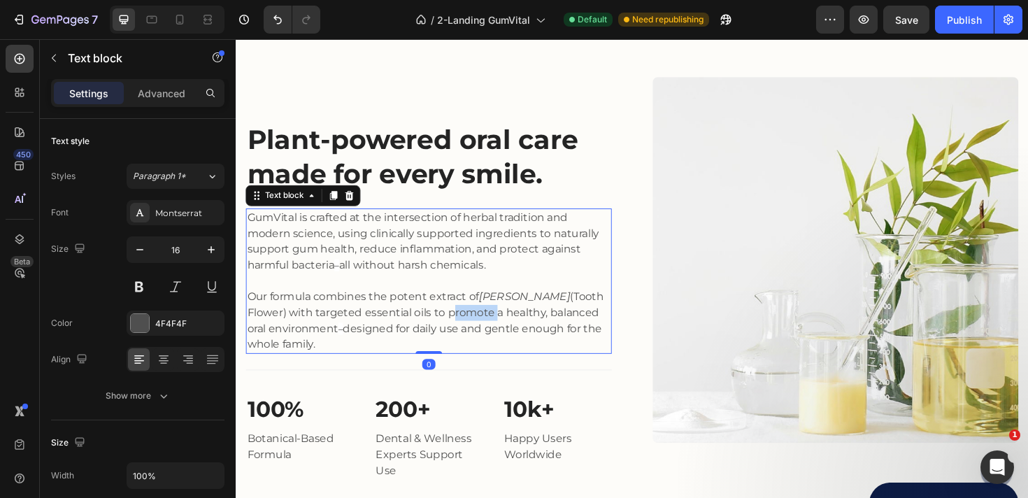
click at [470, 327] on p "Our formula combines the potent extract of Ammi visnaga (Tooth Flower) with tar…" at bounding box center [439, 336] width 385 height 67
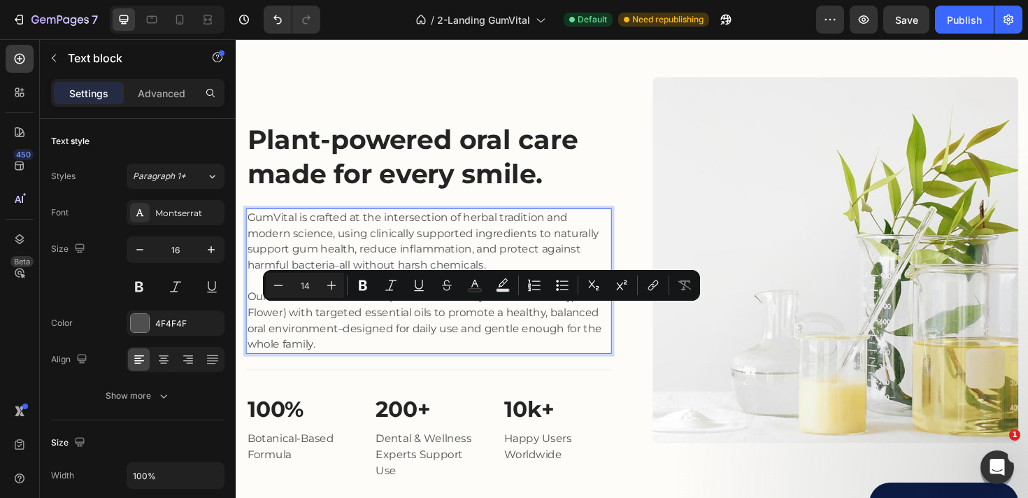
click at [349, 344] on span "–" at bounding box center [346, 345] width 5 height 13
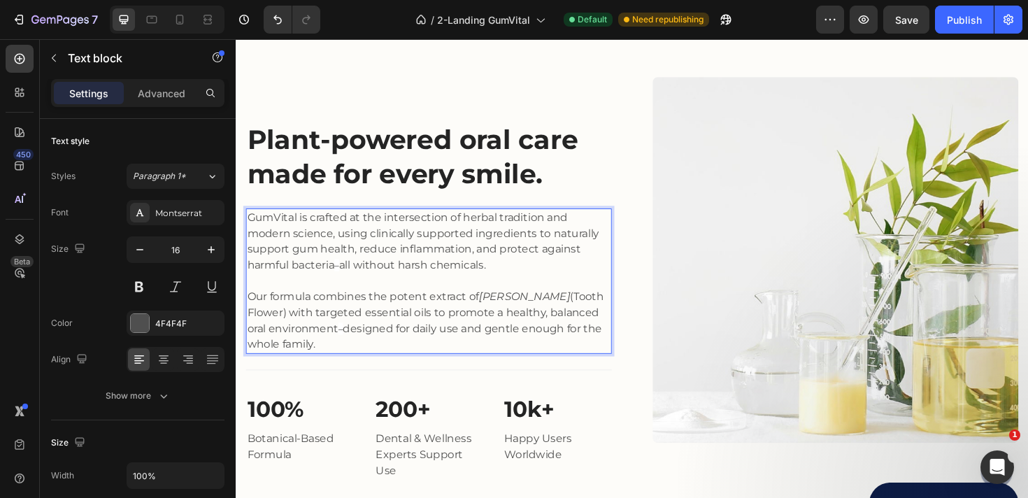
click at [349, 345] on span "–" at bounding box center [346, 345] width 5 height 13
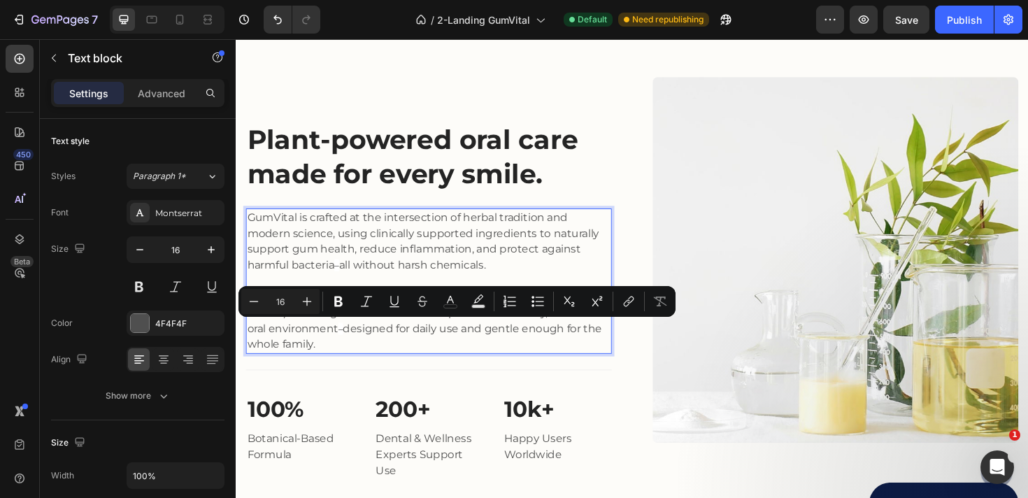
click at [347, 345] on span "–" at bounding box center [346, 345] width 5 height 13
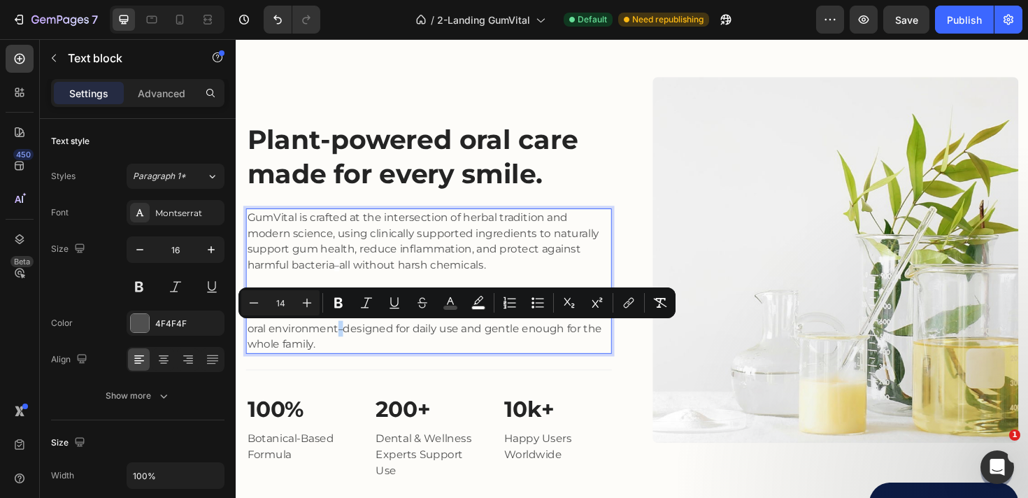
click at [349, 345] on span "–" at bounding box center [346, 345] width 5 height 13
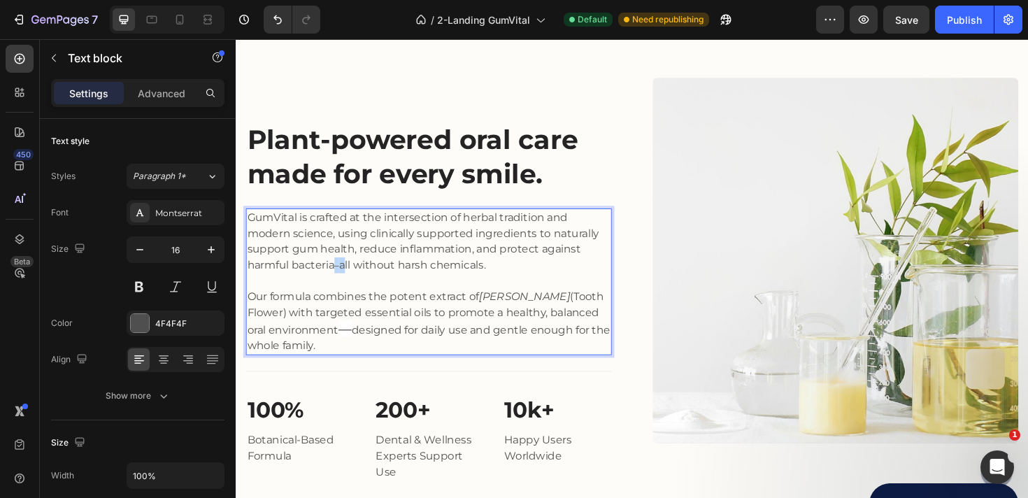
click at [350, 282] on p "GumVital is crafted at the intersection of herbal tradition and modern science,…" at bounding box center [439, 253] width 385 height 67
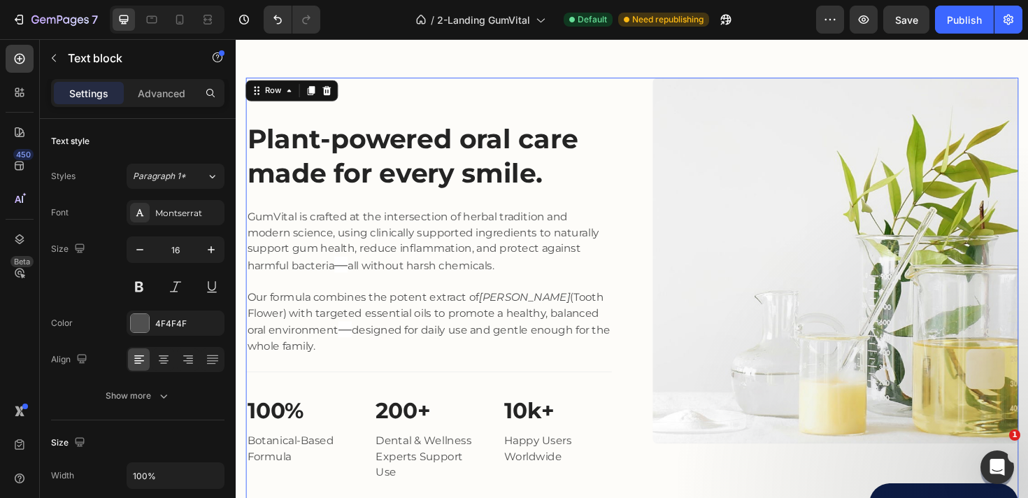
click at [649, 227] on div "Image Abous us Button Plant-powered oral care made for every smile. Heading Gum…" at bounding box center [655, 316] width 818 height 473
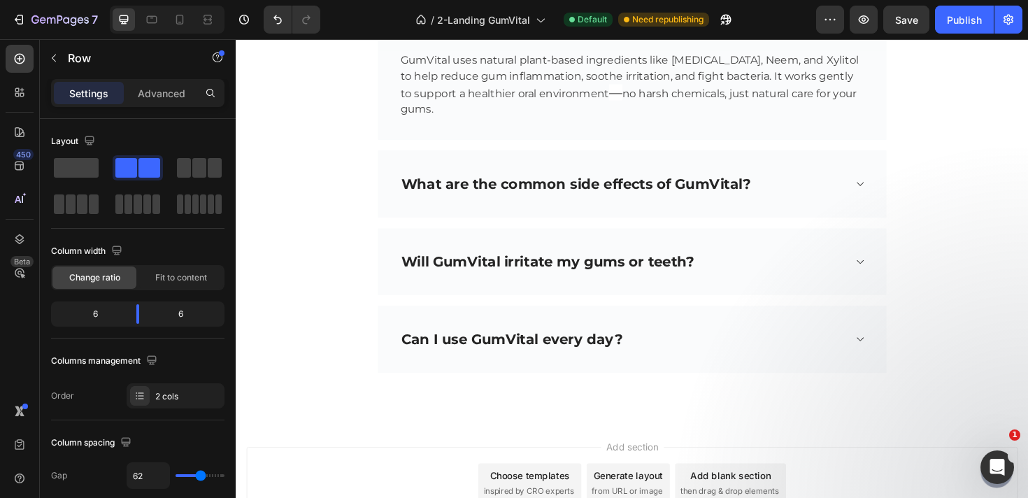
scroll to position [7335, 0]
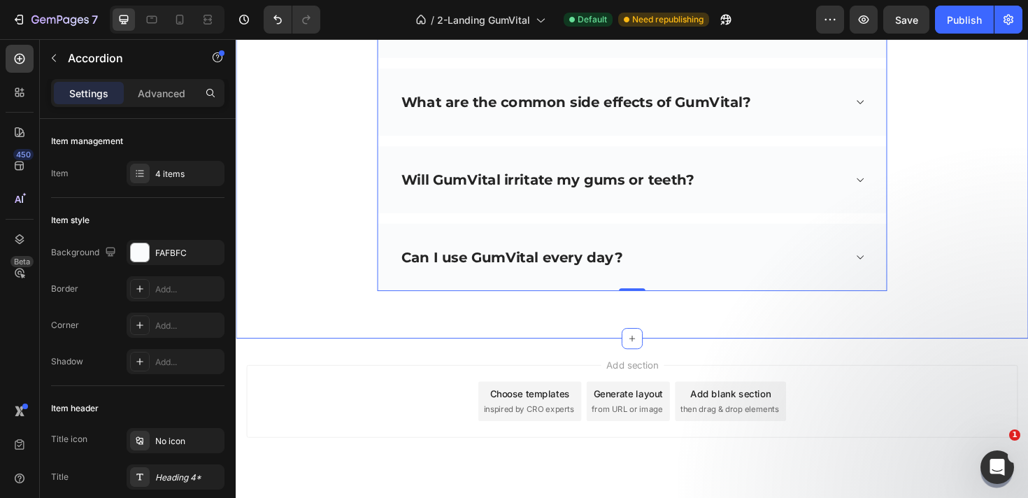
click at [369, 328] on div "Frequently Asked Questions Heading Need help finding an answer to your question…" at bounding box center [655, 39] width 839 height 634
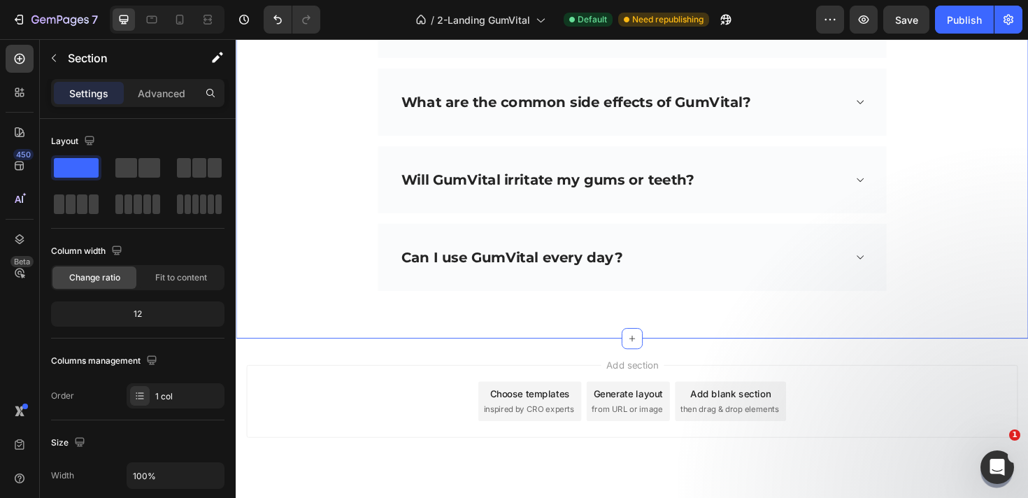
scroll to position [7366, 0]
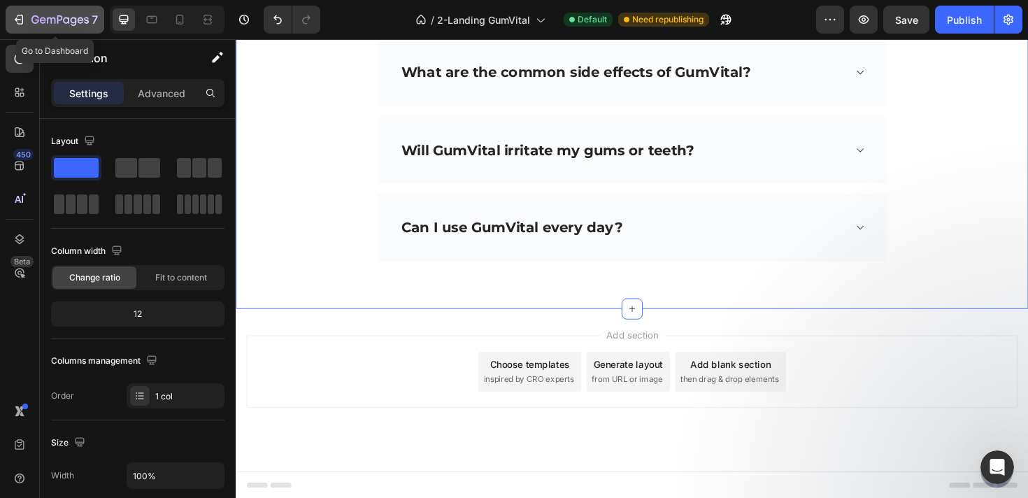
click at [24, 11] on div "7" at bounding box center [55, 19] width 86 height 17
